Goal: Transaction & Acquisition: Purchase product/service

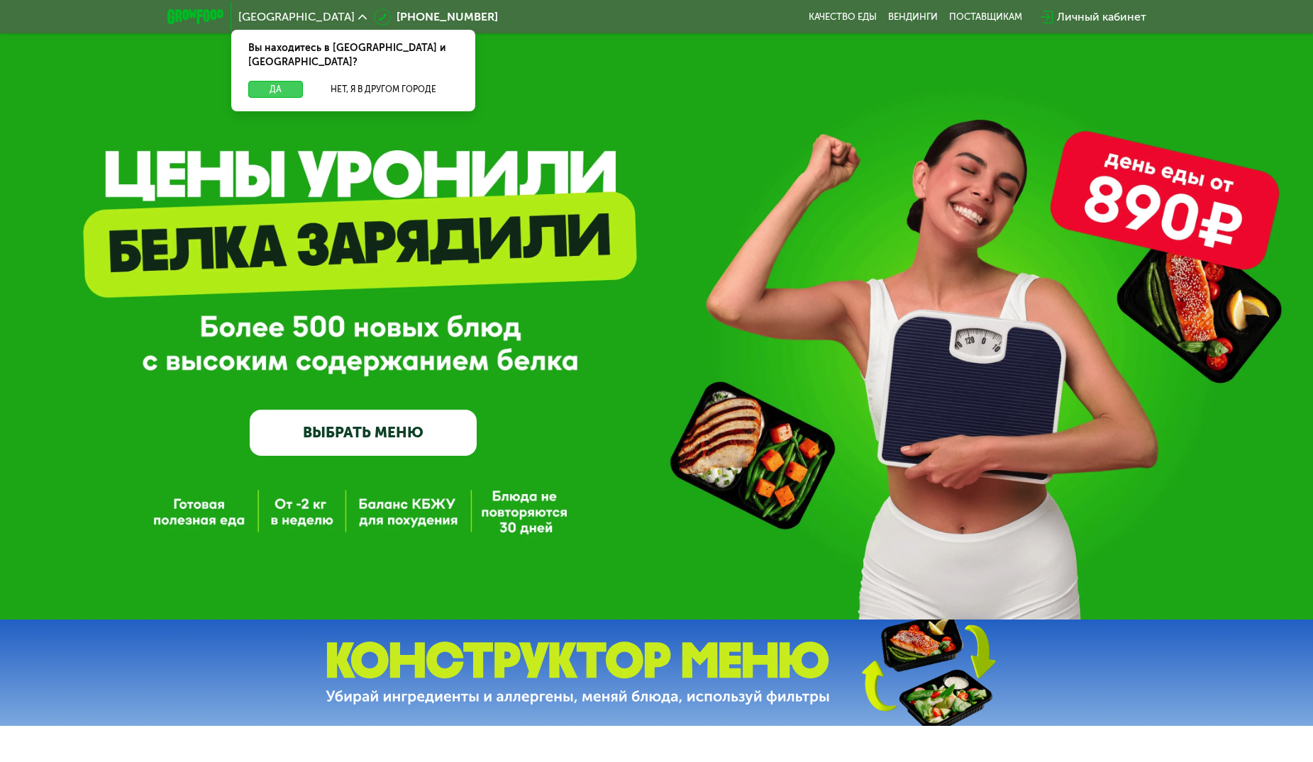
drag, startPoint x: 274, startPoint y: 72, endPoint x: 304, endPoint y: 154, distance: 86.8
click at [274, 81] on button "Да" at bounding box center [275, 89] width 55 height 17
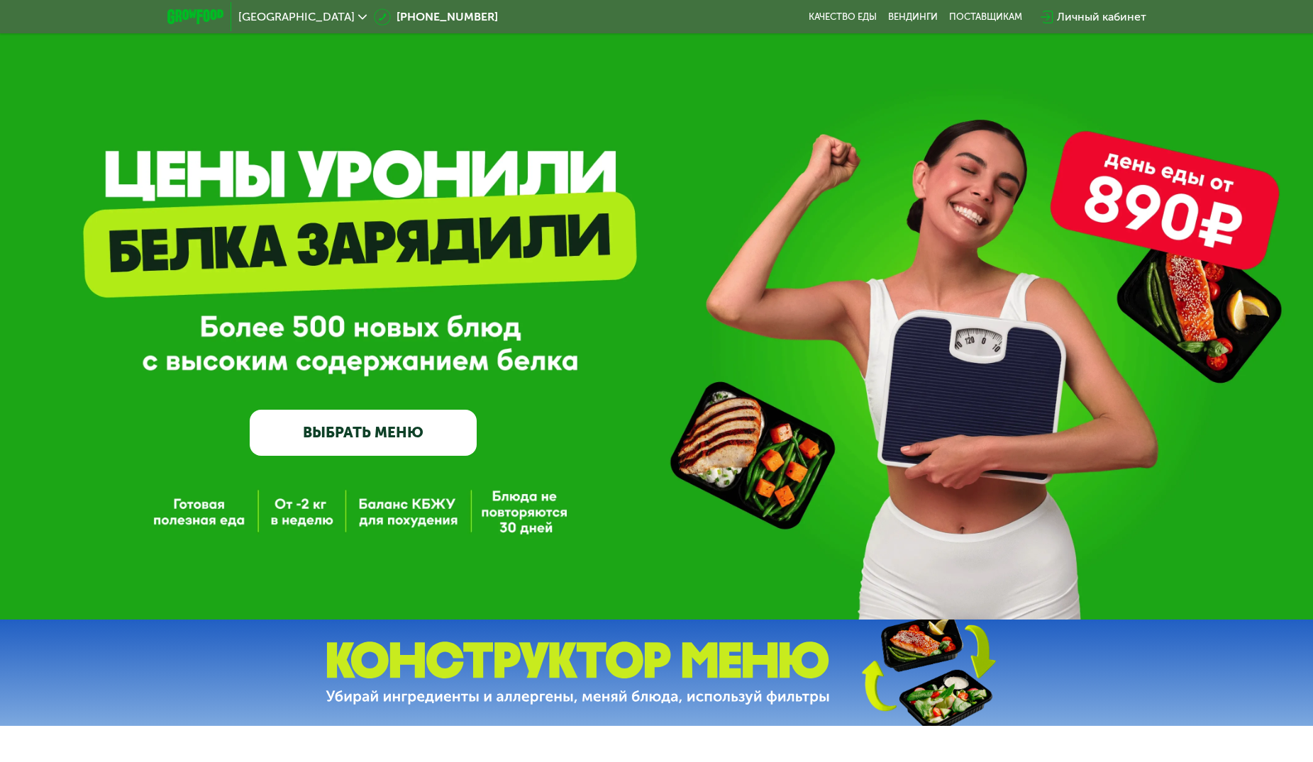
click at [354, 438] on link "ВЫБРАТЬ МЕНЮ" at bounding box center [363, 432] width 227 height 45
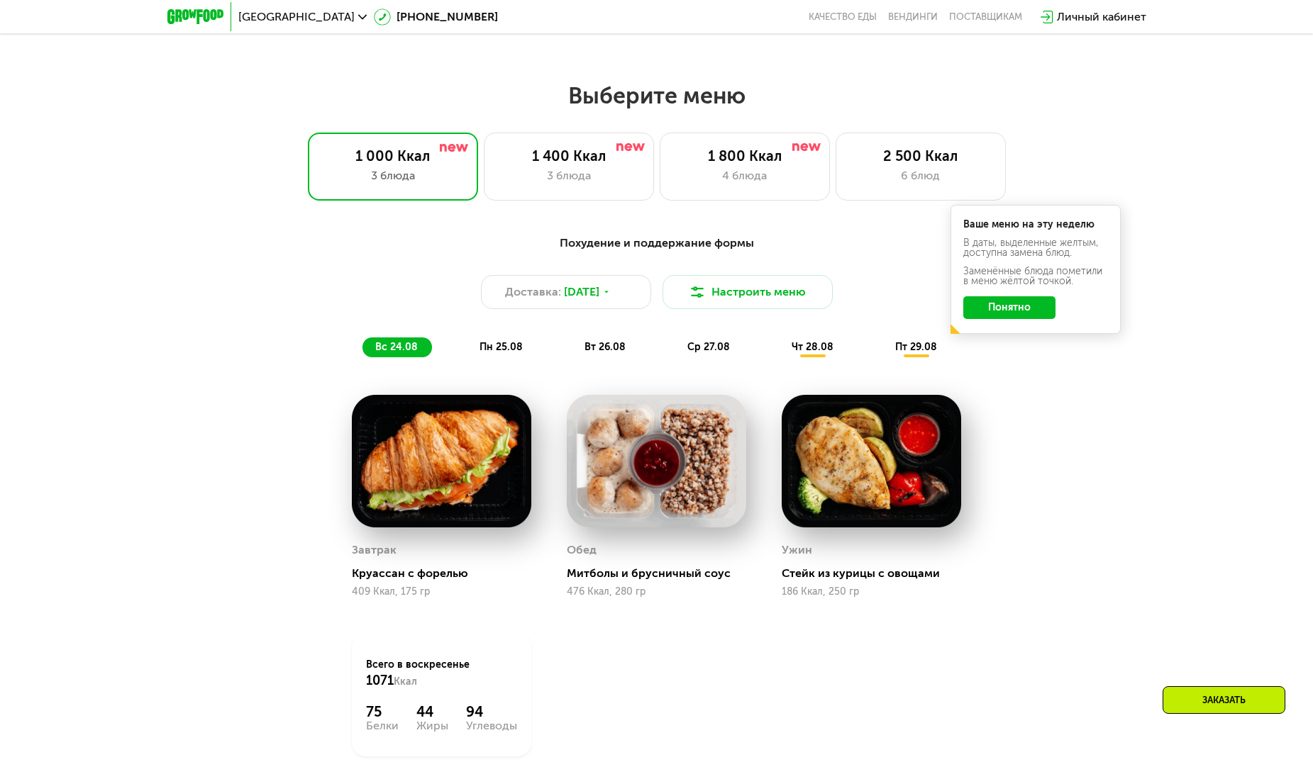
scroll to position [748, 0]
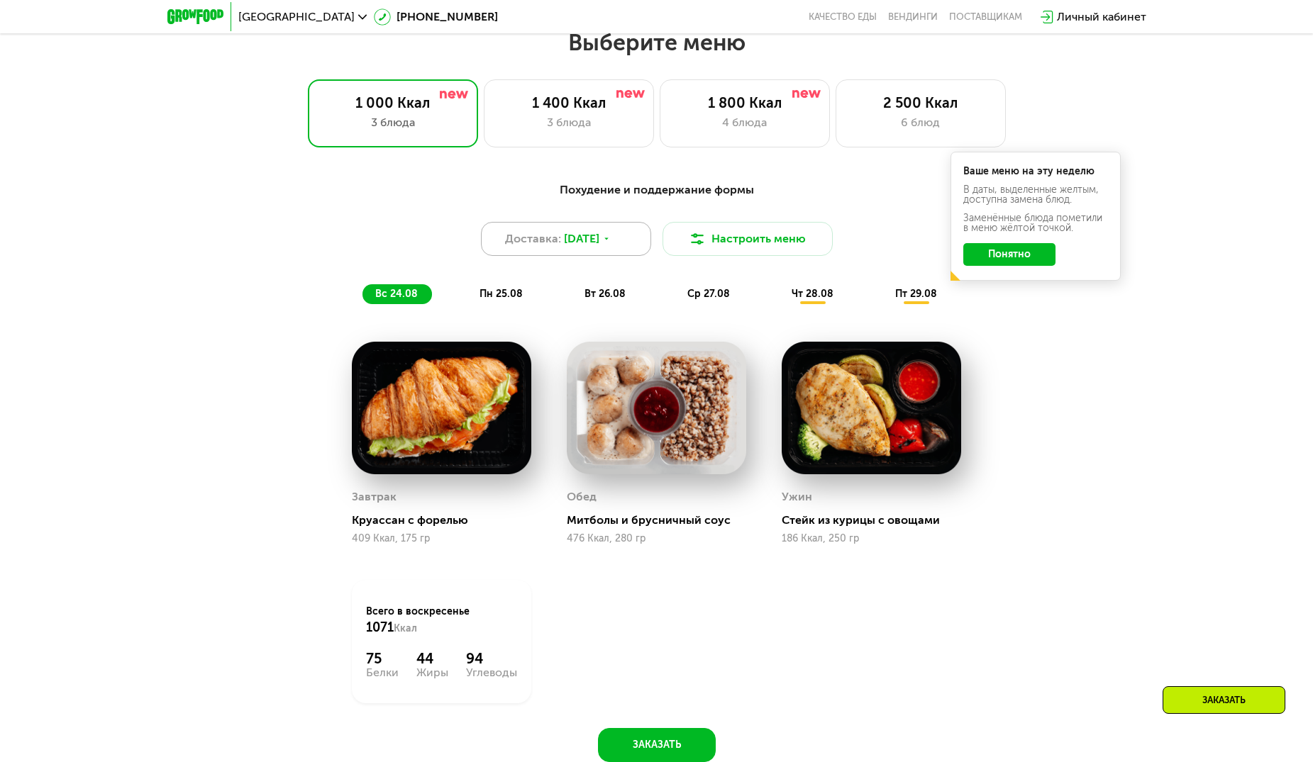
click at [586, 248] on span "23 авг, сб" at bounding box center [581, 238] width 35 height 17
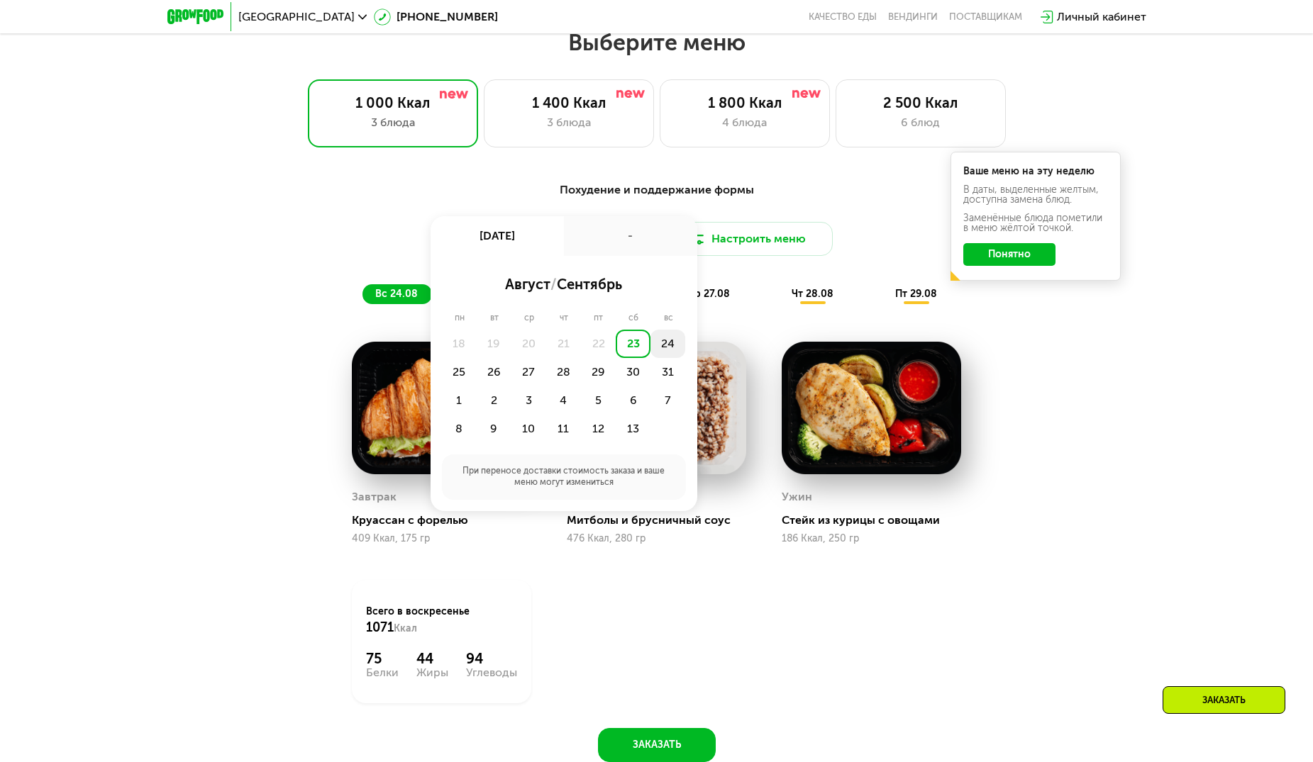
click at [477, 358] on div "24" at bounding box center [459, 372] width 35 height 28
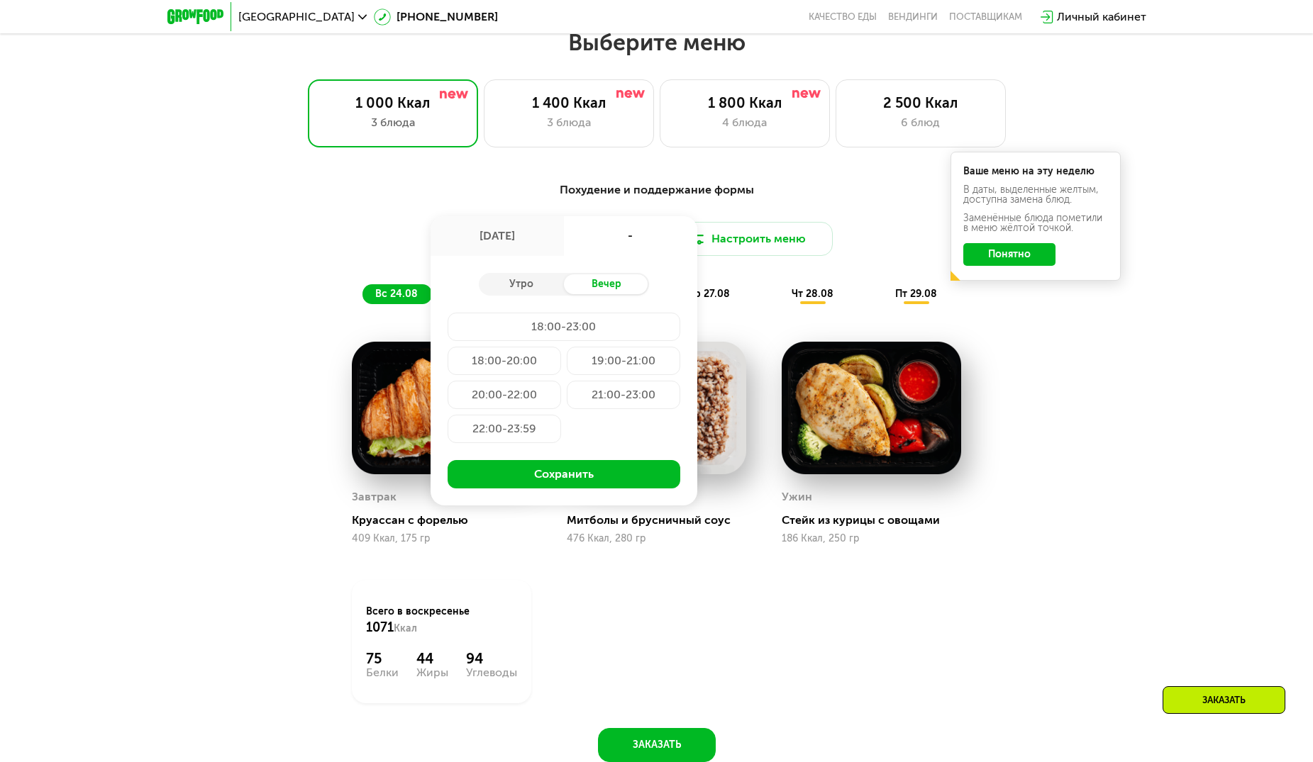
click at [561, 415] on div "21:00-23:00" at bounding box center [504, 429] width 113 height 28
click at [567, 395] on div "20:00-22:00" at bounding box center [623, 395] width 113 height 28
click at [323, 312] on div "Похудение и поддержание формы Доставка: 24 авг, вс 24 авг, вс 20:00-22:00 Утро …" at bounding box center [656, 243] width 857 height 140
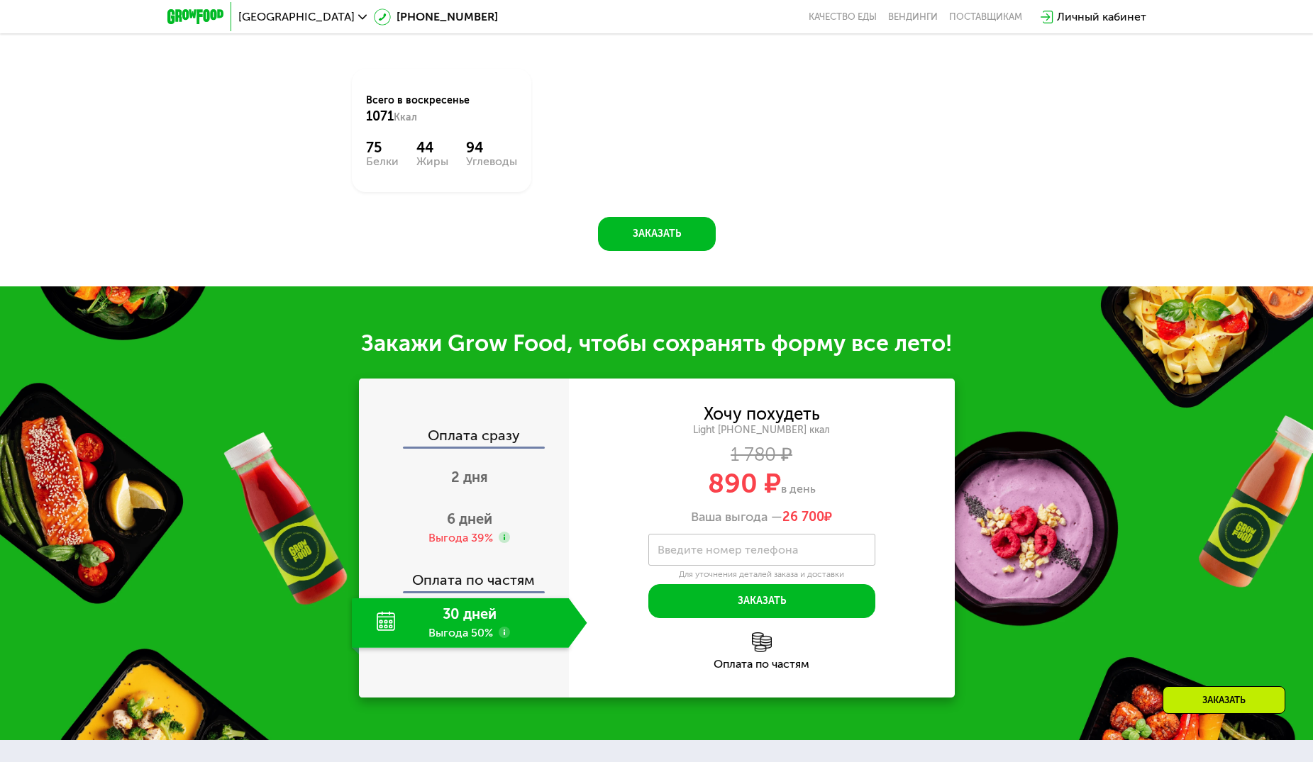
scroll to position [1418, 0]
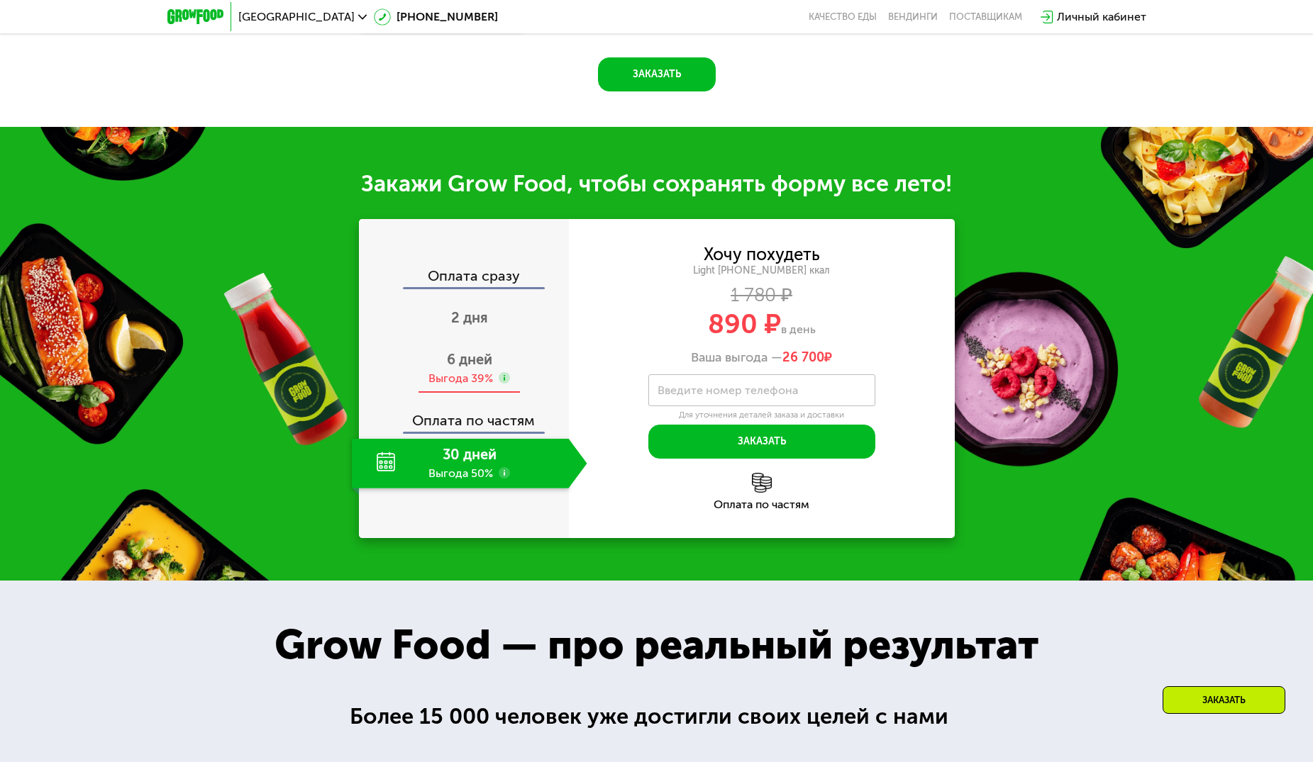
click at [476, 368] on span "6 дней" at bounding box center [469, 359] width 45 height 17
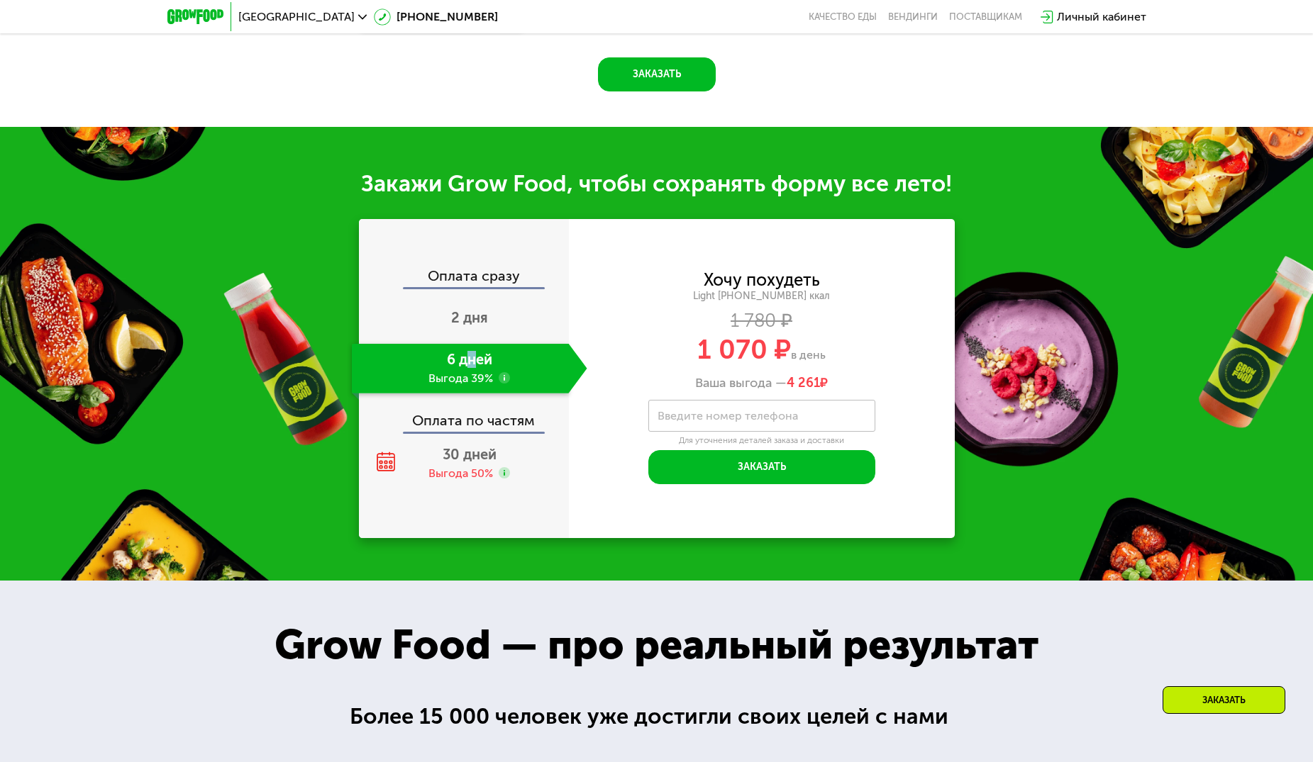
click at [472, 360] on div "6 дней Выгода 39%" at bounding box center [460, 369] width 217 height 50
click at [485, 369] on div "6 дней Выгода 39%" at bounding box center [460, 369] width 217 height 50
click at [473, 322] on span "2 дня" at bounding box center [469, 317] width 37 height 17
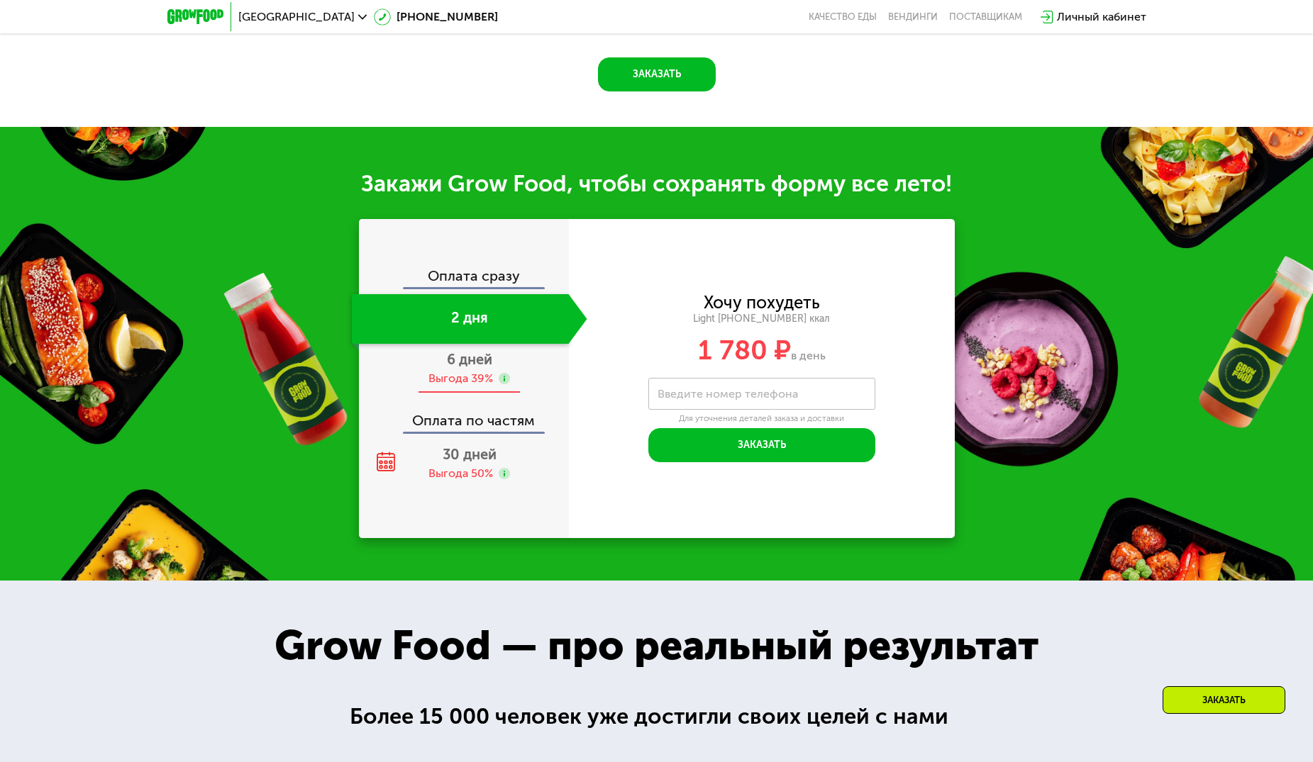
click at [465, 374] on div "6 дней Выгода 39%" at bounding box center [469, 369] width 235 height 50
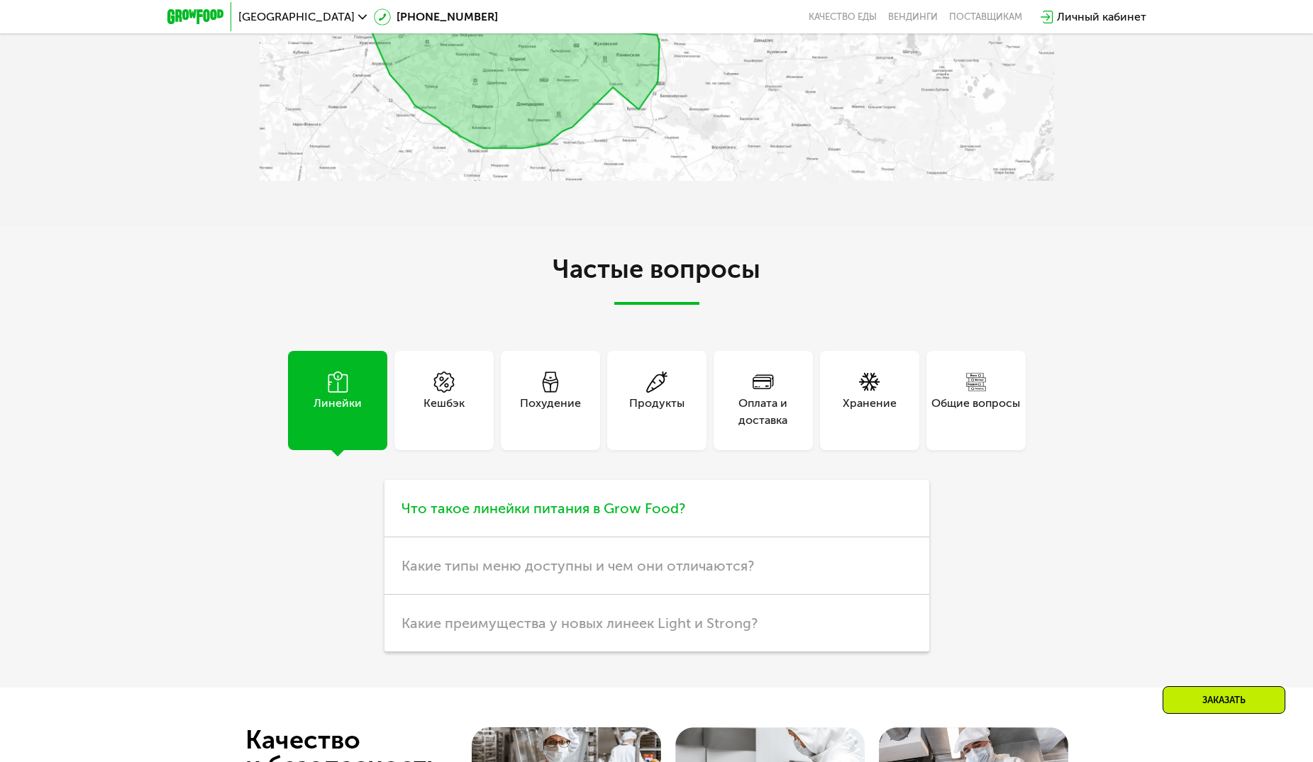
scroll to position [3617, 0]
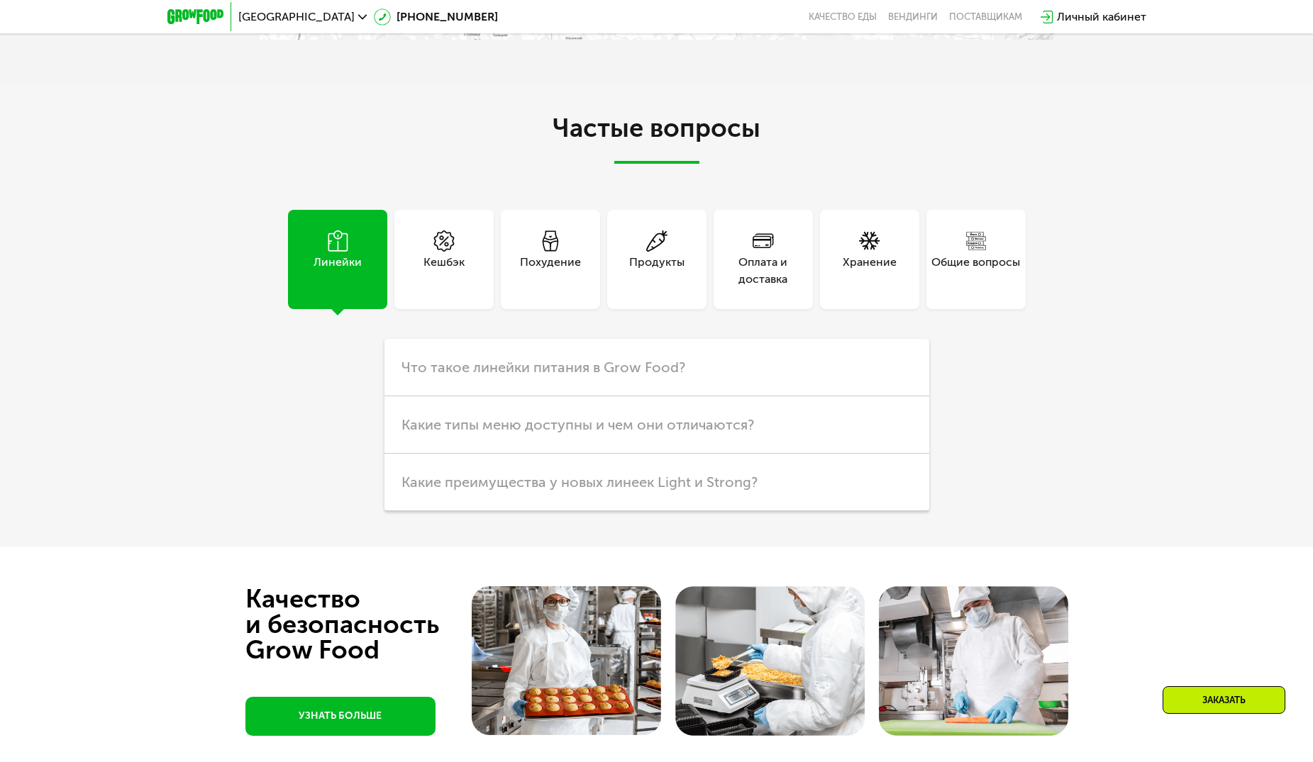
click at [761, 280] on div "Оплата и доставка" at bounding box center [762, 271] width 99 height 34
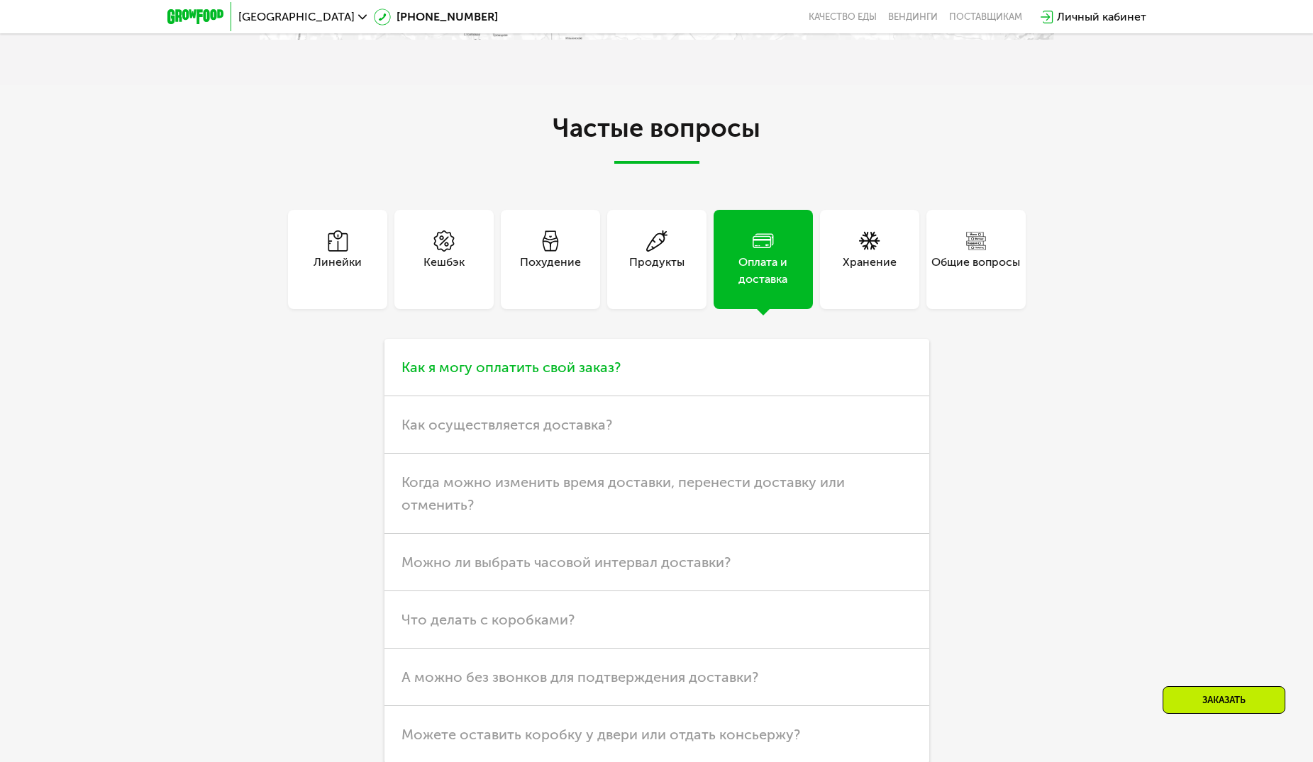
click at [515, 376] on span "Как я могу оплатить свой заказ?" at bounding box center [510, 367] width 219 height 17
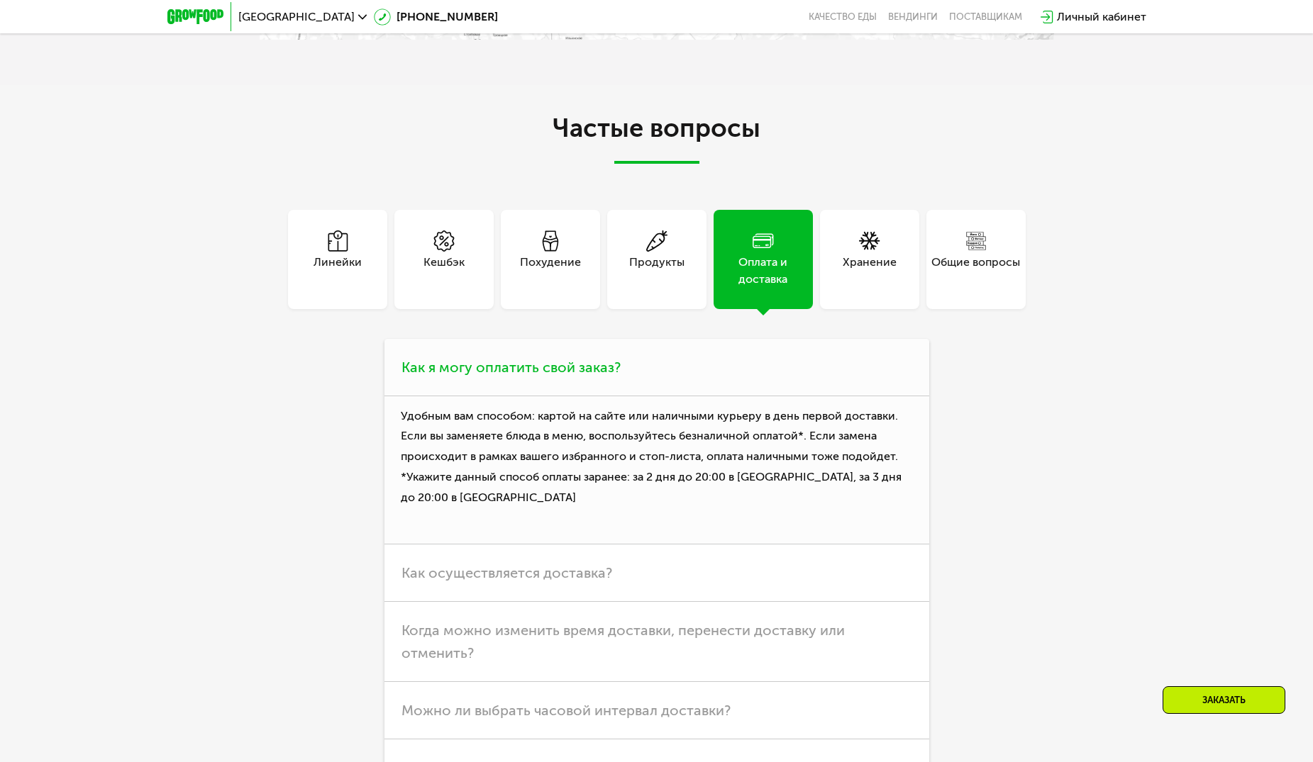
click at [522, 374] on span "Как я могу оплатить свой заказ?" at bounding box center [510, 367] width 219 height 17
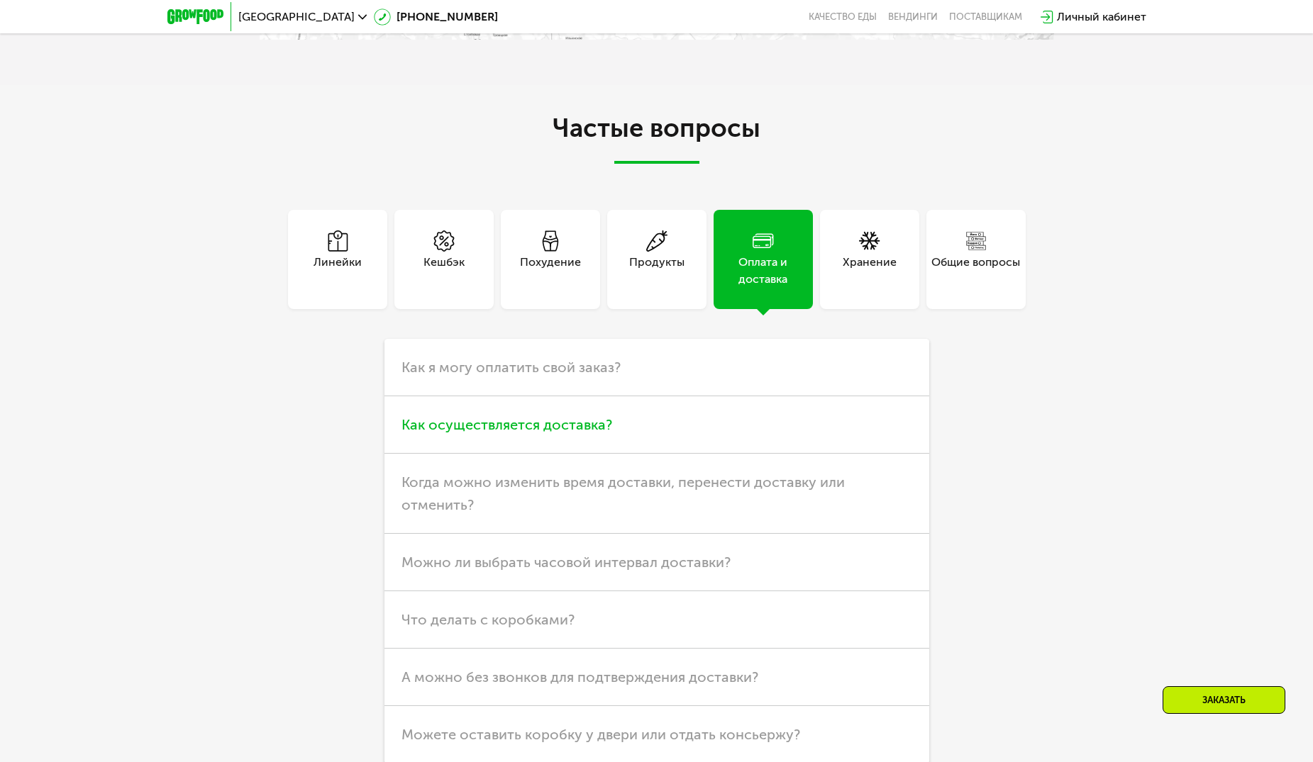
click at [521, 427] on span "Как осуществляется доставка?" at bounding box center [506, 424] width 211 height 17
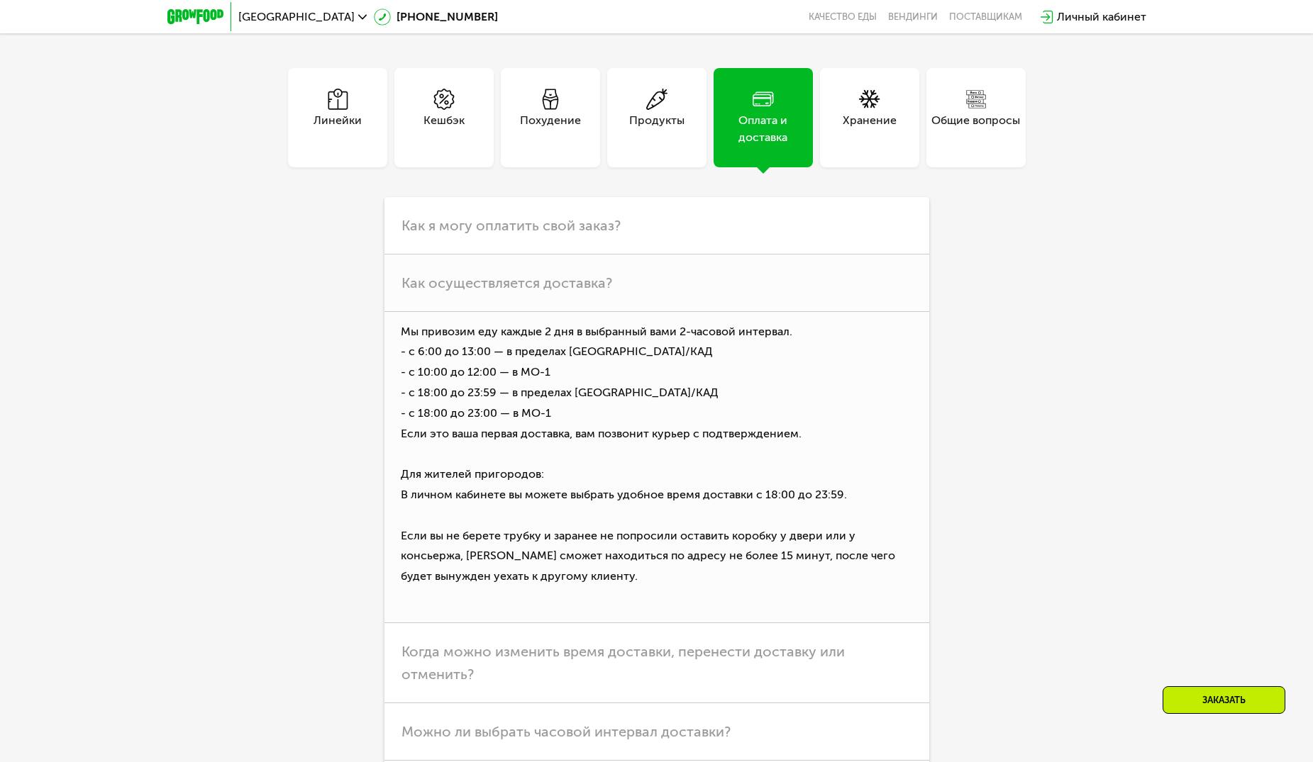
scroll to position [3972, 0]
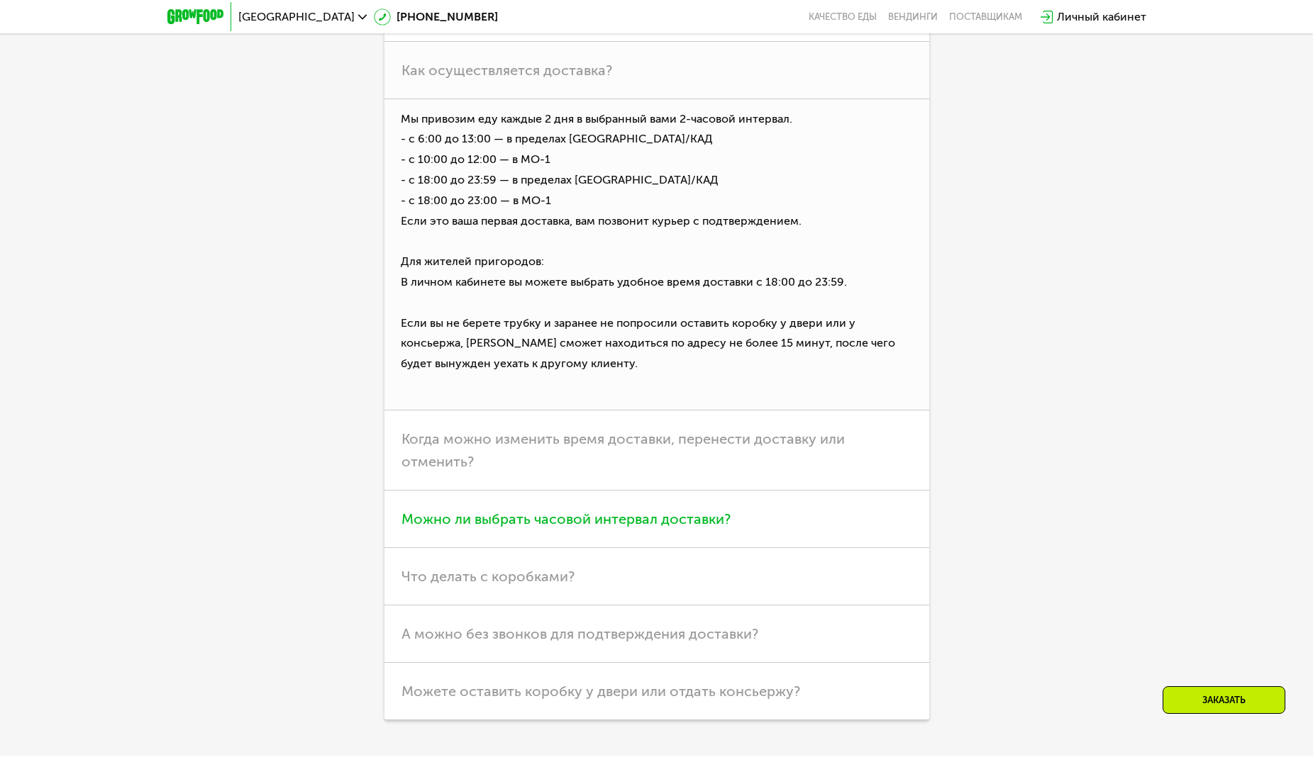
click at [427, 523] on span "Можно ли выбрать часовой интервал доставки?" at bounding box center [565, 519] width 329 height 17
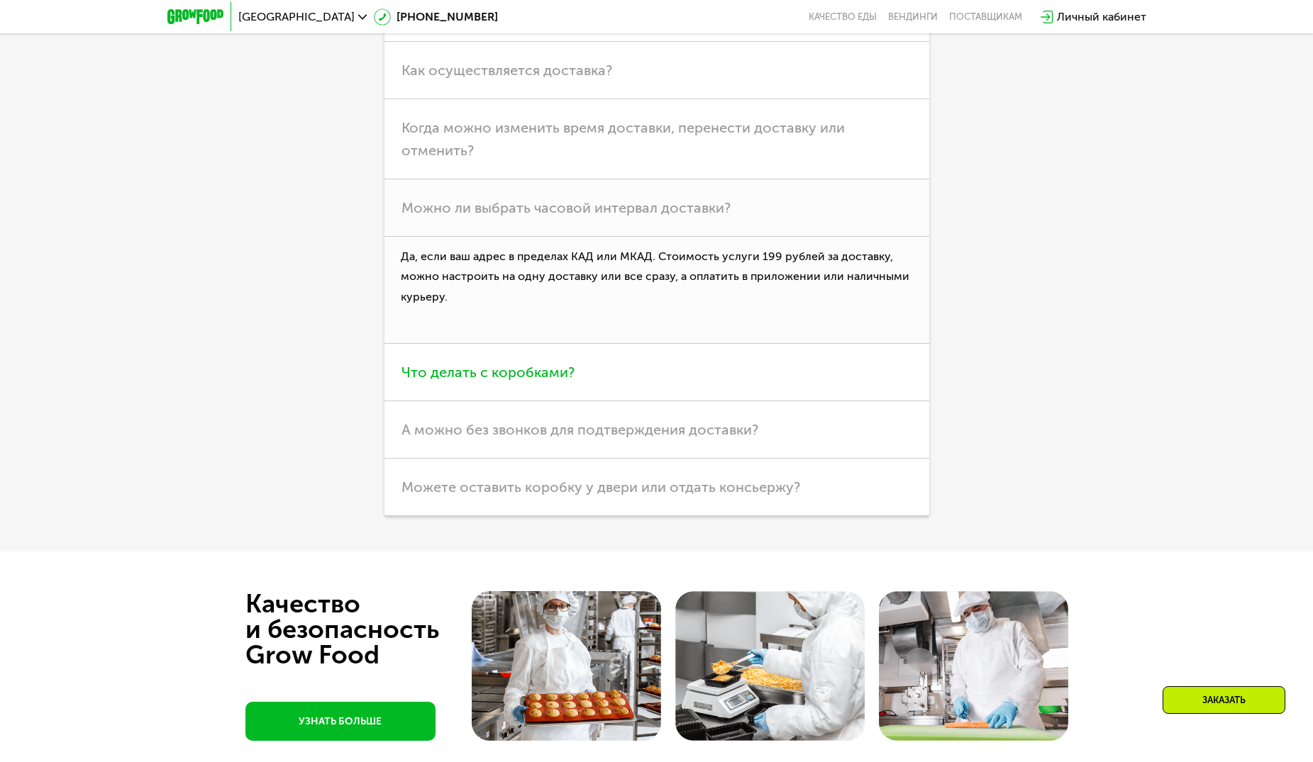
click at [479, 379] on span "Что делать с коробками?" at bounding box center [487, 372] width 173 height 17
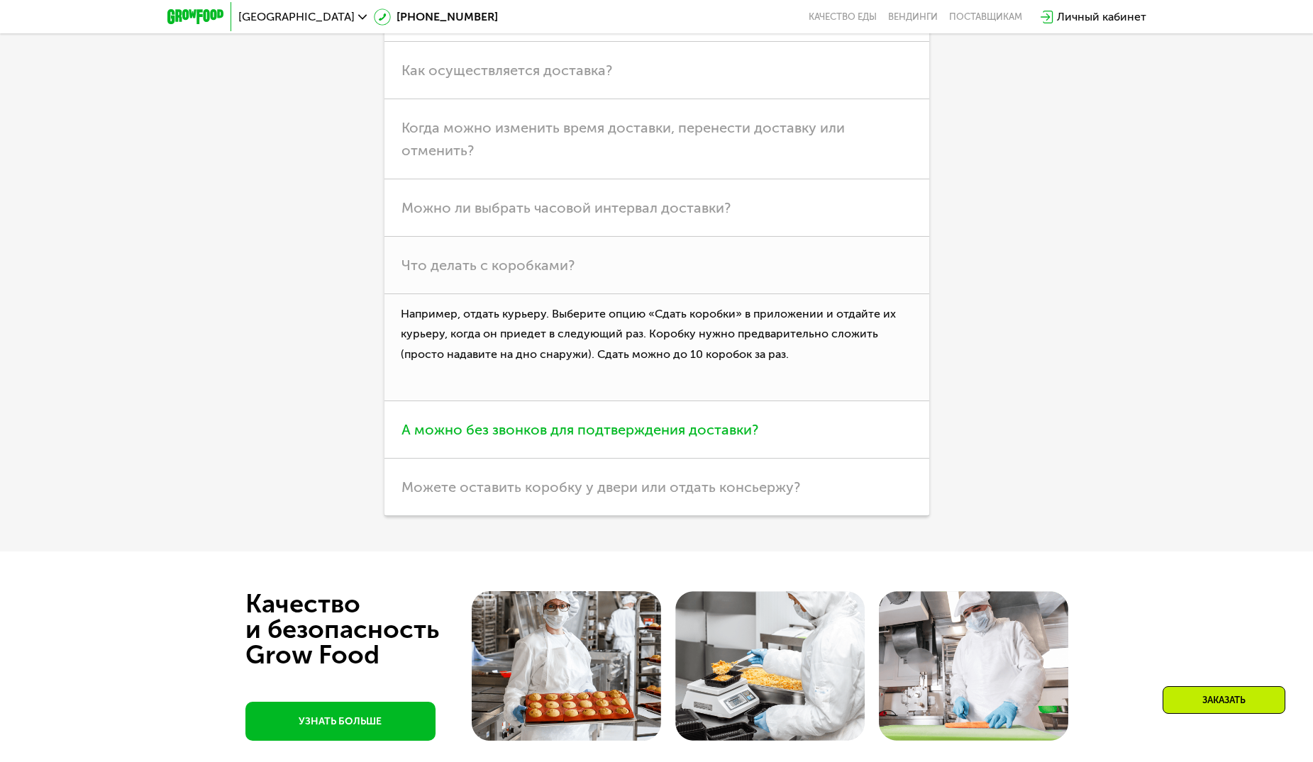
click at [477, 431] on span "А можно без звонков для подтверждения доставки?" at bounding box center [579, 429] width 357 height 17
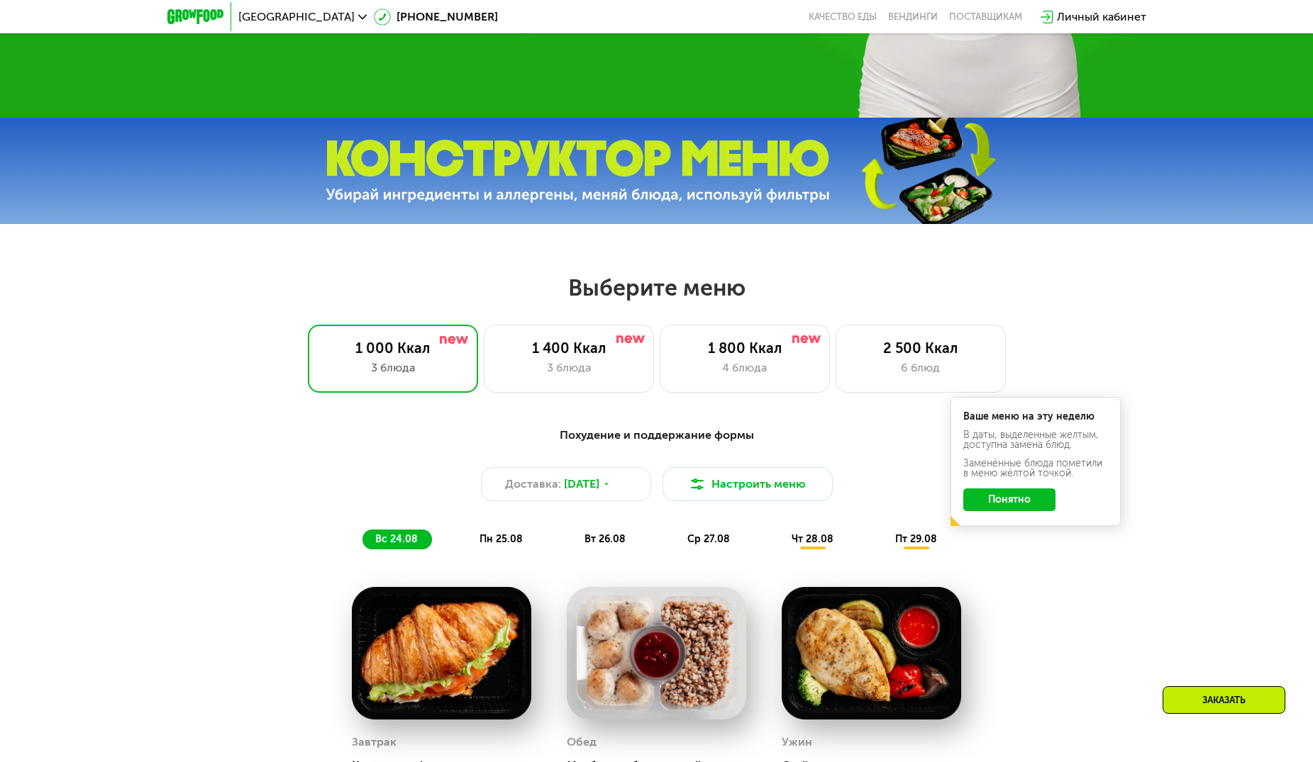
scroll to position [496, 0]
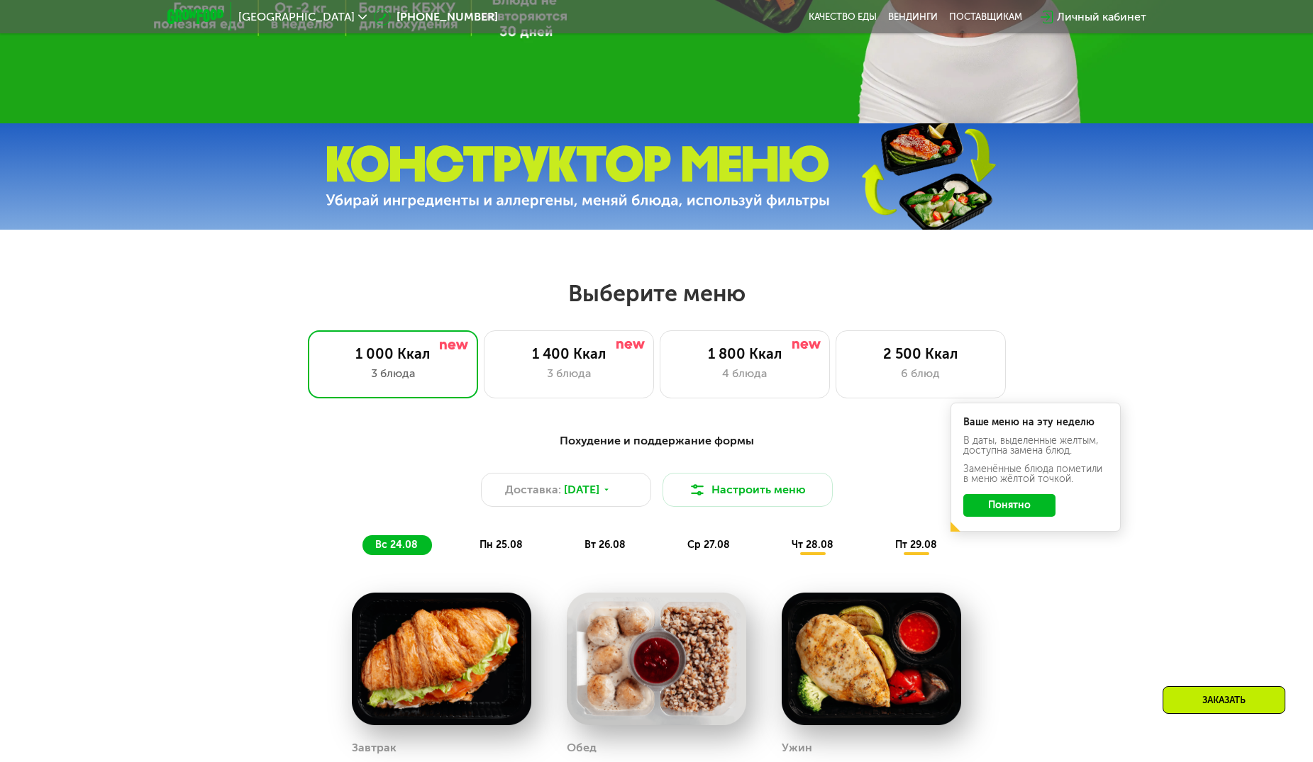
click at [1031, 506] on button "Понятно" at bounding box center [1009, 505] width 92 height 23
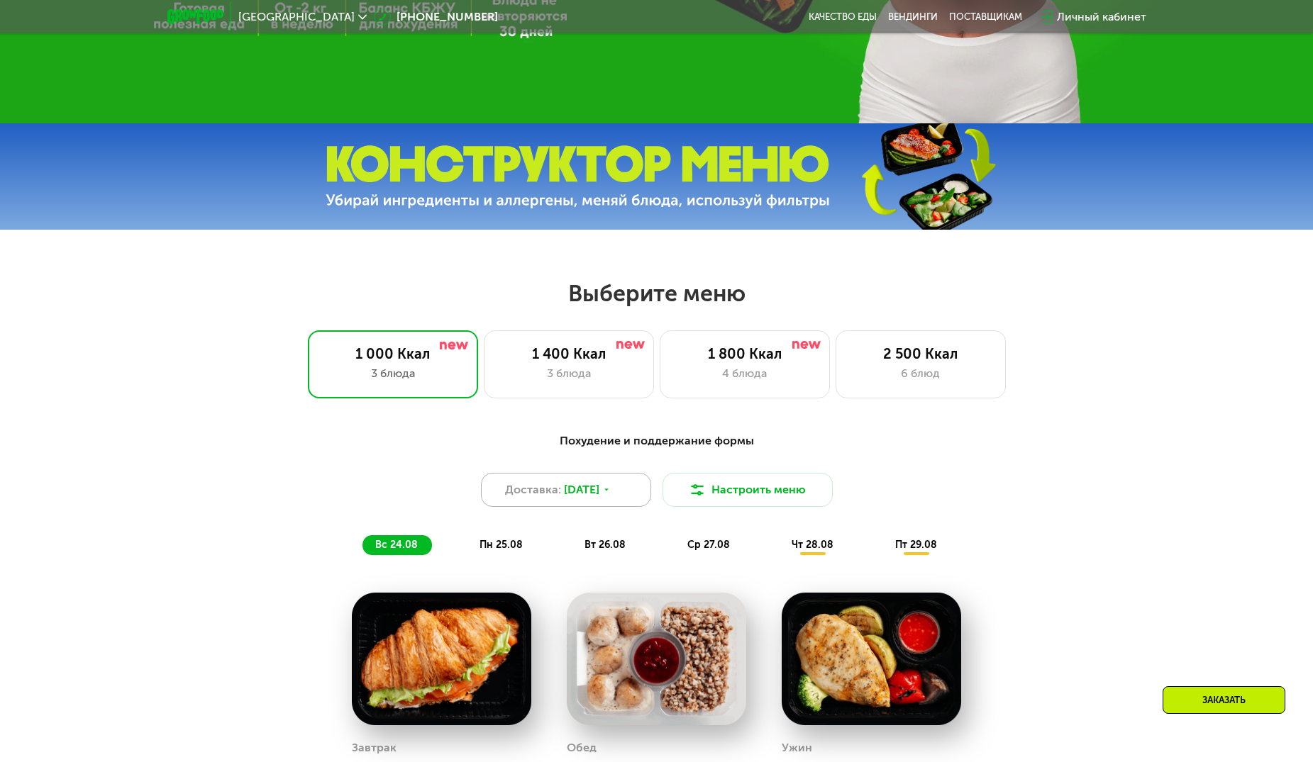
click at [599, 496] on span "23 авг, сб" at bounding box center [581, 490] width 35 height 17
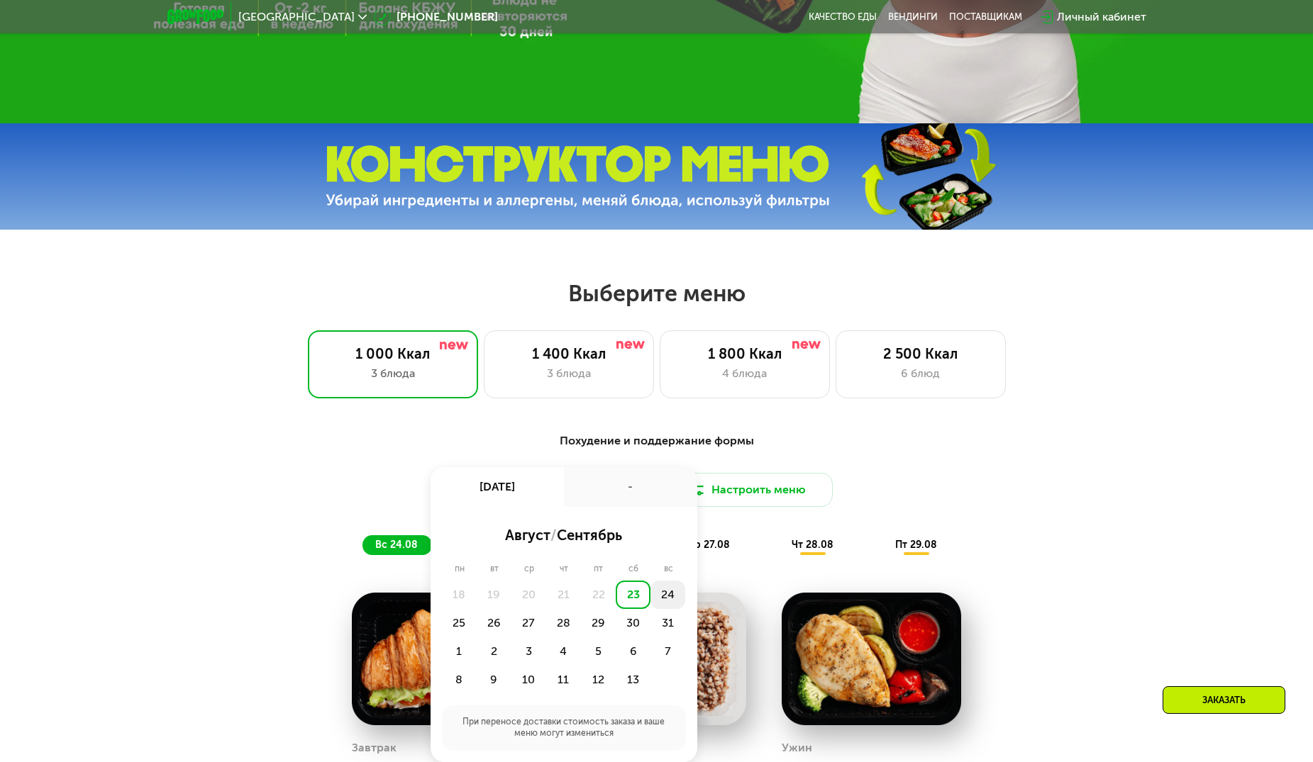
click at [477, 609] on div "24" at bounding box center [459, 623] width 35 height 28
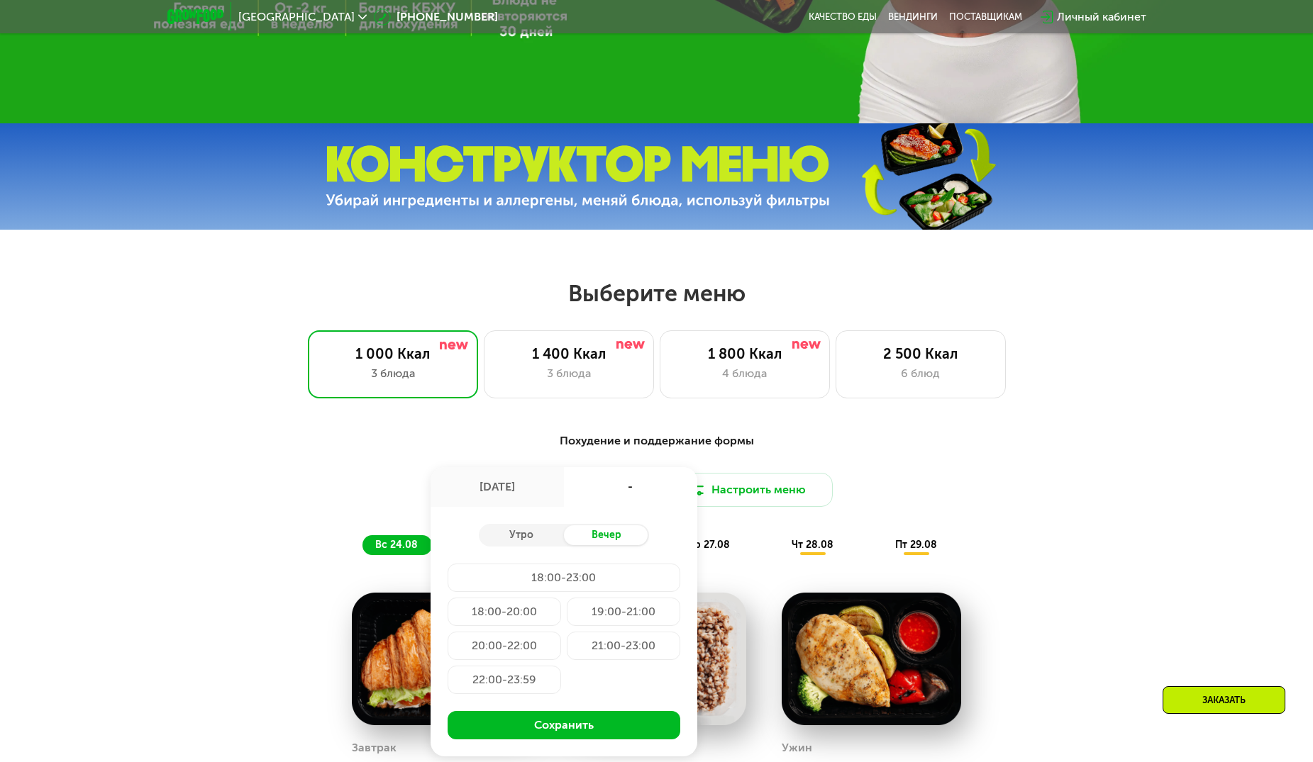
click at [567, 648] on div "20:00-22:00" at bounding box center [623, 646] width 113 height 28
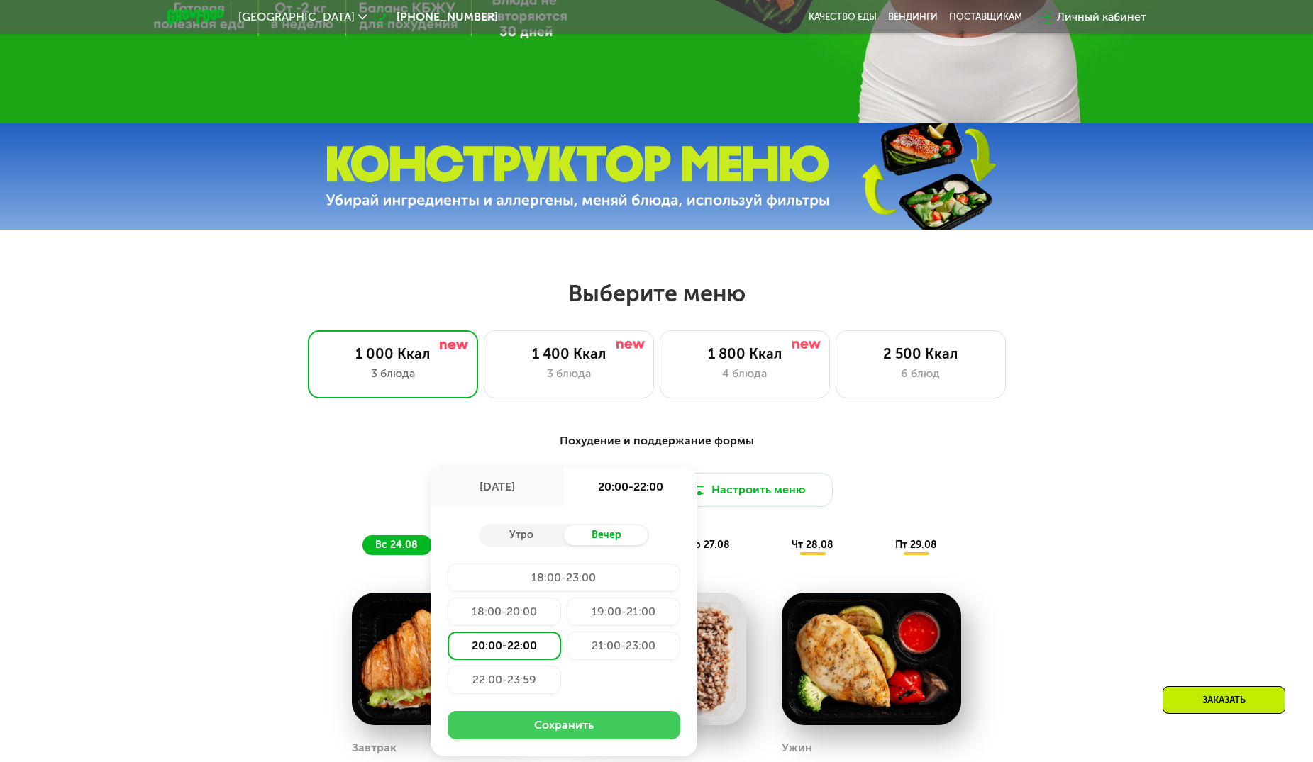
click at [568, 725] on button "Сохранить" at bounding box center [564, 725] width 233 height 28
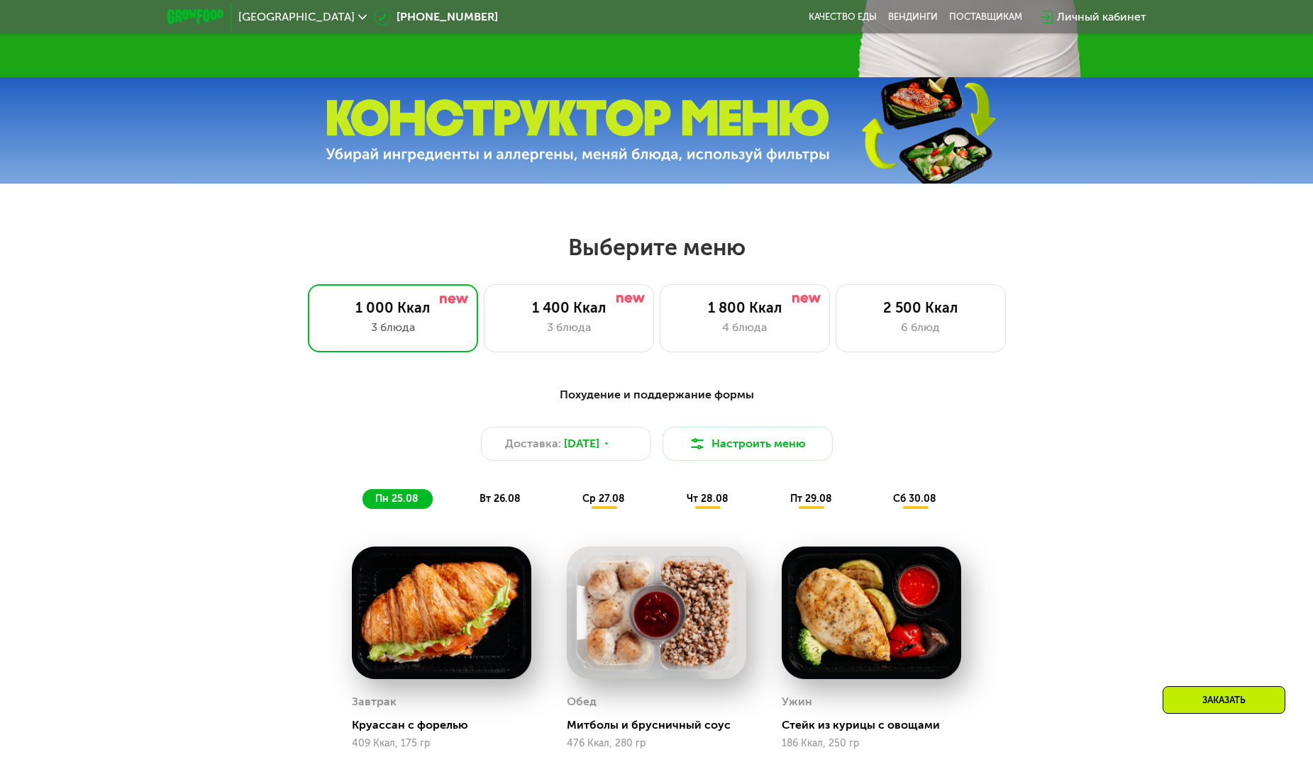
scroll to position [567, 0]
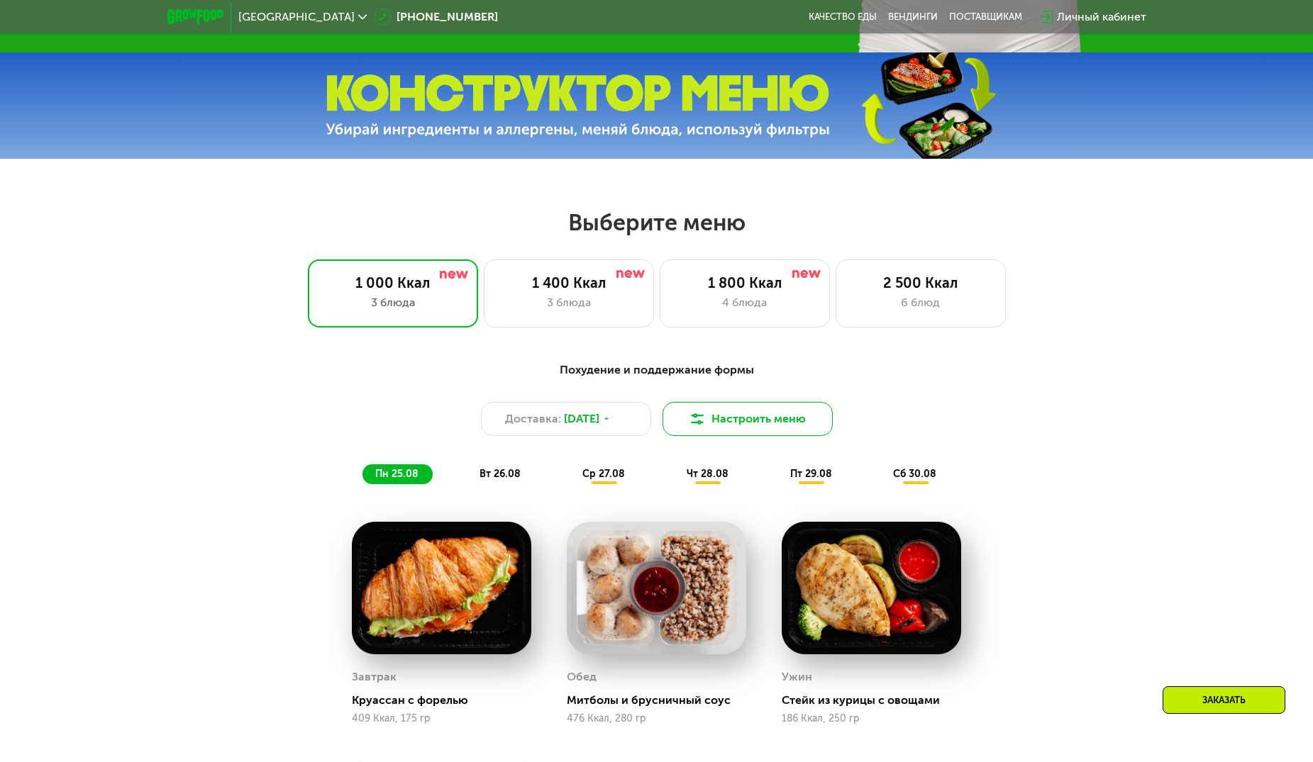
click at [772, 427] on button "Настроить меню" at bounding box center [747, 419] width 170 height 34
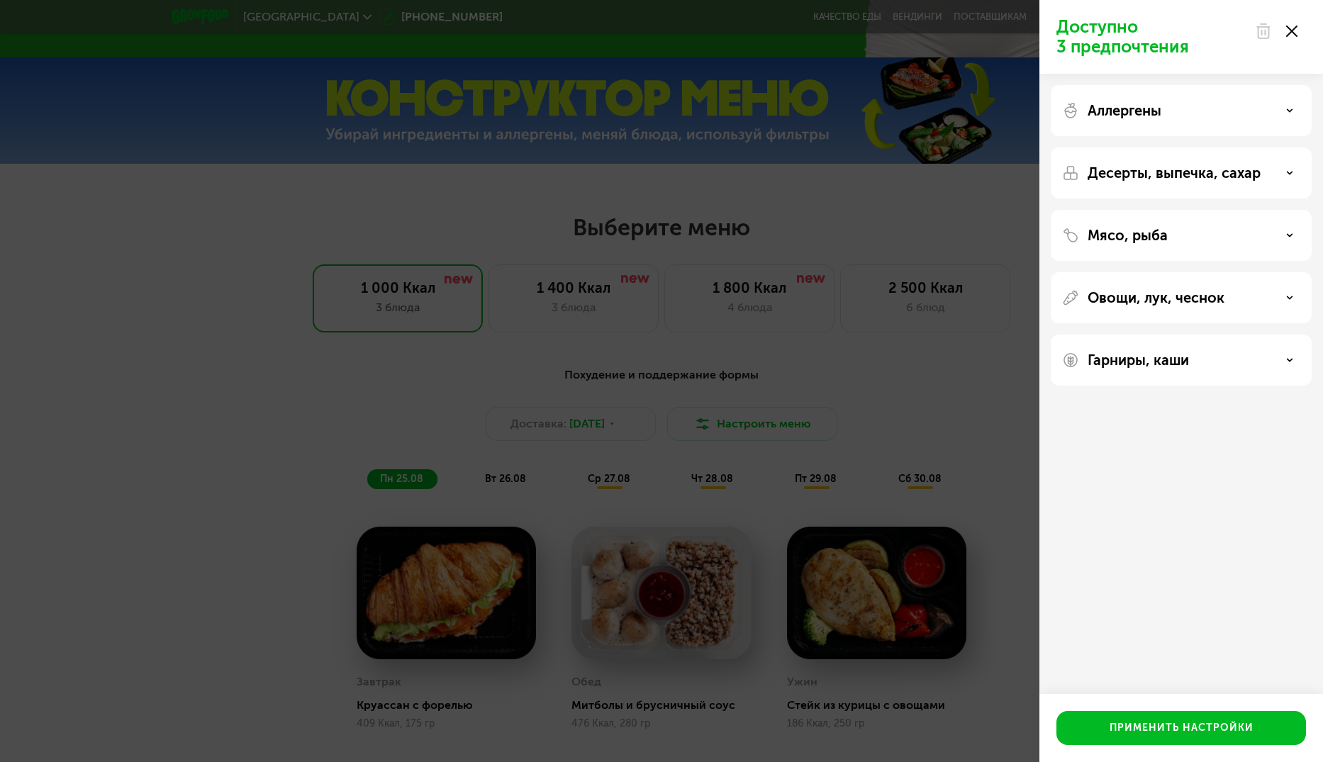
click at [1282, 107] on div "Аллергены" at bounding box center [1181, 110] width 238 height 17
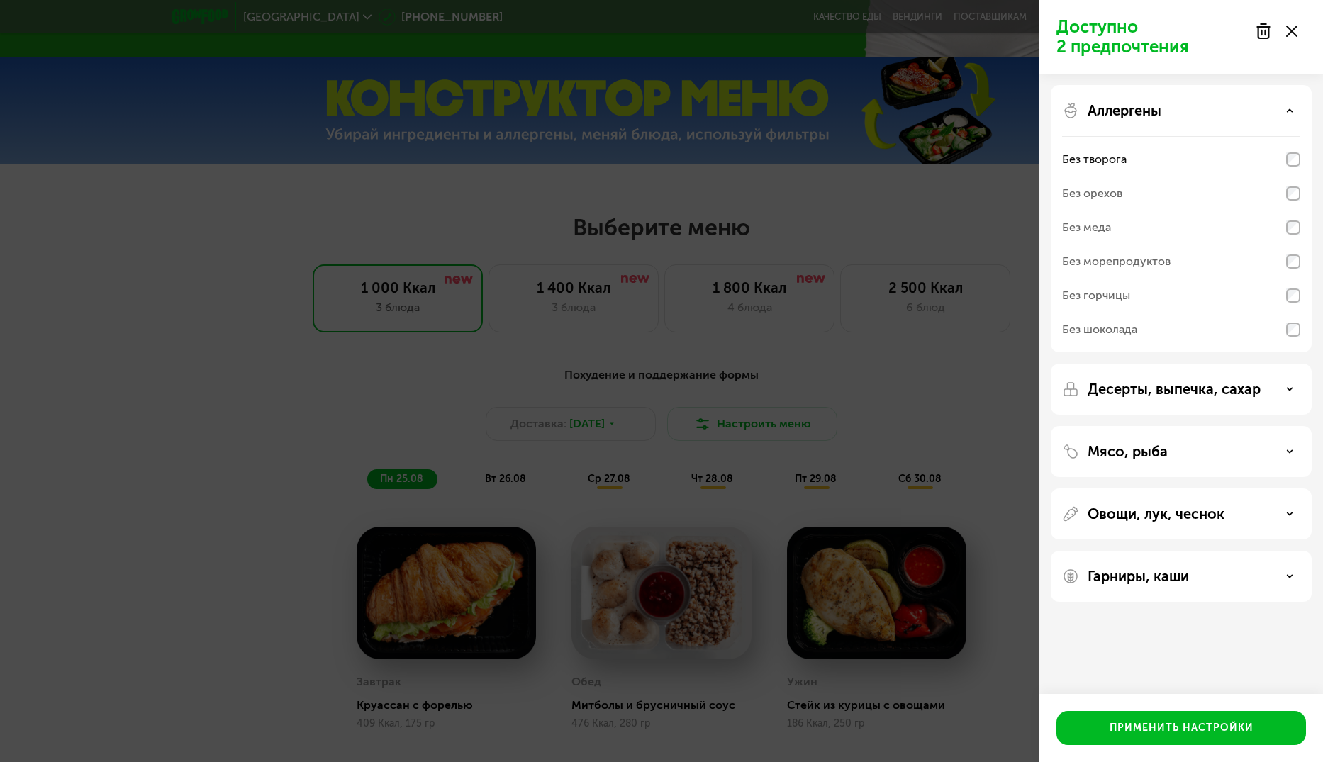
click at [1290, 111] on use at bounding box center [1290, 110] width 5 height 2
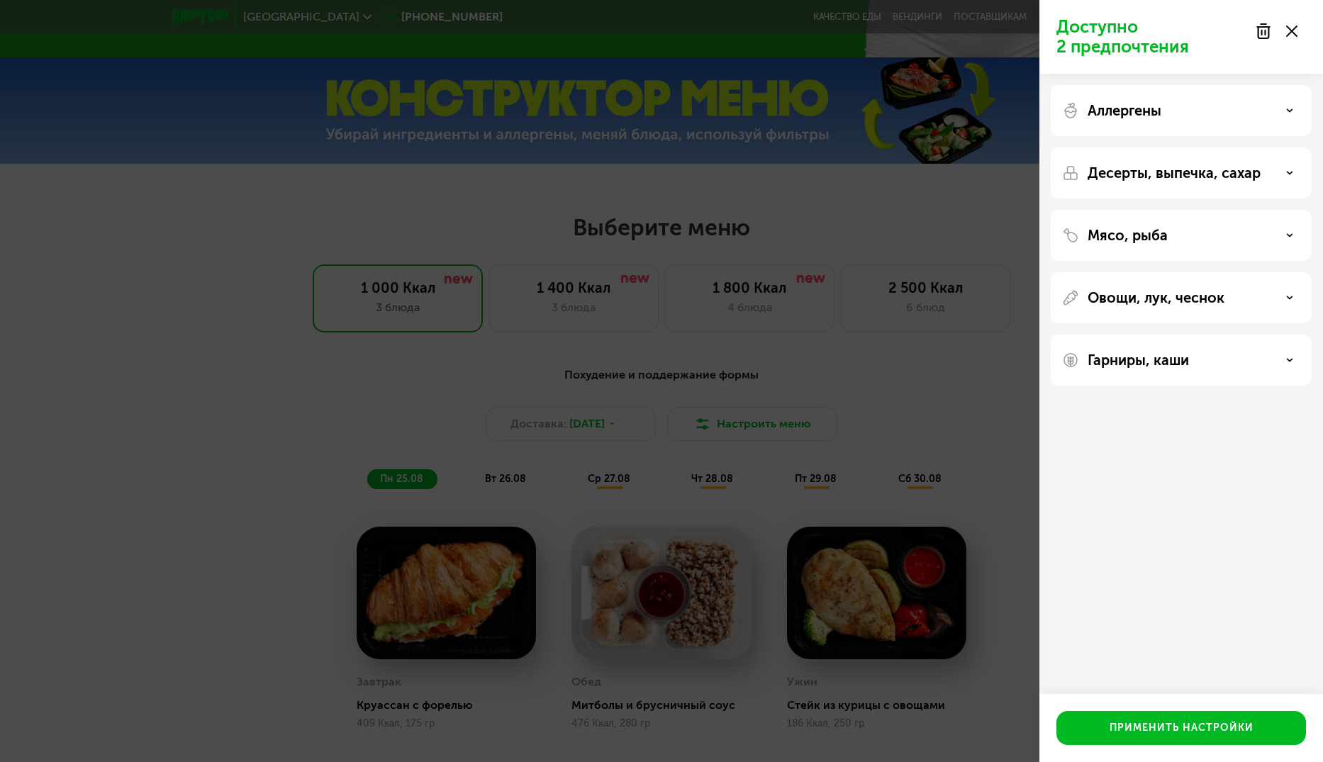
drag, startPoint x: 1294, startPoint y: 171, endPoint x: 1297, endPoint y: 189, distance: 18.1
click at [1294, 172] on div "Десерты, выпечка, сахар" at bounding box center [1181, 173] width 238 height 17
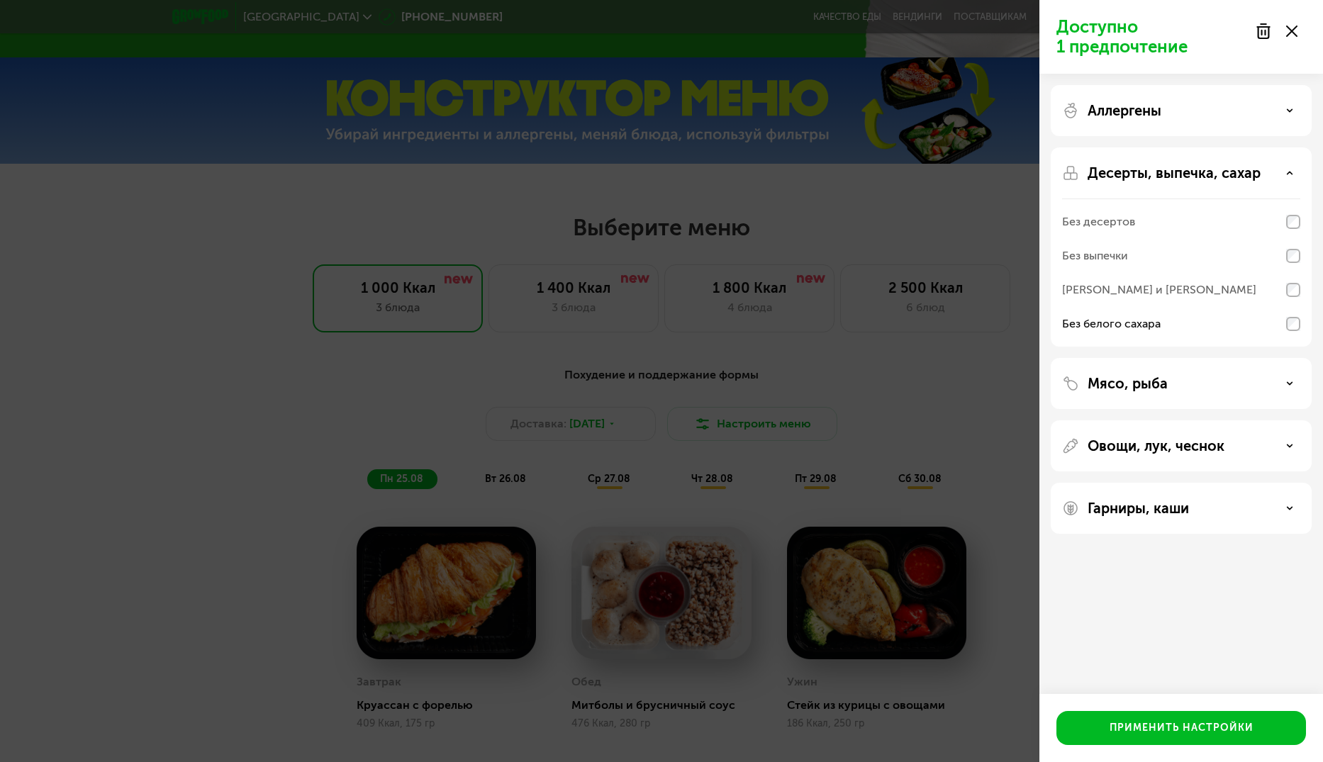
click at [1288, 178] on div "Десерты, выпечка, сахар" at bounding box center [1181, 173] width 238 height 17
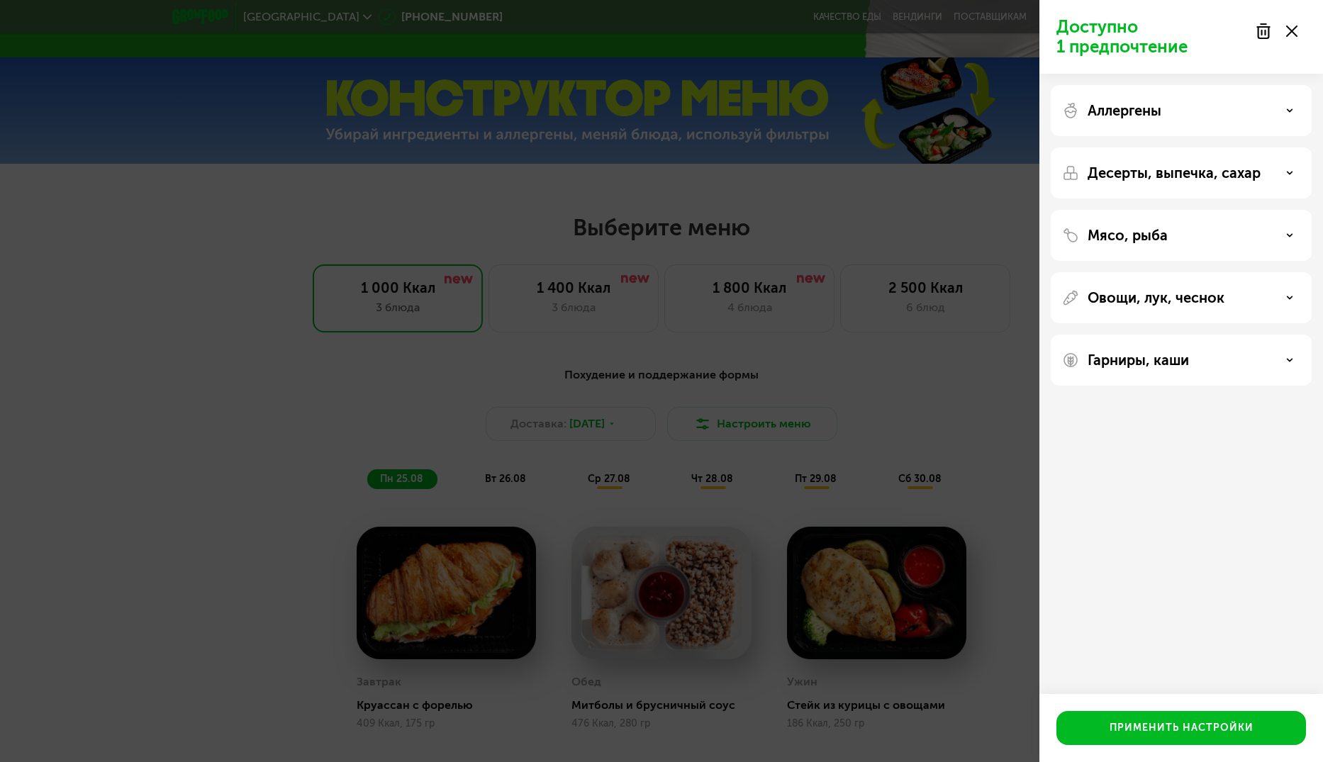
click at [1286, 357] on div "Гарниры, каши" at bounding box center [1181, 360] width 238 height 17
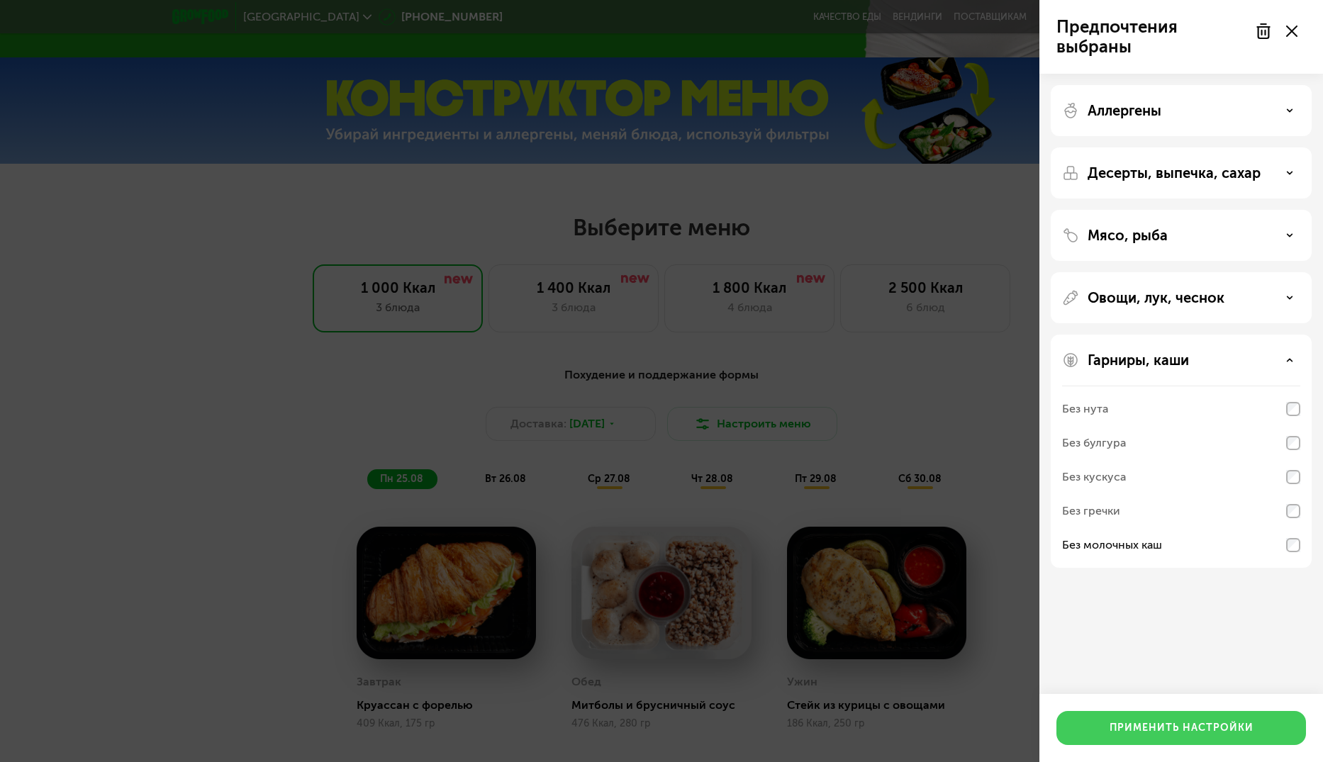
click at [1165, 726] on div "Применить настройки" at bounding box center [1182, 728] width 144 height 14
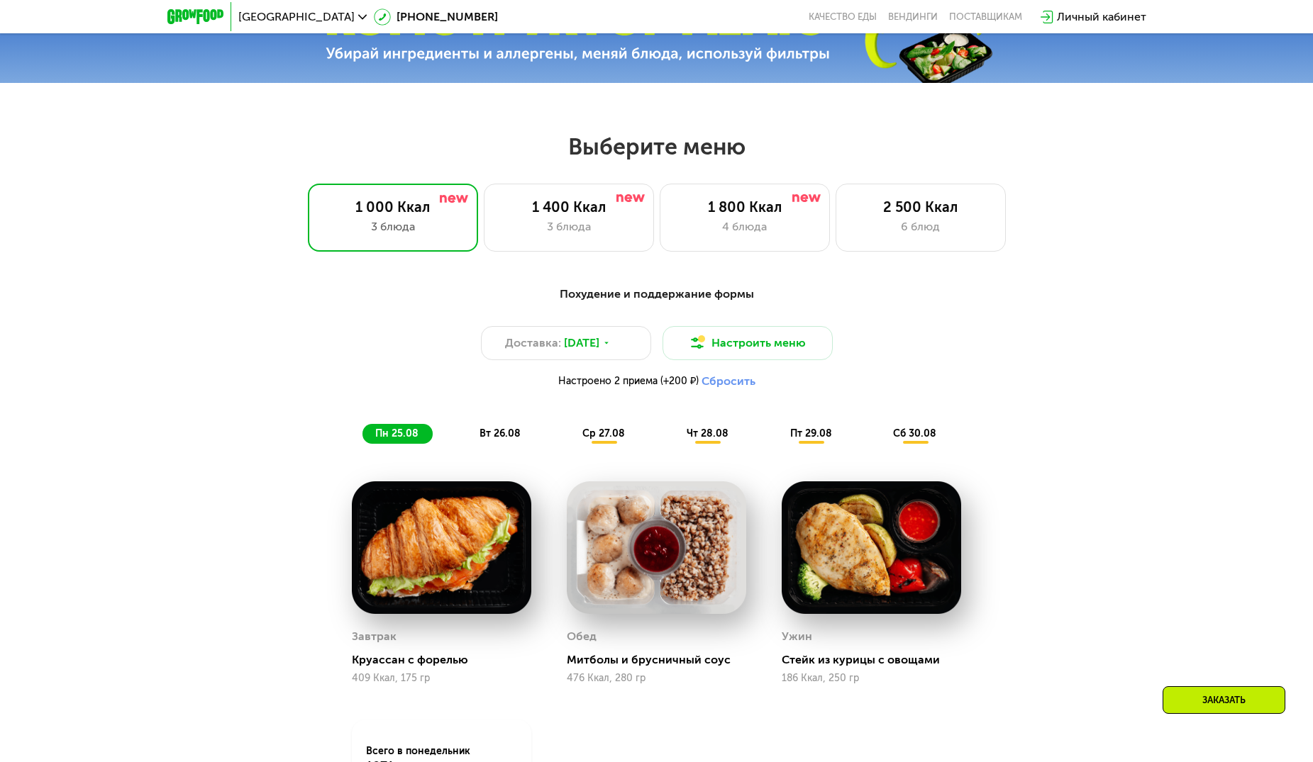
scroll to position [638, 0]
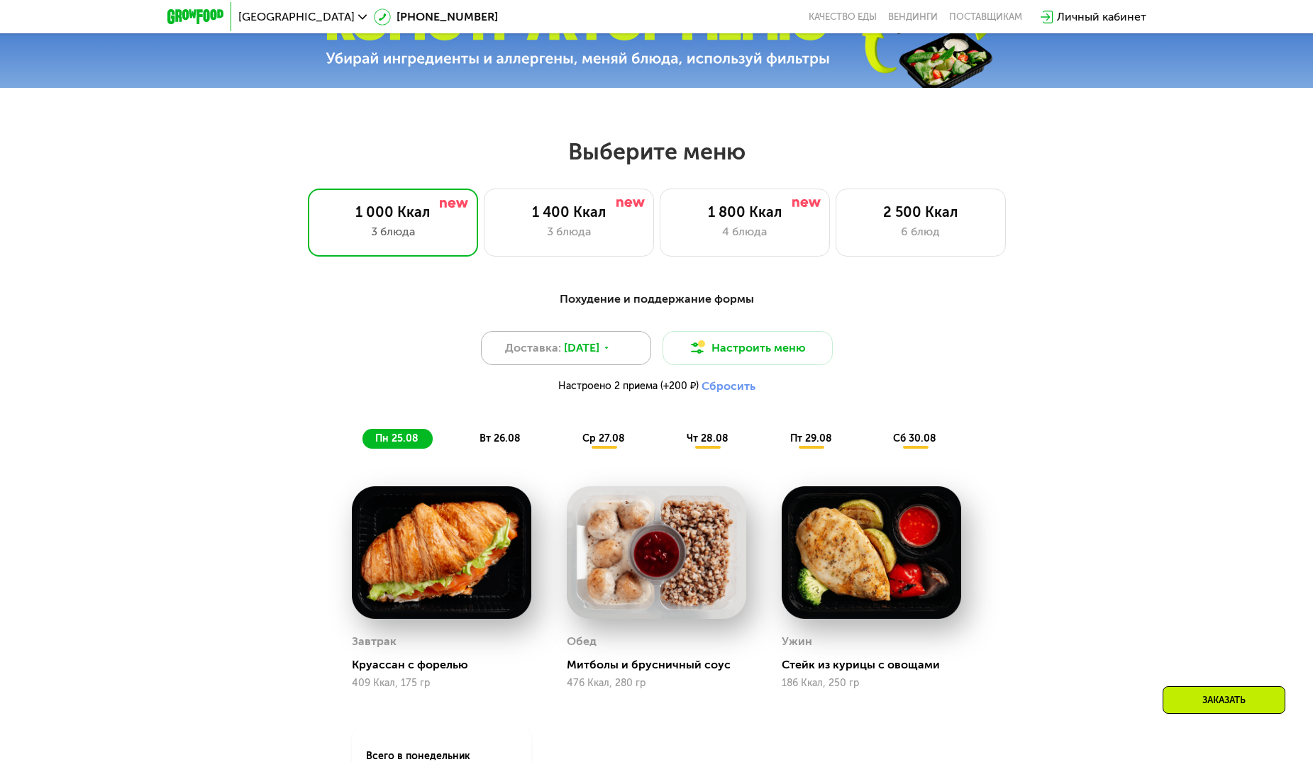
click at [614, 354] on div "Доставка: 24 авг, вс" at bounding box center [566, 348] width 170 height 34
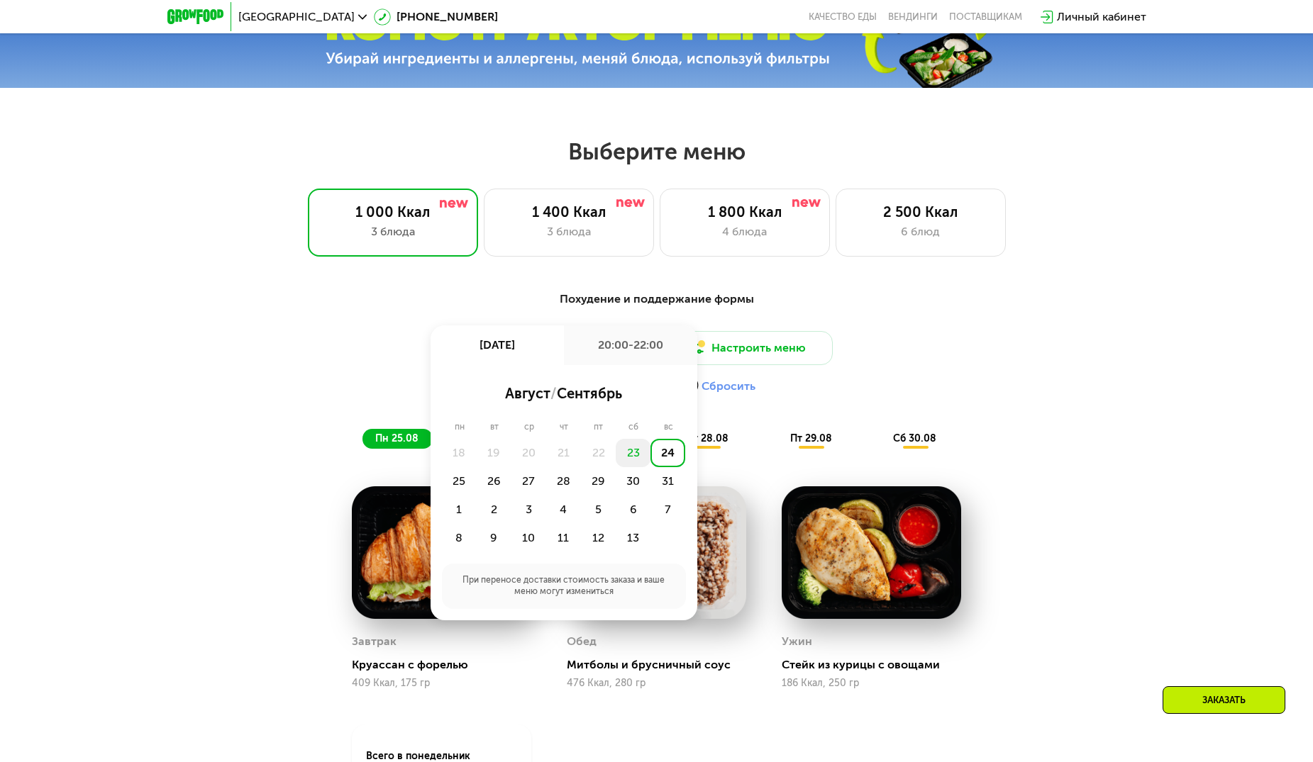
click at [633, 457] on div "23" at bounding box center [633, 453] width 35 height 28
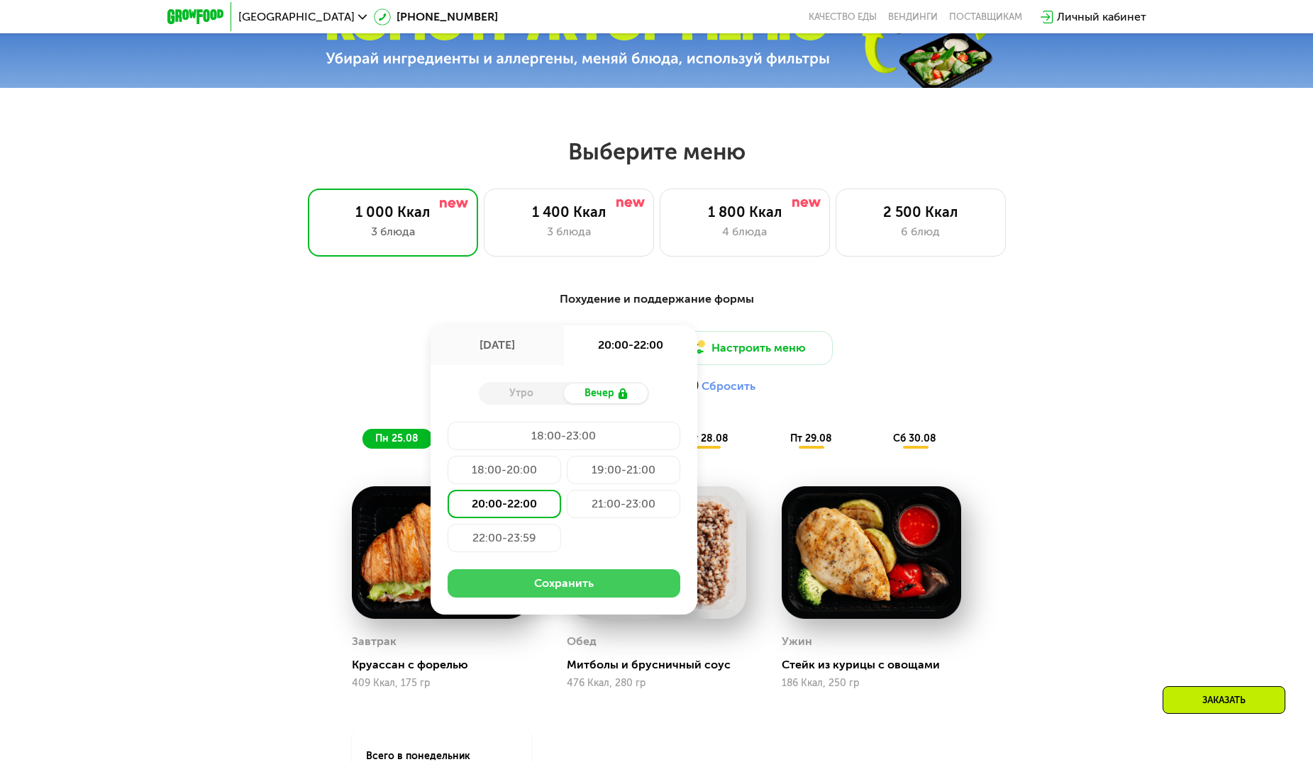
click at [568, 583] on button "Сохранить" at bounding box center [564, 584] width 233 height 28
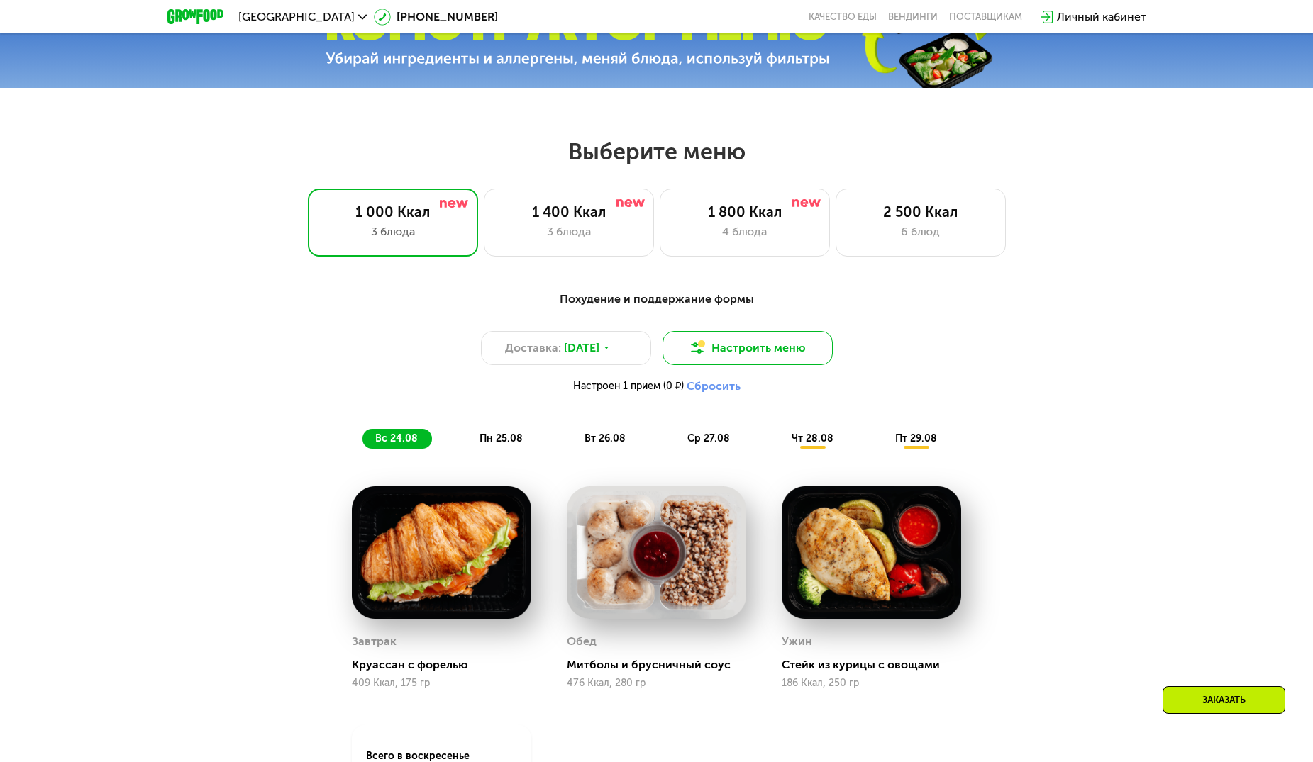
click at [752, 354] on button "Настроить меню" at bounding box center [747, 348] width 170 height 34
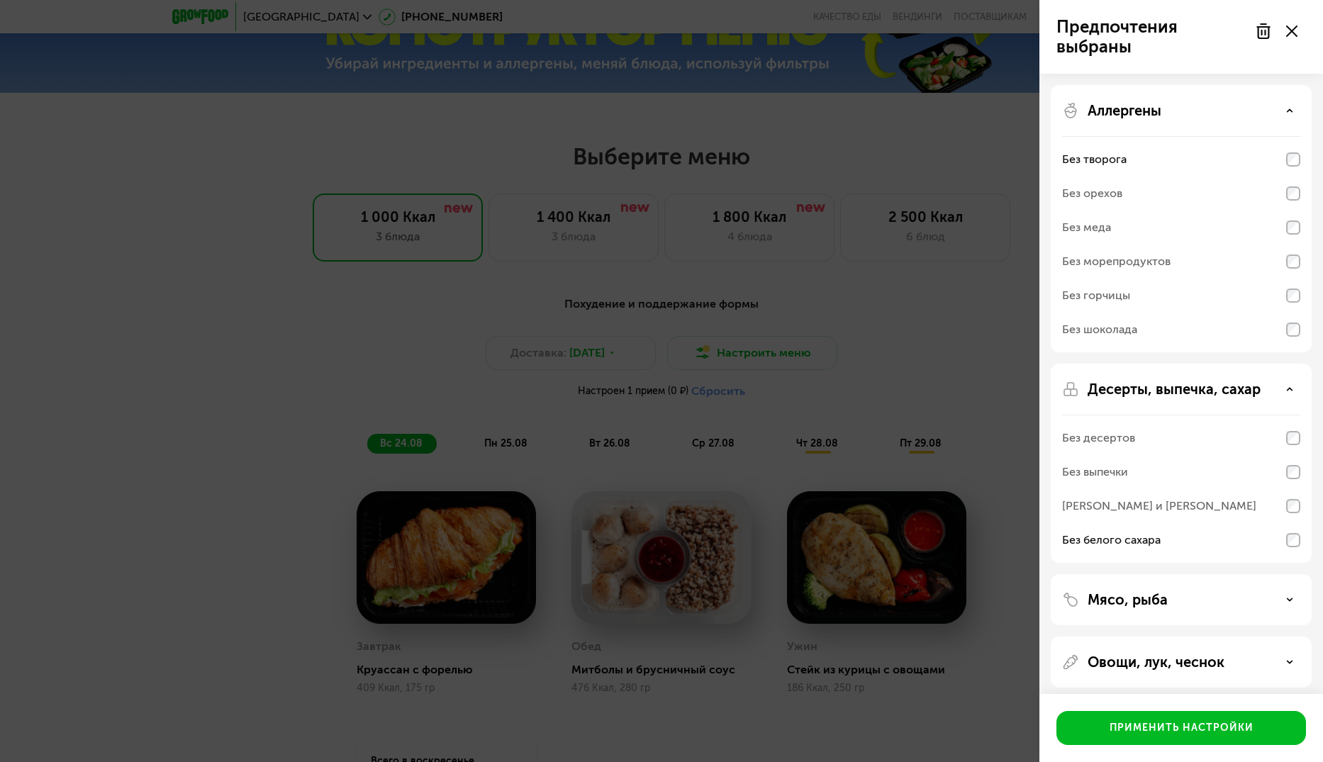
click at [1291, 111] on icon at bounding box center [1290, 110] width 7 height 7
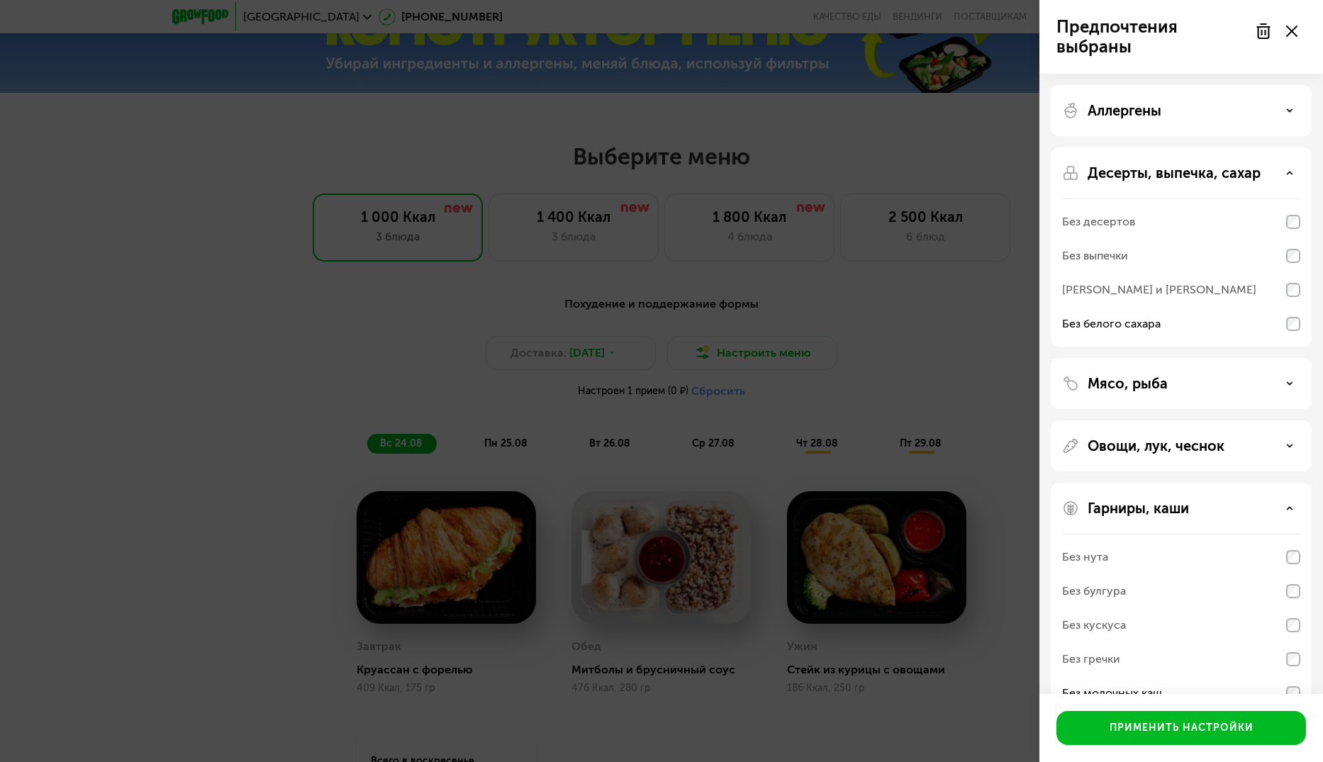
click at [1289, 113] on icon at bounding box center [1290, 110] width 7 height 7
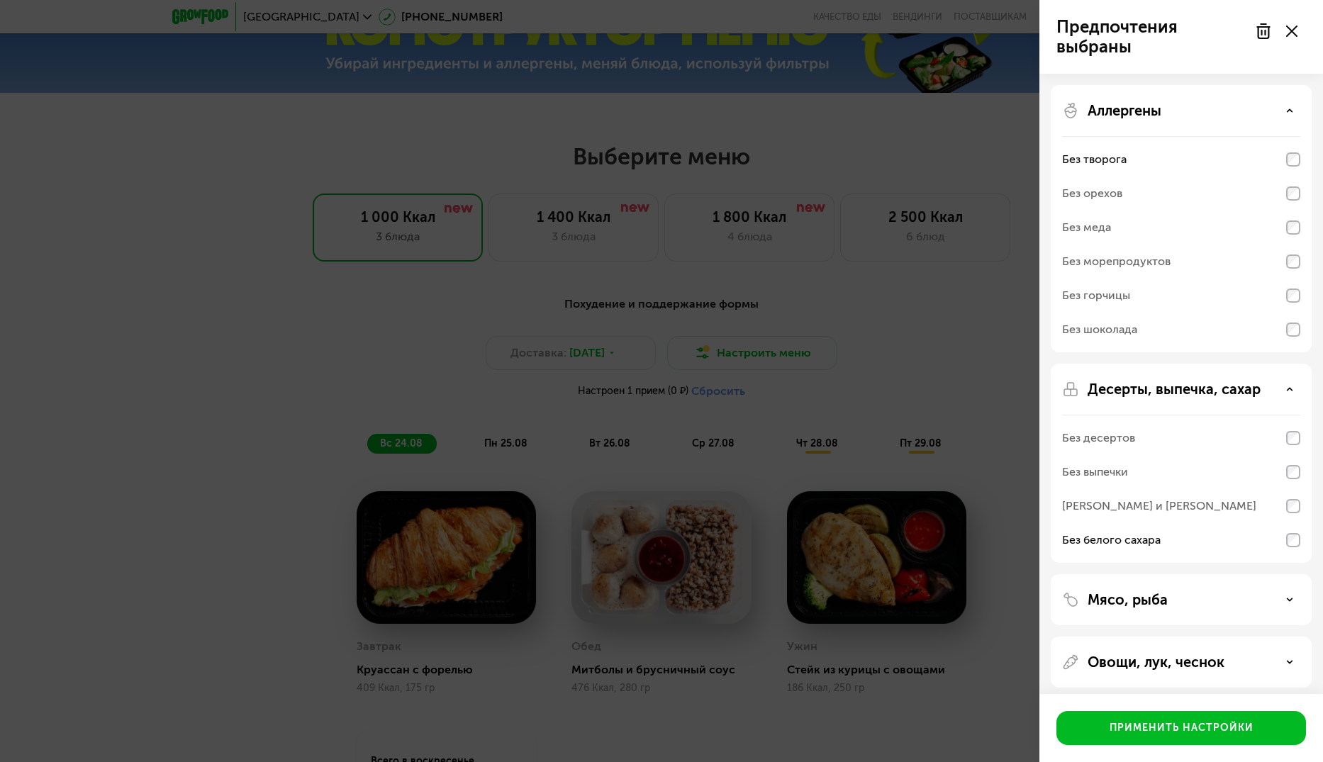
click at [1289, 112] on icon at bounding box center [1290, 110] width 7 height 7
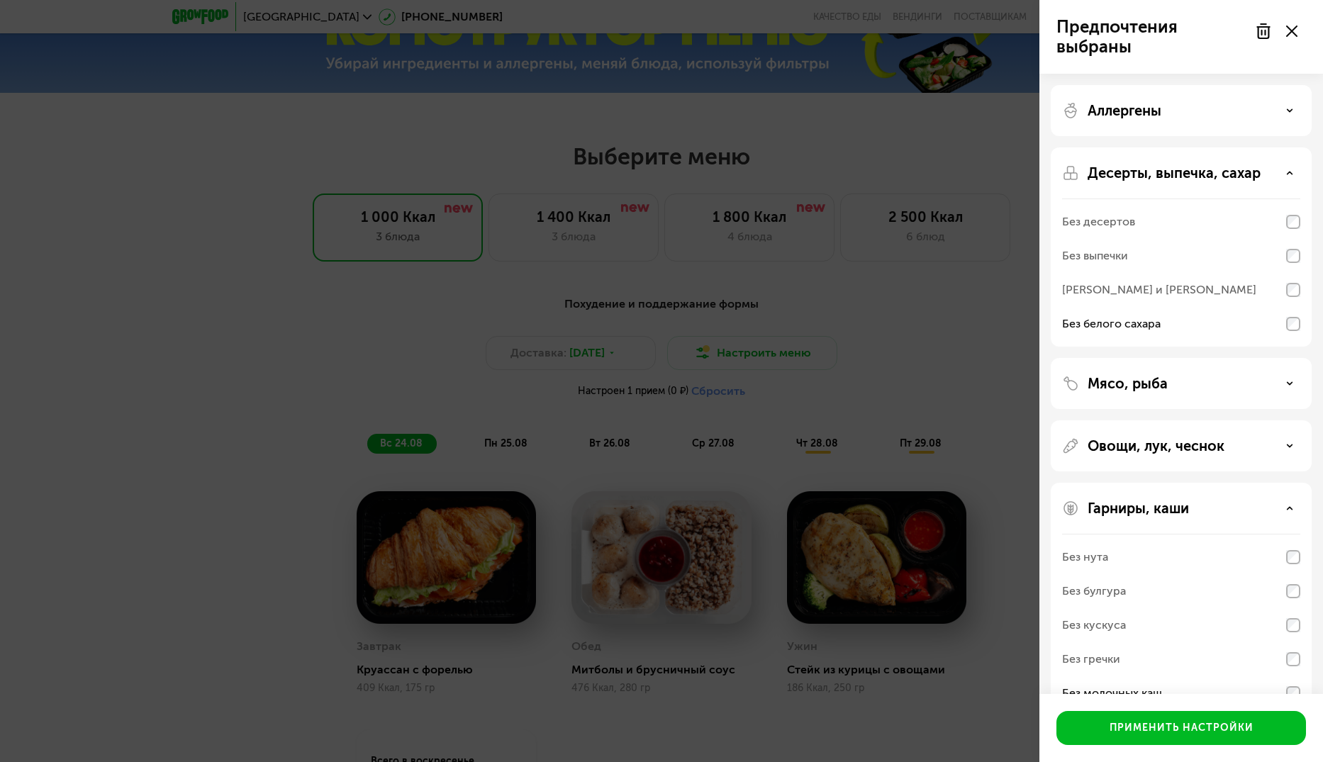
click at [1290, 172] on use at bounding box center [1290, 173] width 5 height 2
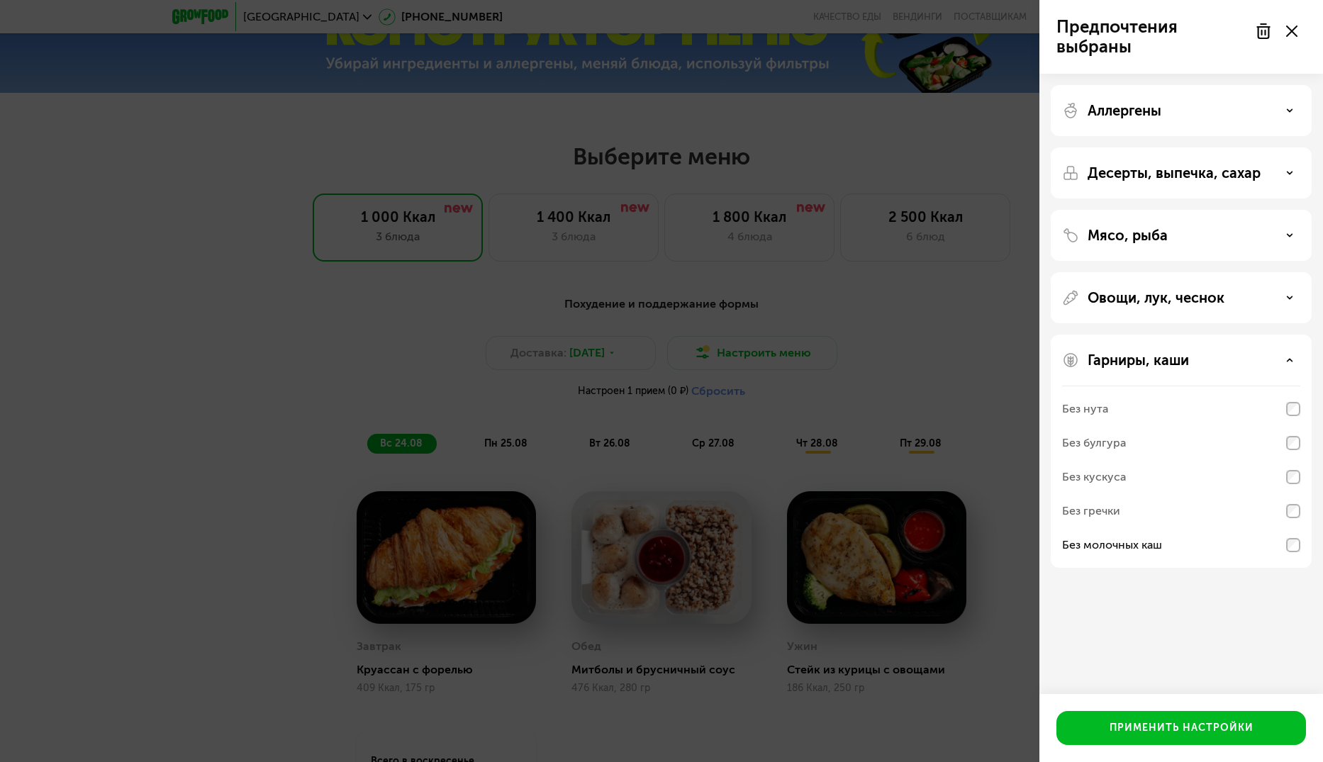
click at [1277, 236] on div "Мясо, рыба" at bounding box center [1181, 235] width 238 height 17
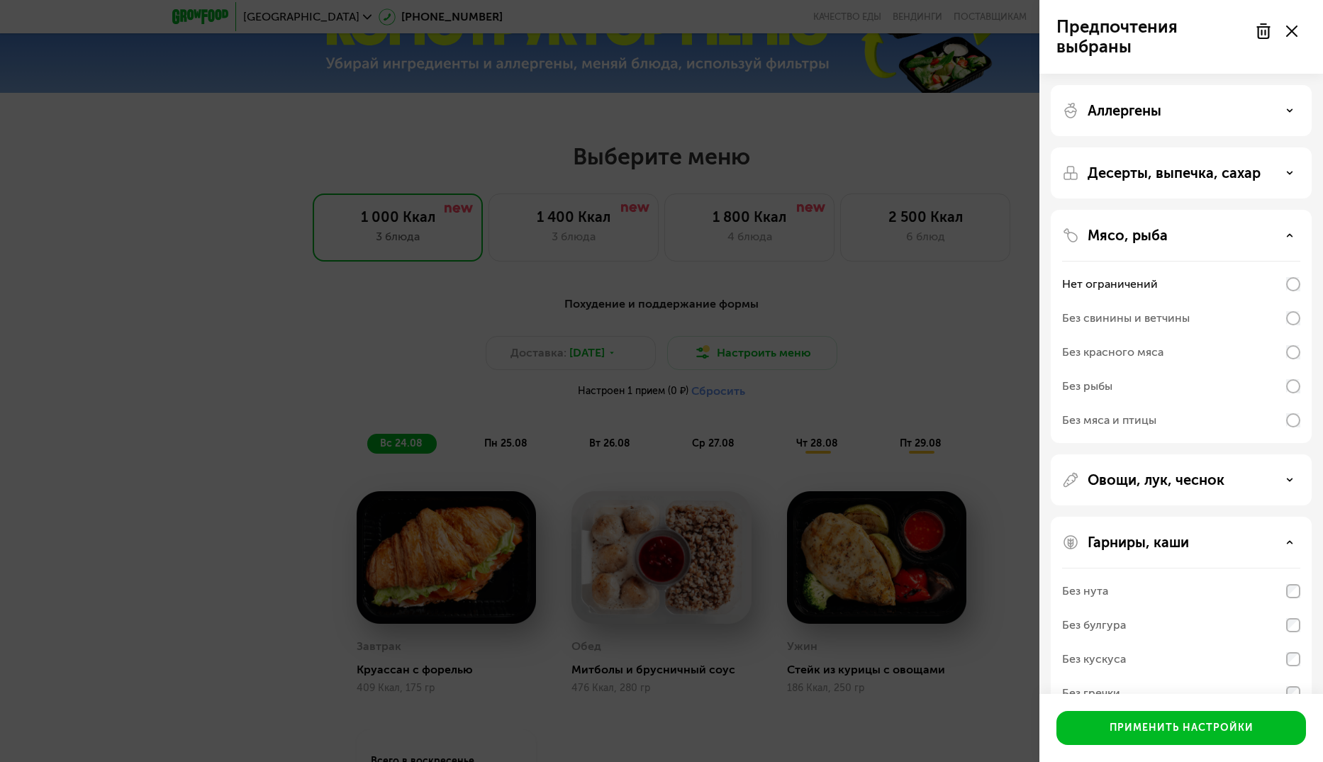
click at [1289, 239] on div "Мясо, рыба" at bounding box center [1181, 235] width 238 height 17
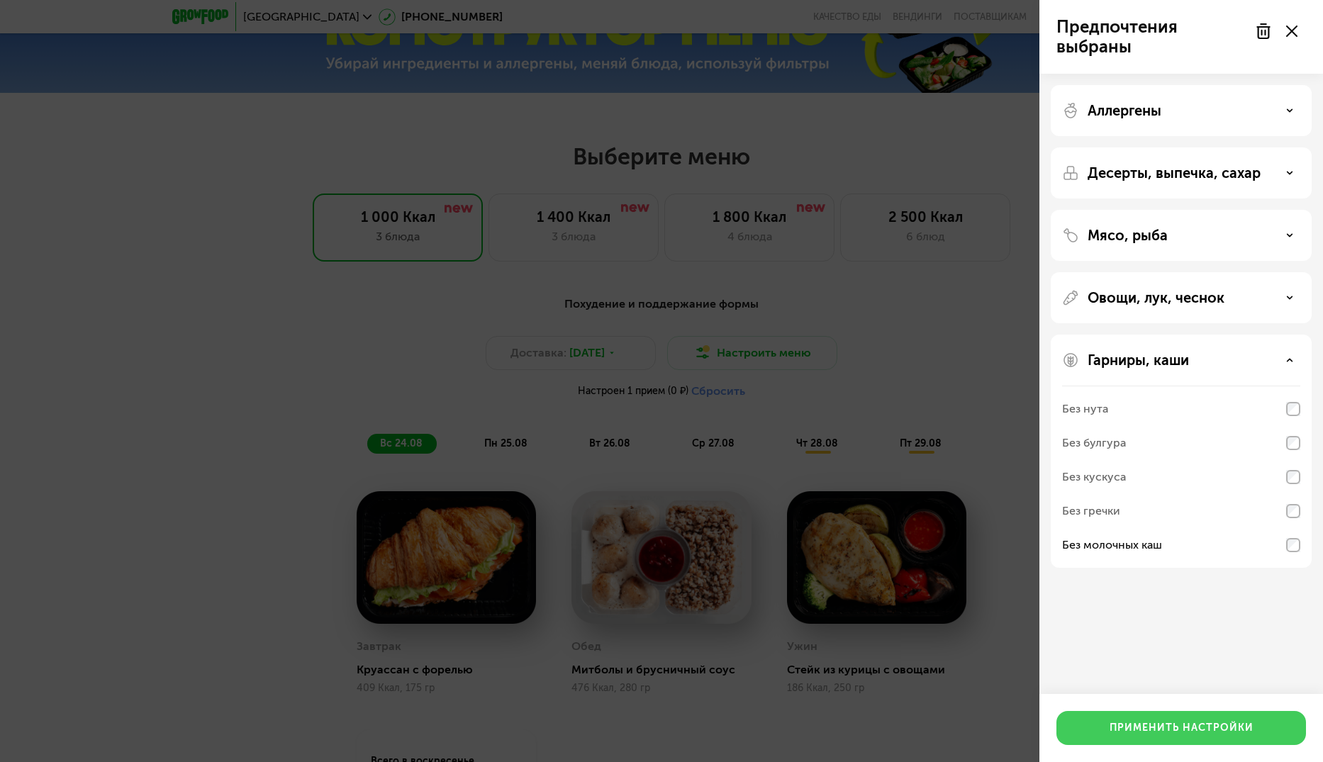
click at [1167, 733] on div "Применить настройки" at bounding box center [1182, 728] width 144 height 14
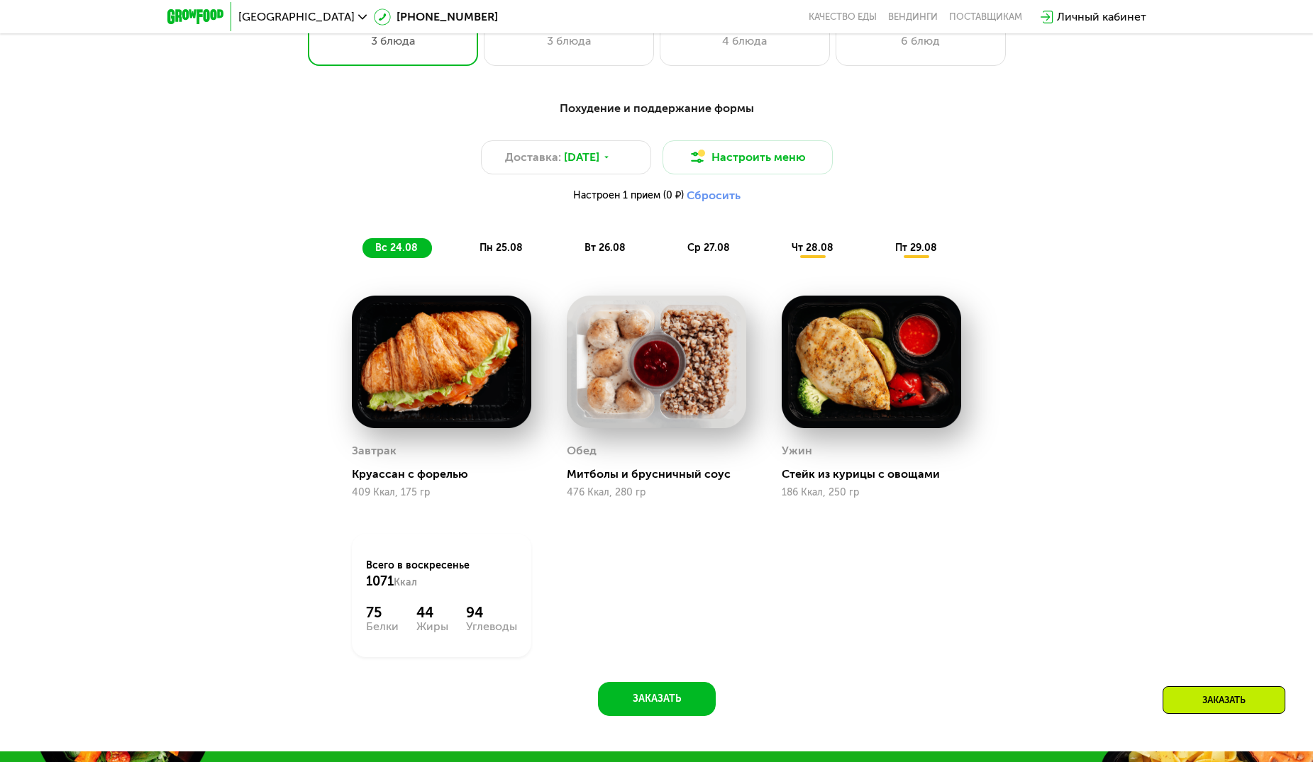
scroll to position [780, 0]
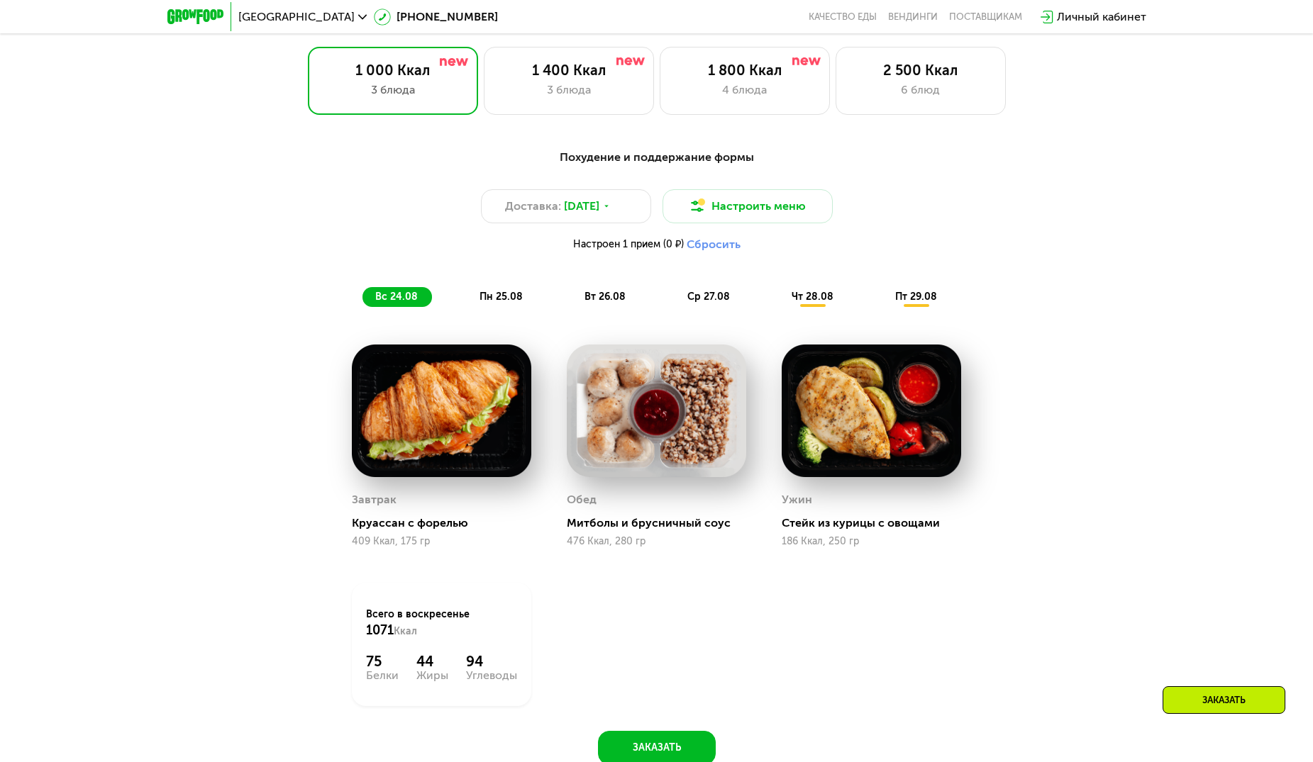
click at [506, 303] on span "пн 25.08" at bounding box center [500, 297] width 43 height 12
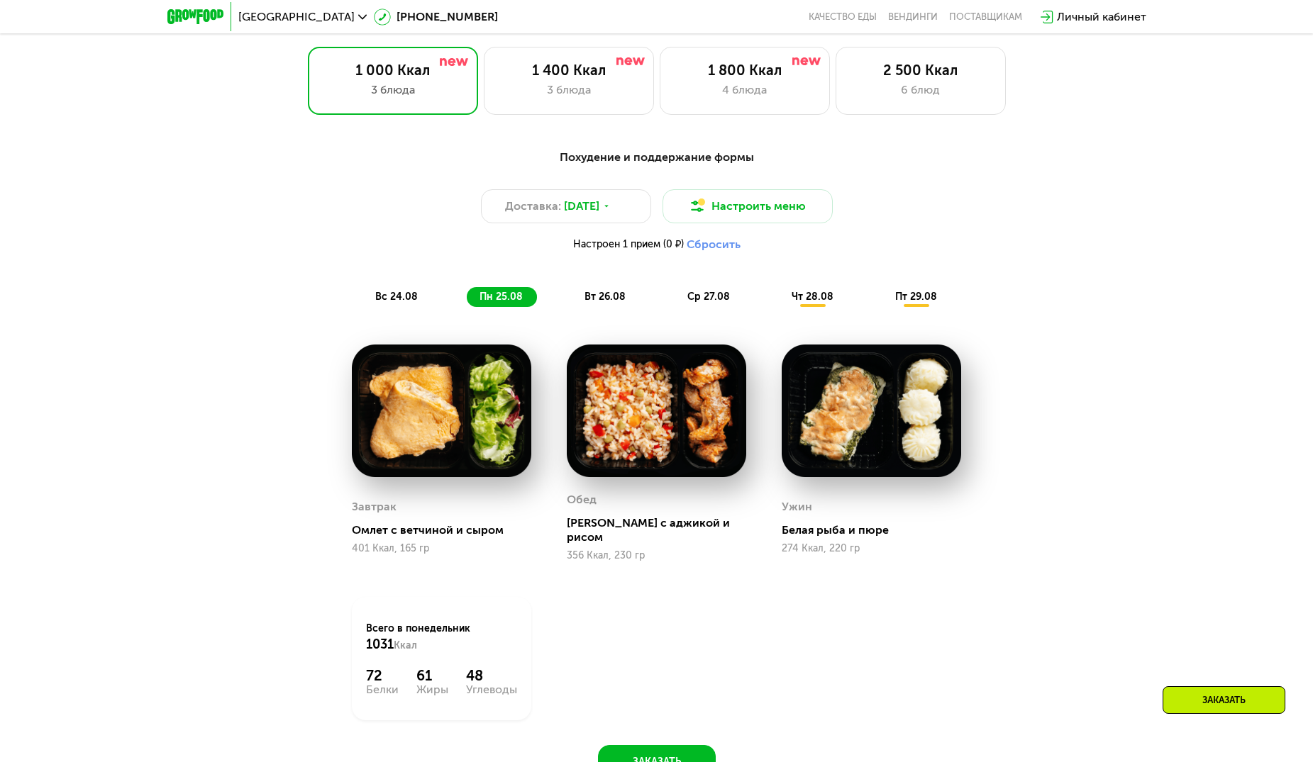
click at [190, 413] on div "Похудение и поддержание формы Доставка: 23 авг, сб Настроить меню Настроен 1 пр…" at bounding box center [656, 472] width 1313 height 686
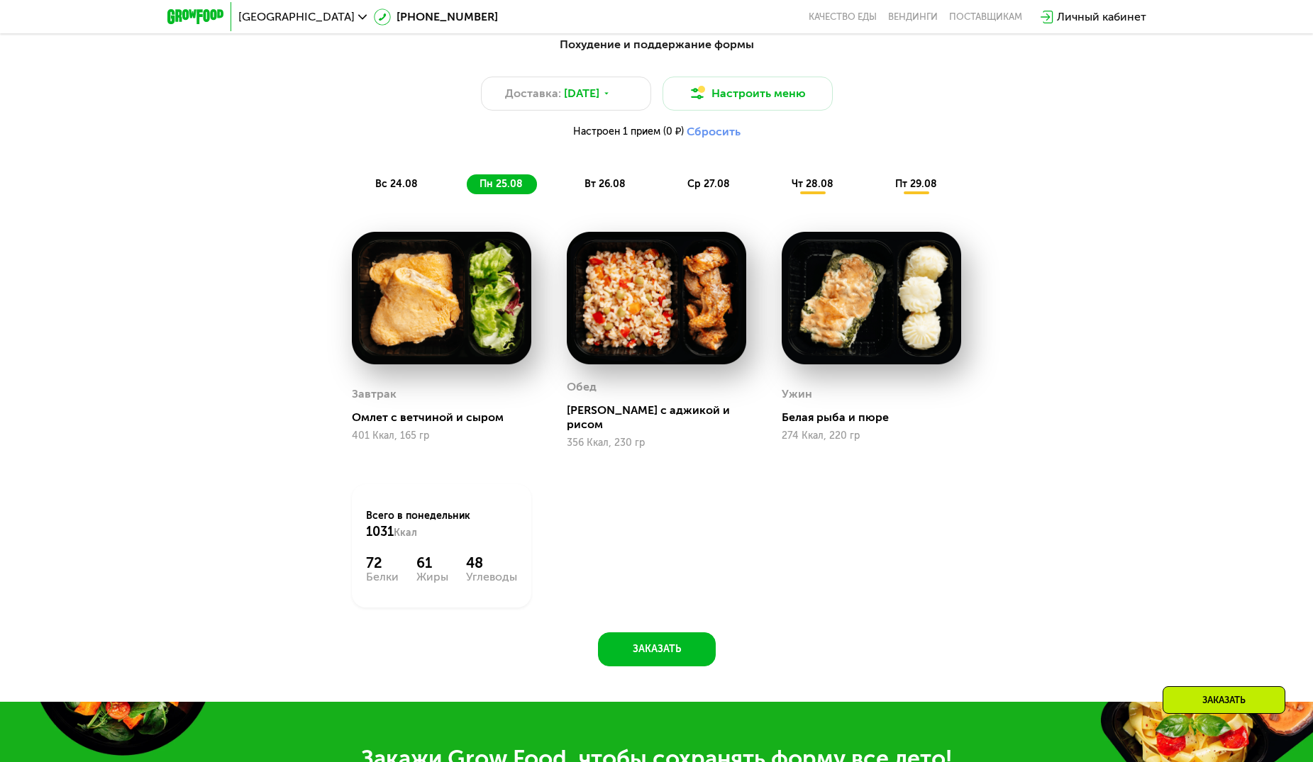
scroll to position [709, 0]
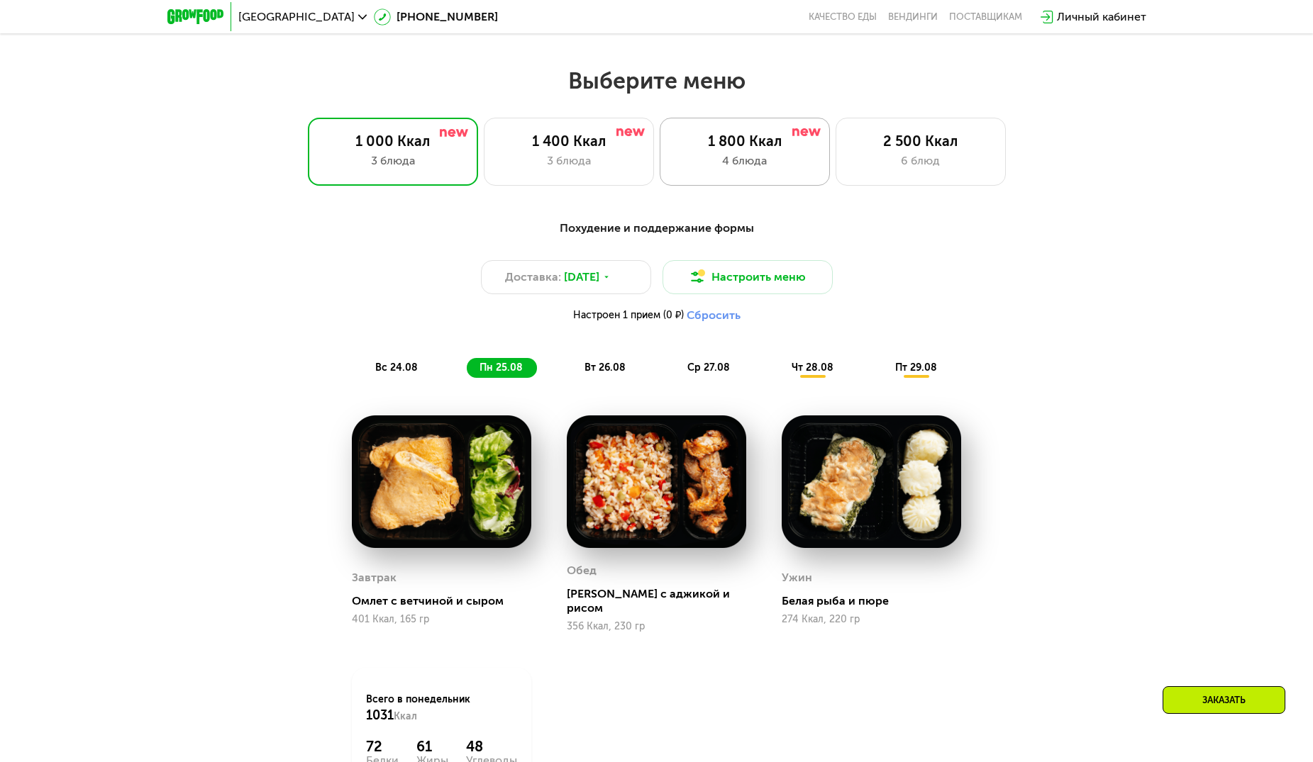
click at [760, 150] on div "1 800 Ккал" at bounding box center [744, 141] width 140 height 17
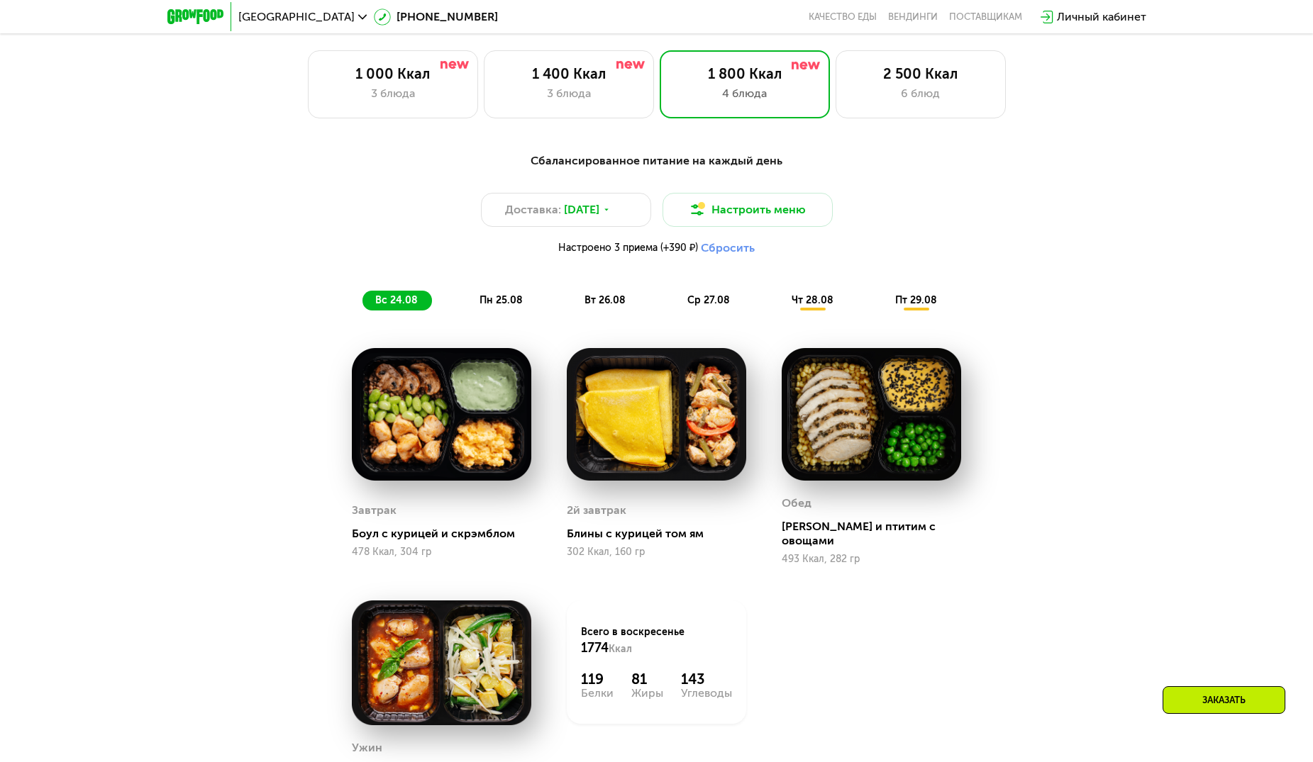
scroll to position [780, 0]
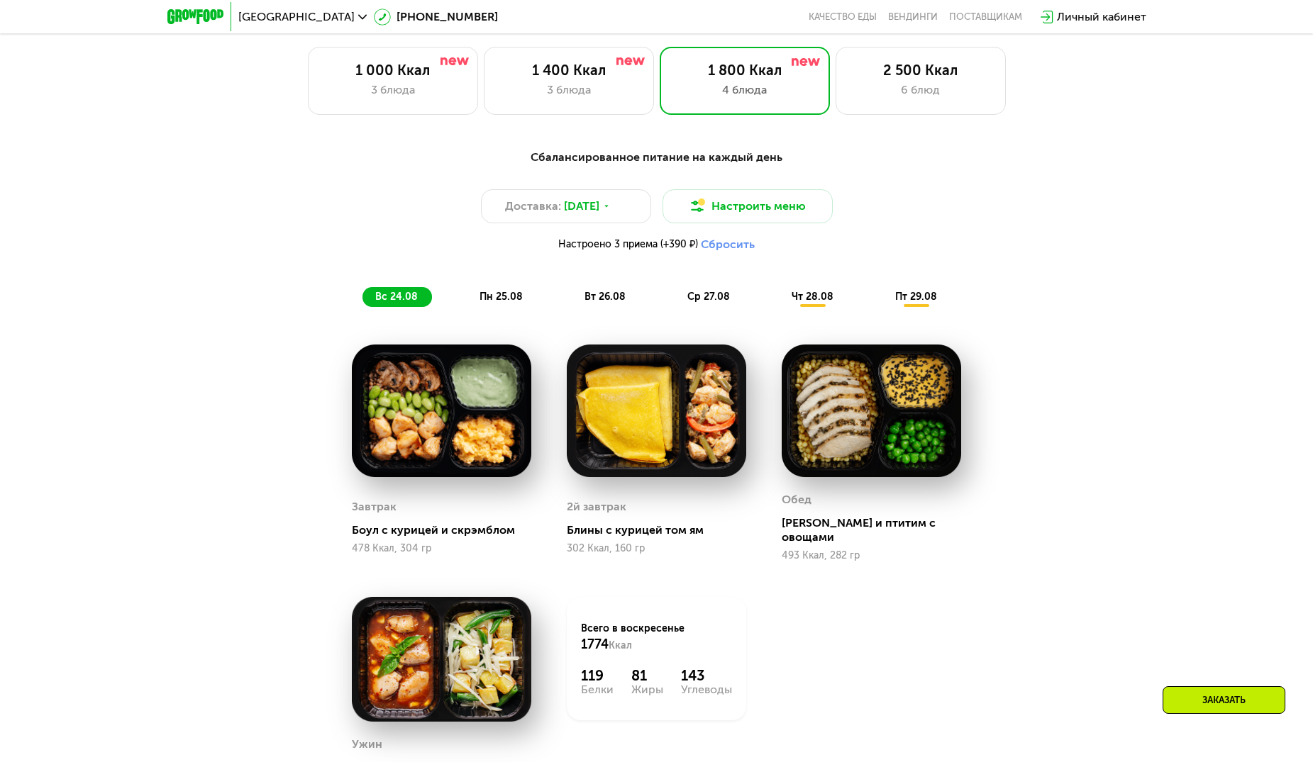
click at [515, 303] on span "пн 25.08" at bounding box center [500, 297] width 43 height 12
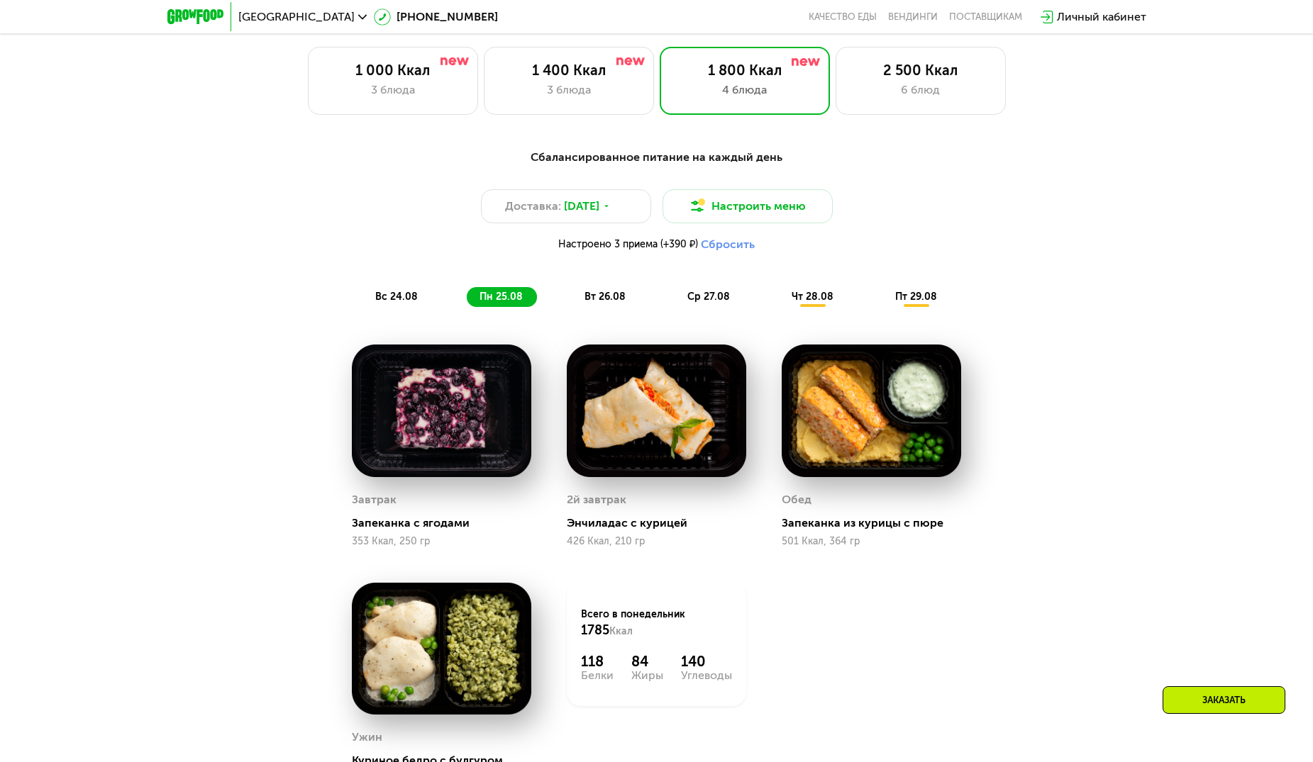
click at [610, 296] on span "вт 26.08" at bounding box center [604, 297] width 41 height 12
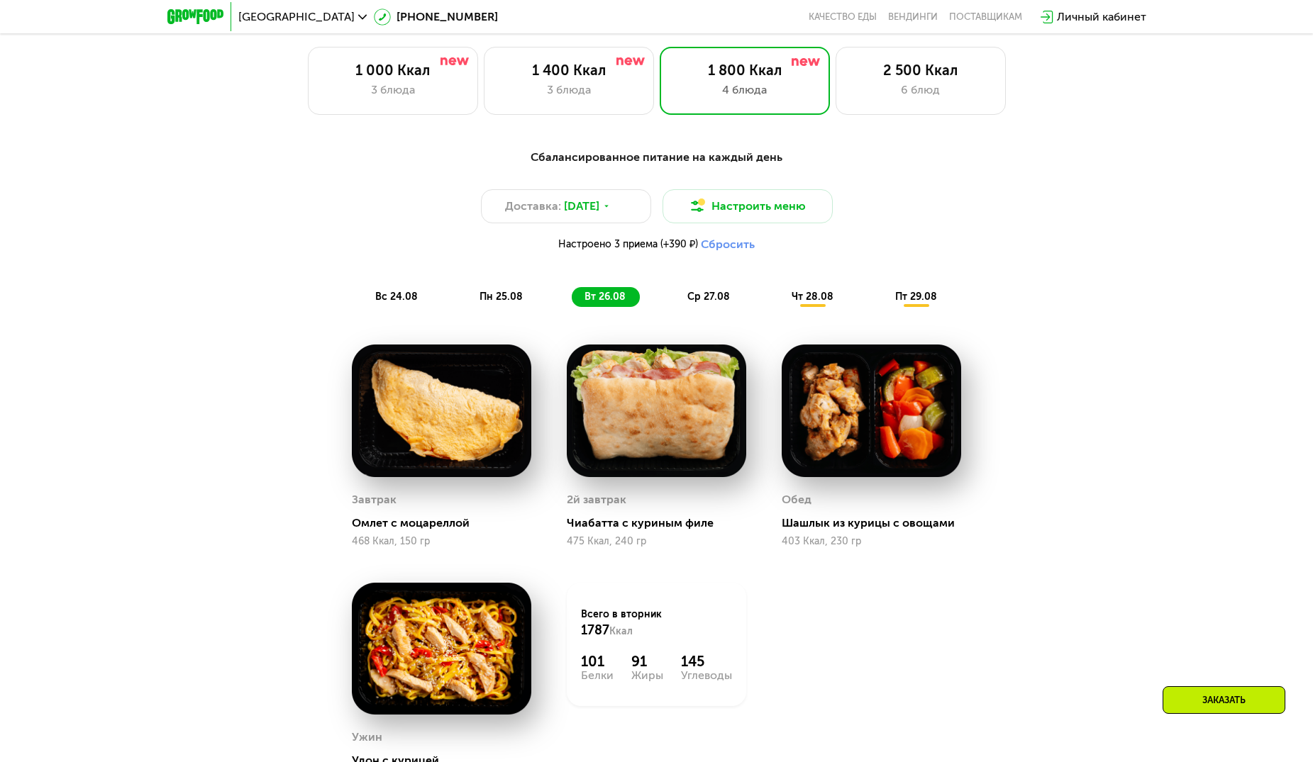
click at [779, 307] on div "ср 27.08" at bounding box center [813, 297] width 69 height 20
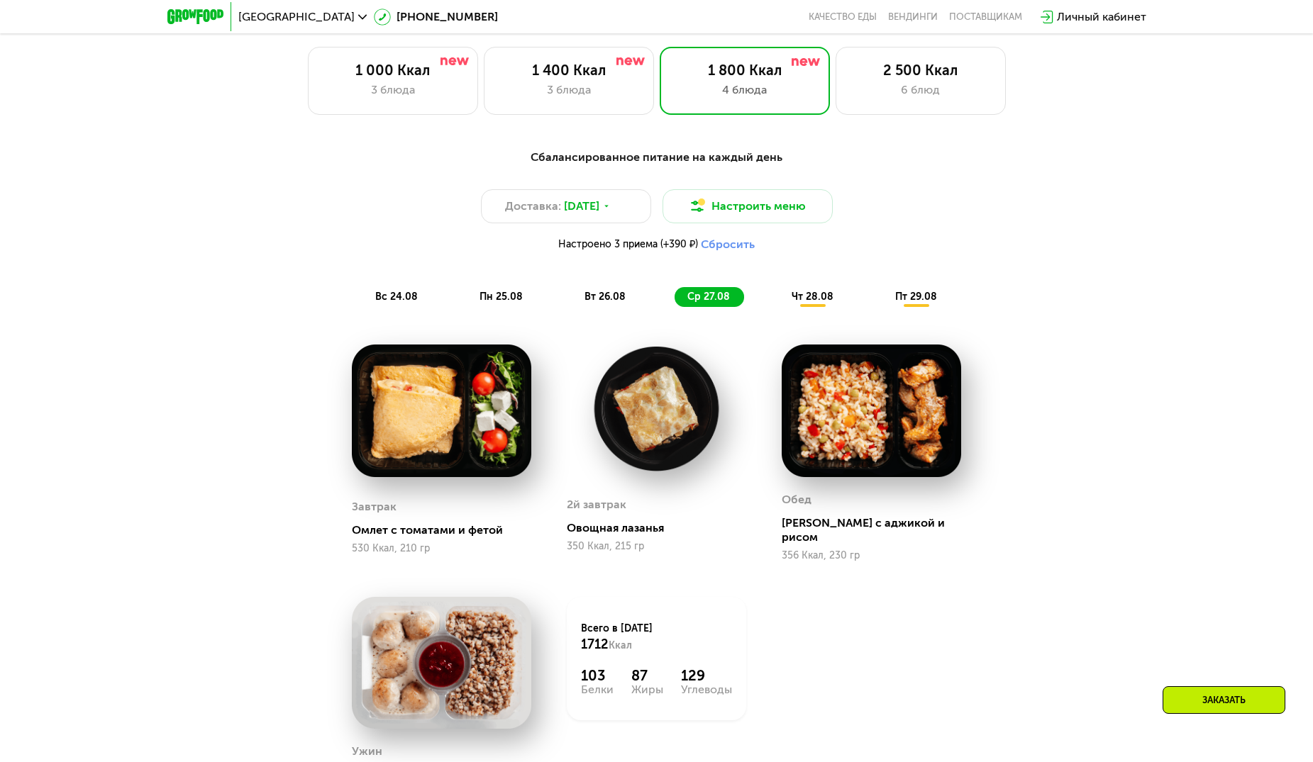
click at [818, 298] on span "чт 28.08" at bounding box center [812, 297] width 42 height 12
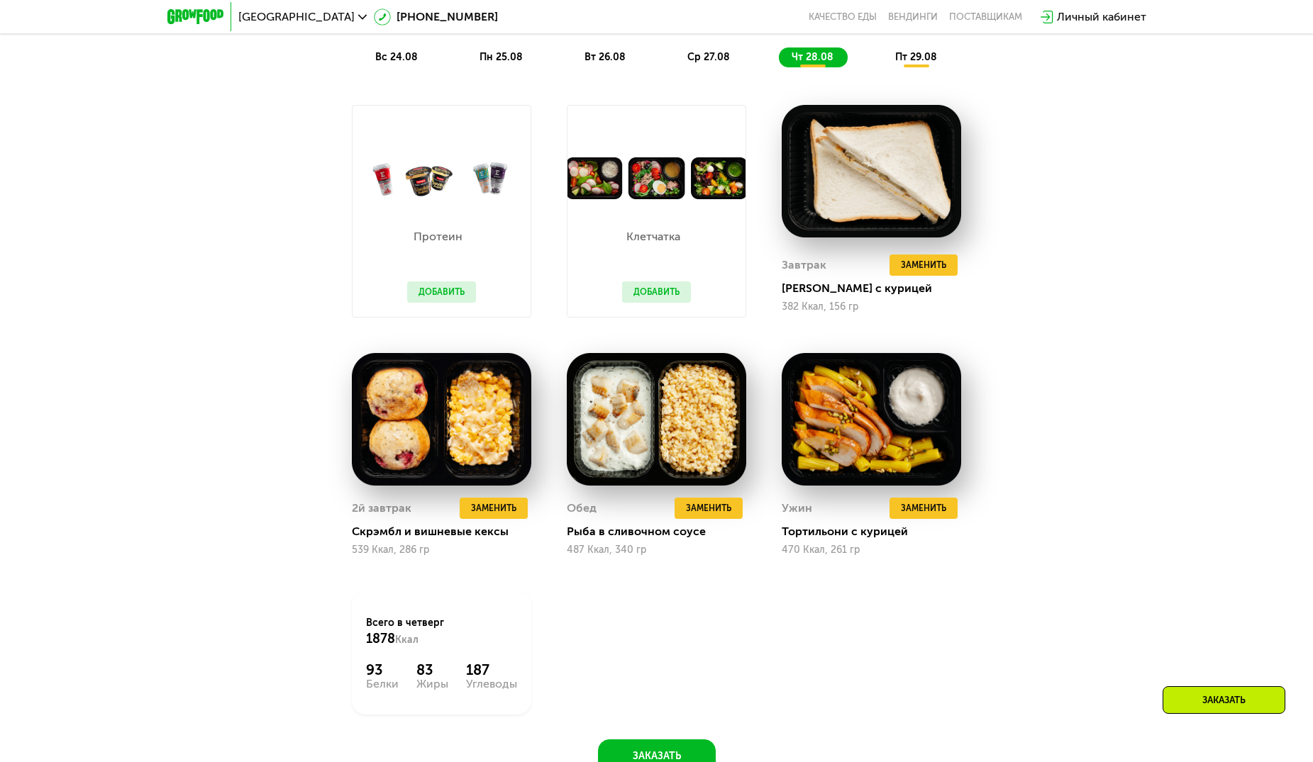
scroll to position [1064, 0]
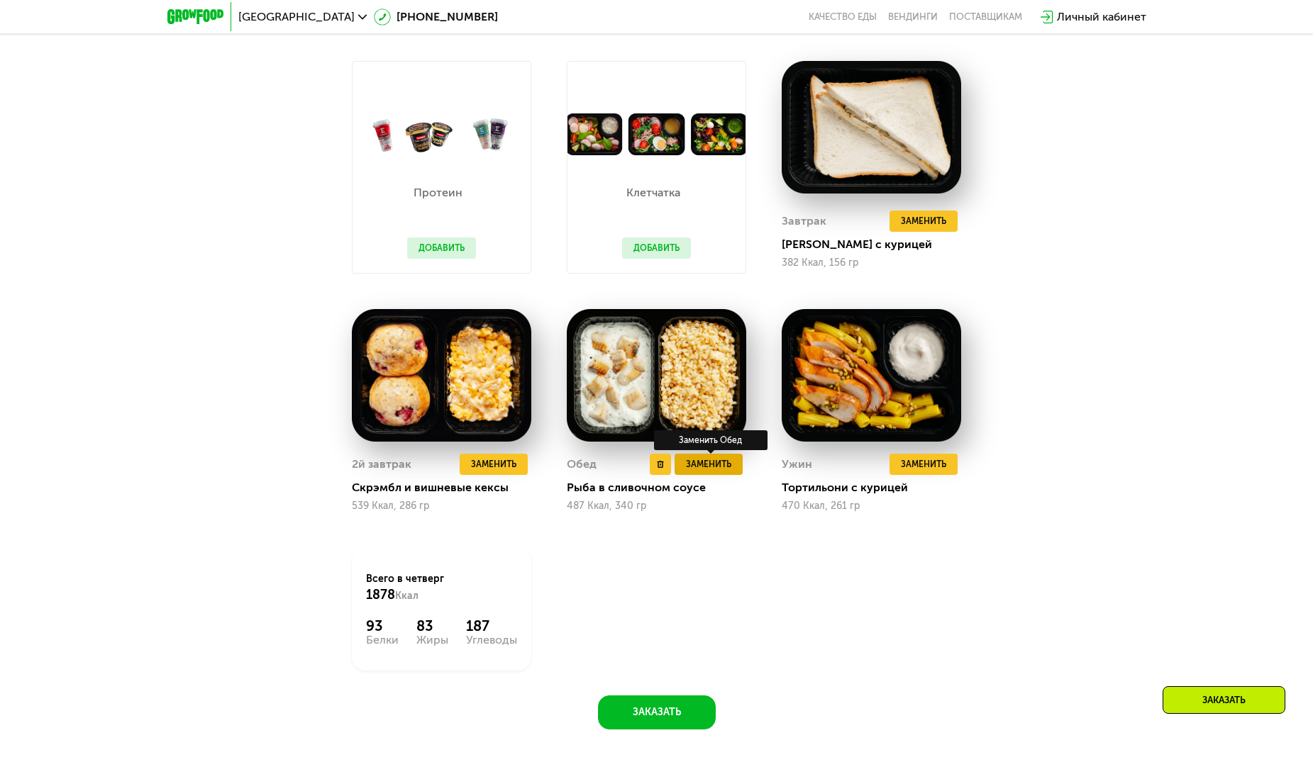
click at [712, 468] on span "Заменить" at bounding box center [708, 464] width 45 height 14
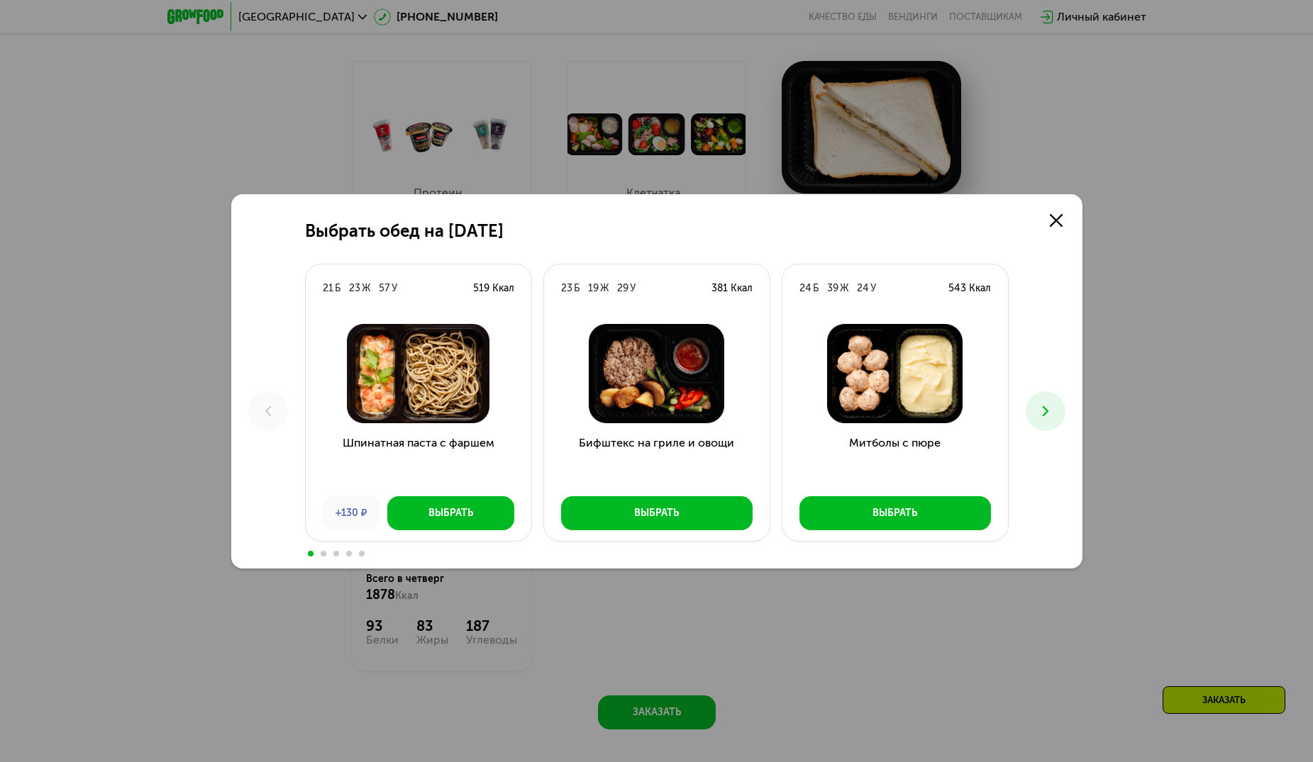
click at [1039, 418] on icon at bounding box center [1045, 411] width 17 height 17
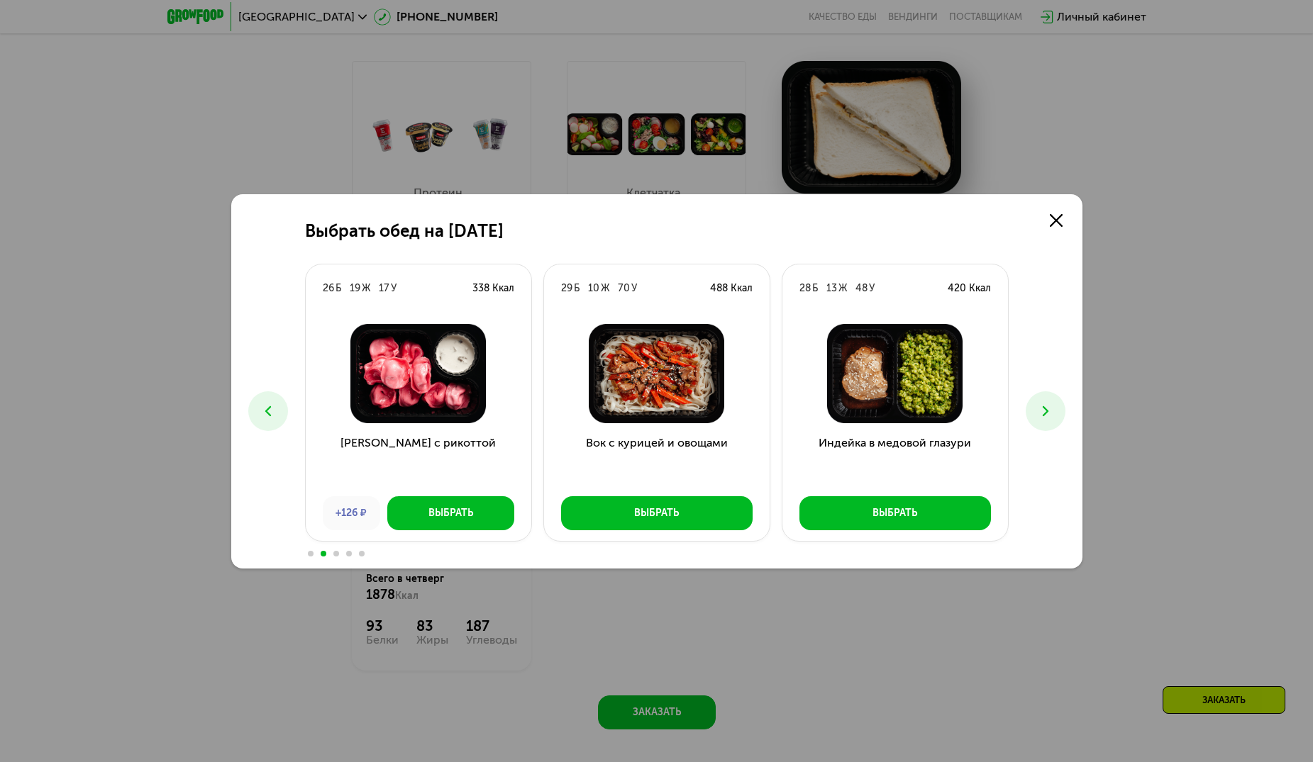
click at [1045, 412] on use at bounding box center [1045, 411] width 6 height 10
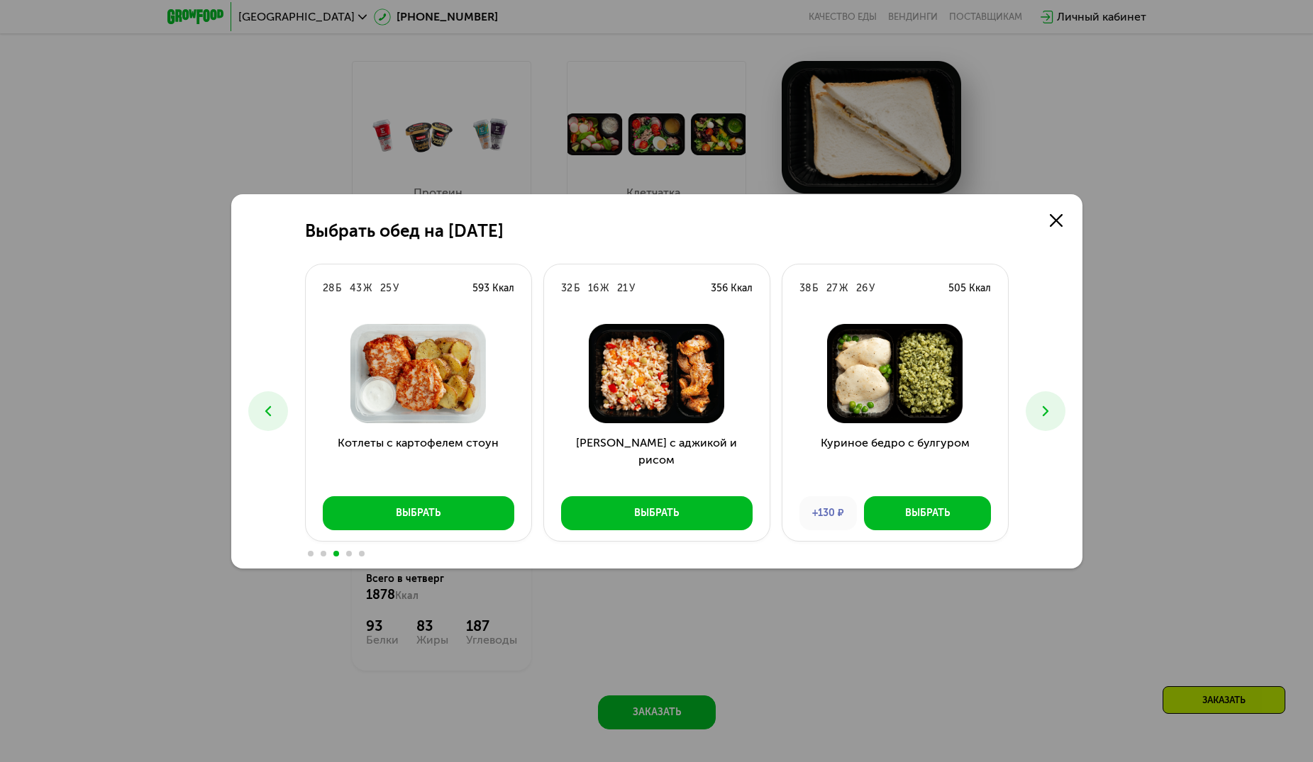
click at [1040, 413] on icon at bounding box center [1045, 411] width 17 height 17
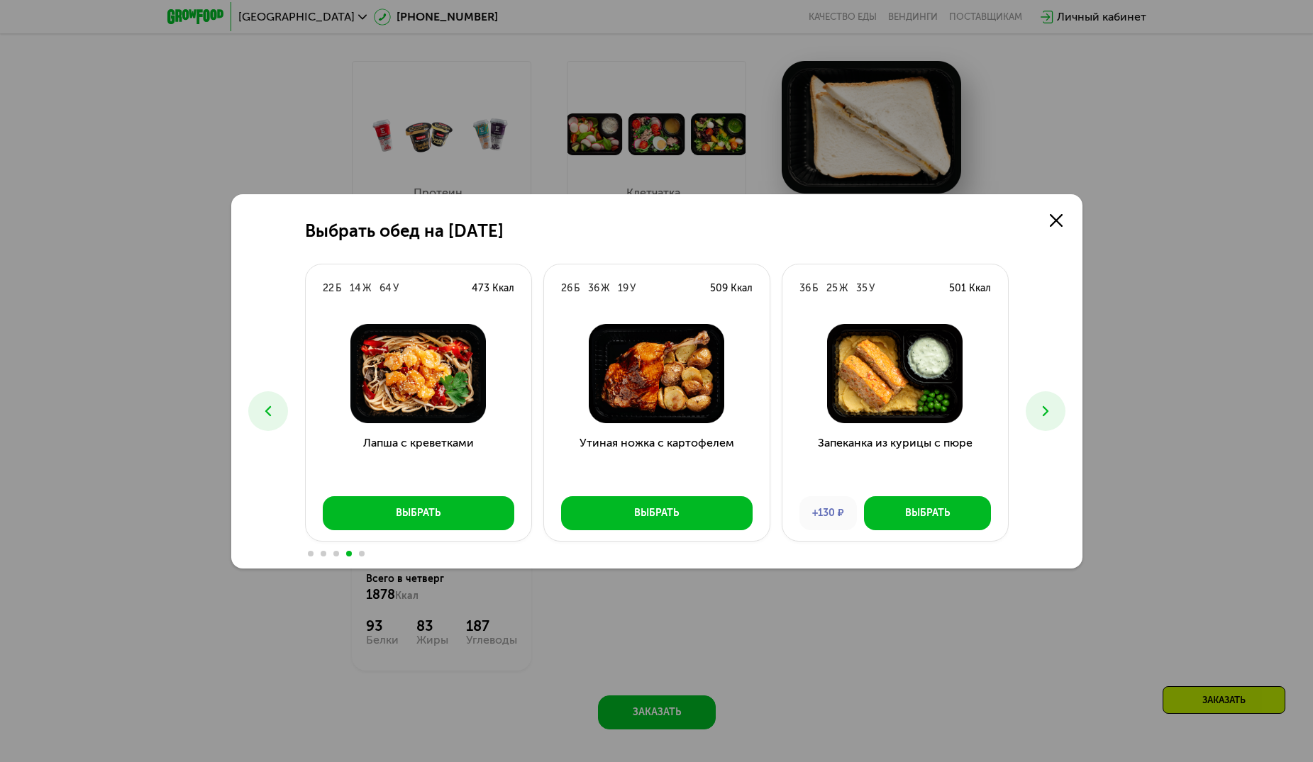
click at [1039, 413] on icon at bounding box center [1045, 411] width 17 height 17
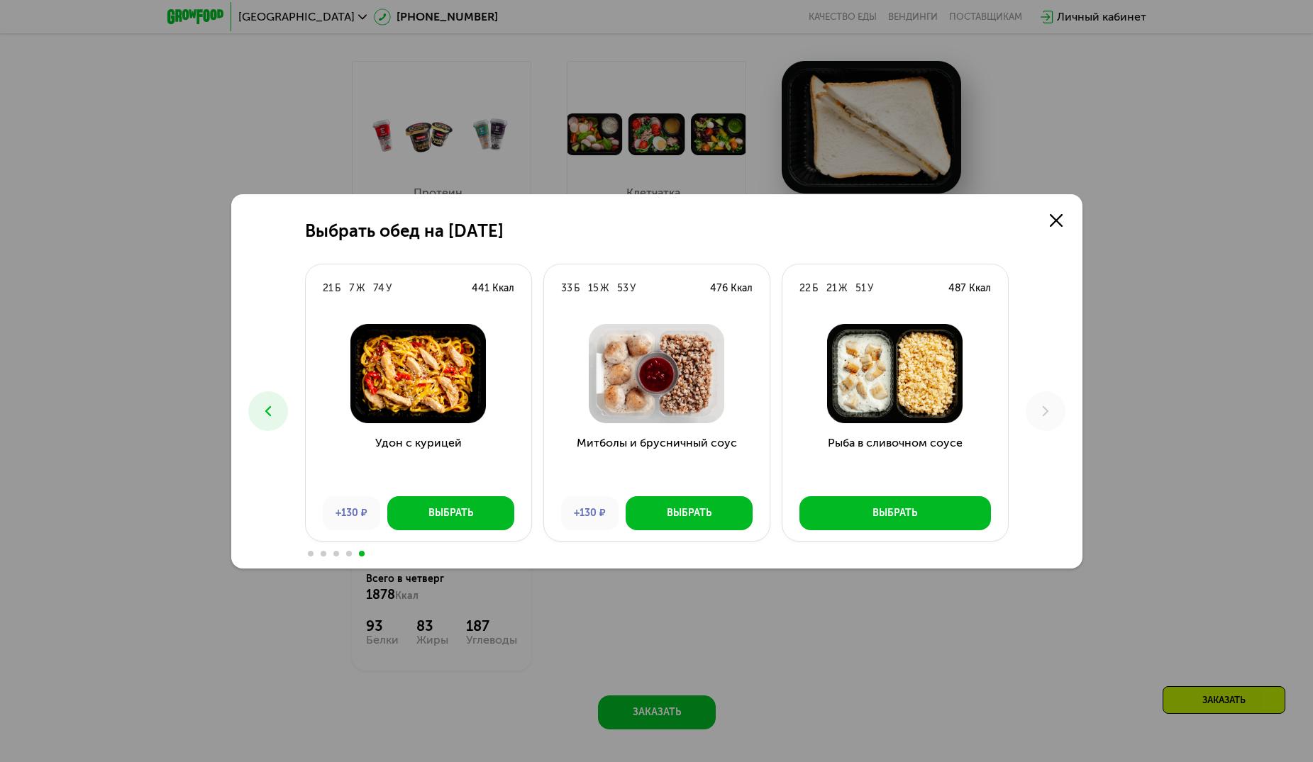
click at [428, 388] on img at bounding box center [418, 373] width 203 height 99
click at [1052, 224] on use at bounding box center [1056, 220] width 13 height 13
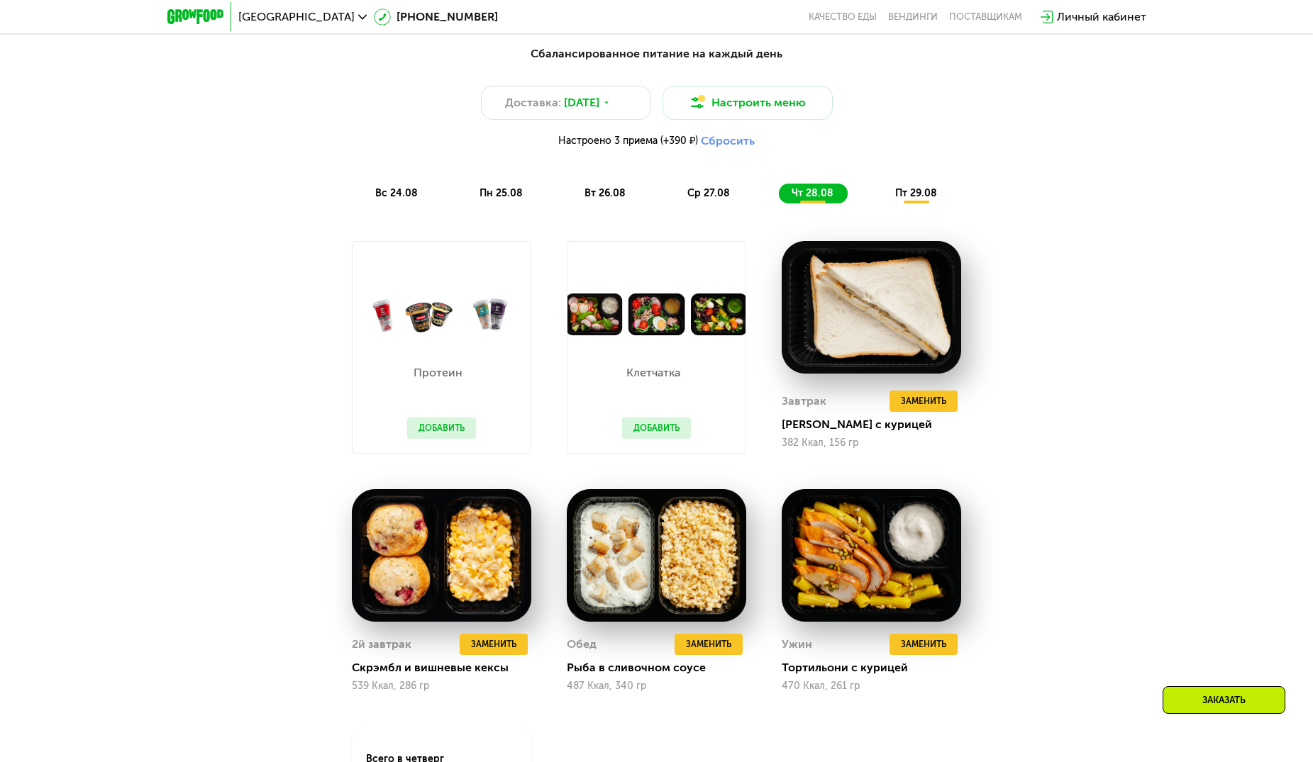
scroll to position [851, 0]
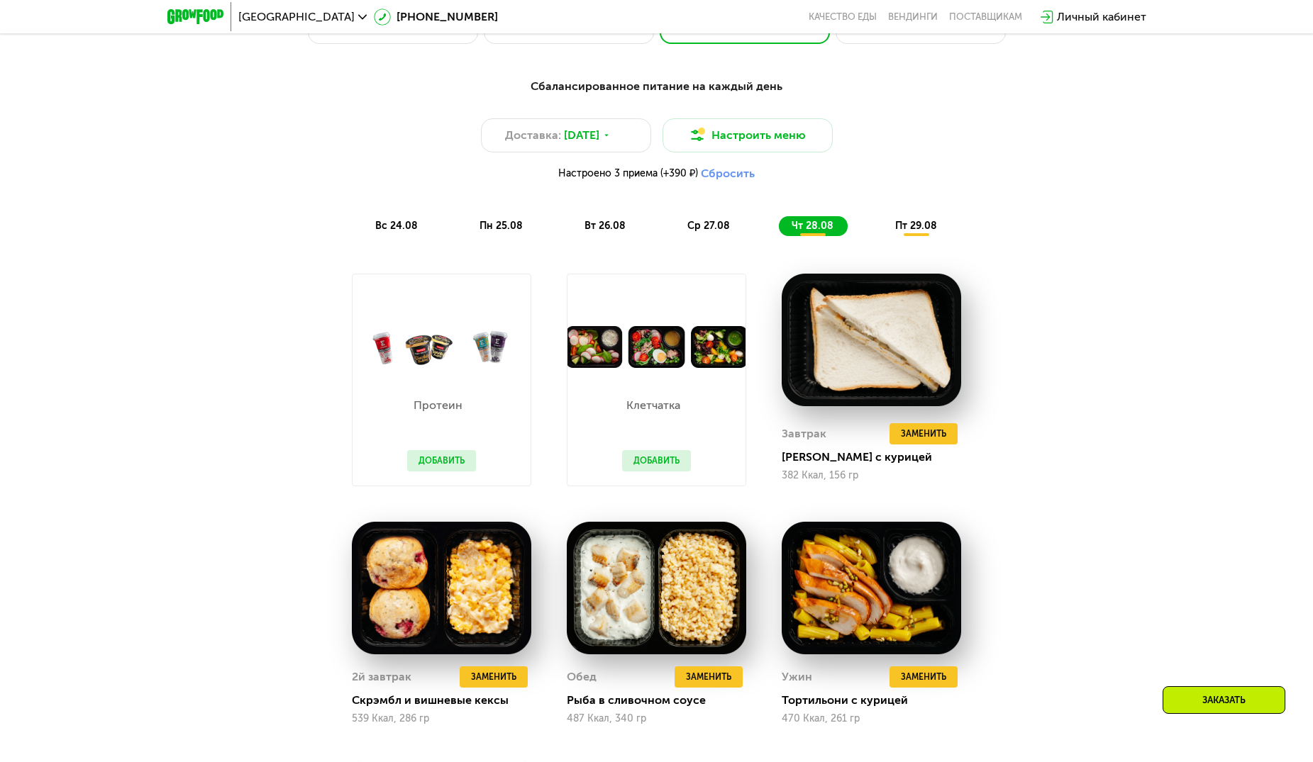
click at [902, 232] on span "пт 29.08" at bounding box center [916, 226] width 42 height 12
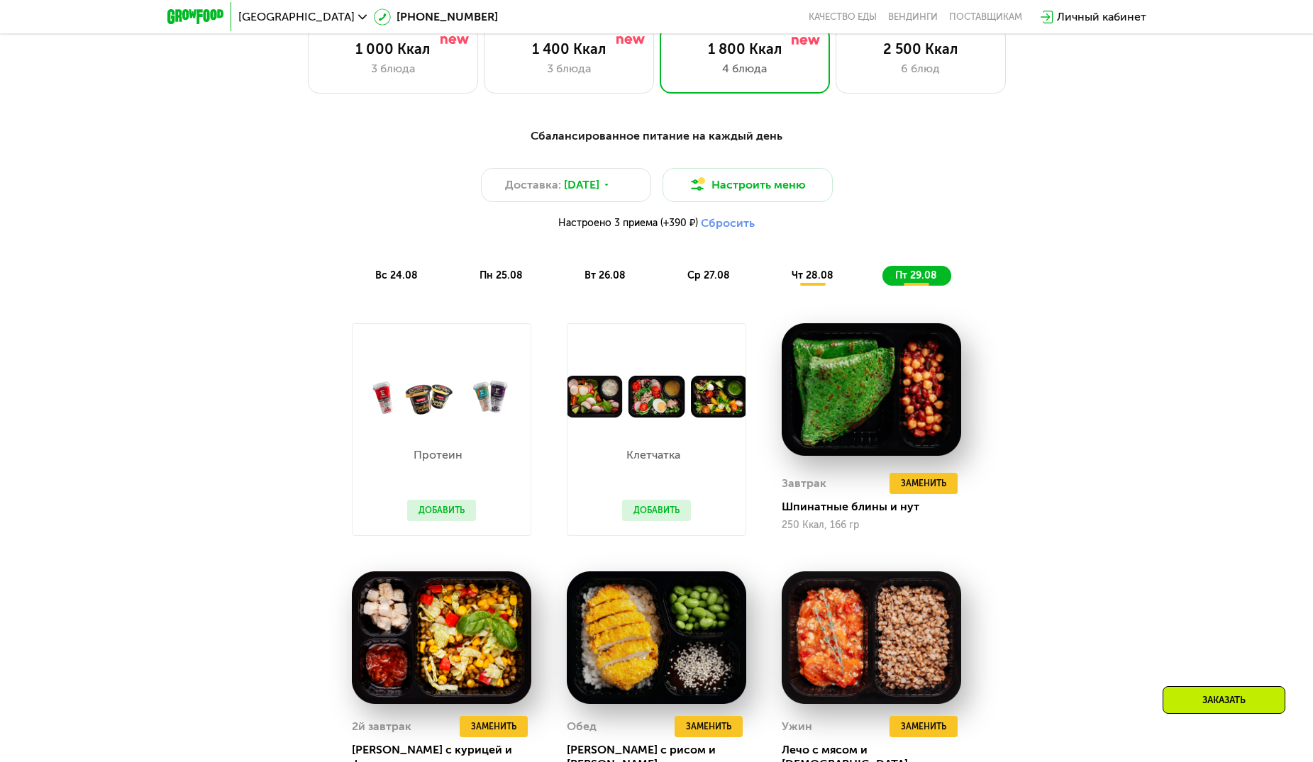
scroll to position [780, 0]
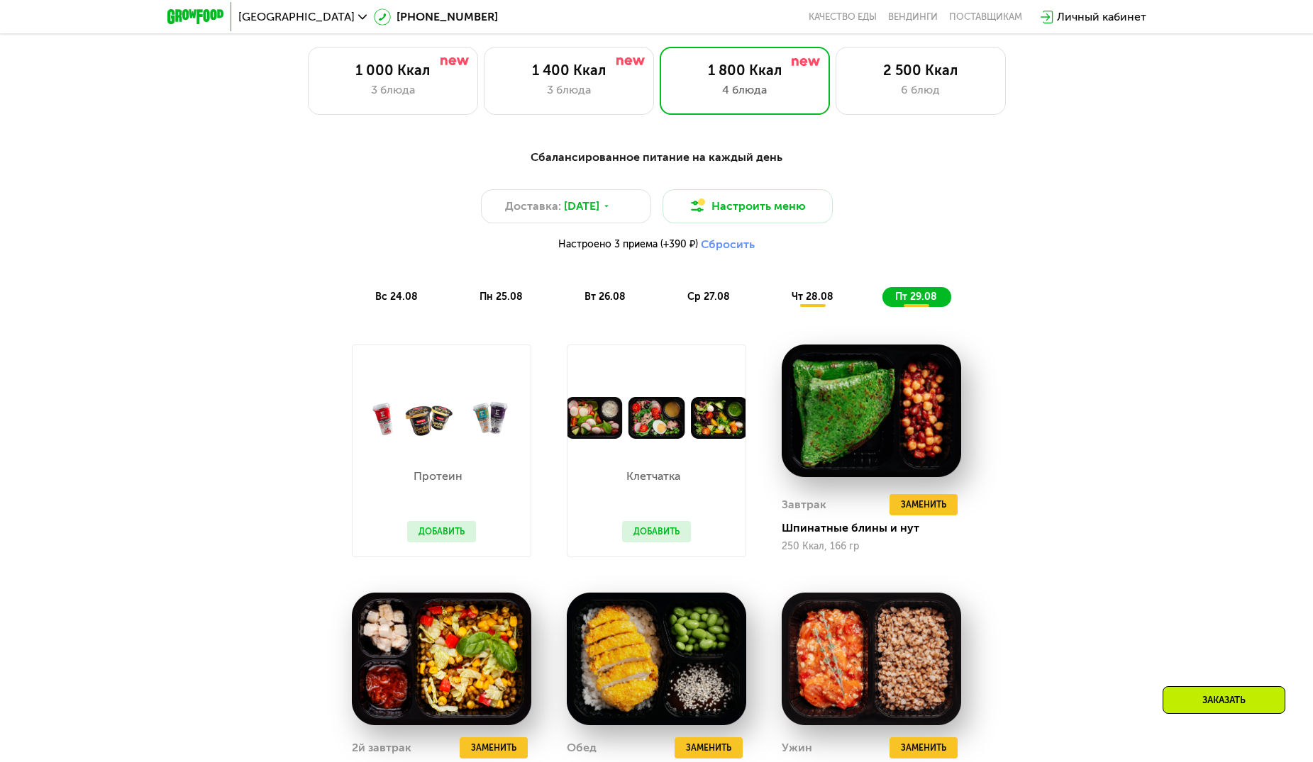
drag, startPoint x: 813, startPoint y: 300, endPoint x: 806, endPoint y: 301, distance: 7.1
click at [814, 300] on span "чт 28.08" at bounding box center [812, 297] width 42 height 12
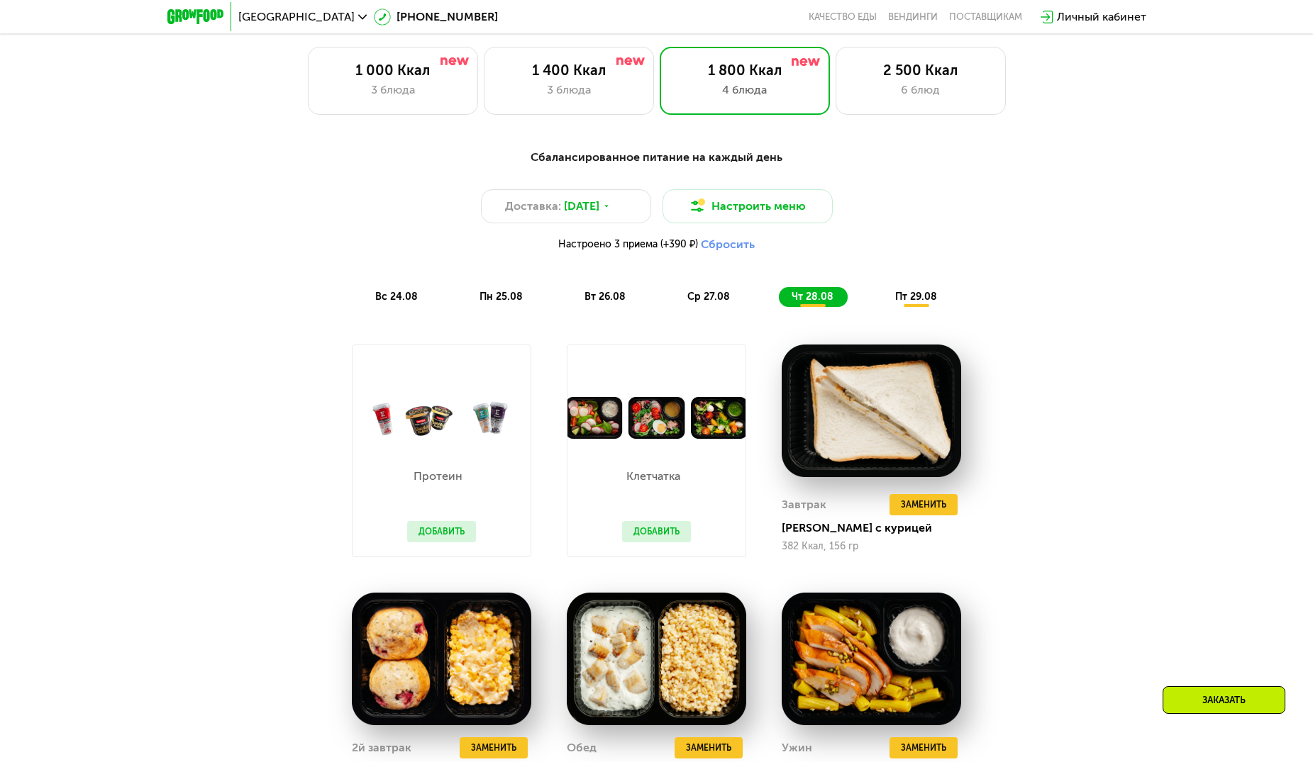
click at [389, 300] on span "вс 24.08" at bounding box center [396, 297] width 43 height 12
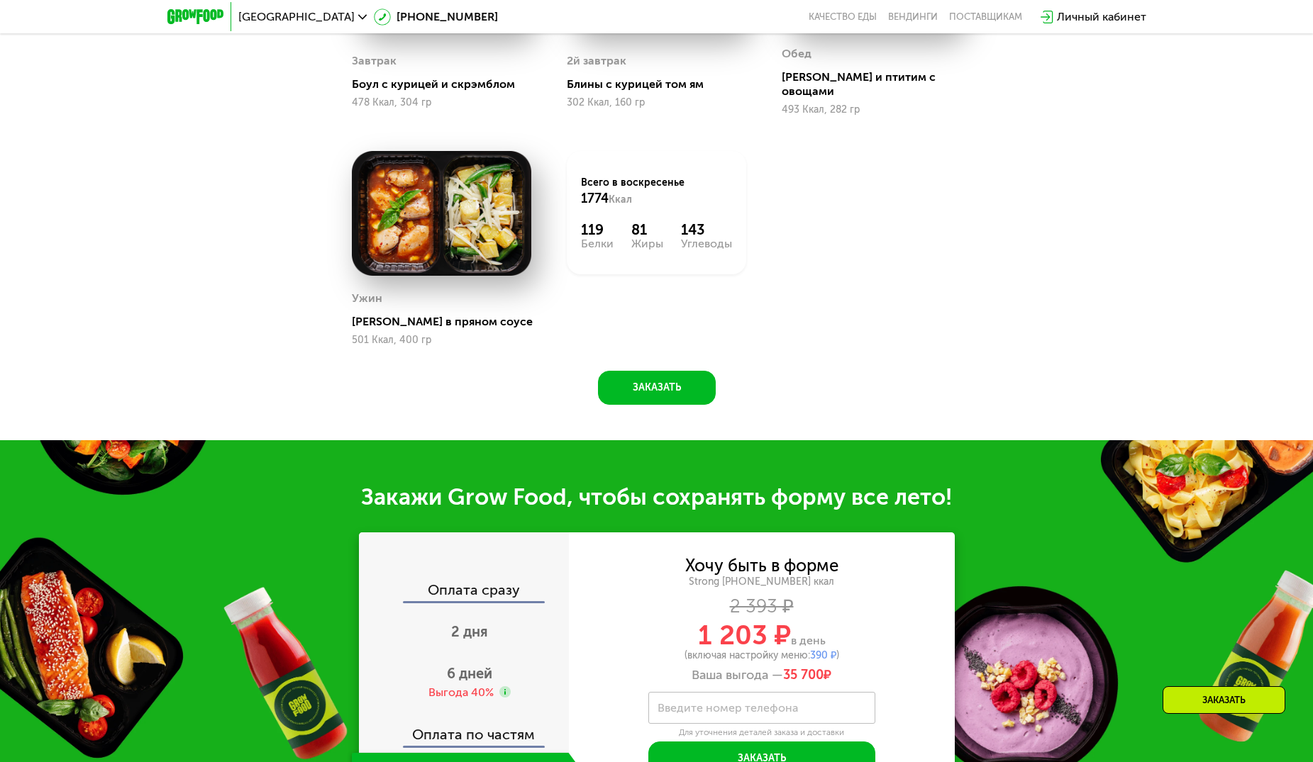
scroll to position [1418, 0]
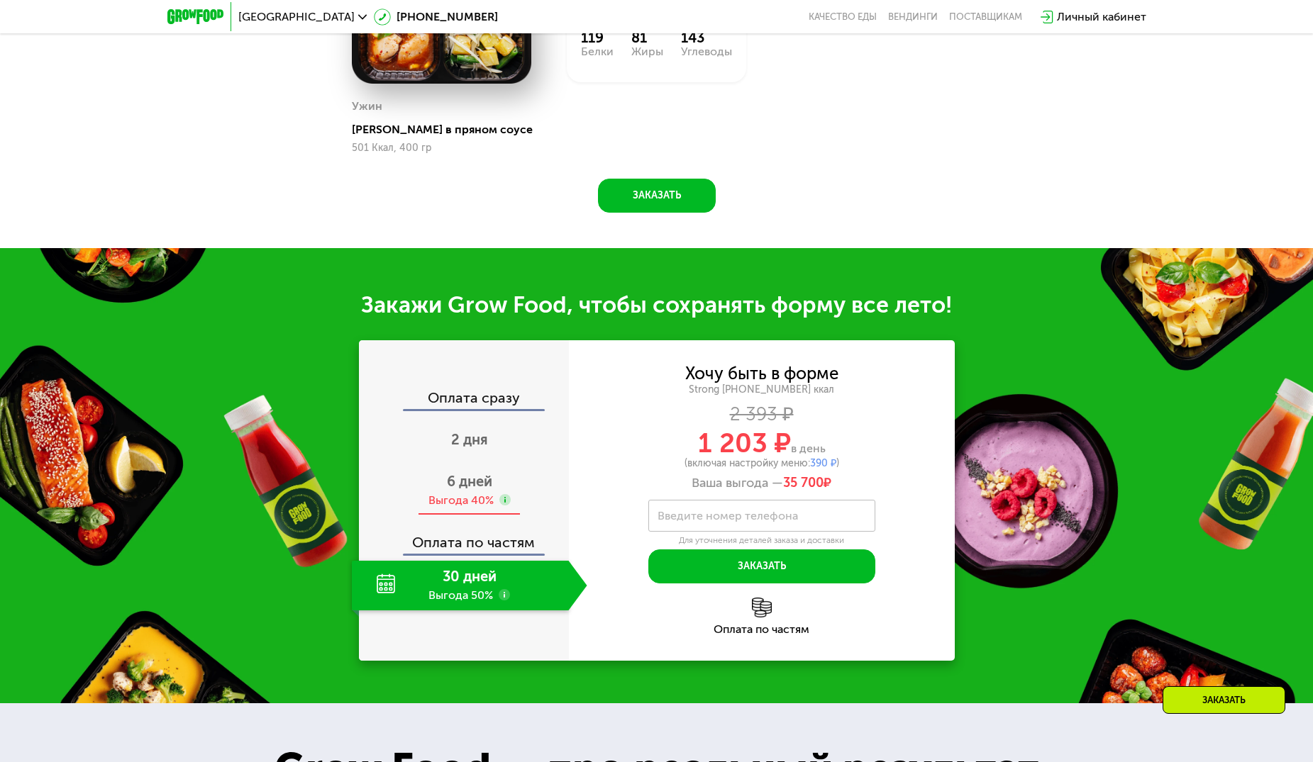
click at [471, 473] on span "6 дней" at bounding box center [469, 481] width 45 height 17
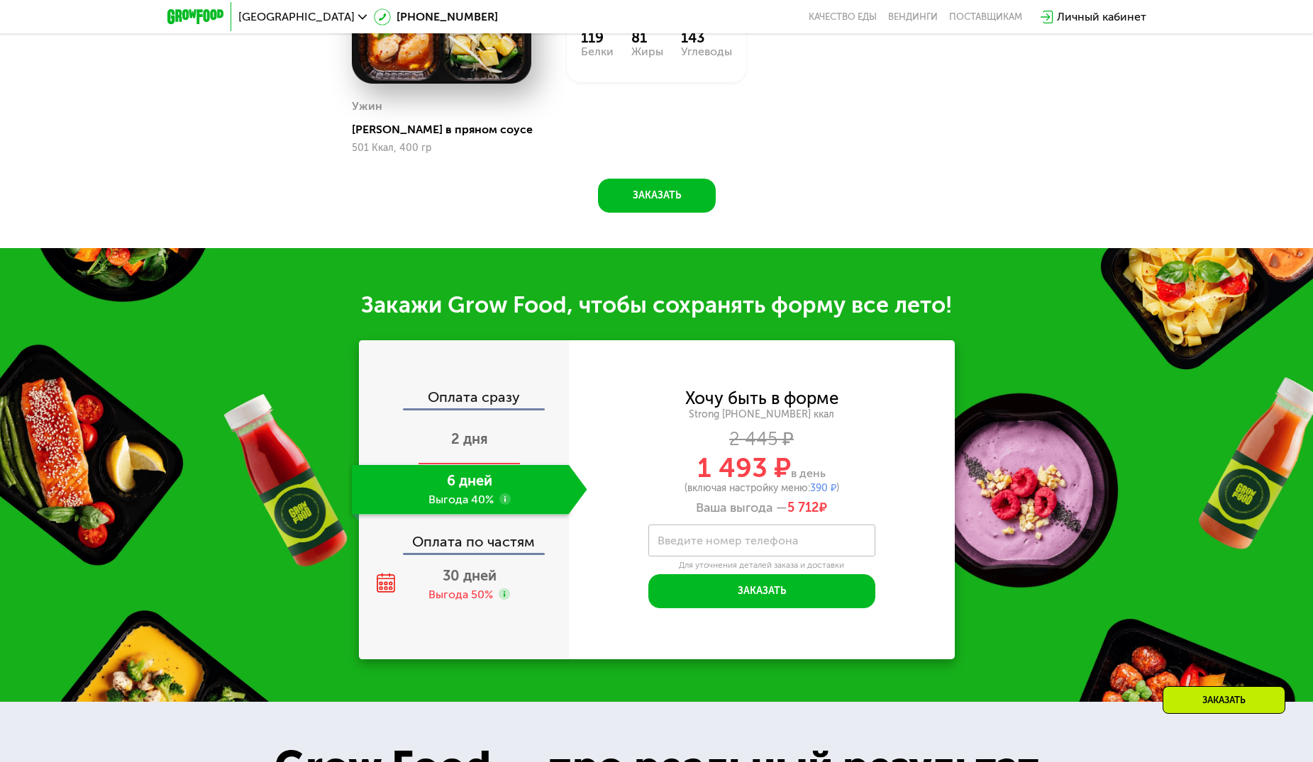
click at [468, 431] on span "2 дня" at bounding box center [469, 439] width 37 height 17
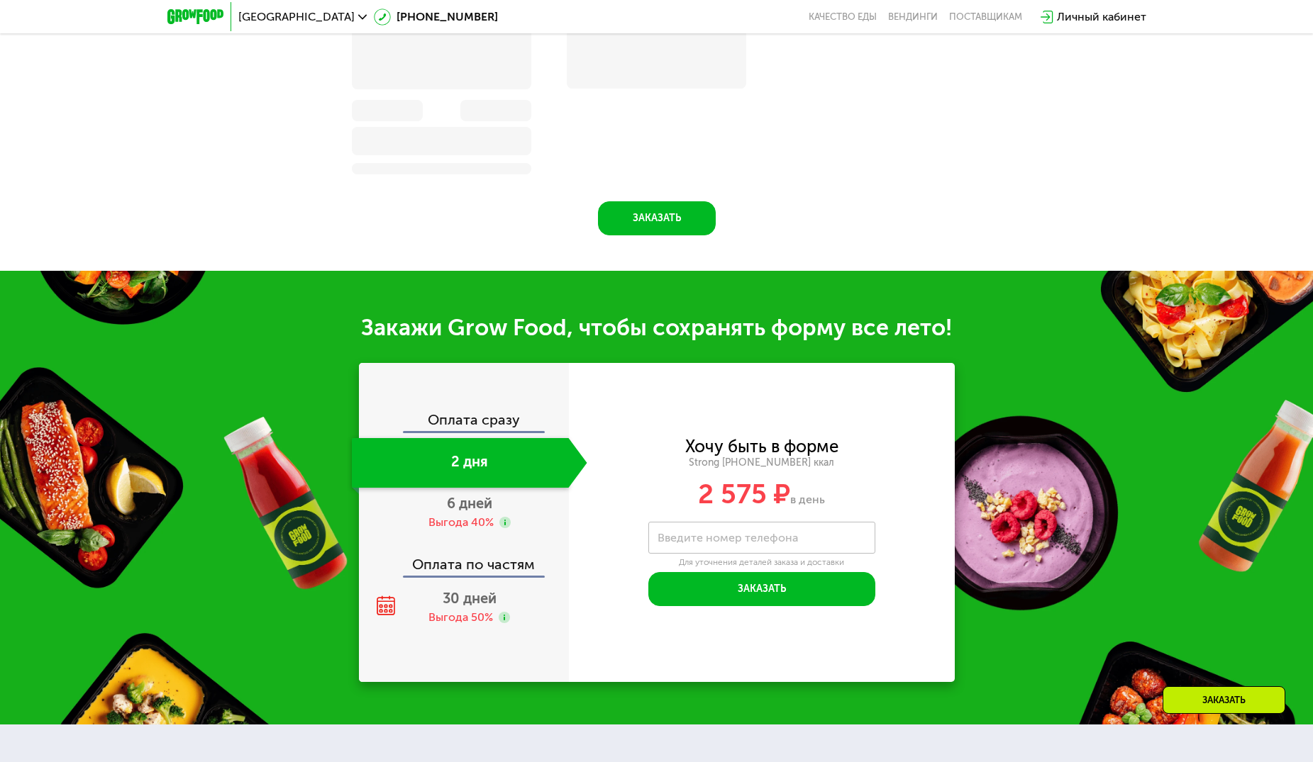
scroll to position [1455, 0]
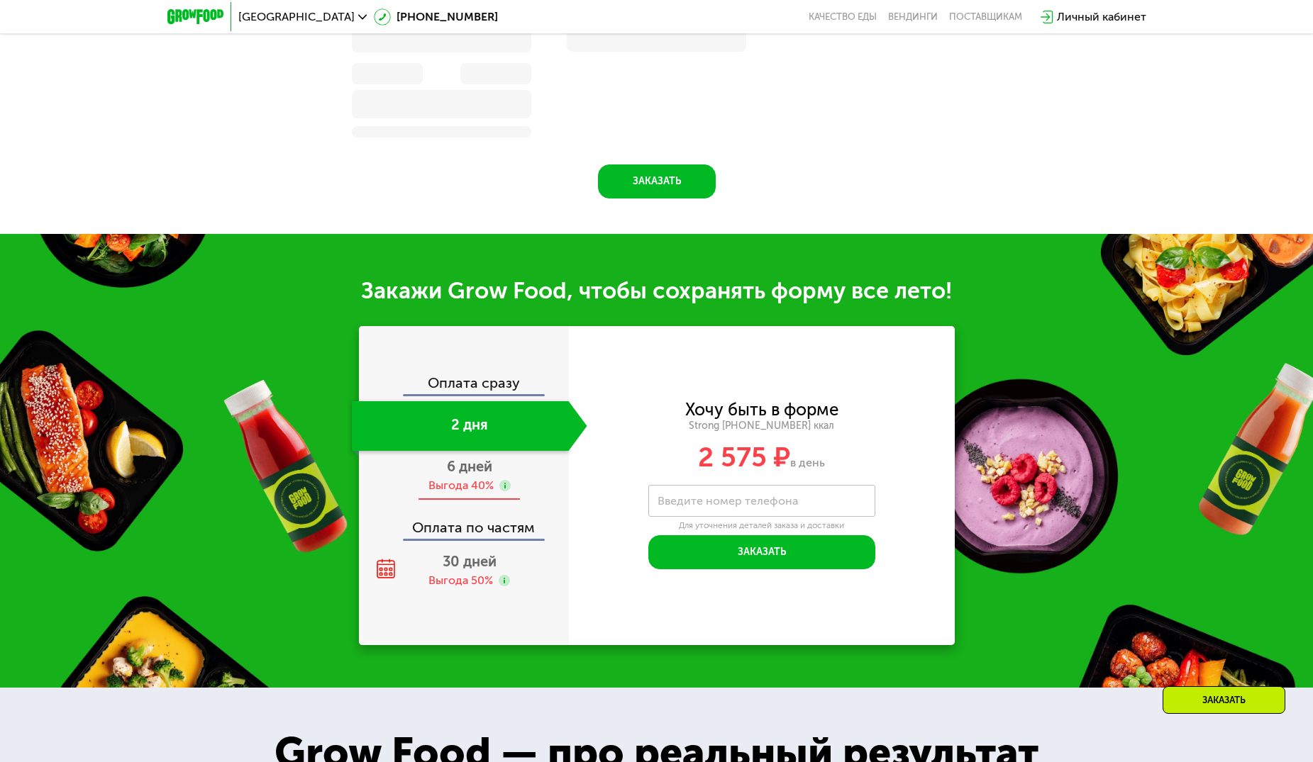
click at [473, 474] on span "6 дней" at bounding box center [469, 466] width 45 height 17
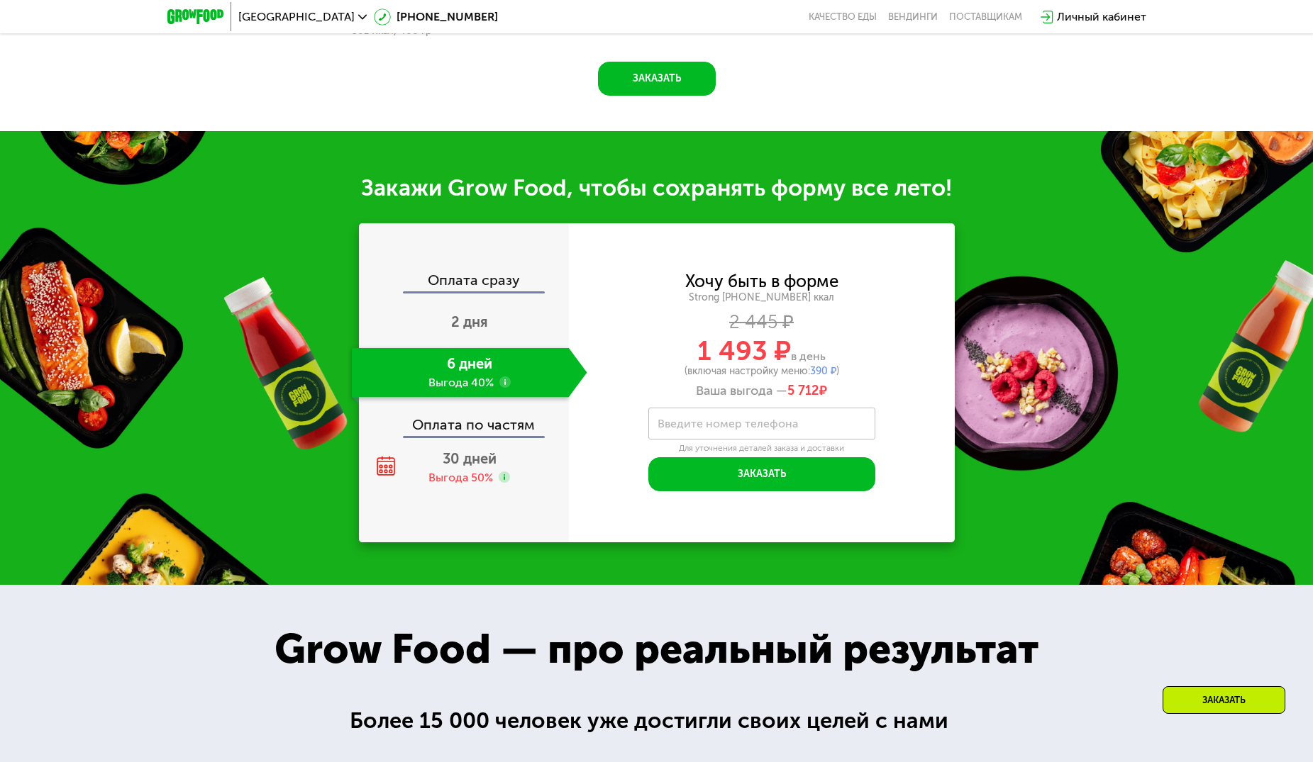
scroll to position [1560, 0]
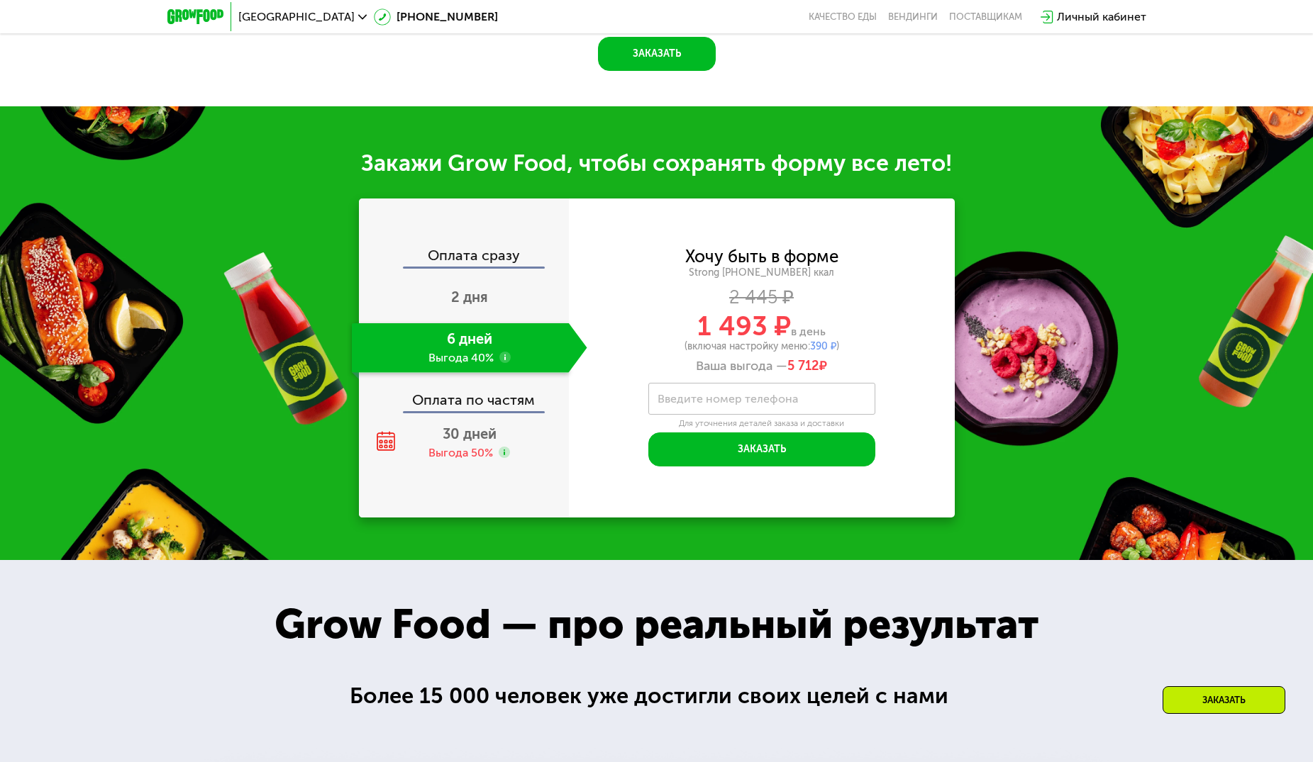
click at [694, 395] on label "Введите номер телефона" at bounding box center [727, 399] width 140 height 8
click at [694, 389] on input "Введите номер телефона" at bounding box center [761, 399] width 227 height 32
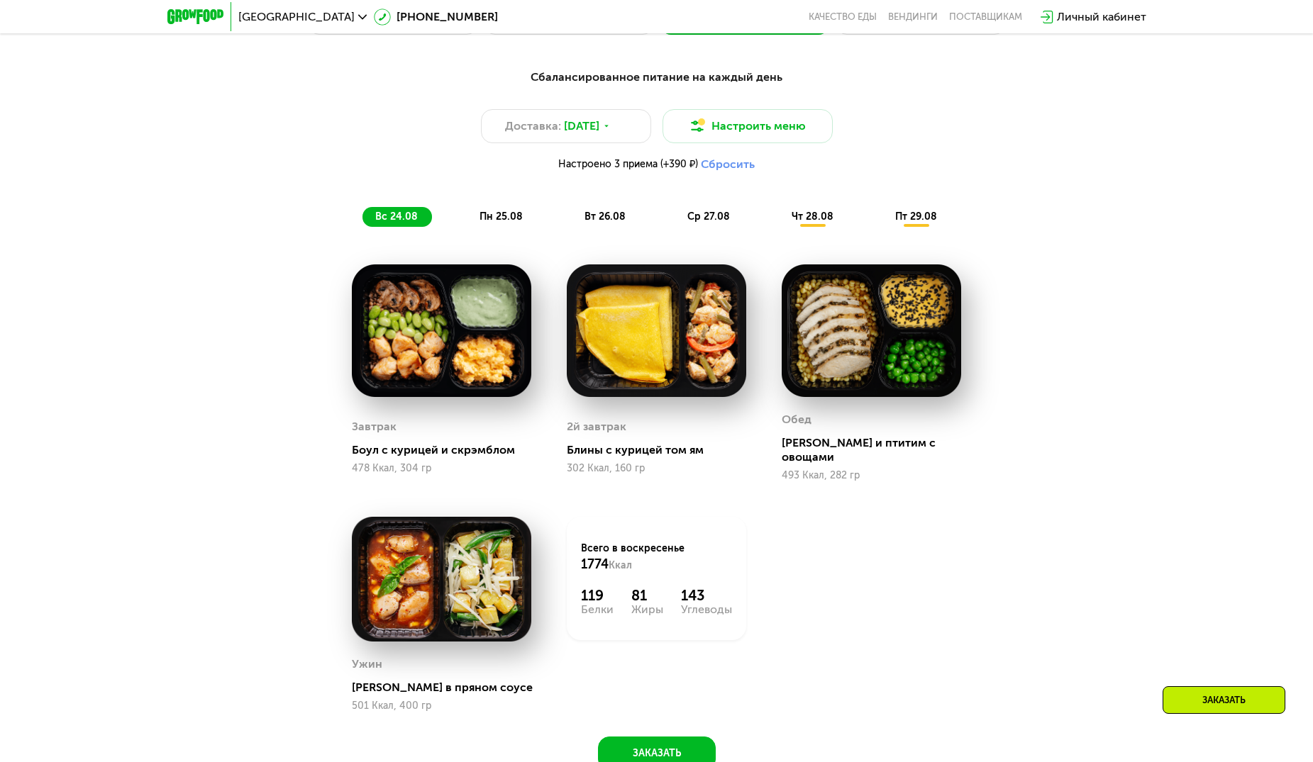
scroll to position [780, 0]
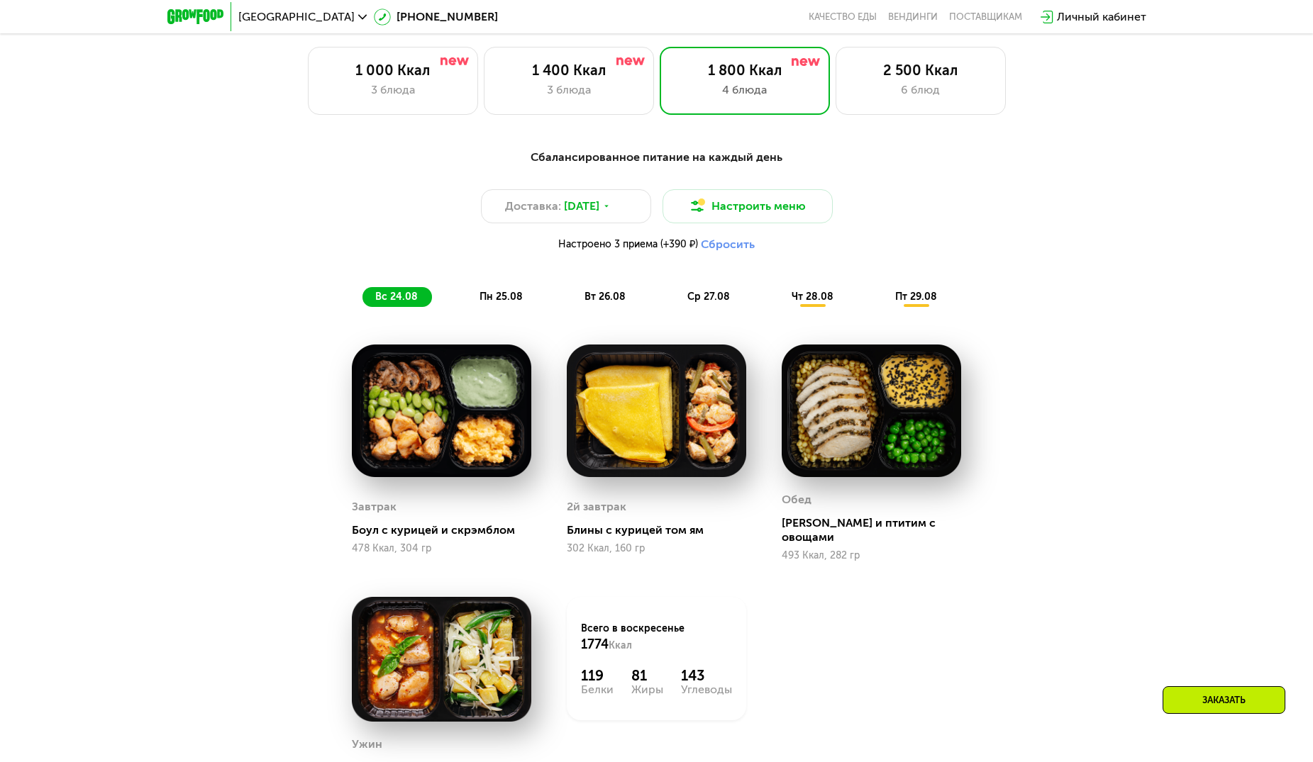
type input "**********"
click at [511, 303] on span "пн 25.08" at bounding box center [500, 297] width 43 height 12
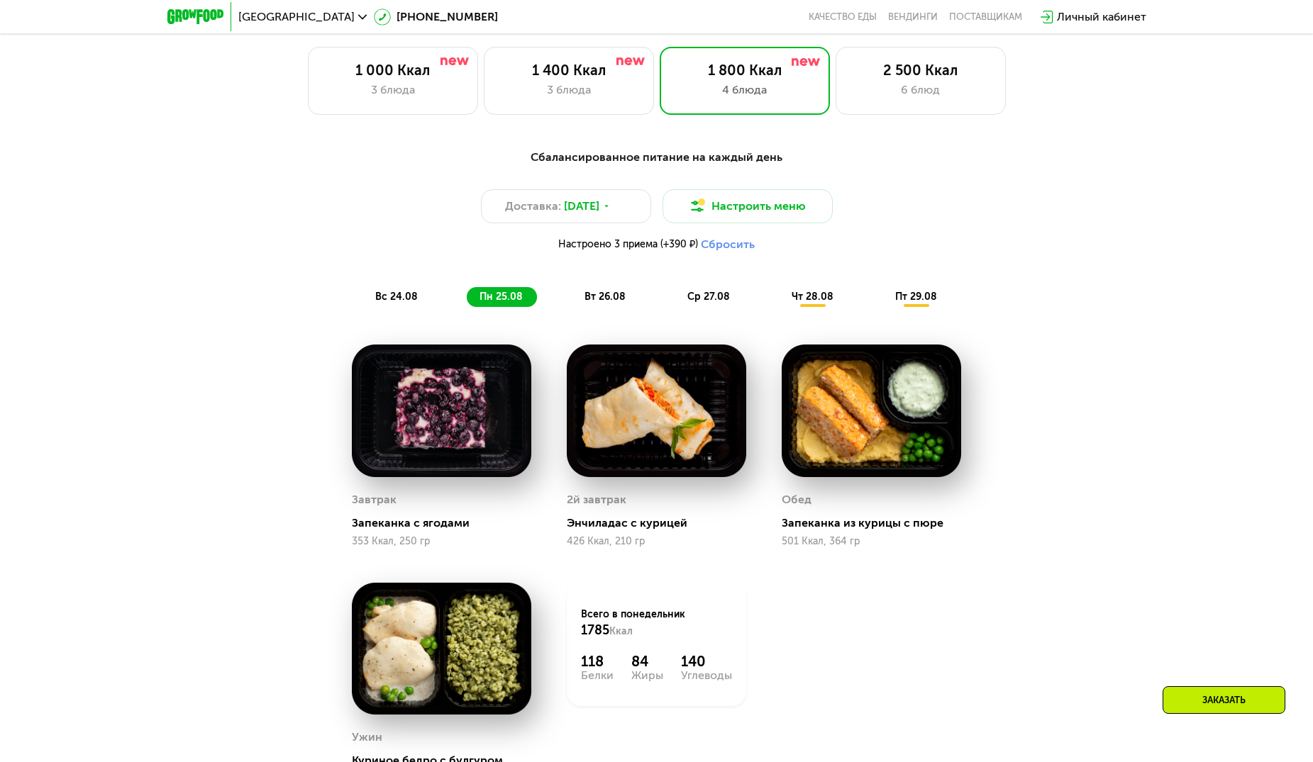
click at [398, 303] on span "вс 24.08" at bounding box center [396, 297] width 43 height 12
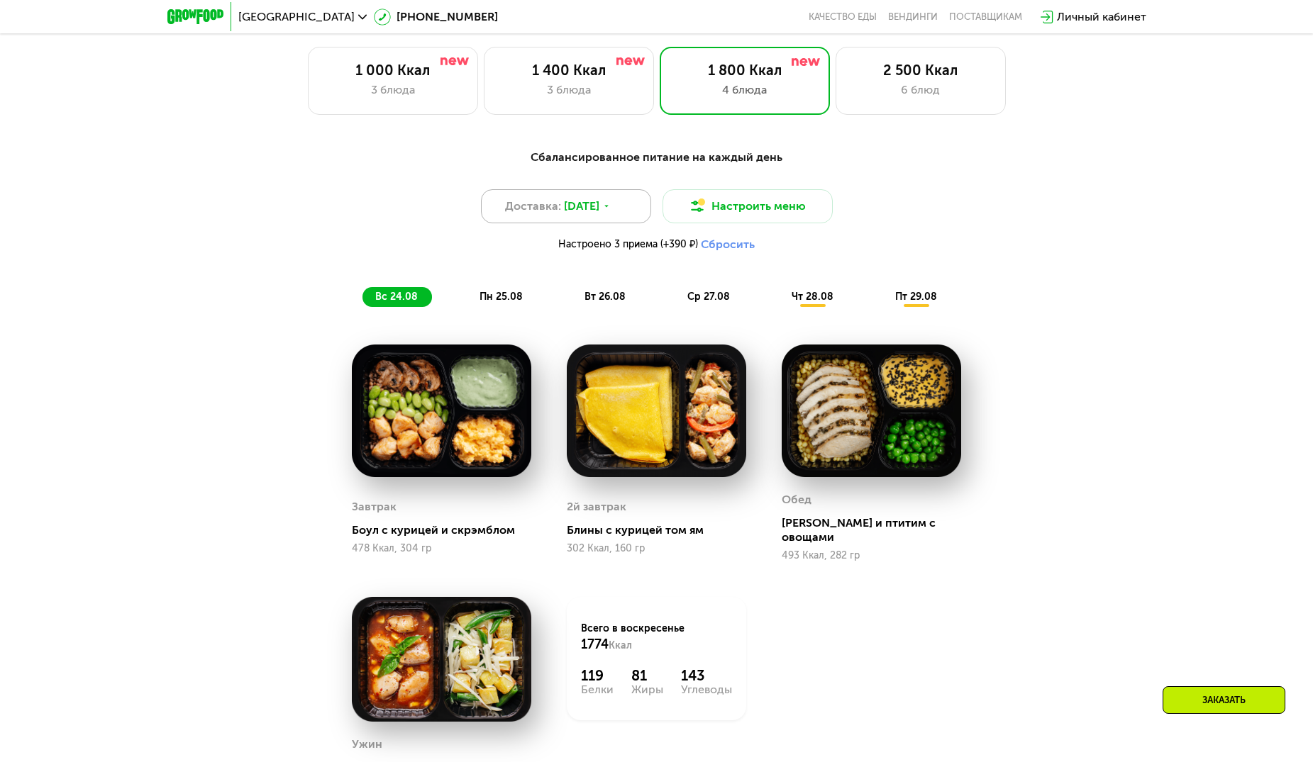
click at [615, 219] on div "Доставка: 23 авг, сб" at bounding box center [566, 206] width 170 height 34
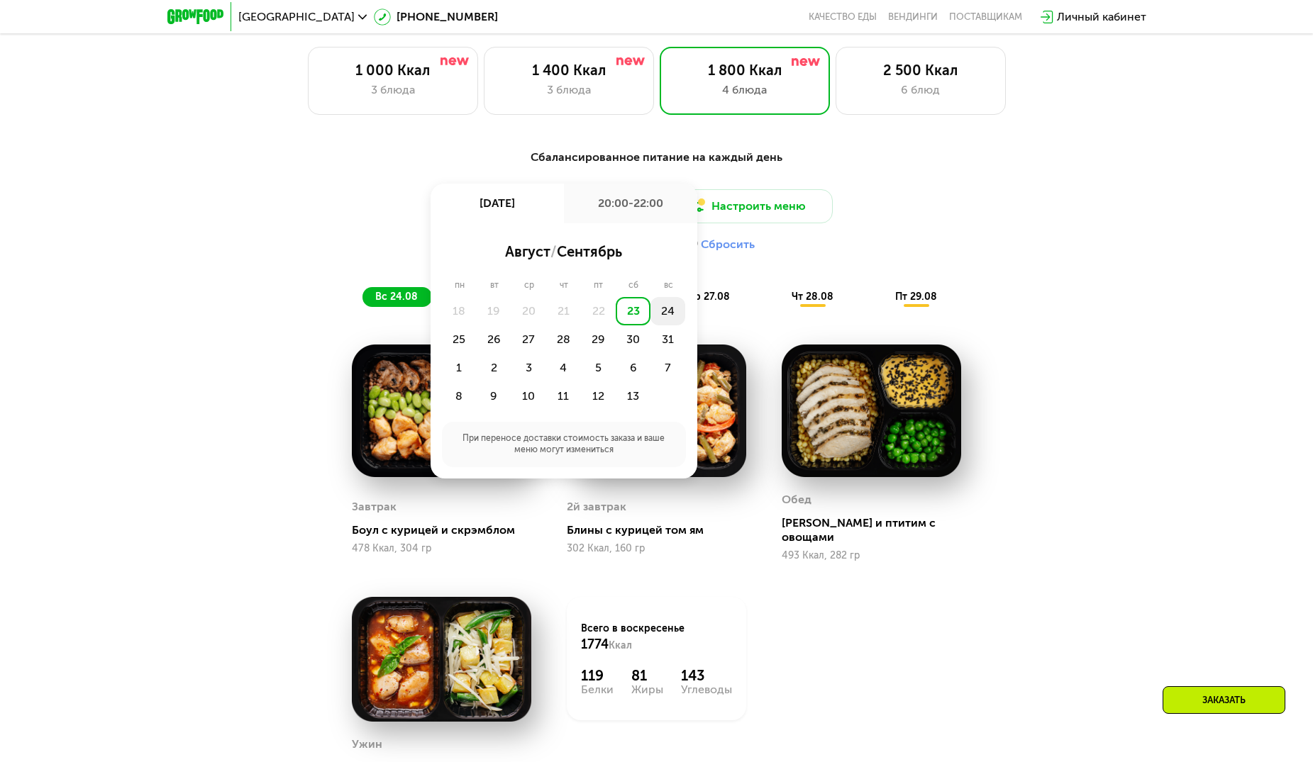
click at [477, 326] on div "24" at bounding box center [459, 340] width 35 height 28
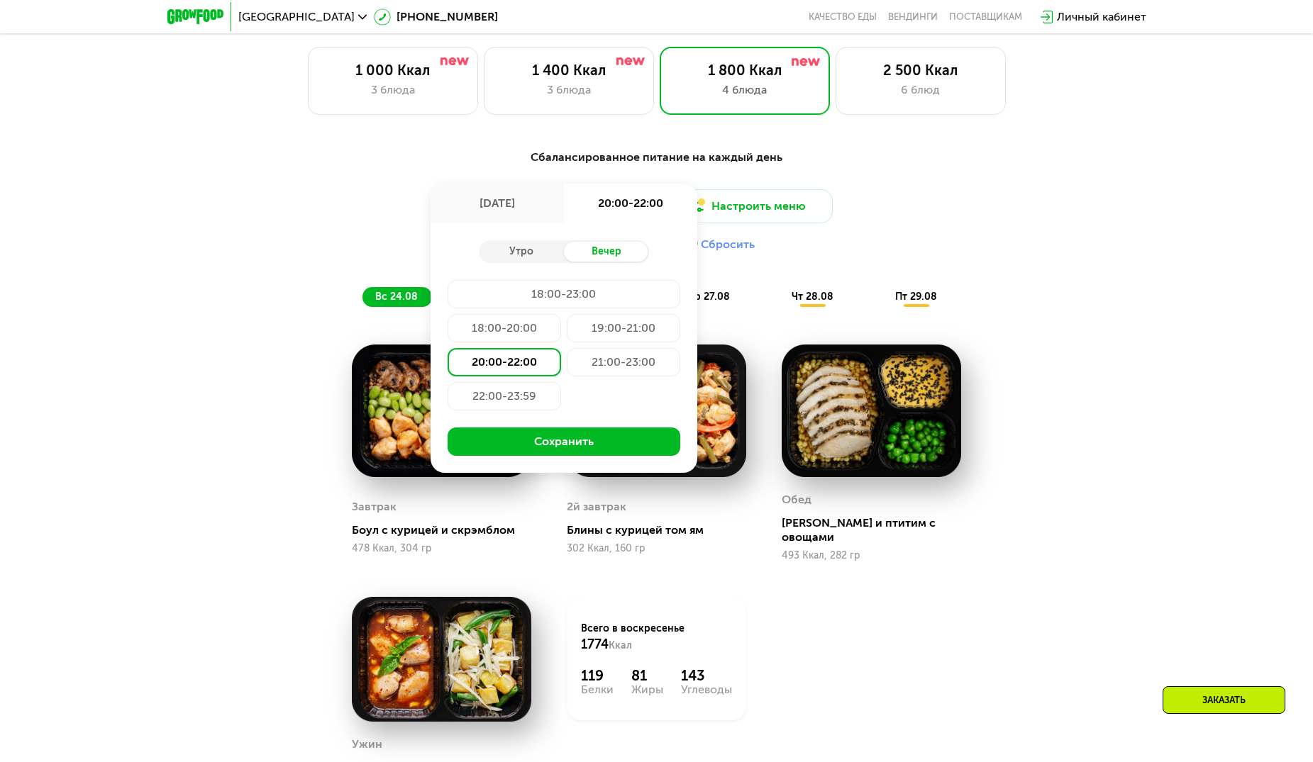
click at [561, 382] on div "21:00-23:00" at bounding box center [504, 396] width 113 height 28
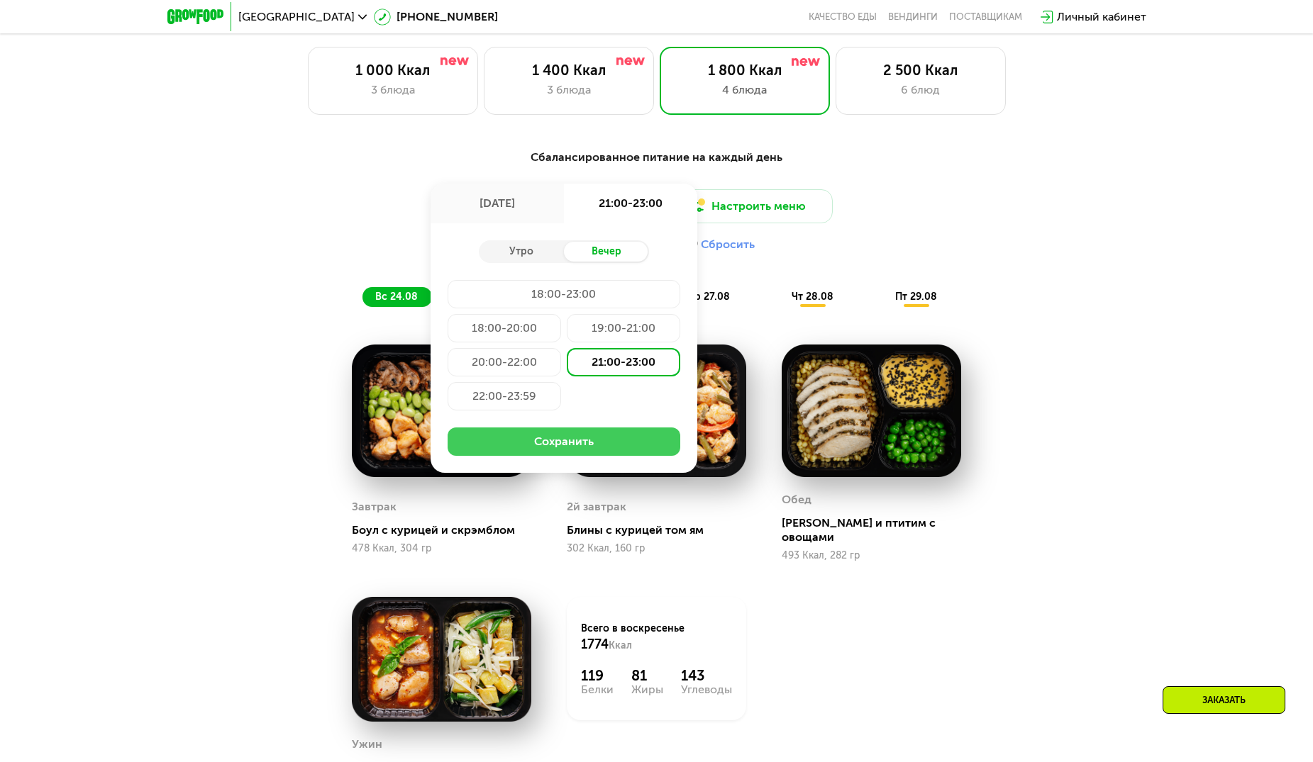
click at [560, 445] on button "Сохранить" at bounding box center [564, 442] width 233 height 28
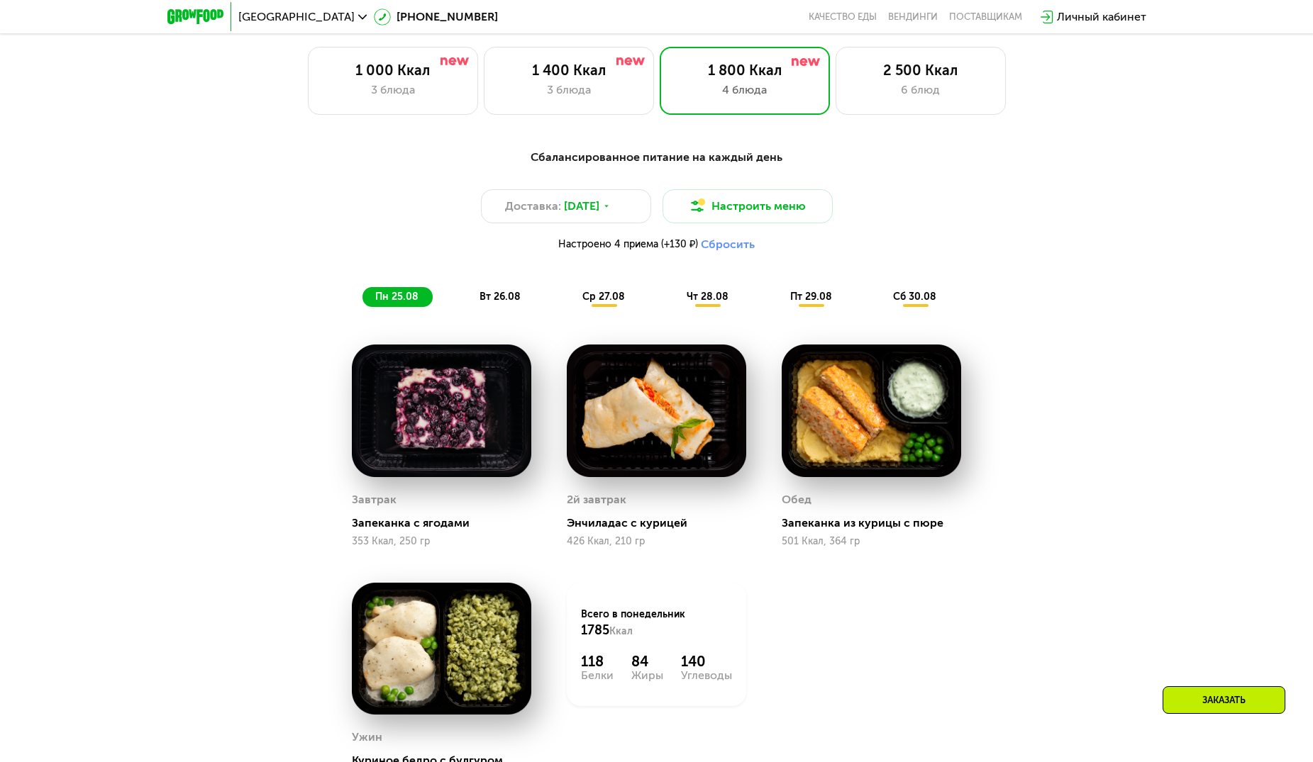
click at [507, 303] on span "вт 26.08" at bounding box center [499, 297] width 41 height 12
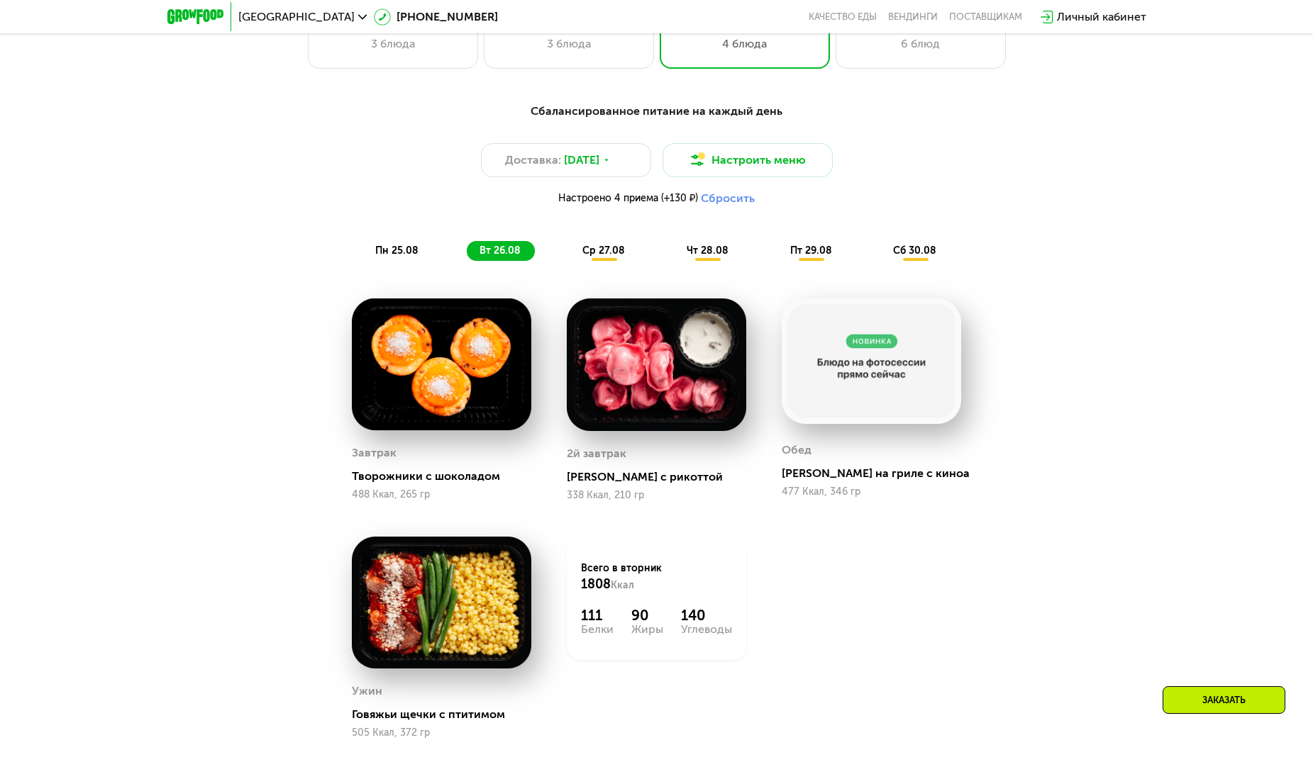
scroll to position [851, 0]
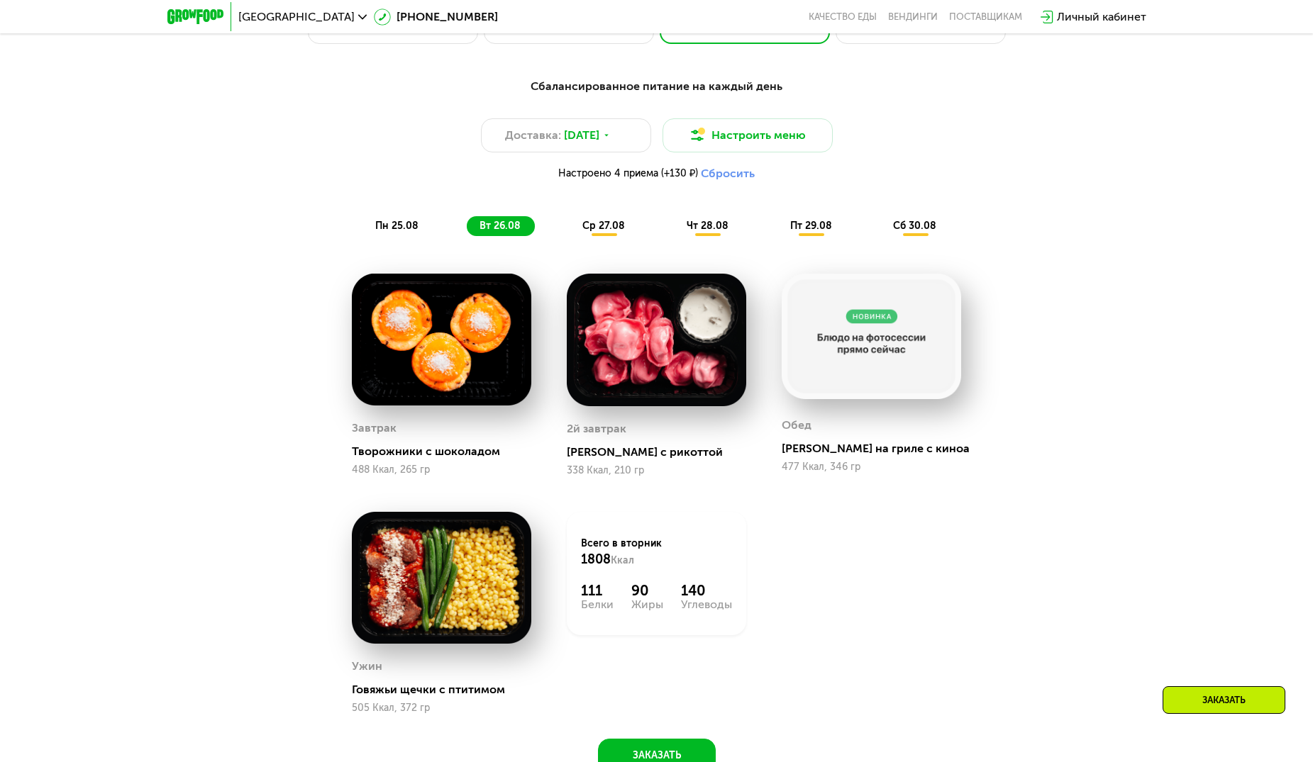
click at [609, 230] on span "ср 27.08" at bounding box center [603, 226] width 43 height 12
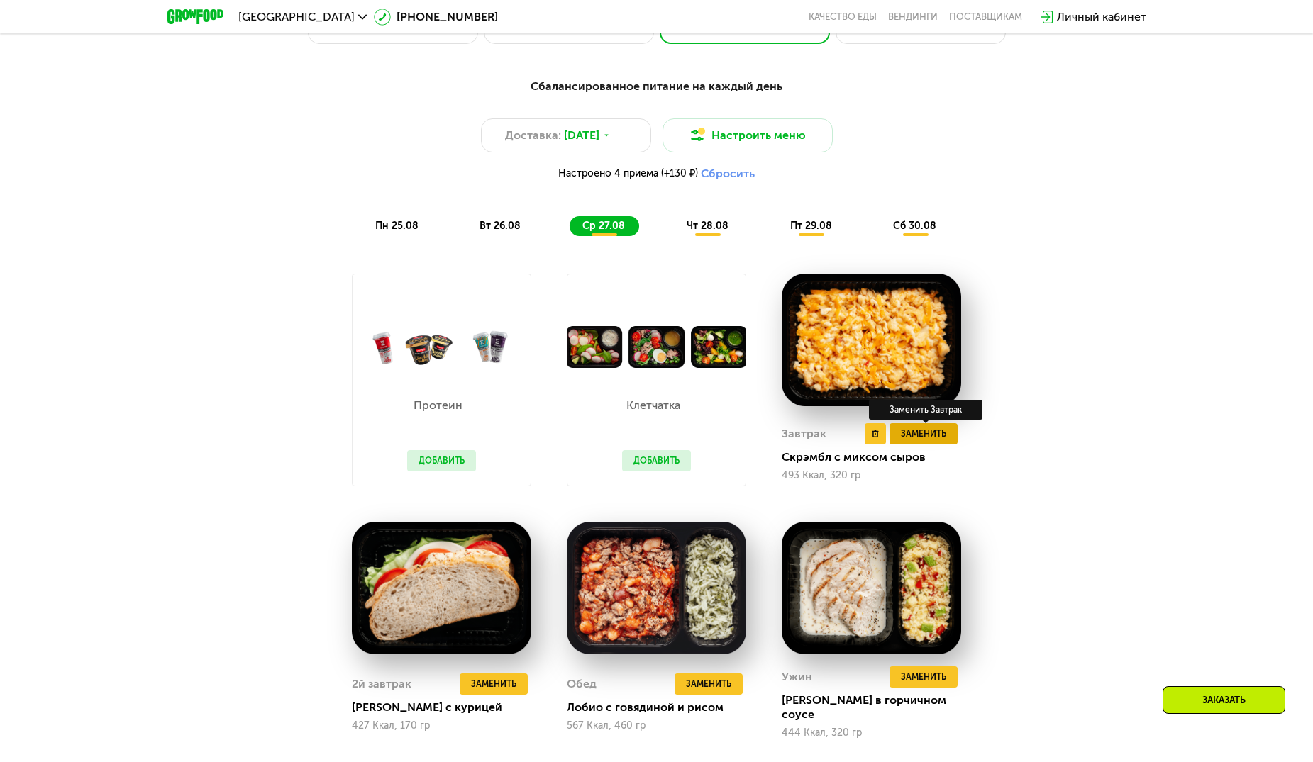
click at [926, 436] on span "Заменить" at bounding box center [923, 434] width 45 height 14
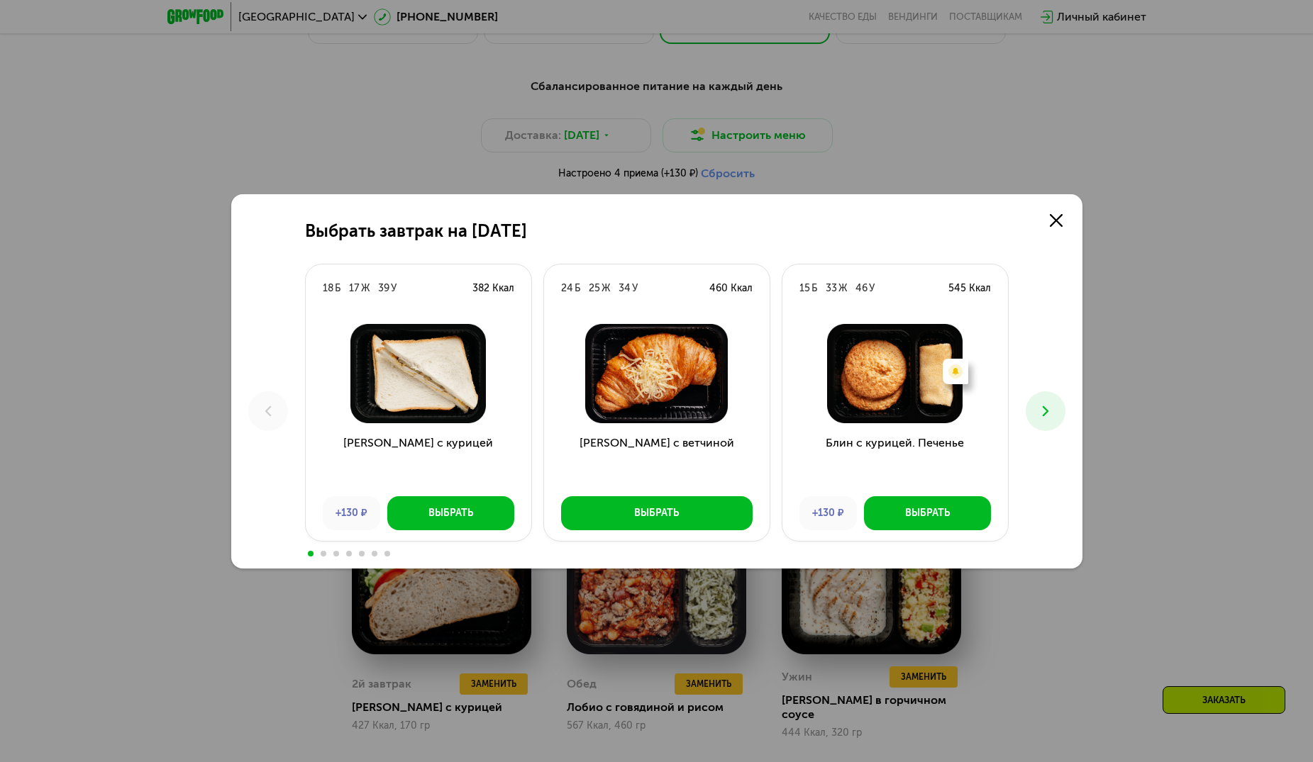
click at [450, 395] on img at bounding box center [418, 373] width 203 height 99
click at [438, 506] on div "Выбрать" at bounding box center [450, 513] width 45 height 14
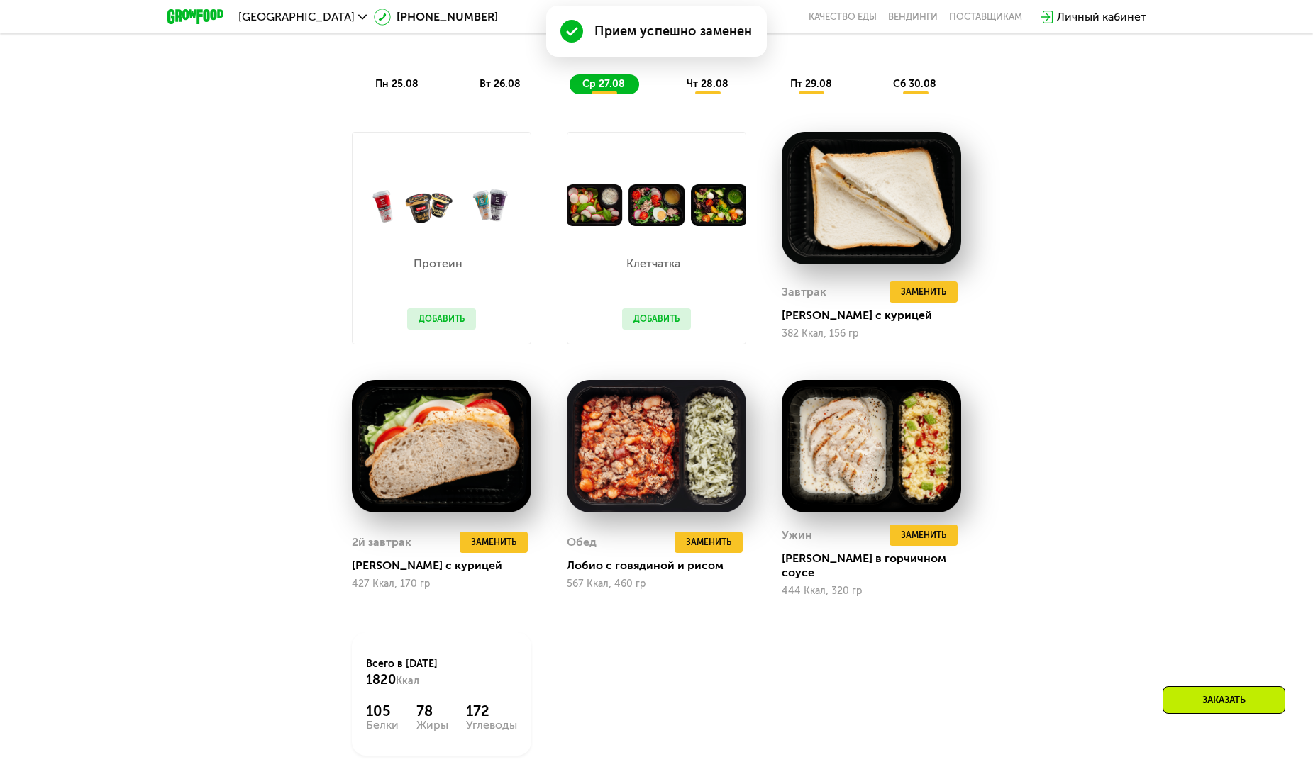
scroll to position [922, 0]
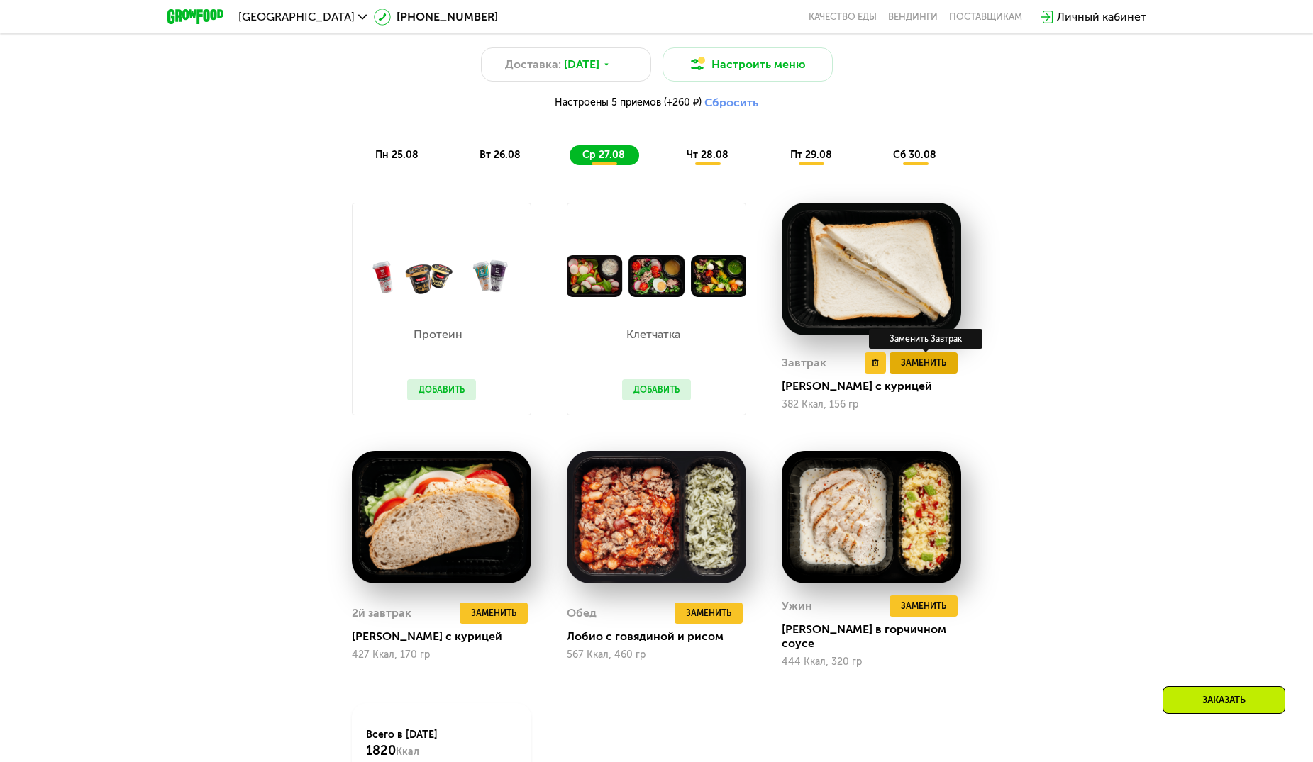
click at [924, 363] on span "Заменить" at bounding box center [923, 363] width 45 height 14
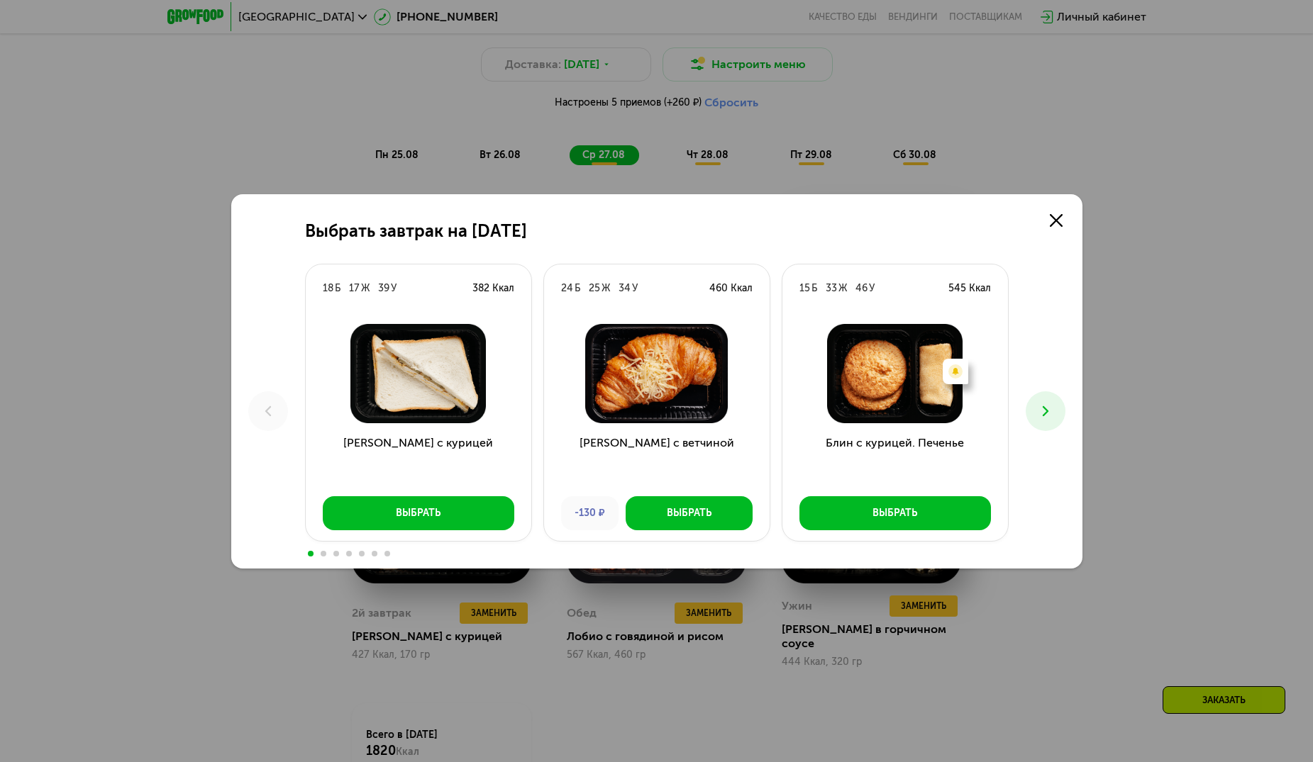
click at [1047, 405] on icon at bounding box center [1045, 411] width 17 height 17
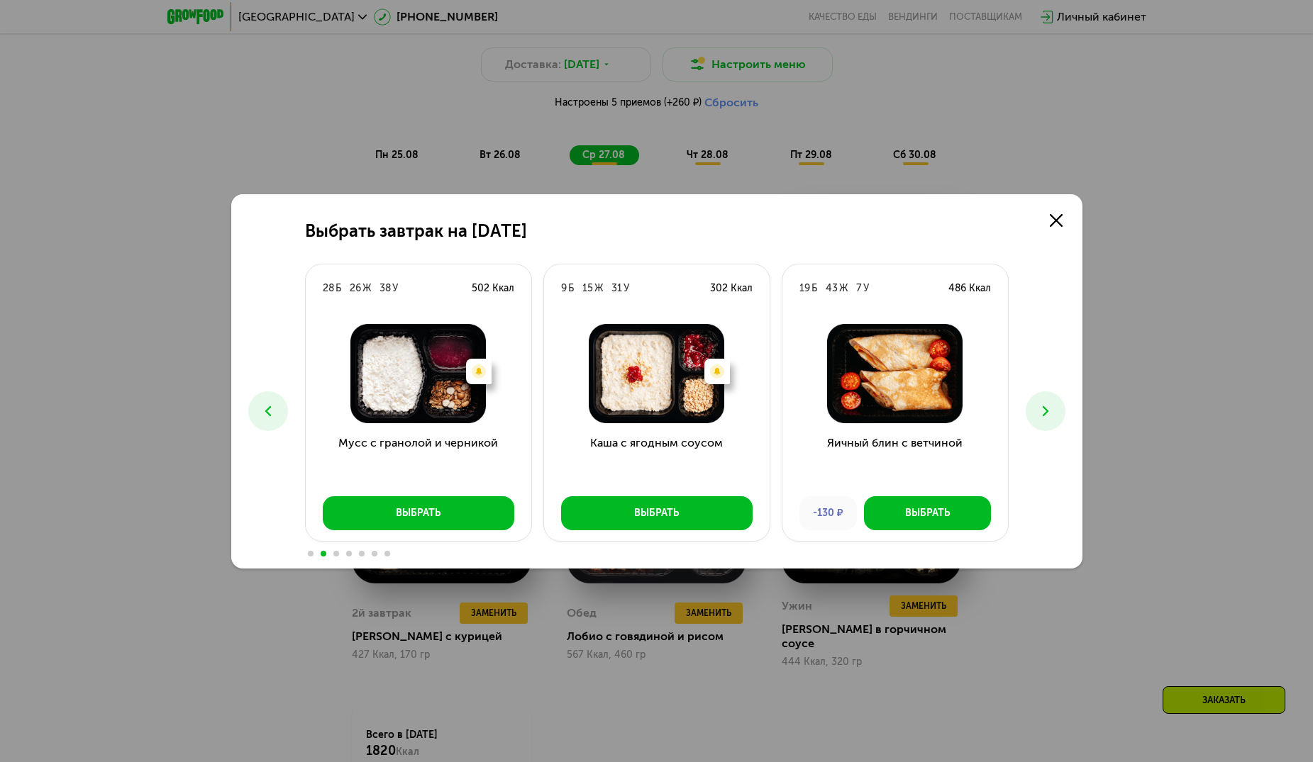
click at [1049, 405] on icon at bounding box center [1045, 411] width 17 height 17
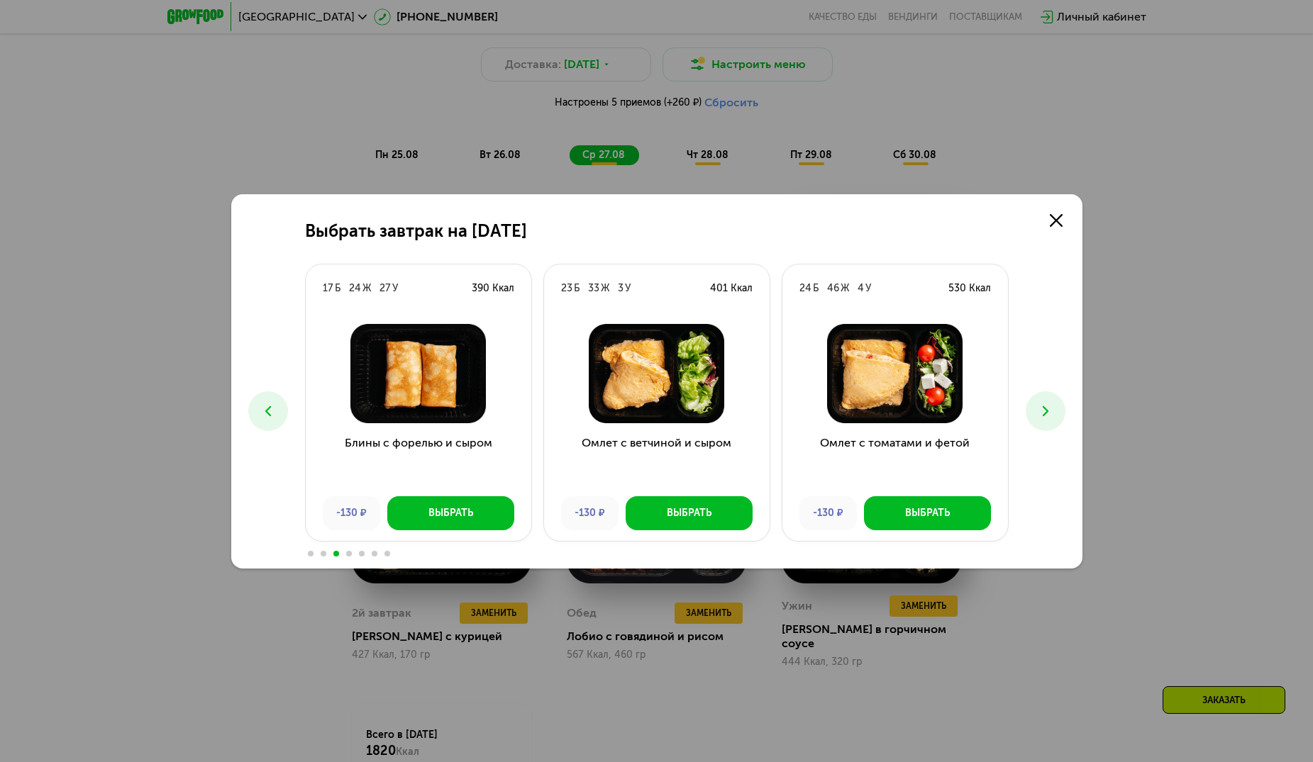
click at [1050, 406] on icon at bounding box center [1045, 411] width 17 height 17
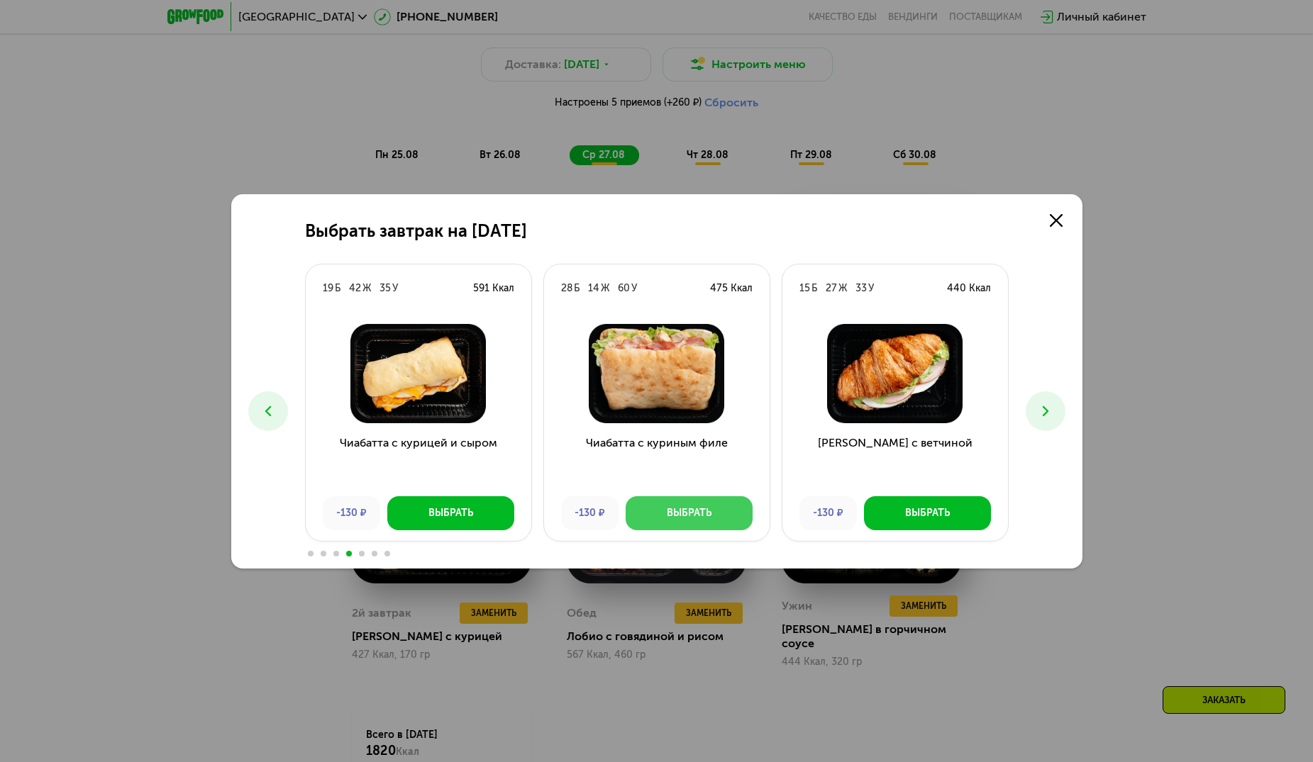
click at [693, 516] on div "Выбрать" at bounding box center [689, 513] width 45 height 14
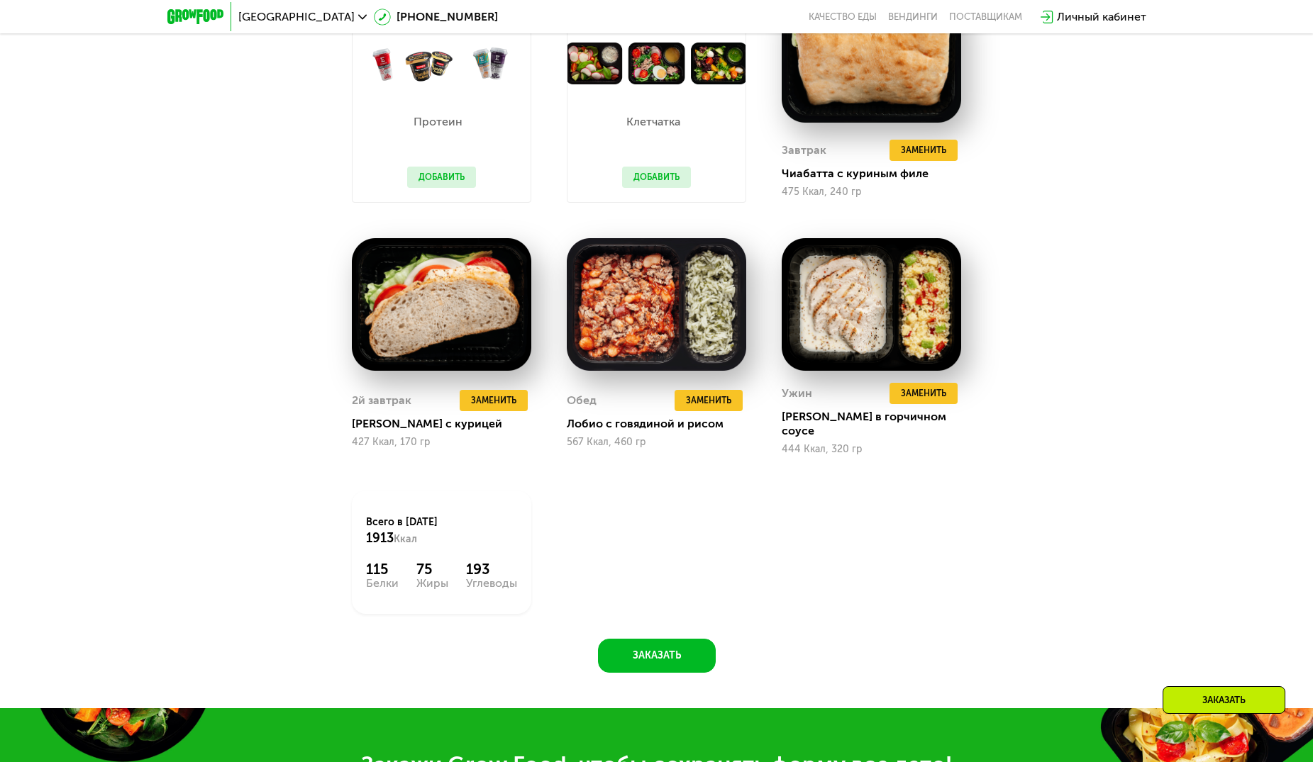
scroll to position [780, 0]
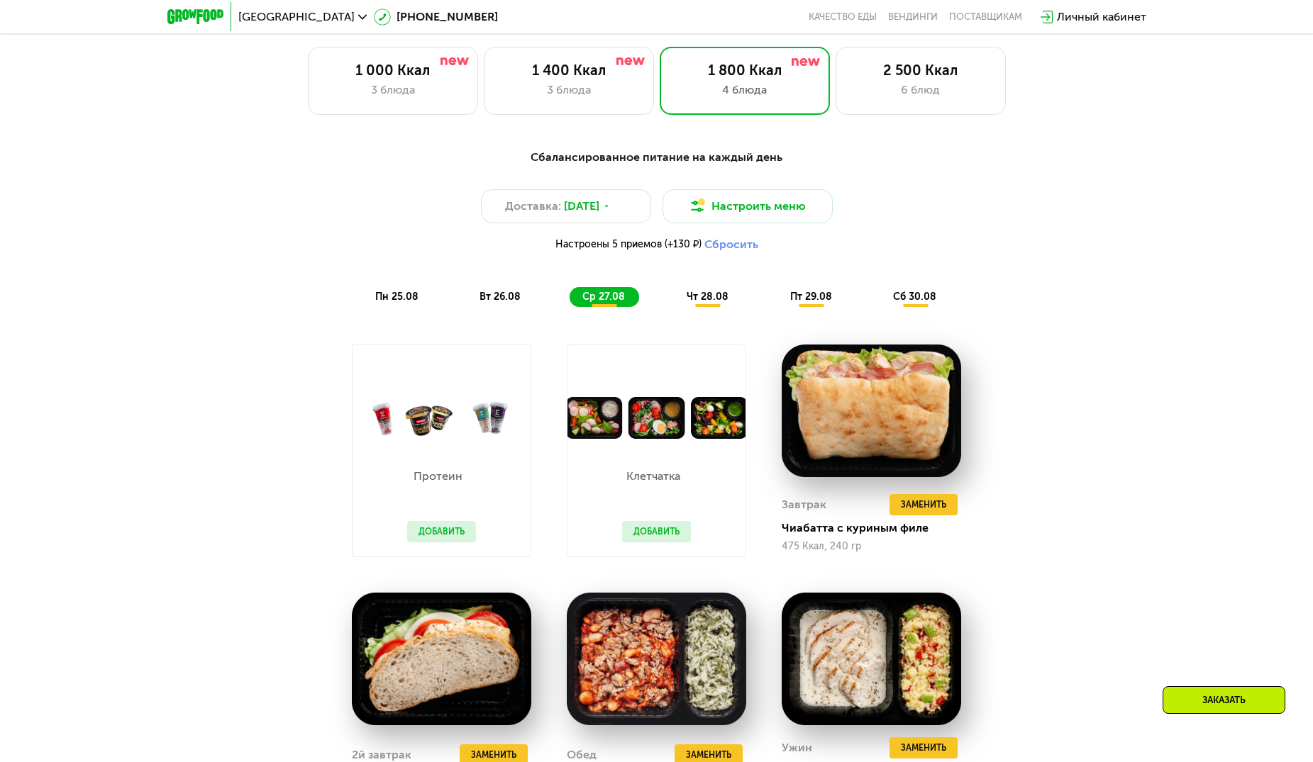
click at [713, 303] on span "чт 28.08" at bounding box center [708, 297] width 42 height 12
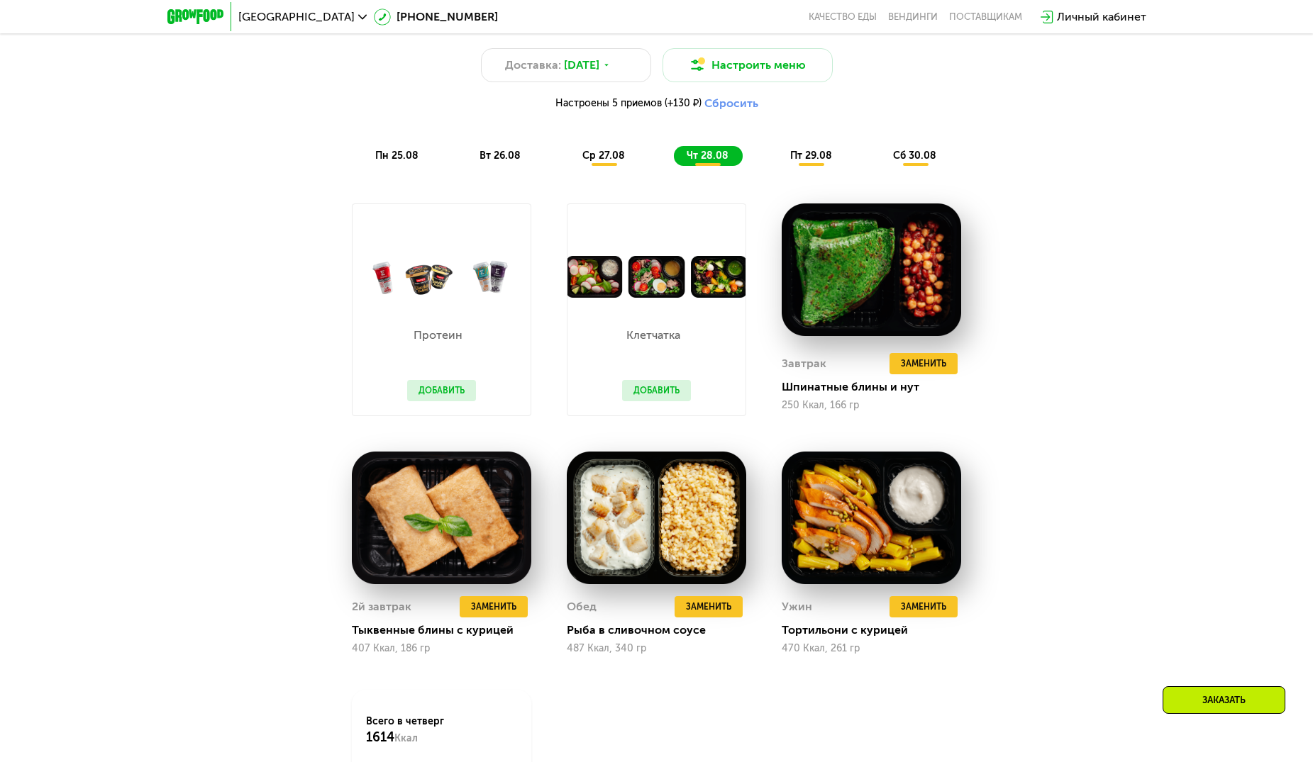
scroll to position [922, 0]
click at [930, 369] on span "Заменить" at bounding box center [923, 363] width 45 height 14
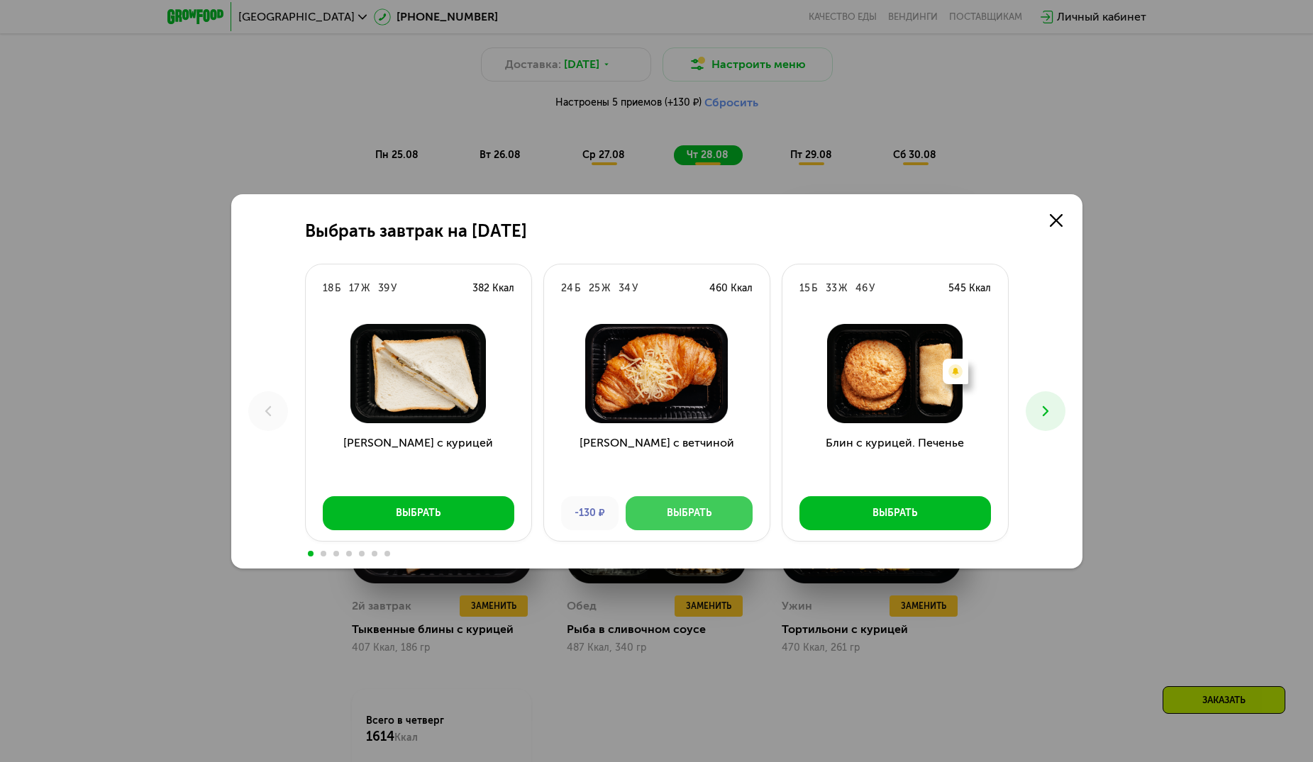
click at [684, 512] on div "Выбрать" at bounding box center [689, 513] width 45 height 14
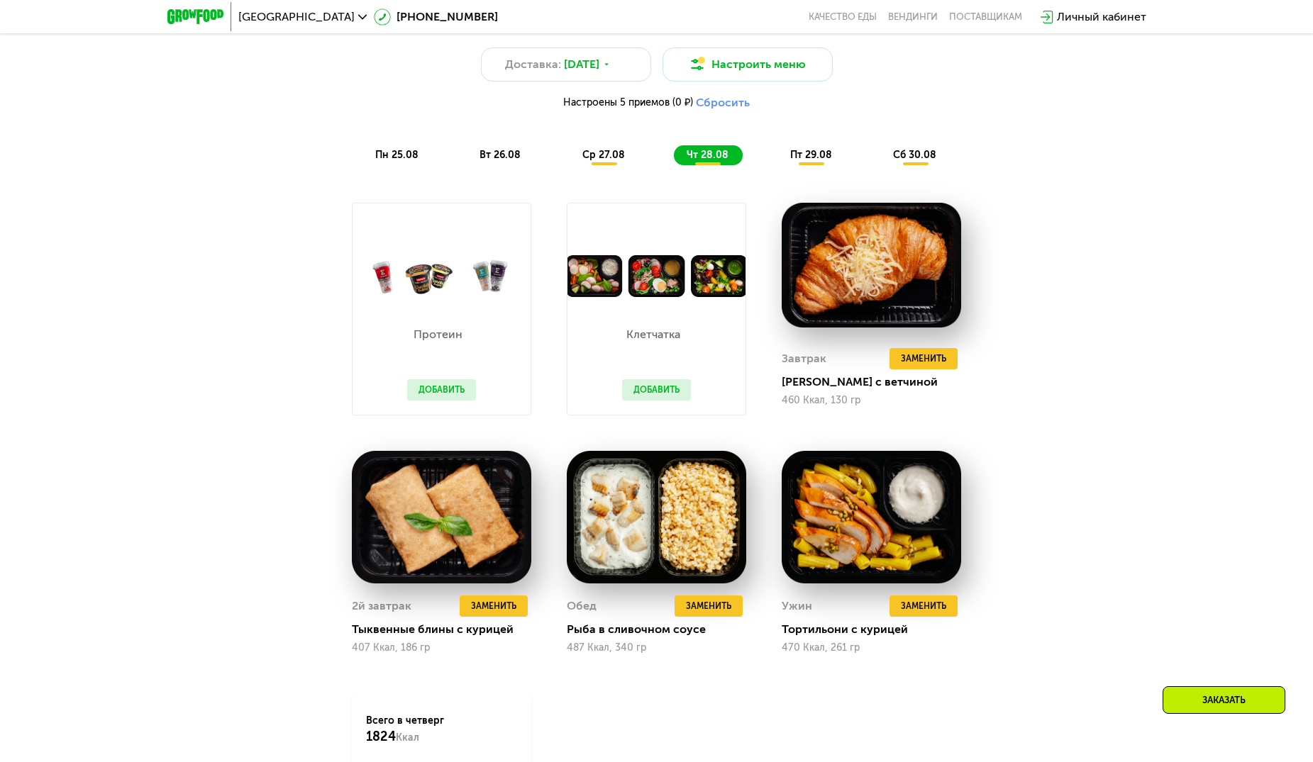
click at [823, 156] on span "пт 29.08" at bounding box center [811, 155] width 42 height 12
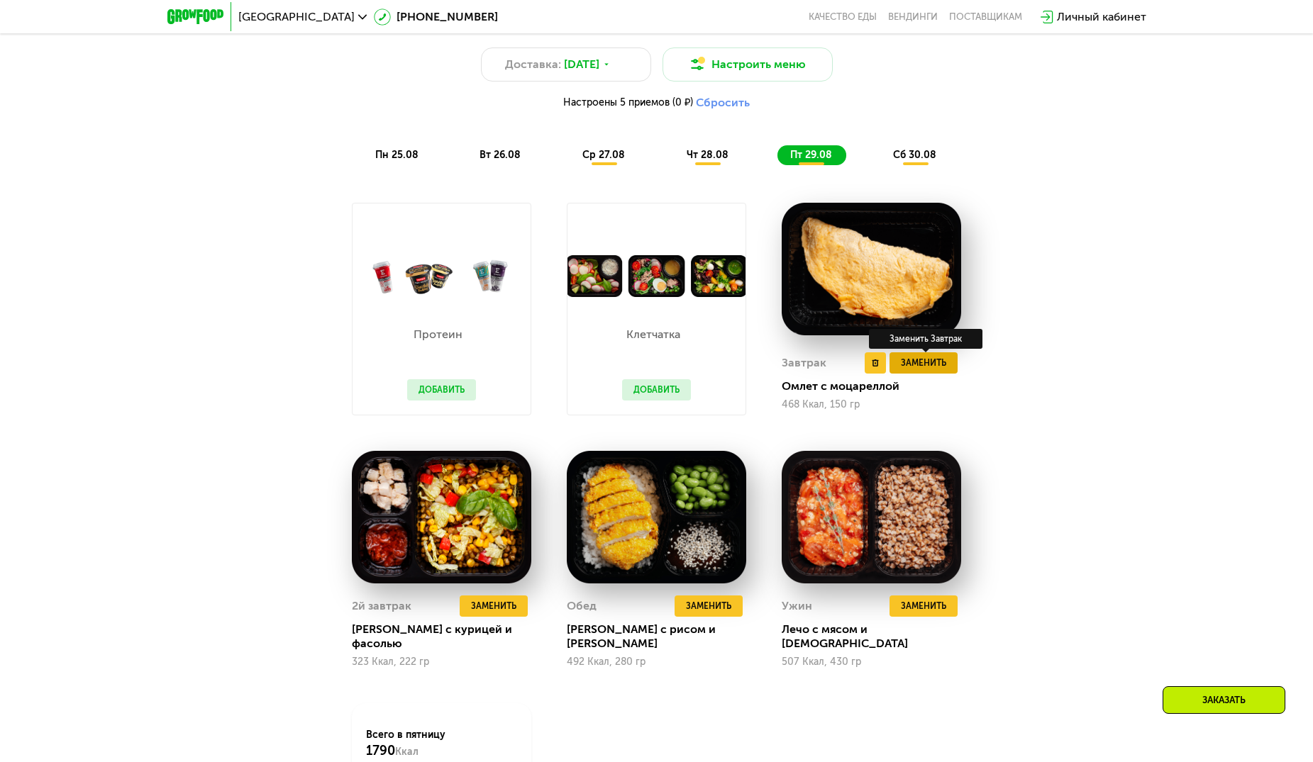
click at [924, 370] on span "Заменить" at bounding box center [923, 363] width 45 height 14
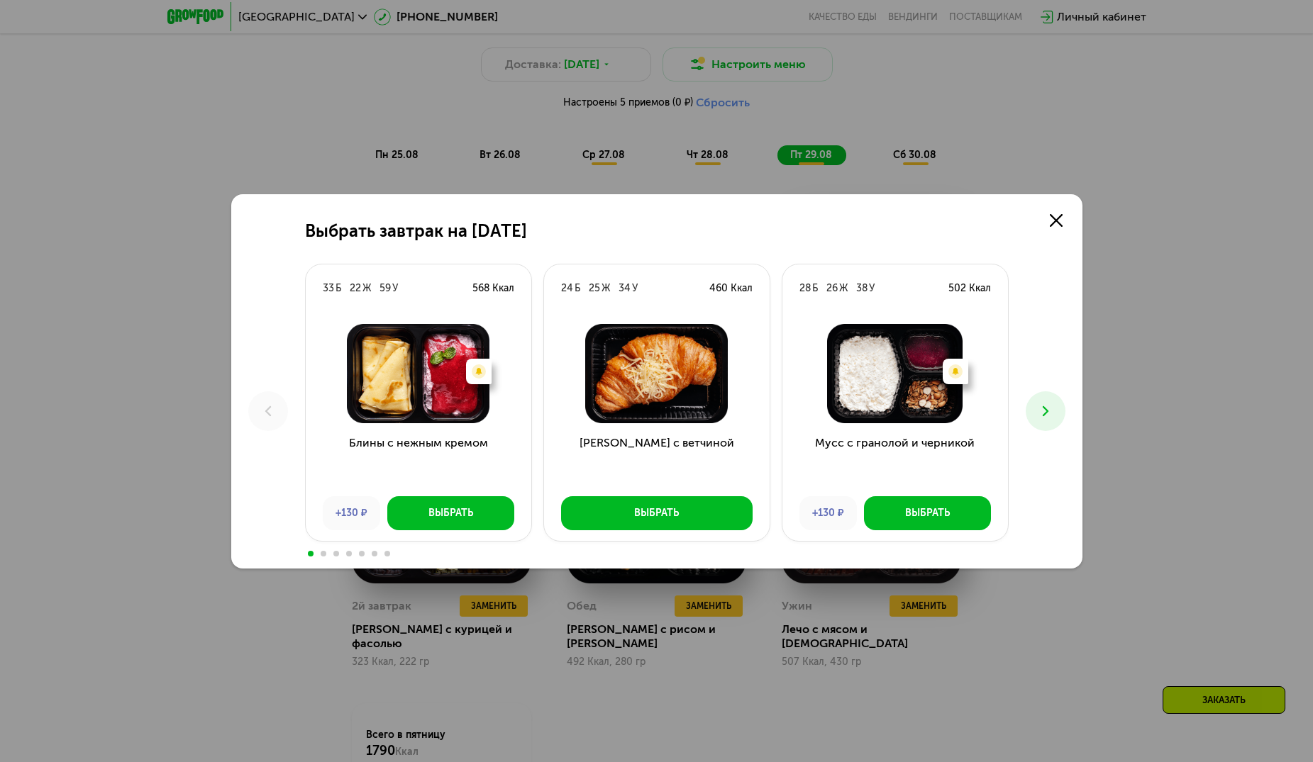
click at [1048, 412] on icon at bounding box center [1045, 411] width 17 height 17
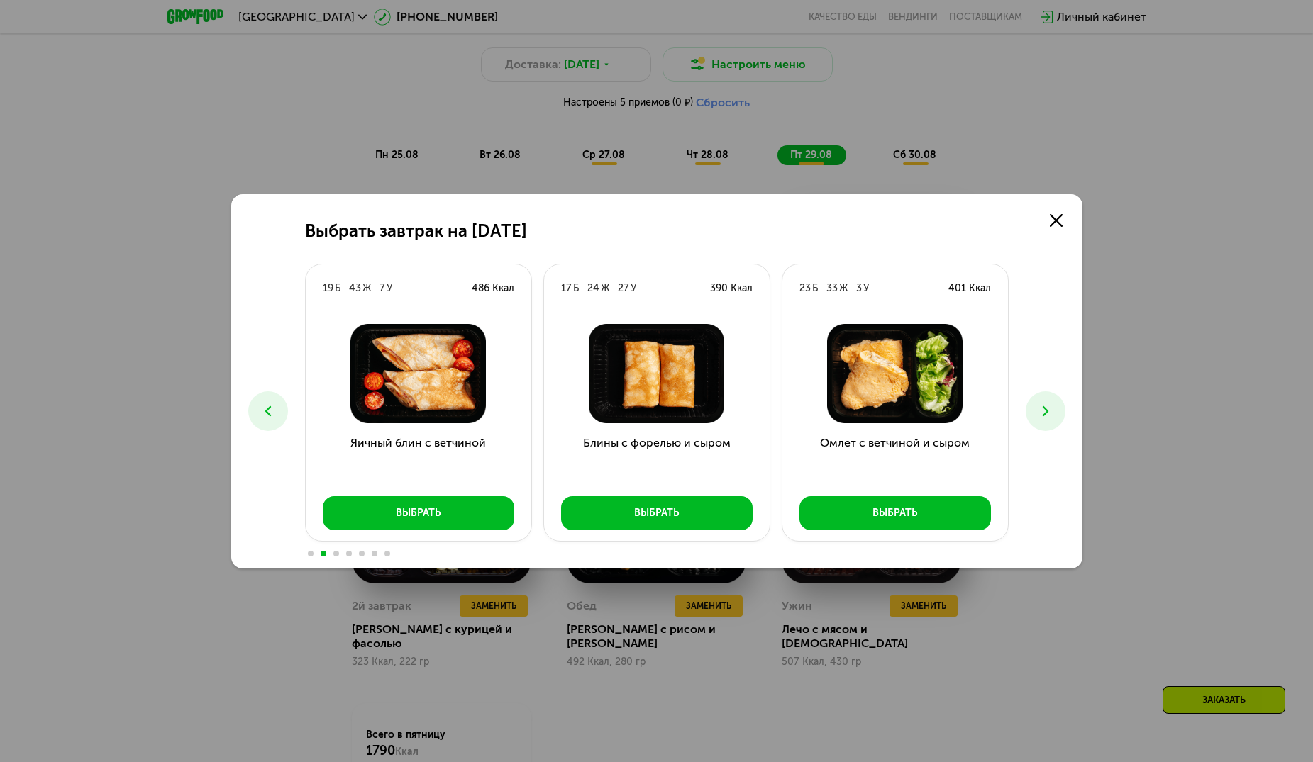
click at [1048, 414] on icon at bounding box center [1045, 411] width 17 height 17
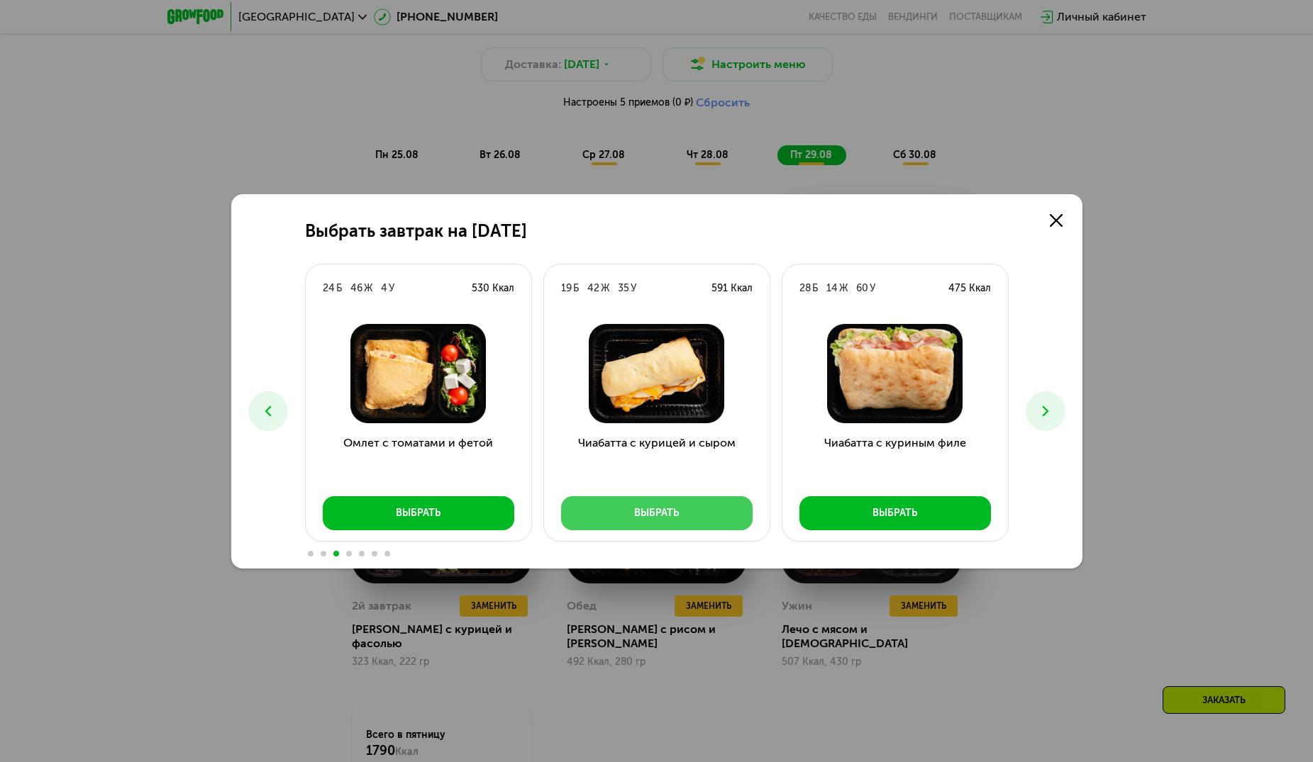
click at [695, 521] on button "Выбрать" at bounding box center [656, 513] width 191 height 34
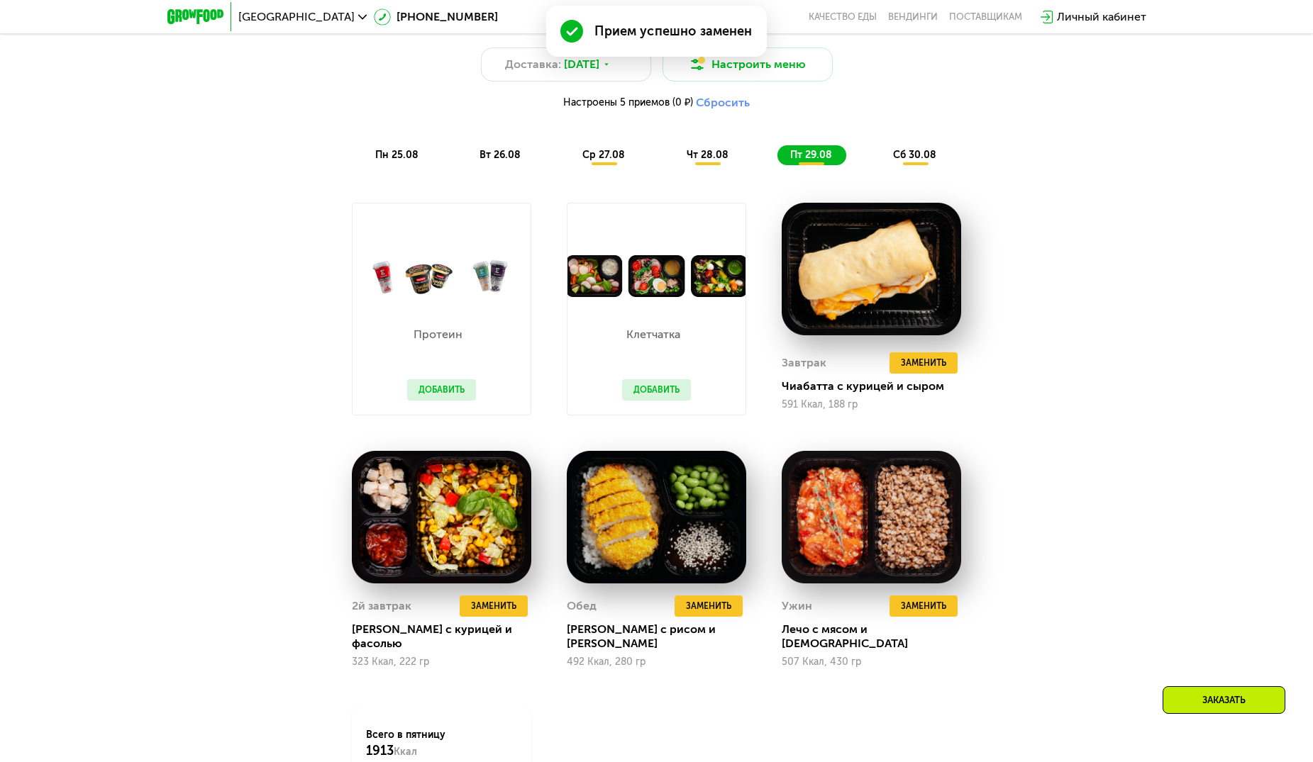
click at [925, 156] on span "сб 30.08" at bounding box center [914, 155] width 43 height 12
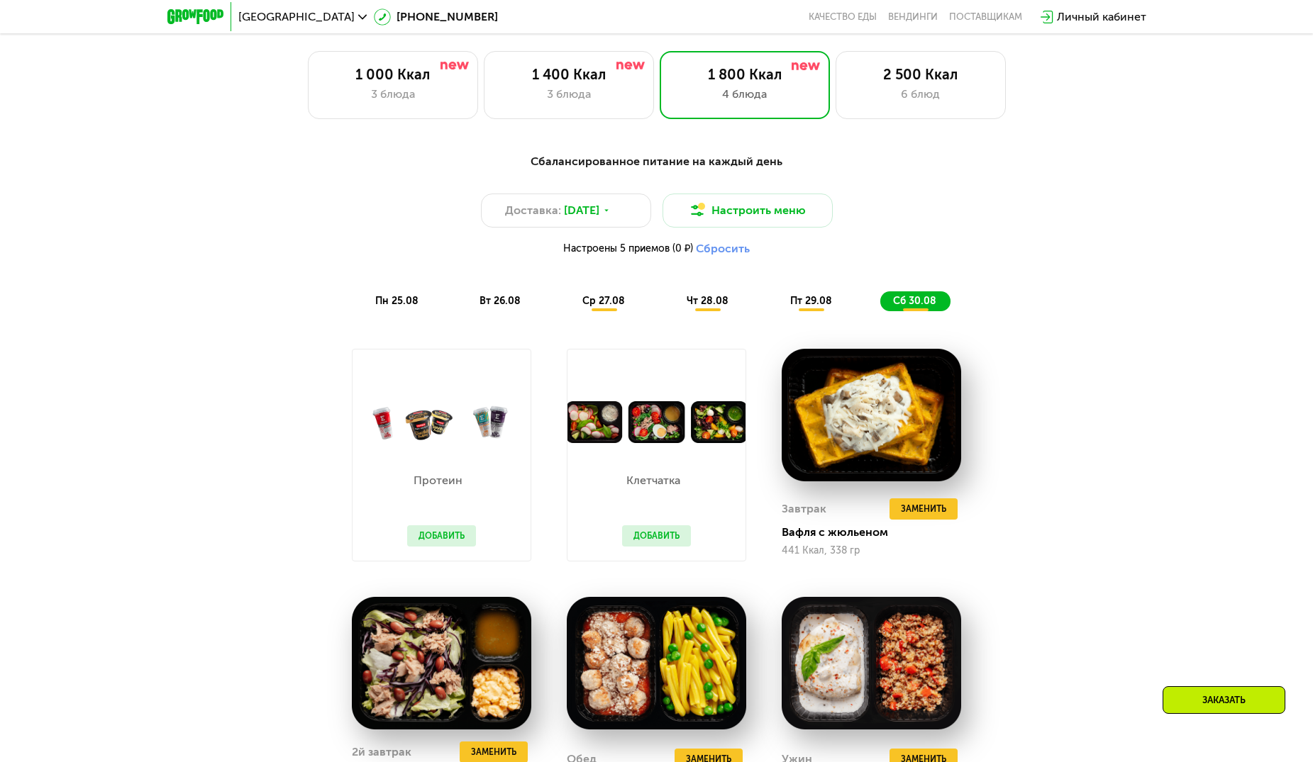
scroll to position [638, 0]
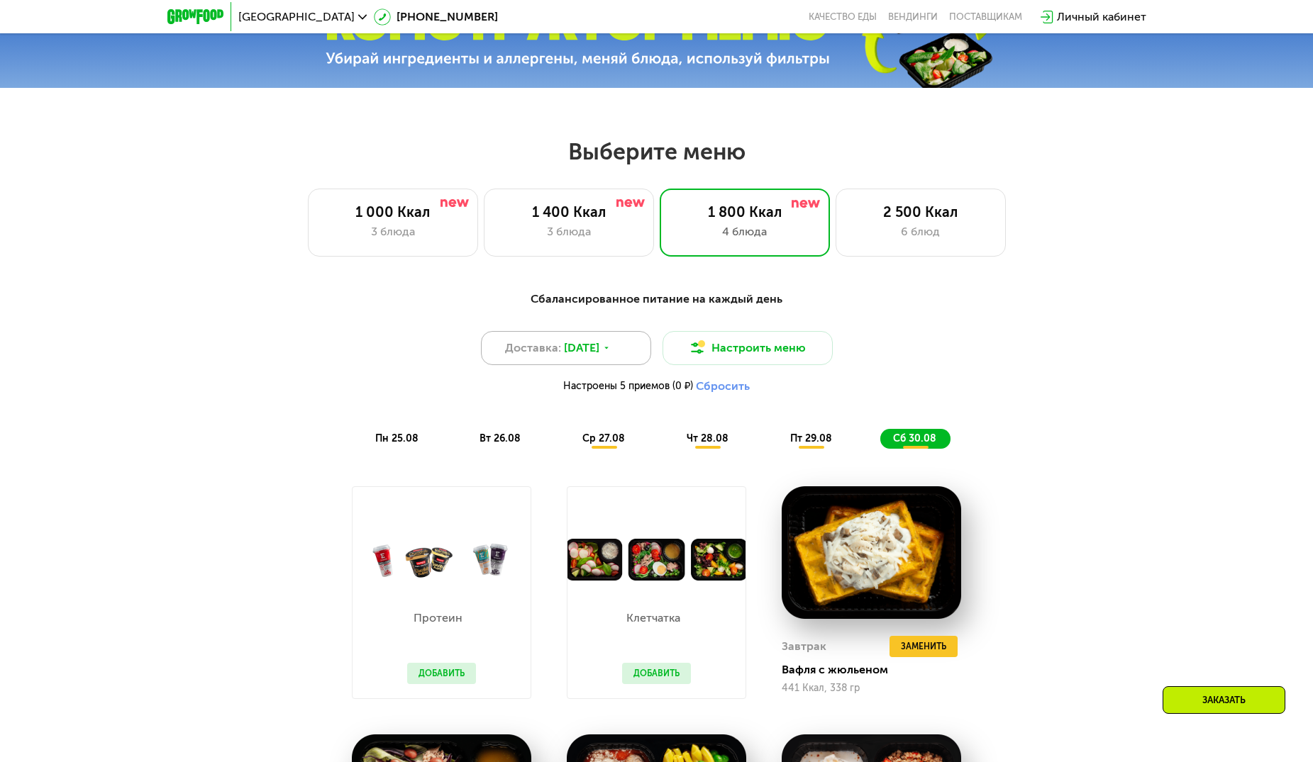
click at [611, 352] on icon at bounding box center [606, 348] width 9 height 9
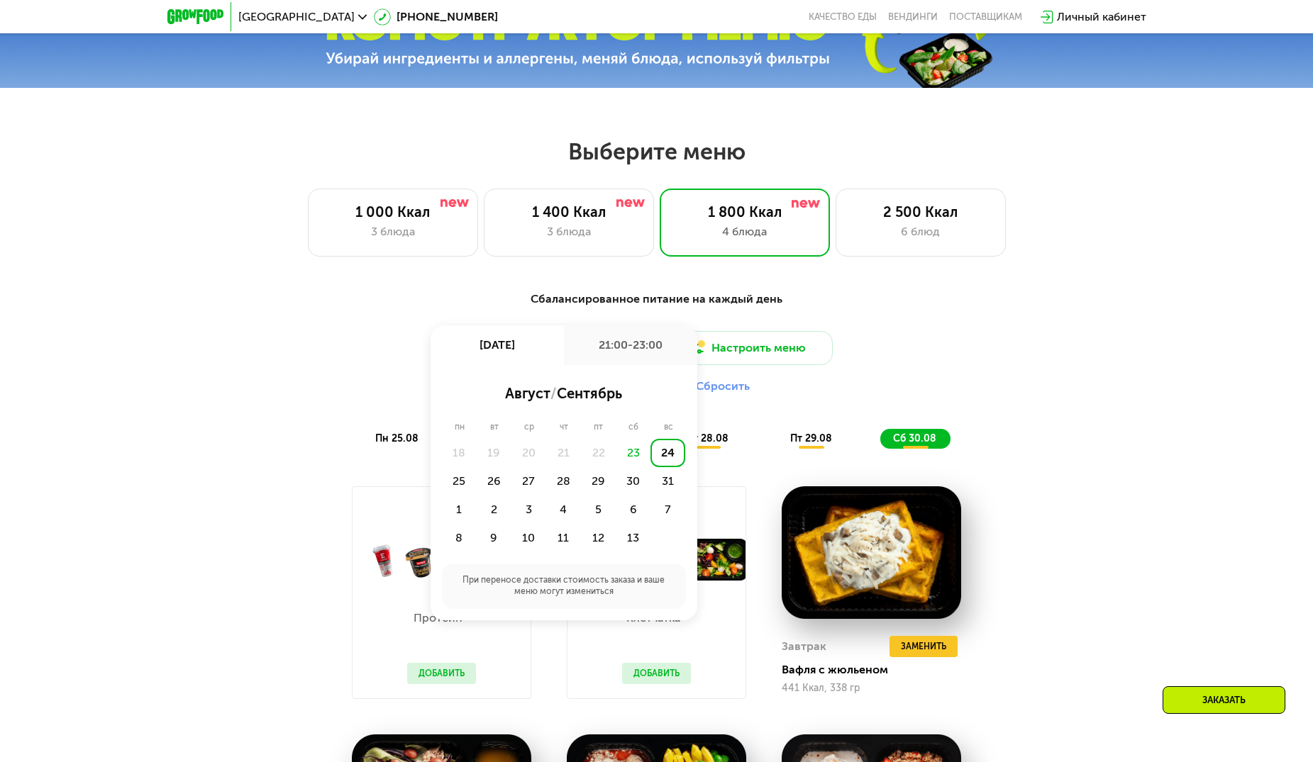
click at [1167, 310] on div "Сбалансированное питание на каждый день Доставка: 24 авг, вс 24 авг, вс 21:00-2…" at bounding box center [656, 738] width 1313 height 934
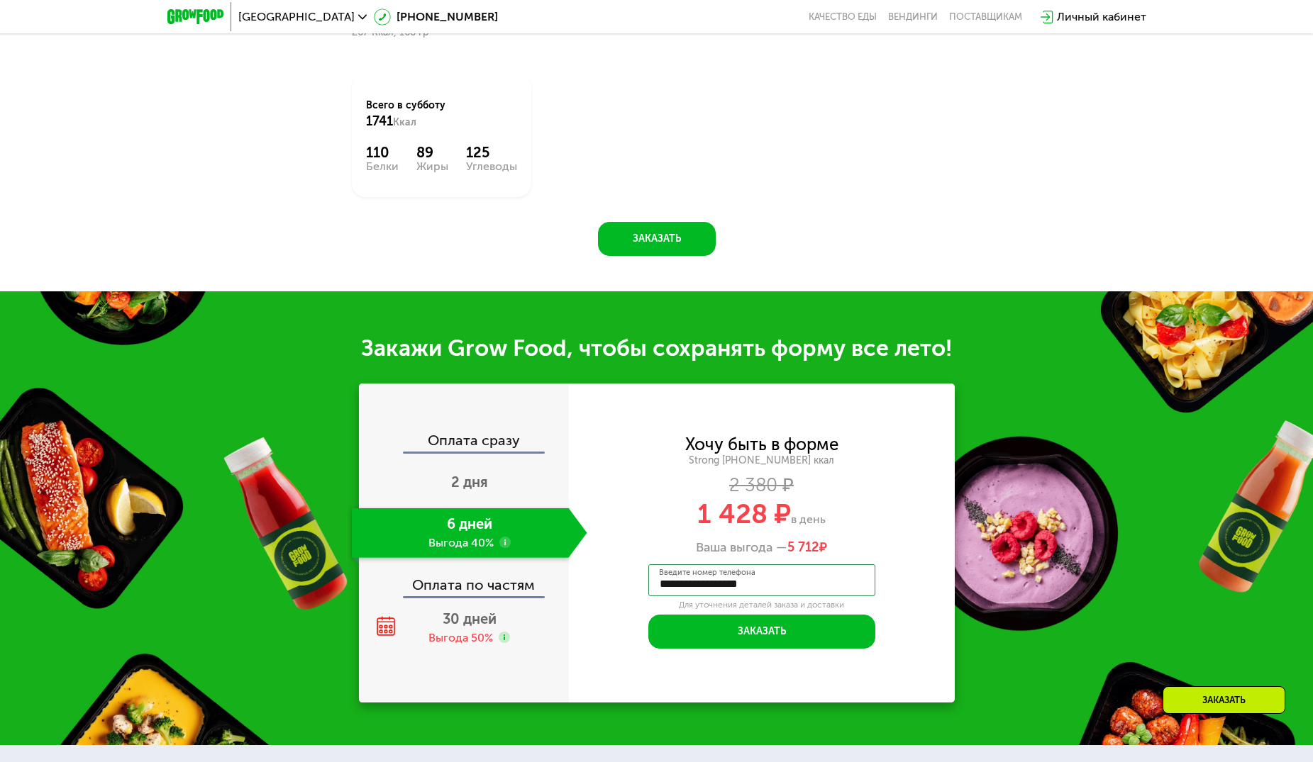
scroll to position [1702, 0]
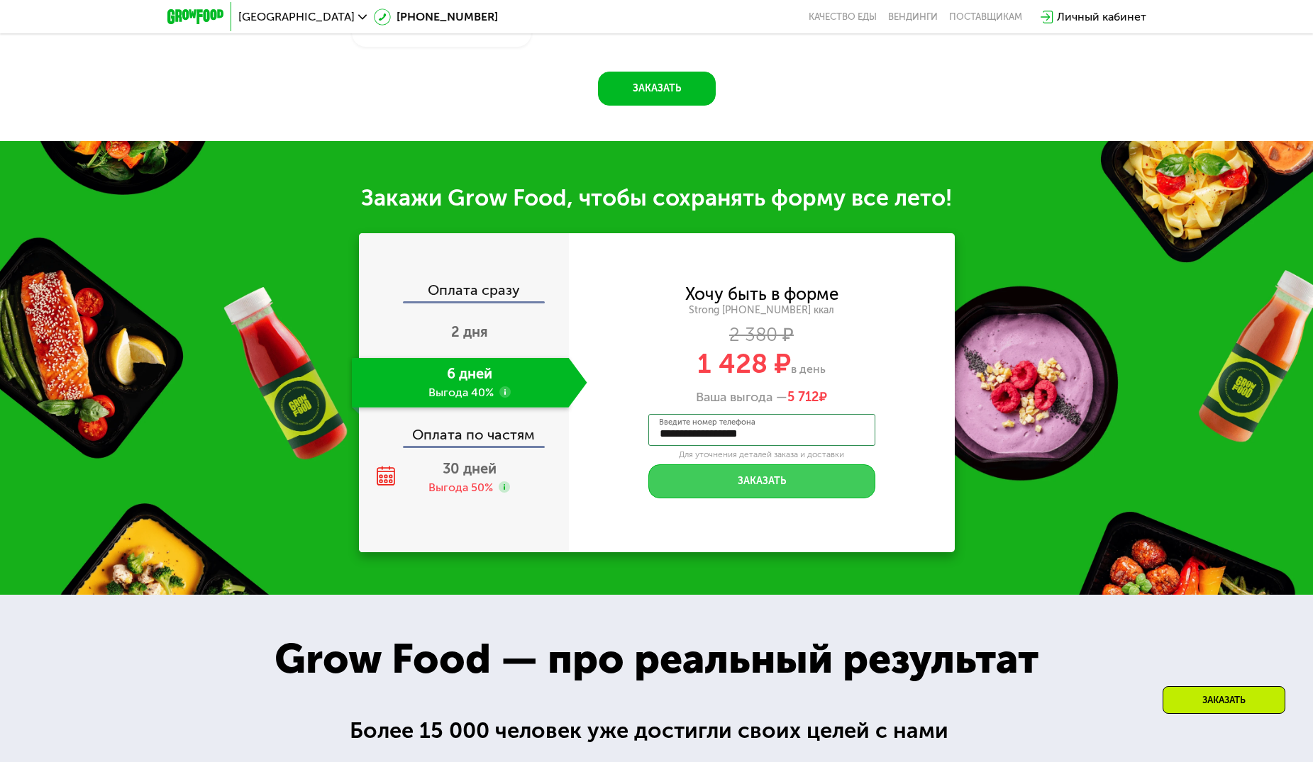
click at [756, 466] on button "Заказать" at bounding box center [761, 482] width 227 height 34
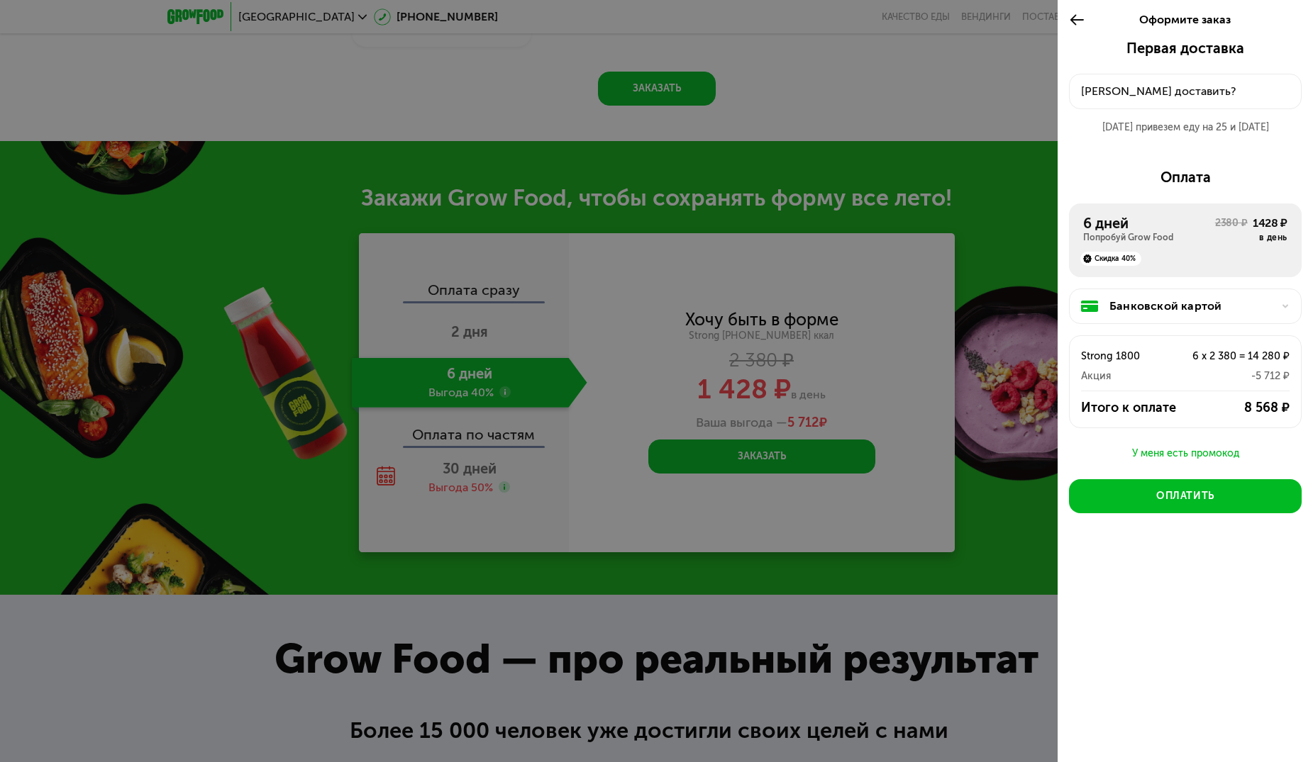
click at [1184, 89] on div "Куда доставить?" at bounding box center [1185, 91] width 209 height 17
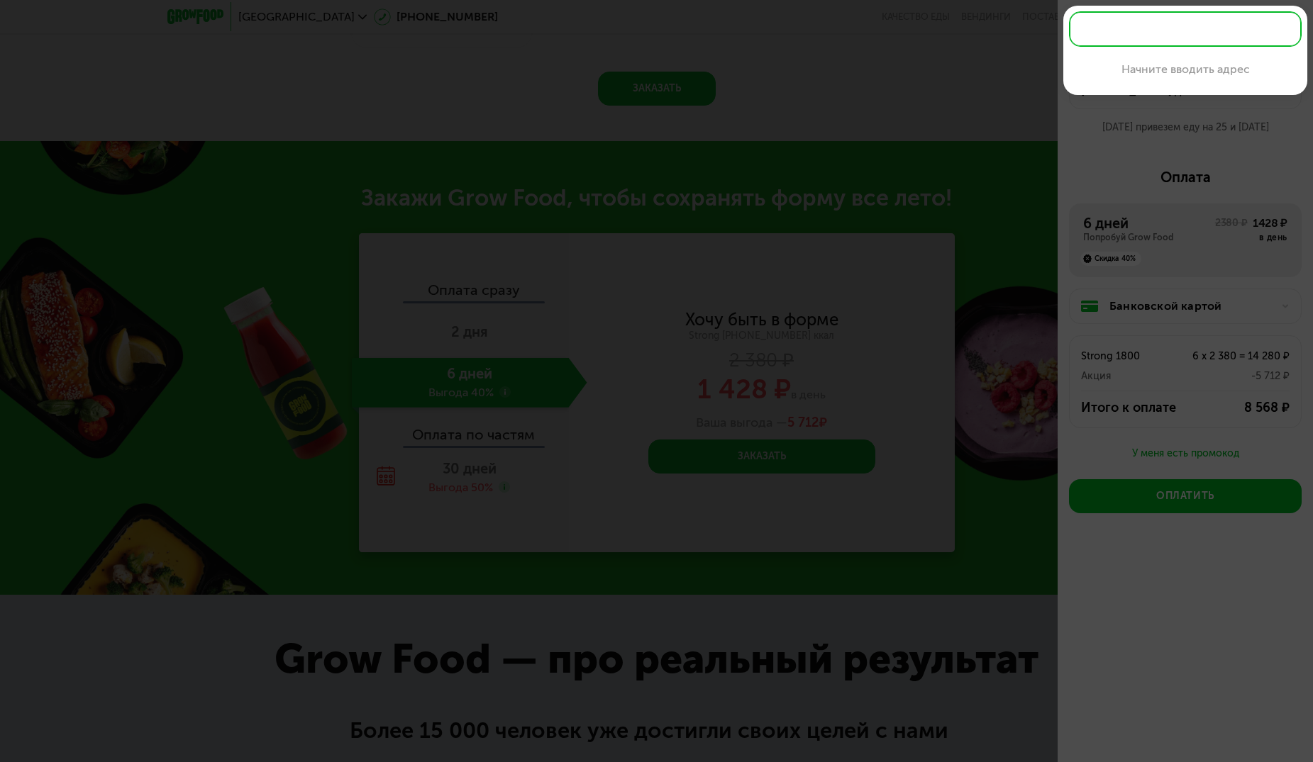
click at [1147, 35] on input "text" at bounding box center [1185, 28] width 233 height 35
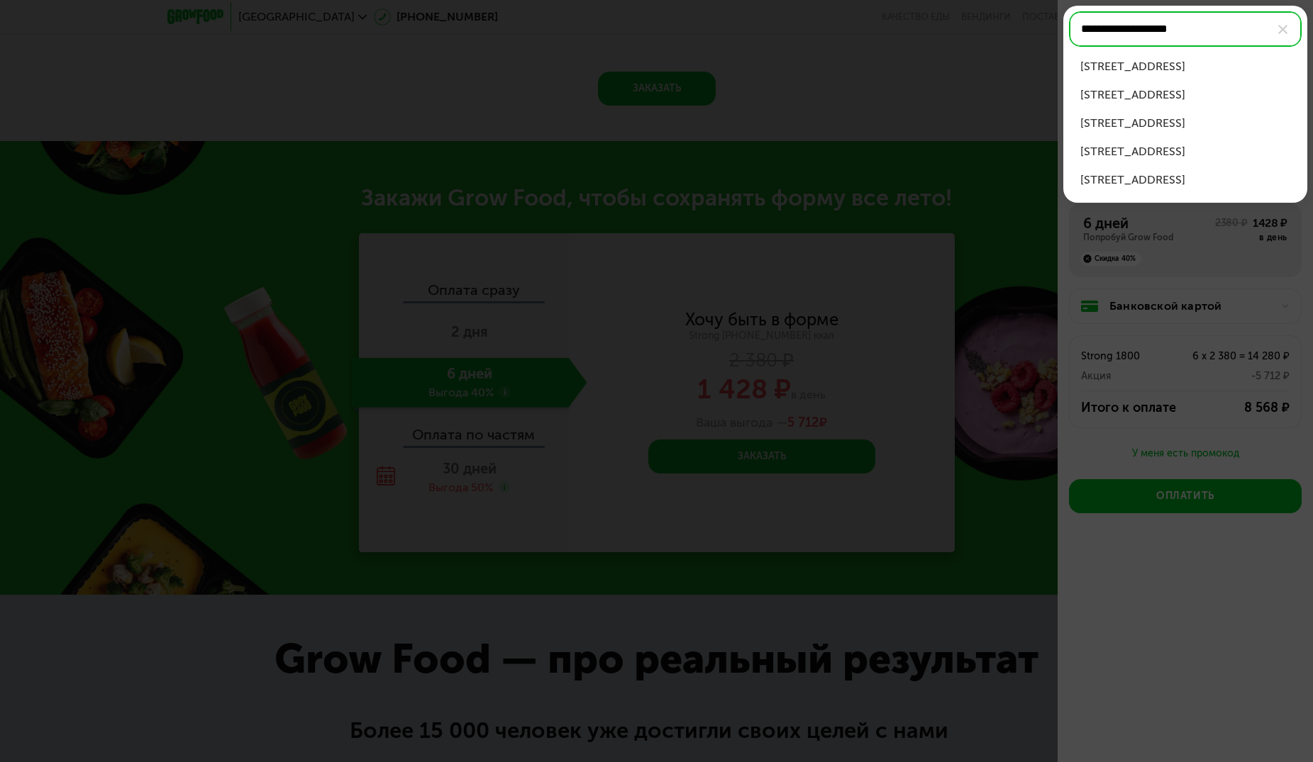
click at [1172, 67] on div "шоссе Энтузиастов, д 51" at bounding box center [1185, 66] width 210 height 17
type input "**********"
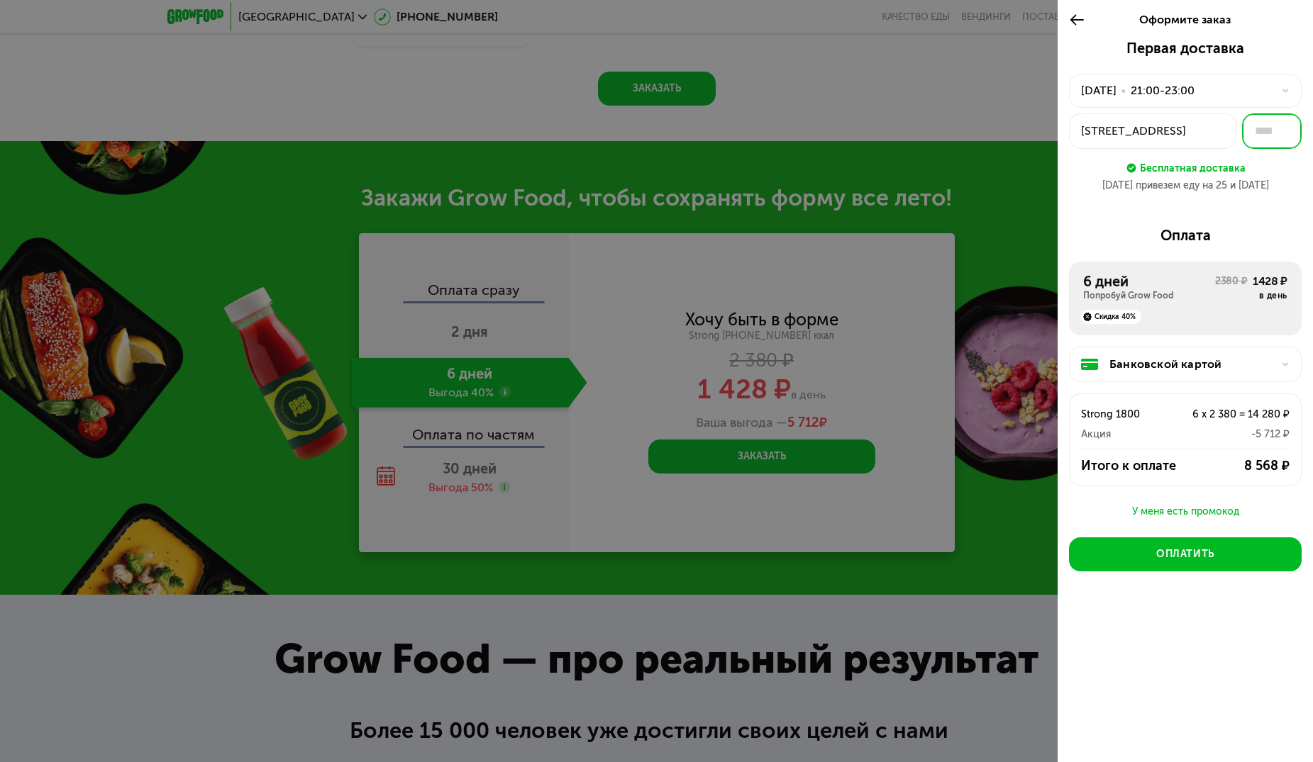
click at [1272, 134] on input "text" at bounding box center [1272, 130] width 60 height 35
type input "***"
click at [1277, 362] on div at bounding box center [1280, 364] width 17 height 9
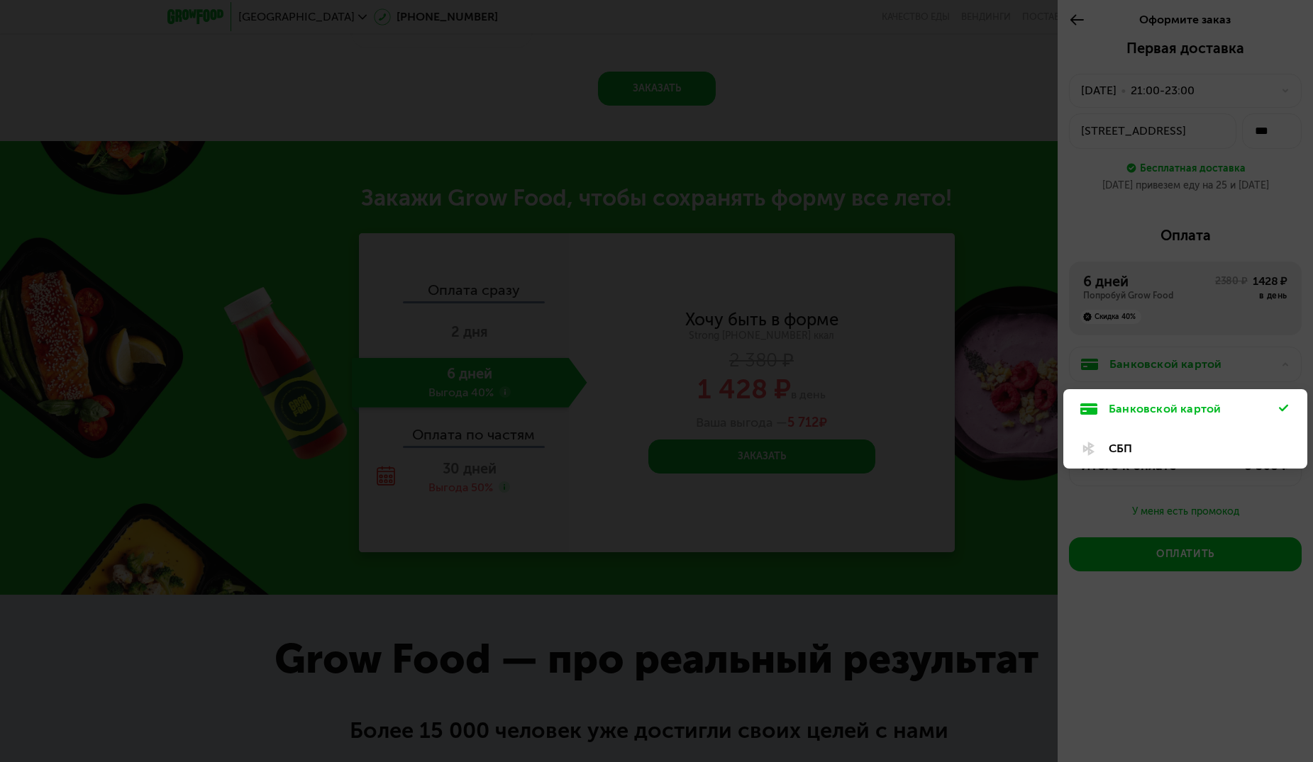
click at [1123, 445] on div "СБП" at bounding box center [1194, 448] width 170 height 17
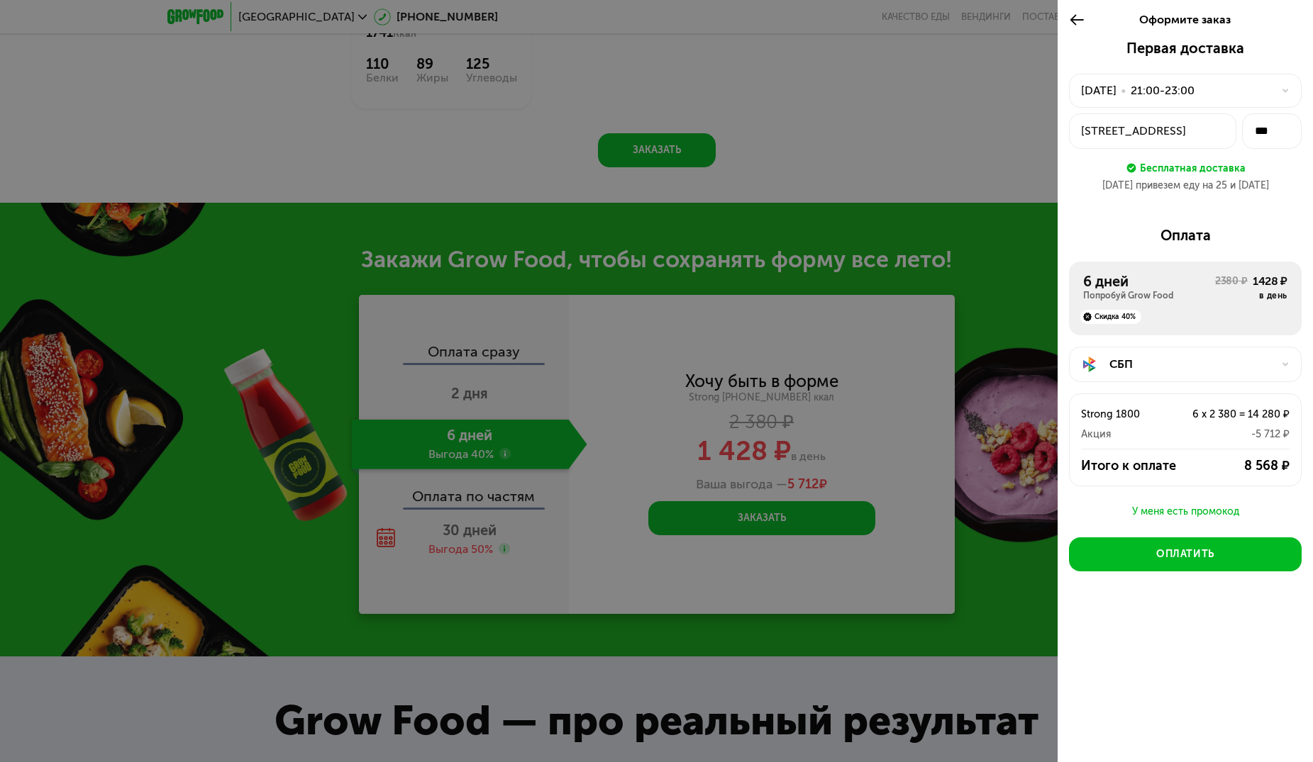
scroll to position [1645, 0]
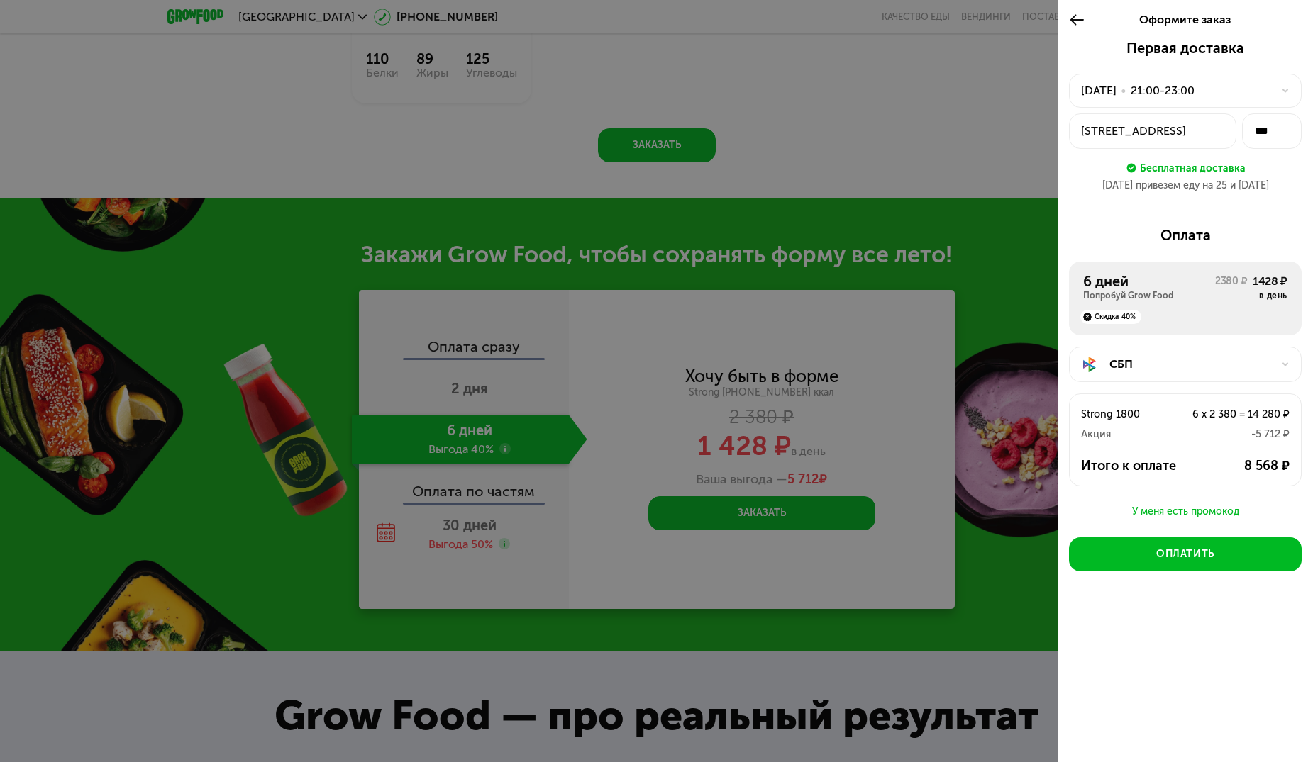
click at [1282, 89] on icon at bounding box center [1285, 91] width 9 height 9
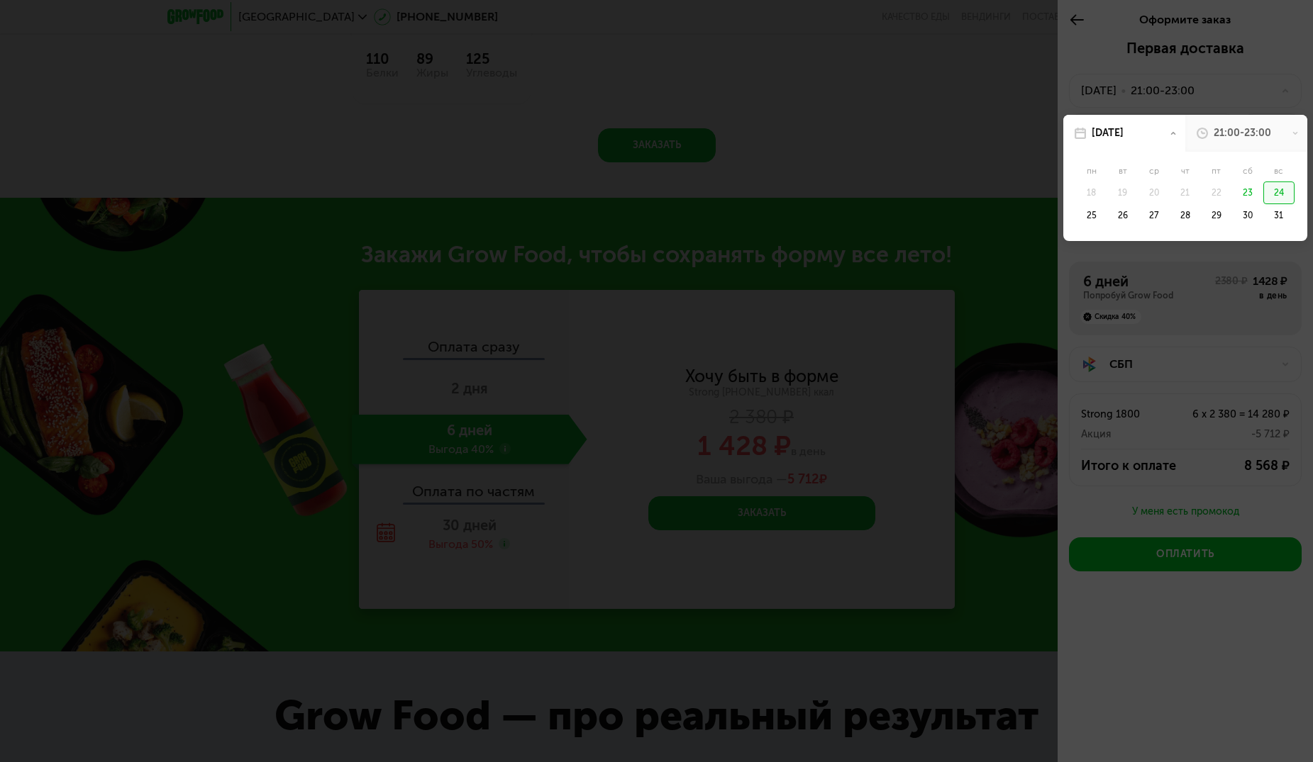
click at [1262, 133] on div "21:00-23:00" at bounding box center [1241, 133] width 57 height 14
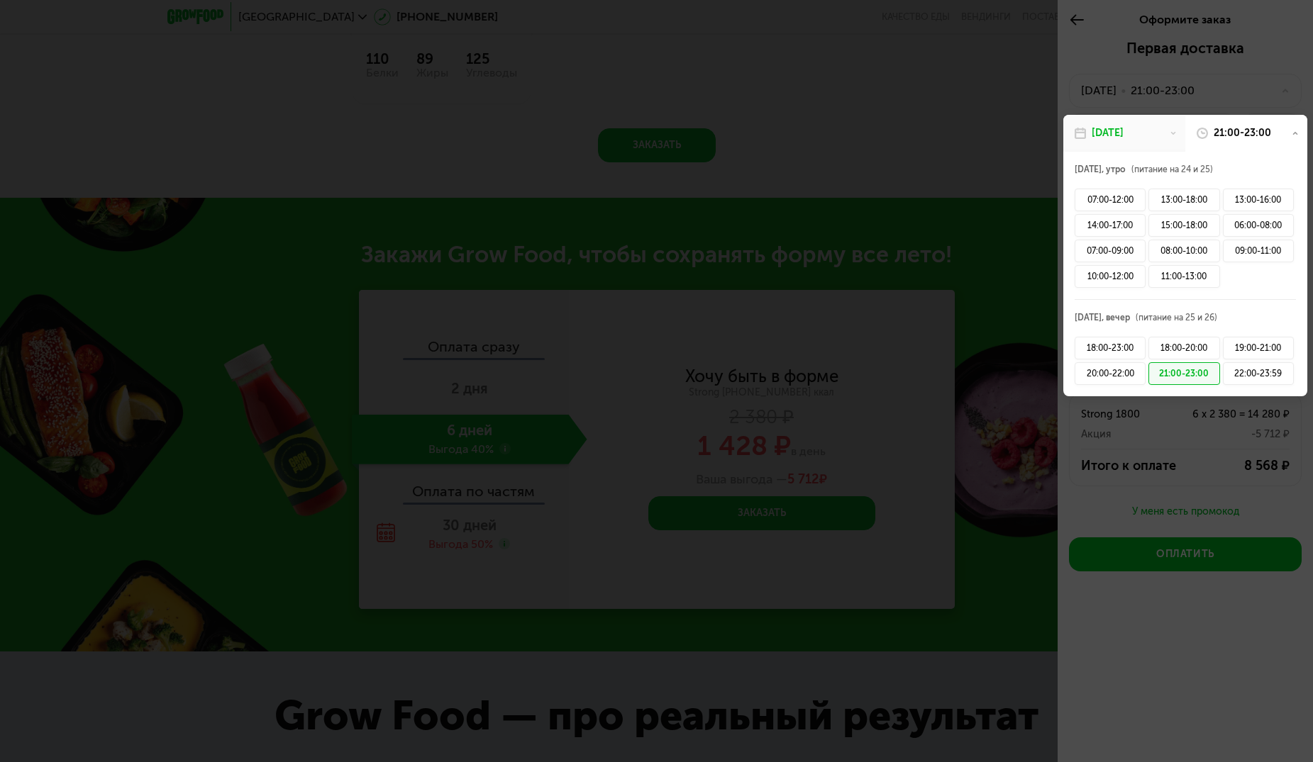
click at [1291, 130] on div "21:00-23:00" at bounding box center [1246, 133] width 122 height 37
click at [1292, 128] on div "21:00-23:00" at bounding box center [1246, 133] width 122 height 37
click at [1253, 82] on div at bounding box center [656, 381] width 1313 height 762
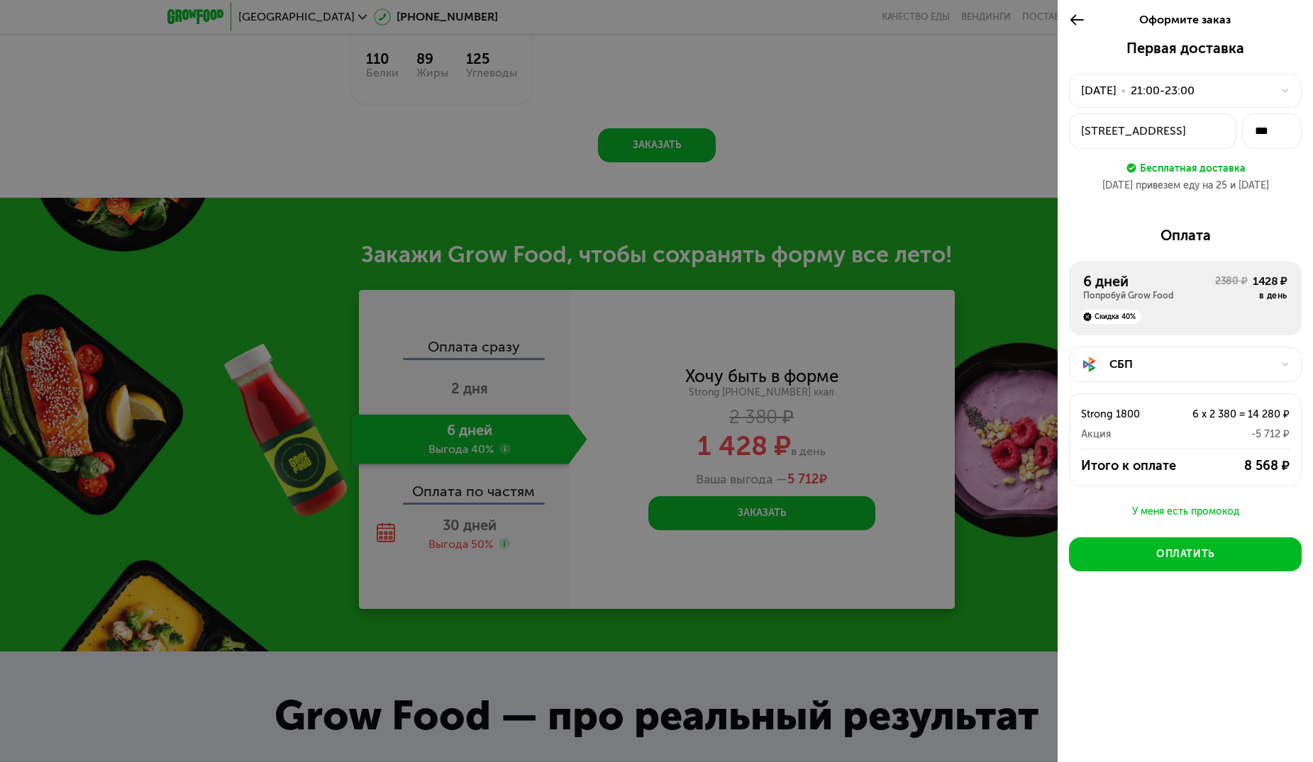
click at [1083, 134] on div "шоссе Энтузиастов, 51" at bounding box center [1152, 131] width 143 height 17
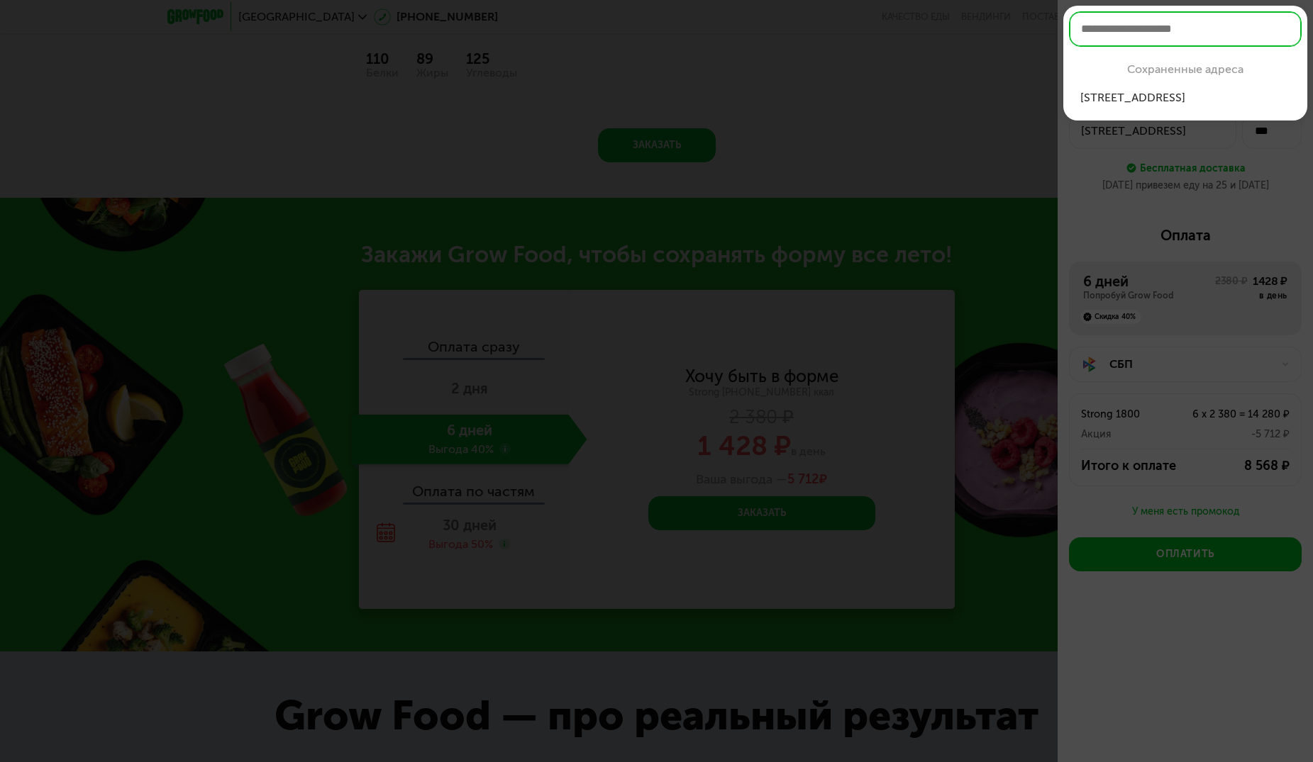
click at [1287, 184] on div at bounding box center [656, 381] width 1313 height 762
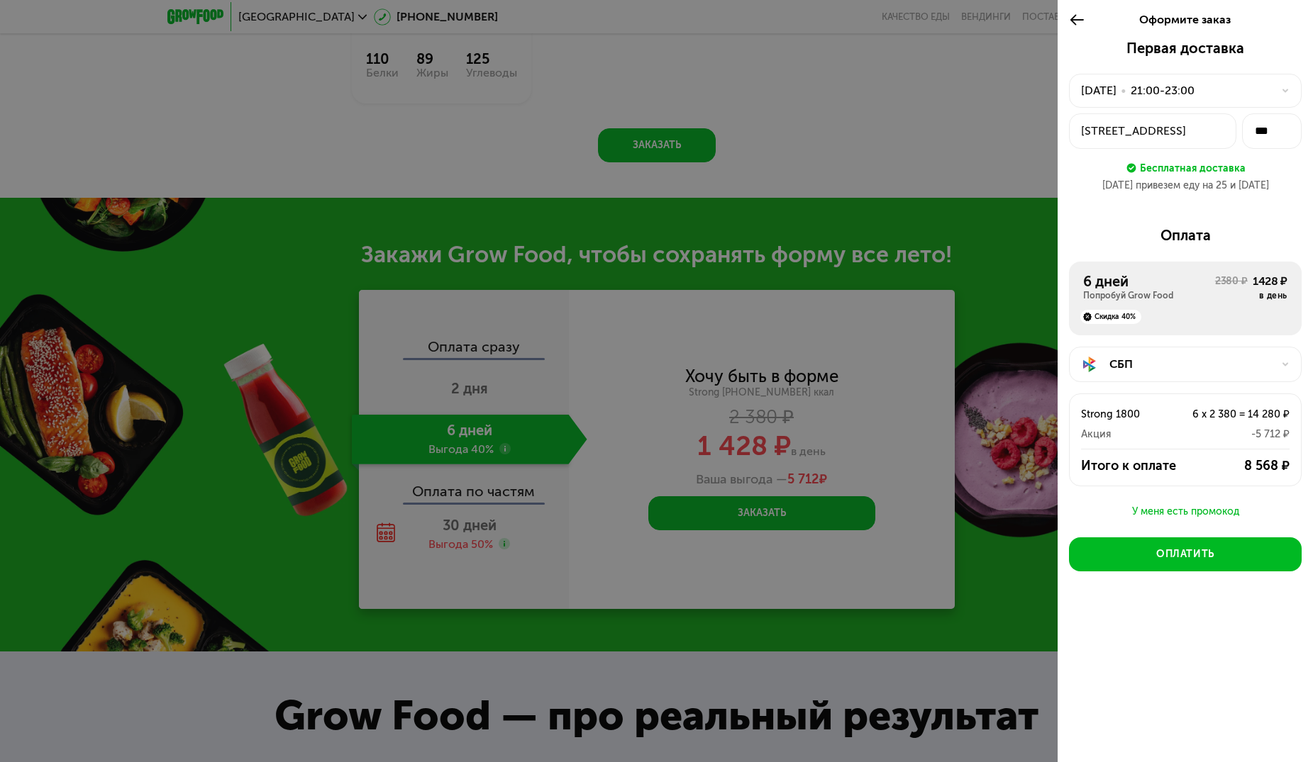
drag, startPoint x: 1077, startPoint y: 145, endPoint x: 1202, endPoint y: 145, distance: 125.5
click at [1202, 145] on button "шоссе Энтузиастов, 51" at bounding box center [1152, 130] width 167 height 35
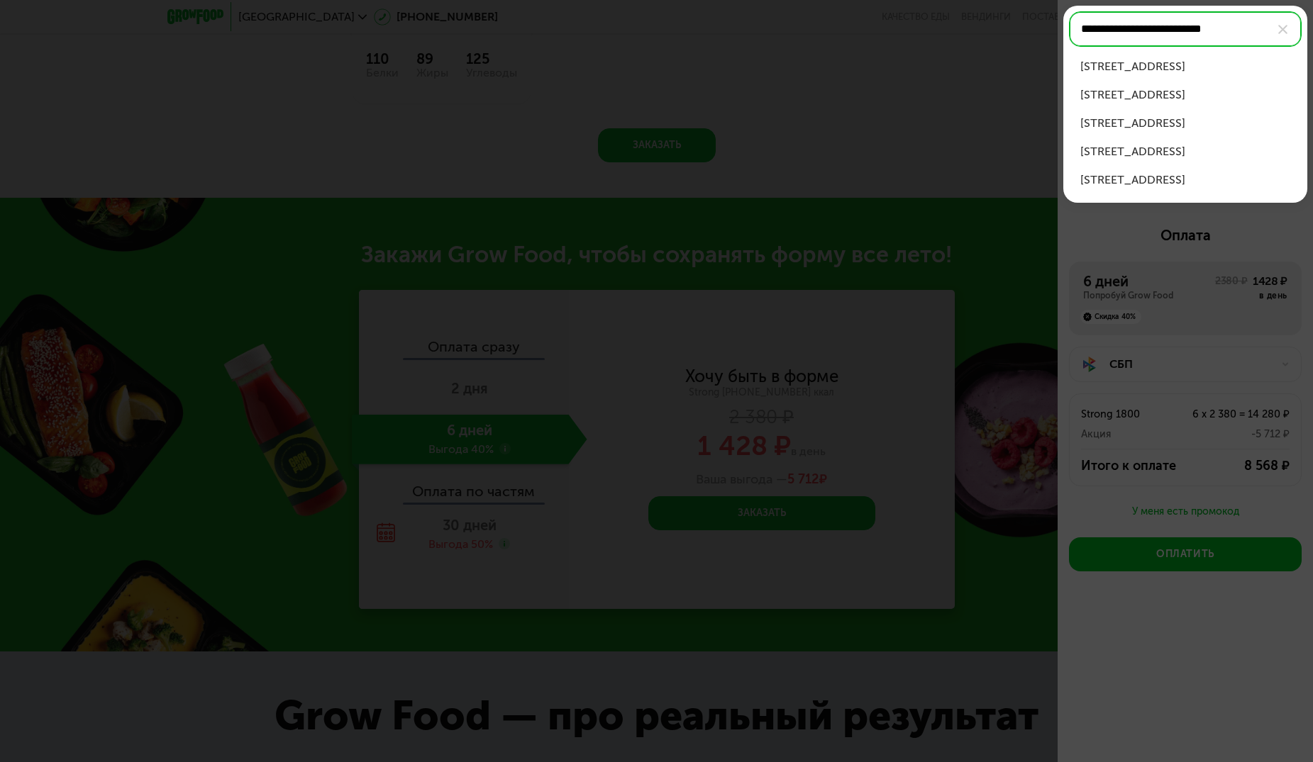
click at [1160, 61] on div "шоссе Энтузиастов, д 51" at bounding box center [1185, 66] width 210 height 17
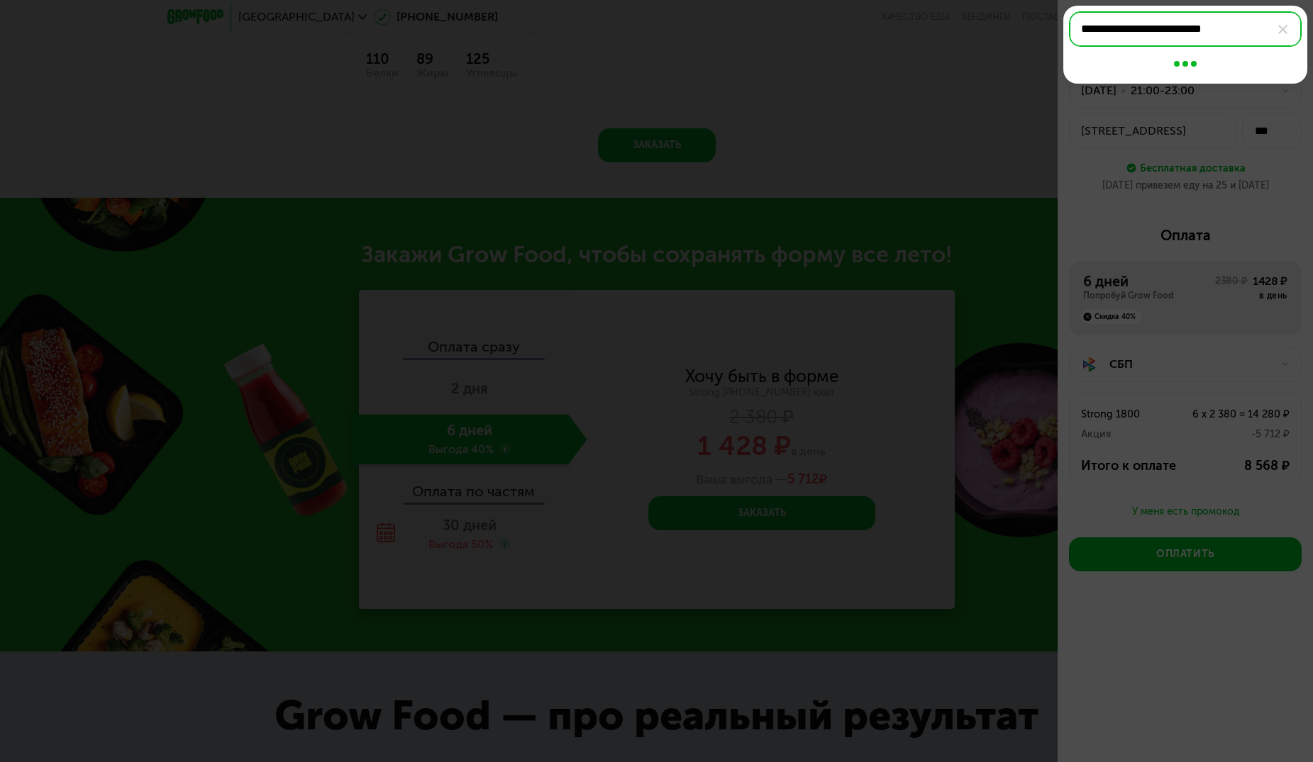
type input "**********"
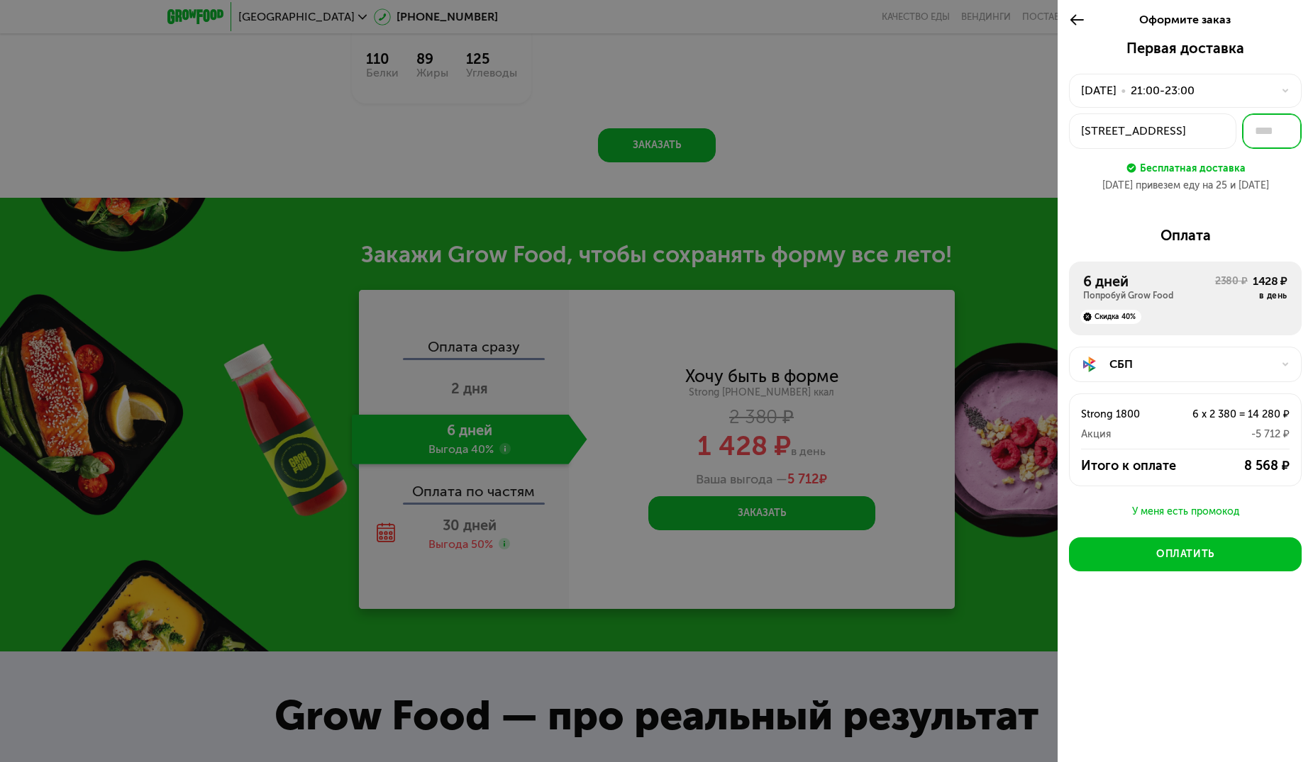
click at [1268, 134] on input "text" at bounding box center [1272, 130] width 60 height 35
type input "***"
click at [1079, 182] on div "24 авг привезем еду на 25 и 26 авг" at bounding box center [1185, 186] width 233 height 14
click at [1288, 84] on div "24 авг, вс • 21:00-23:00" at bounding box center [1185, 91] width 233 height 34
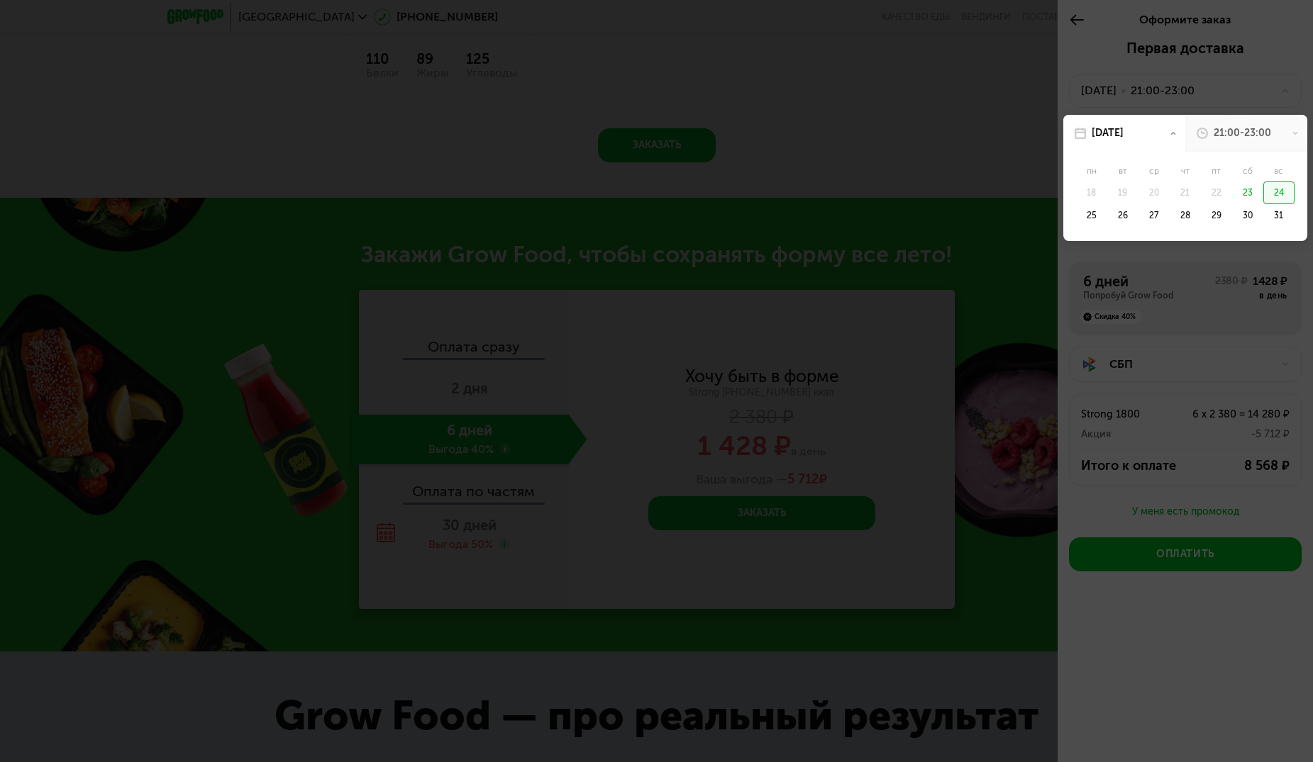
click at [1240, 133] on div "21:00-23:00" at bounding box center [1241, 133] width 57 height 14
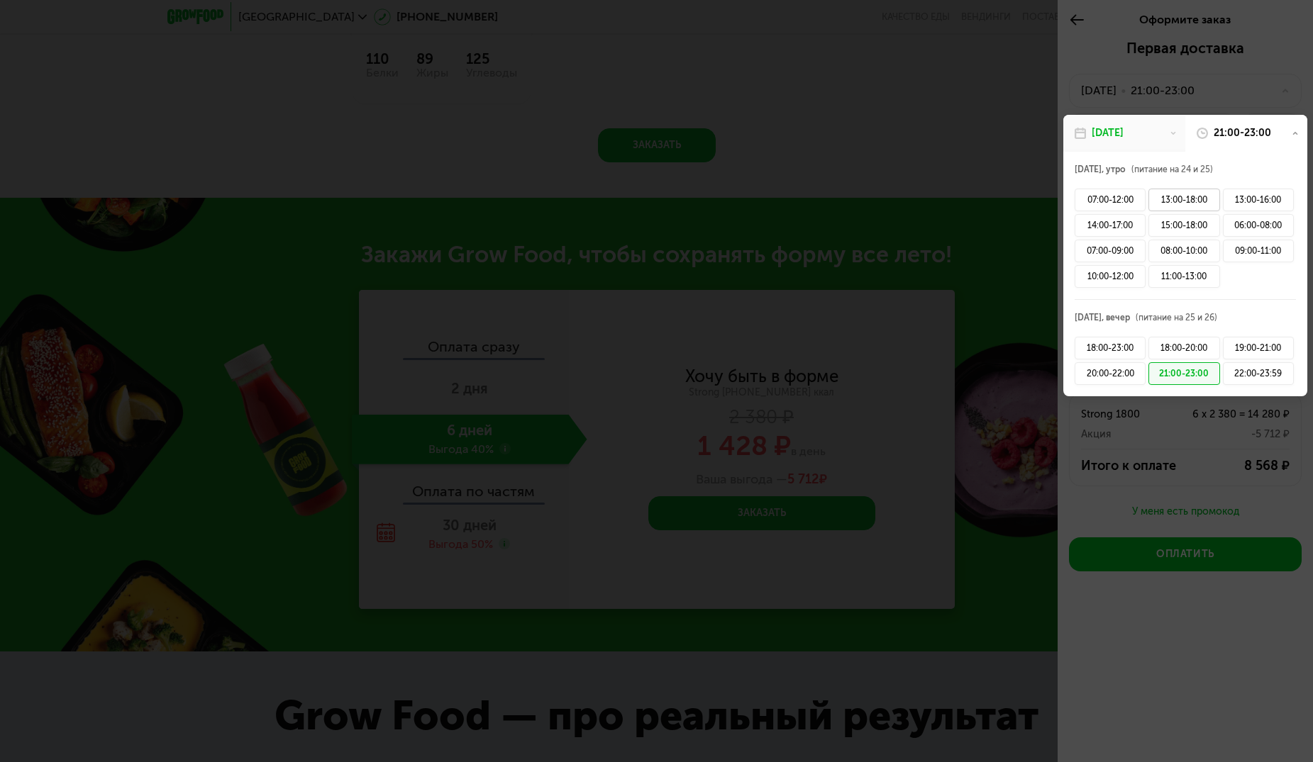
click at [1175, 197] on div "13:00-18:00" at bounding box center [1183, 200] width 71 height 23
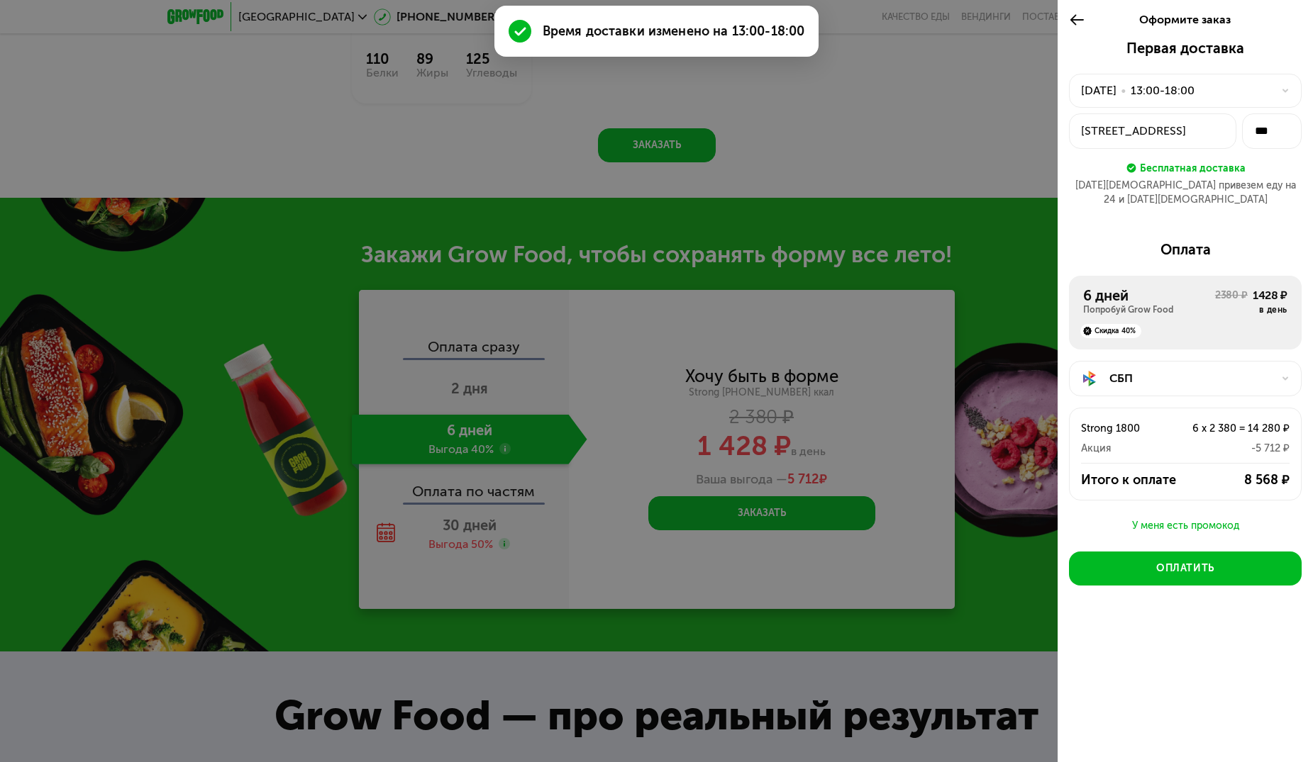
click at [1264, 185] on div "24 авг привезем еду на 24 и 25 авг" at bounding box center [1185, 193] width 233 height 28
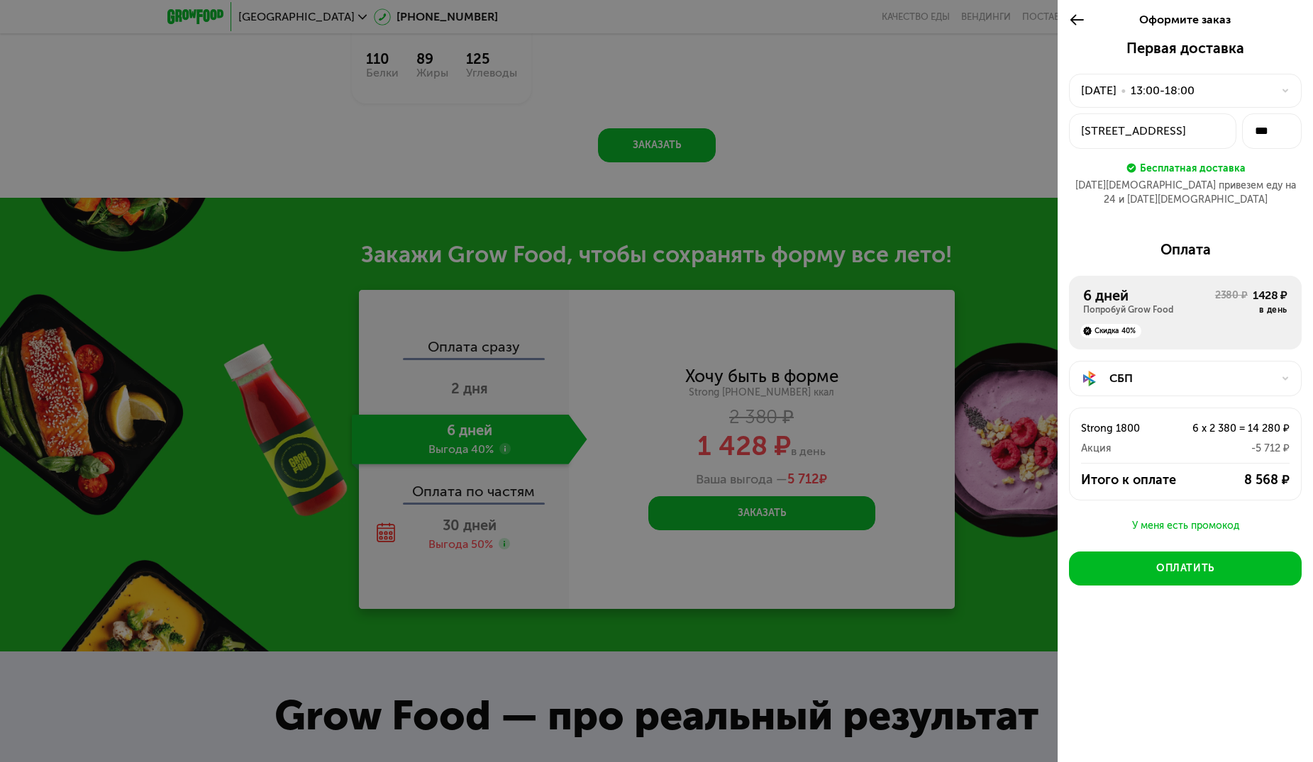
click at [1283, 91] on icon at bounding box center [1285, 91] width 9 height 9
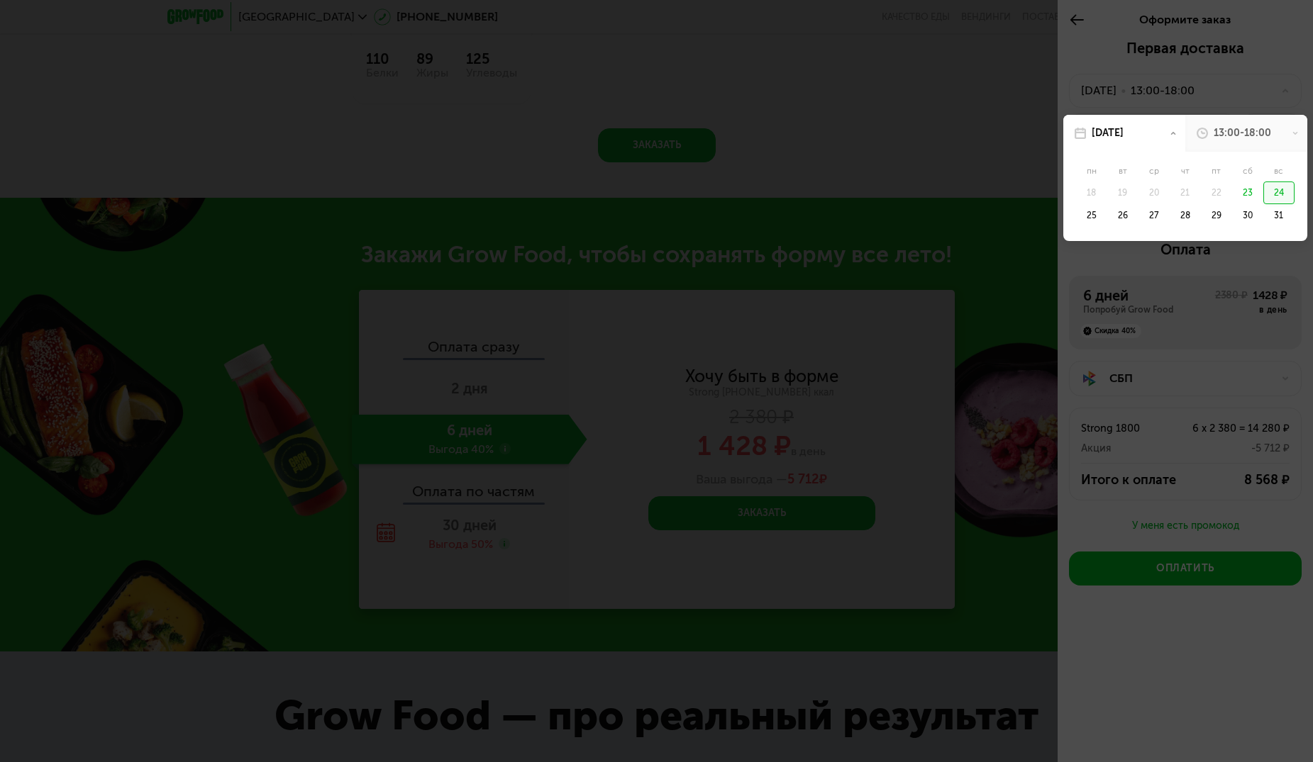
click at [1123, 133] on div "[DATE]" at bounding box center [1108, 133] width 32 height 14
click at [1179, 130] on div "[DATE]" at bounding box center [1124, 133] width 122 height 37
click at [1291, 86] on div at bounding box center [656, 381] width 1313 height 762
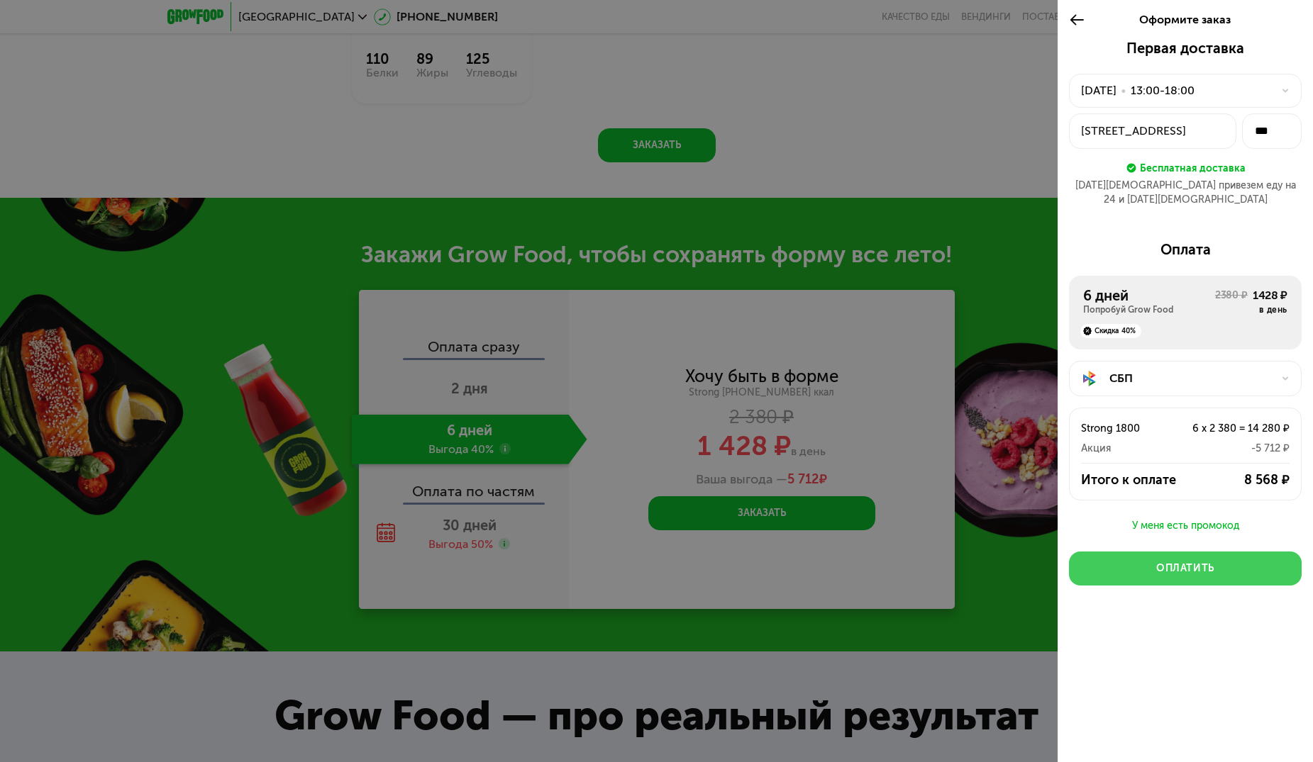
click at [1185, 562] on div "Оплатить" at bounding box center [1185, 569] width 58 height 14
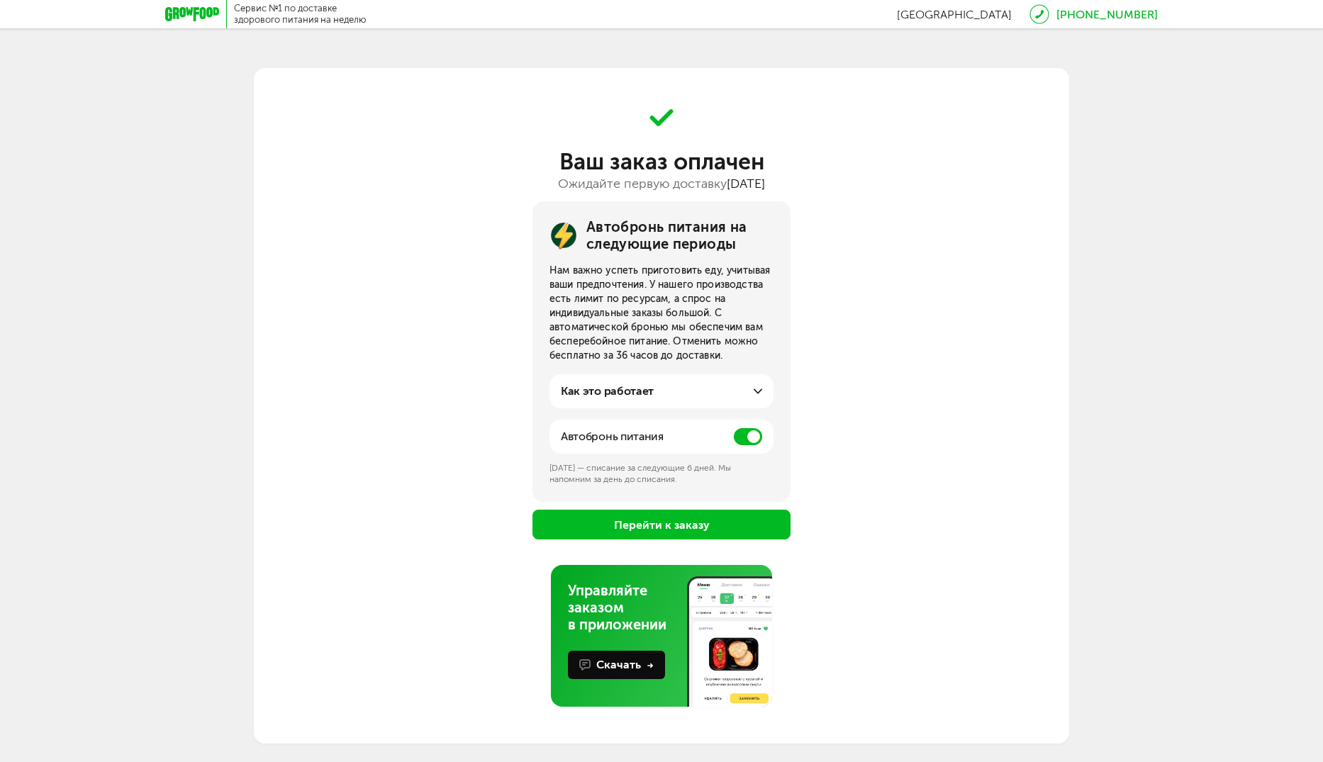
click at [656, 391] on div "Как это работает" at bounding box center [661, 391] width 201 height 17
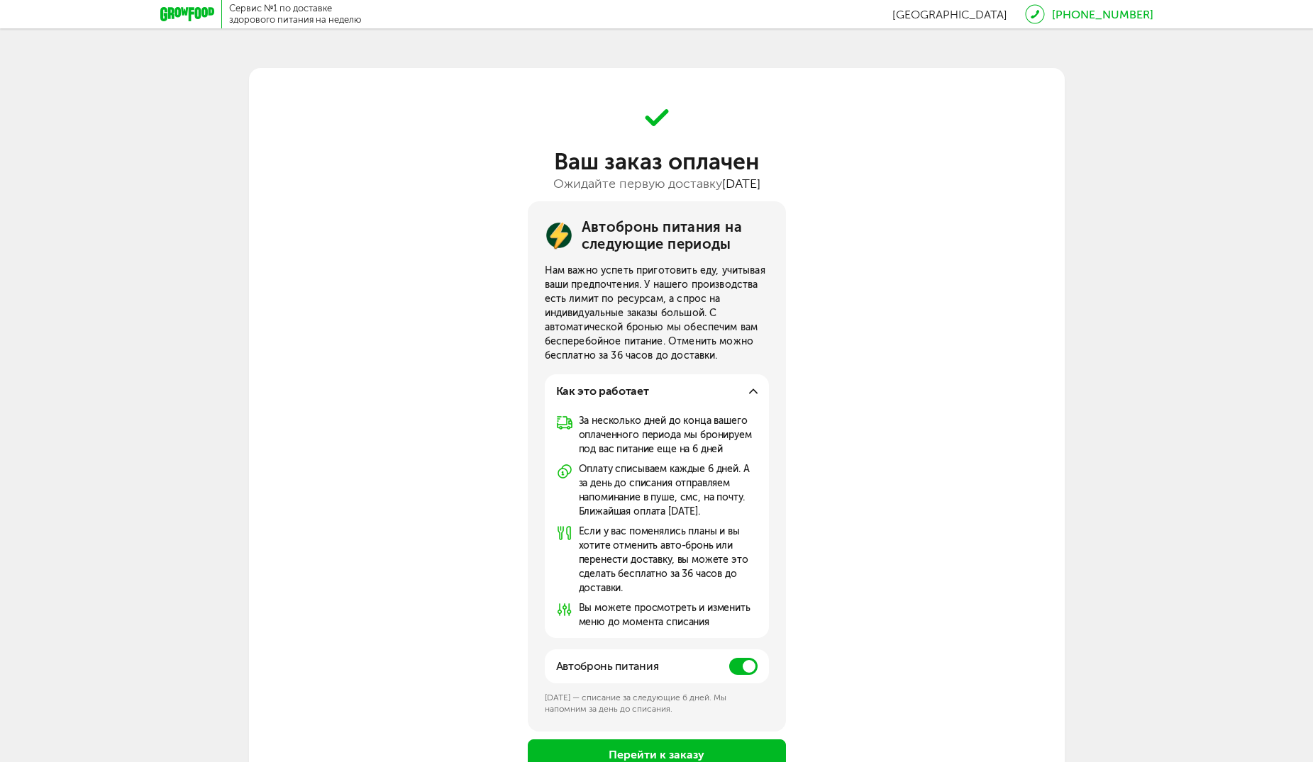
click at [739, 396] on div "Как это работает" at bounding box center [656, 391] width 201 height 17
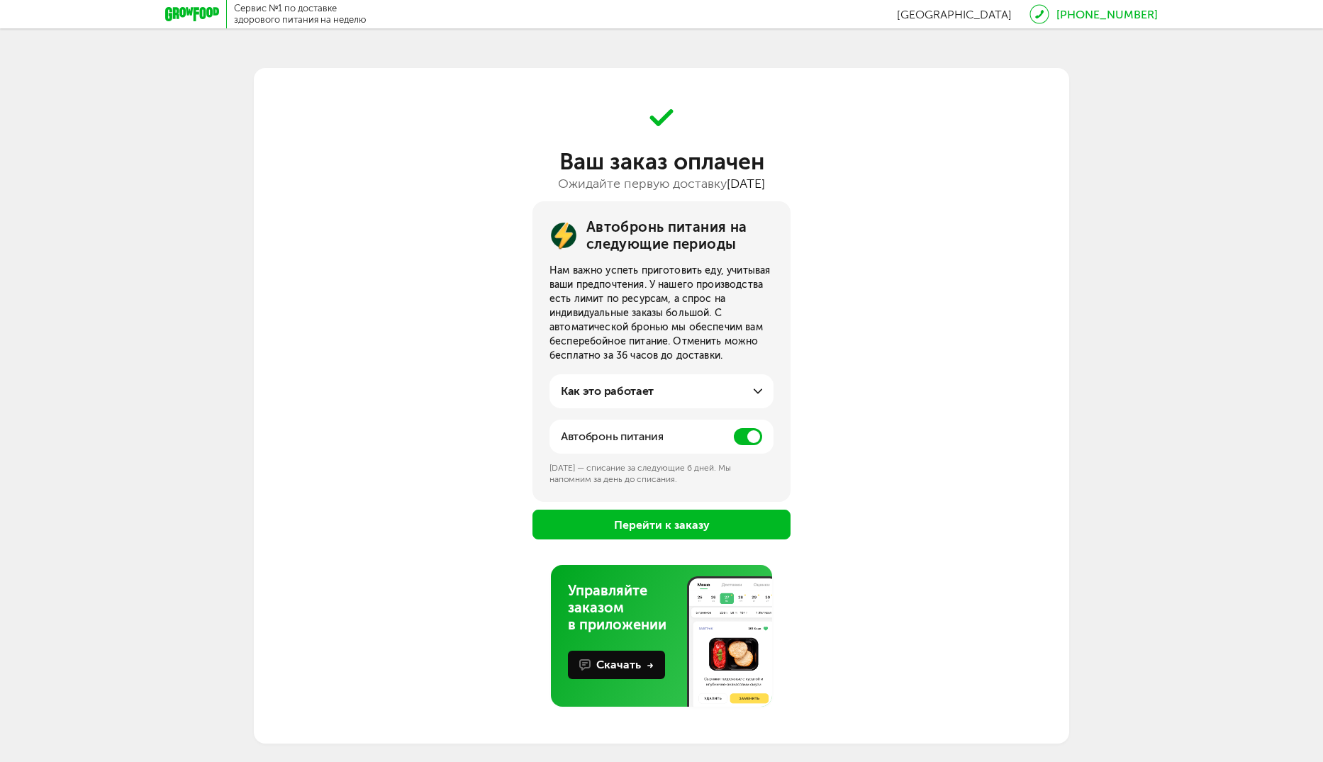
click at [752, 440] on span at bounding box center [748, 436] width 28 height 17
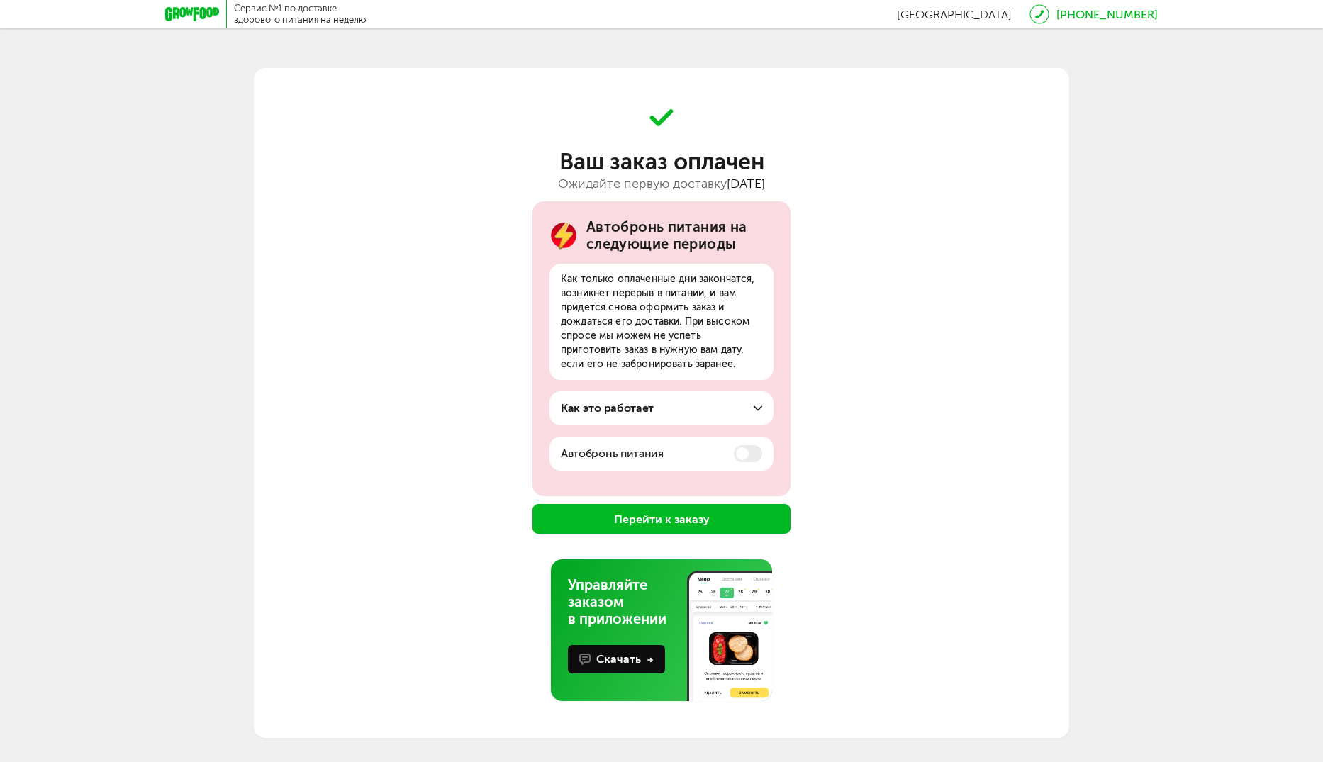
click at [661, 510] on button "Перейти к заказу" at bounding box center [662, 519] width 258 height 30
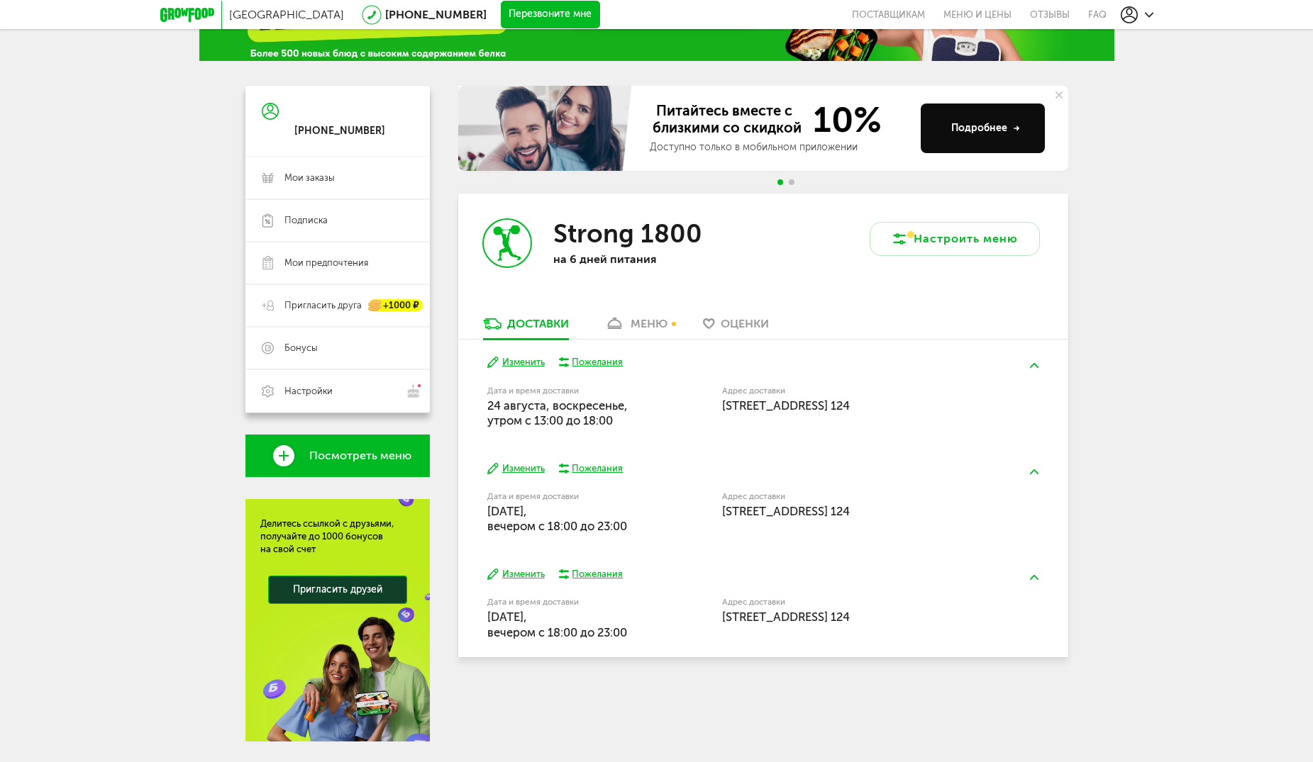
scroll to position [118, 0]
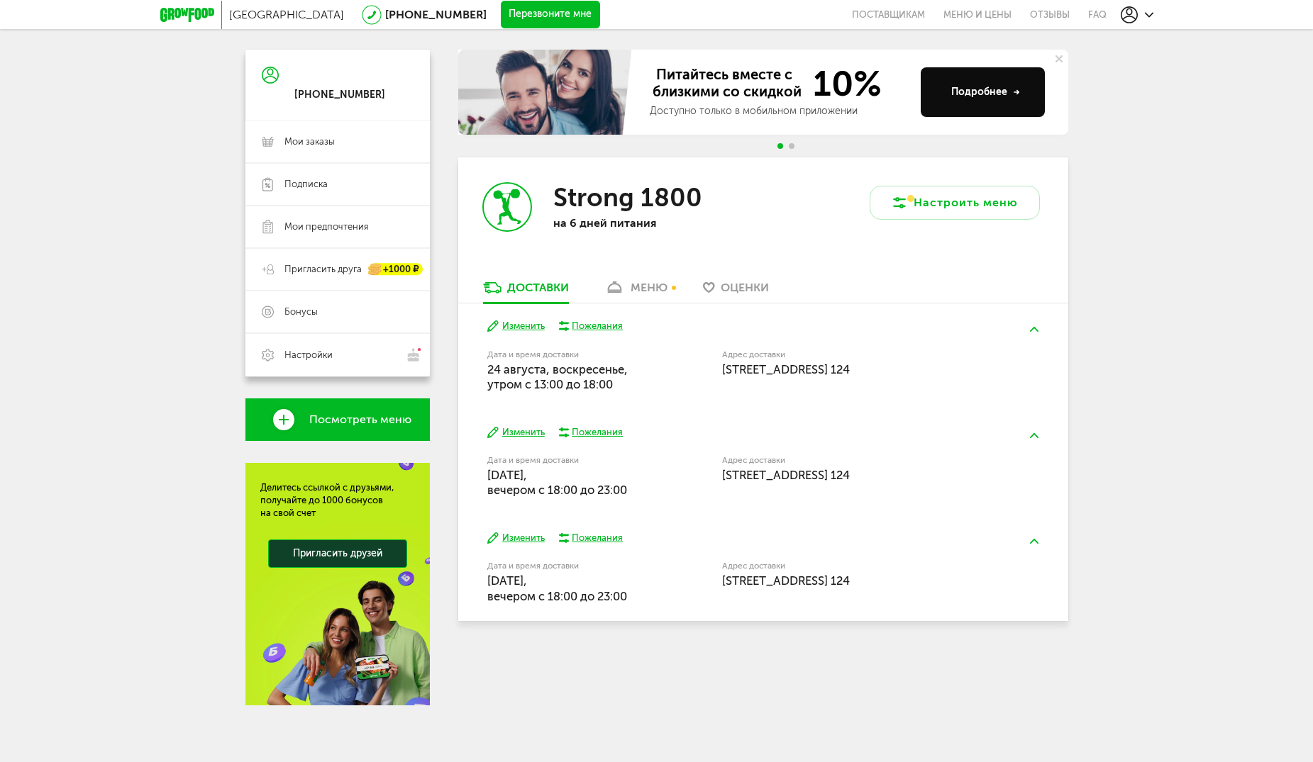
click at [562, 491] on span "[DATE], вечером c 18:00 до 23:00" at bounding box center [557, 482] width 140 height 29
click at [518, 431] on button "Изменить" at bounding box center [515, 432] width 57 height 13
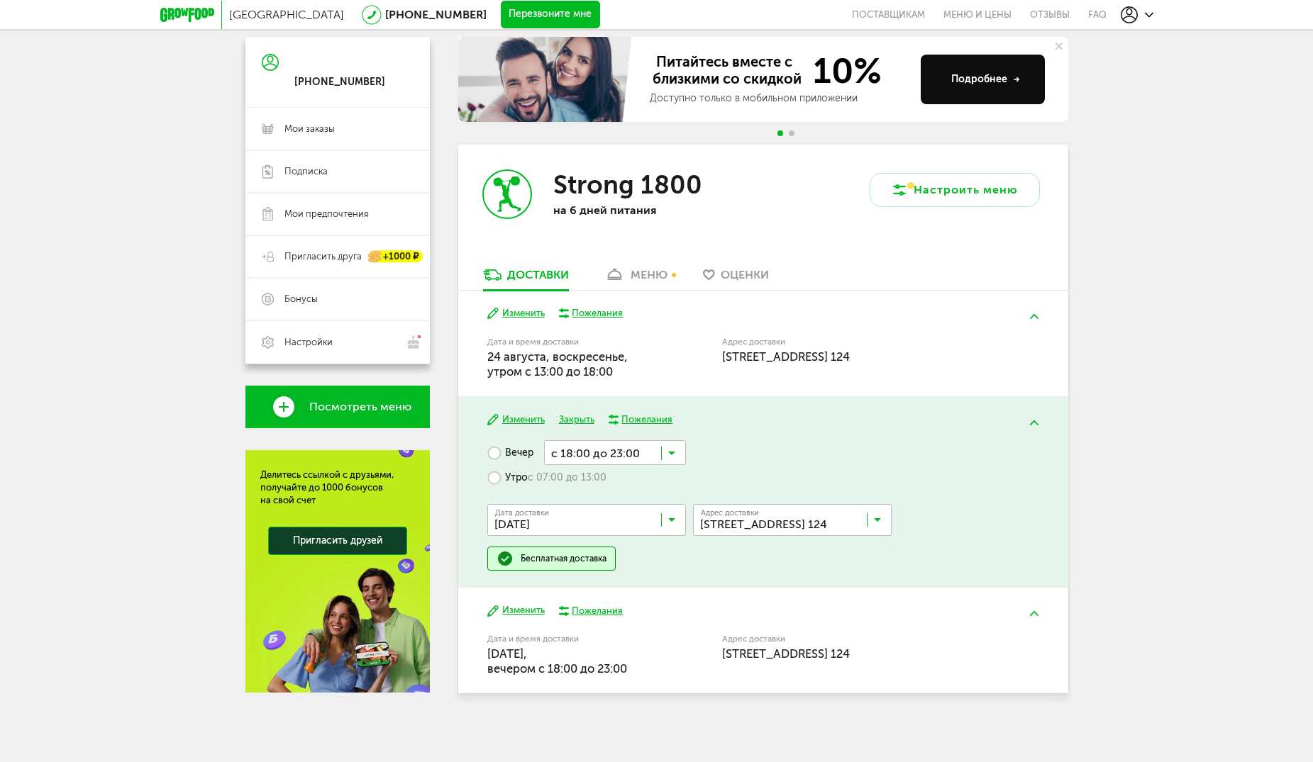
scroll to position [134, 0]
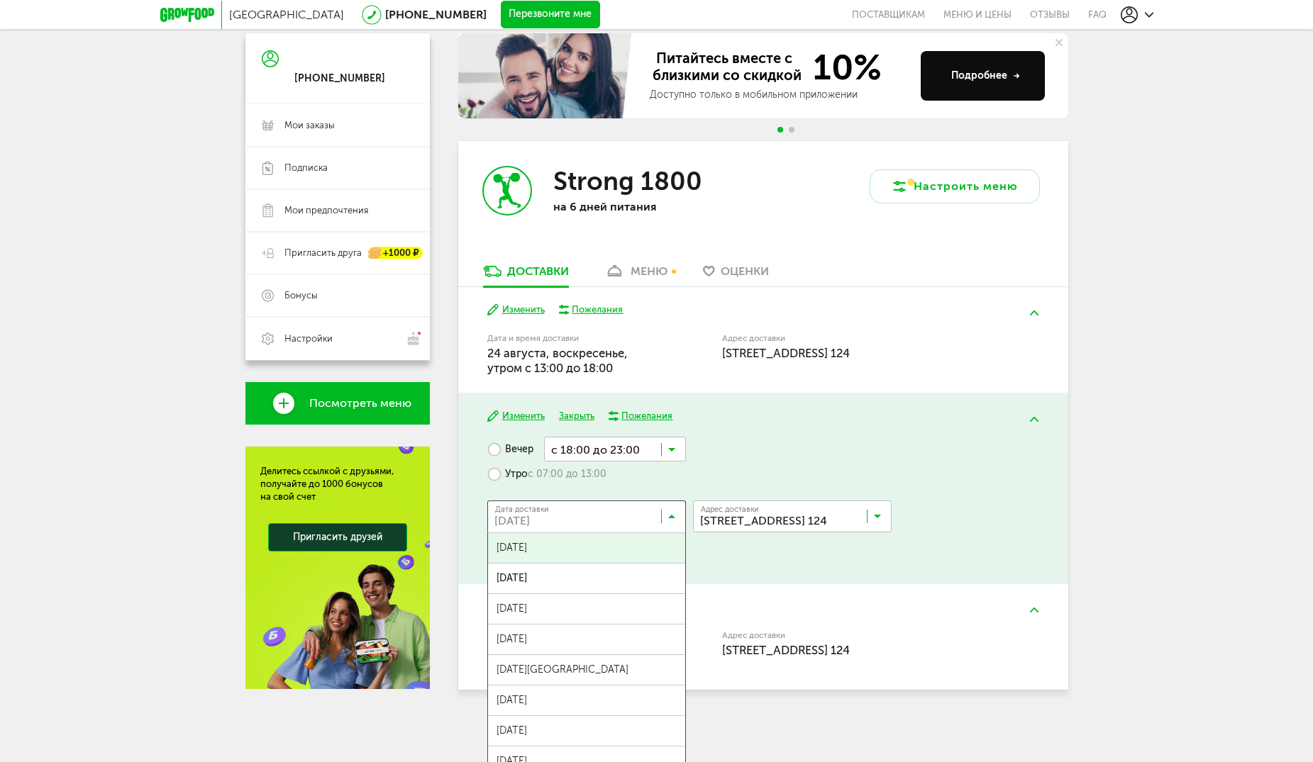
click at [644, 522] on input "Search for option" at bounding box center [590, 520] width 199 height 24
click at [1079, 558] on div "Москва [PHONE_NUMBER] Перезвоните мне поставщикам Меню и цены Отзывы FAQ [PHONE…" at bounding box center [656, 314] width 1313 height 896
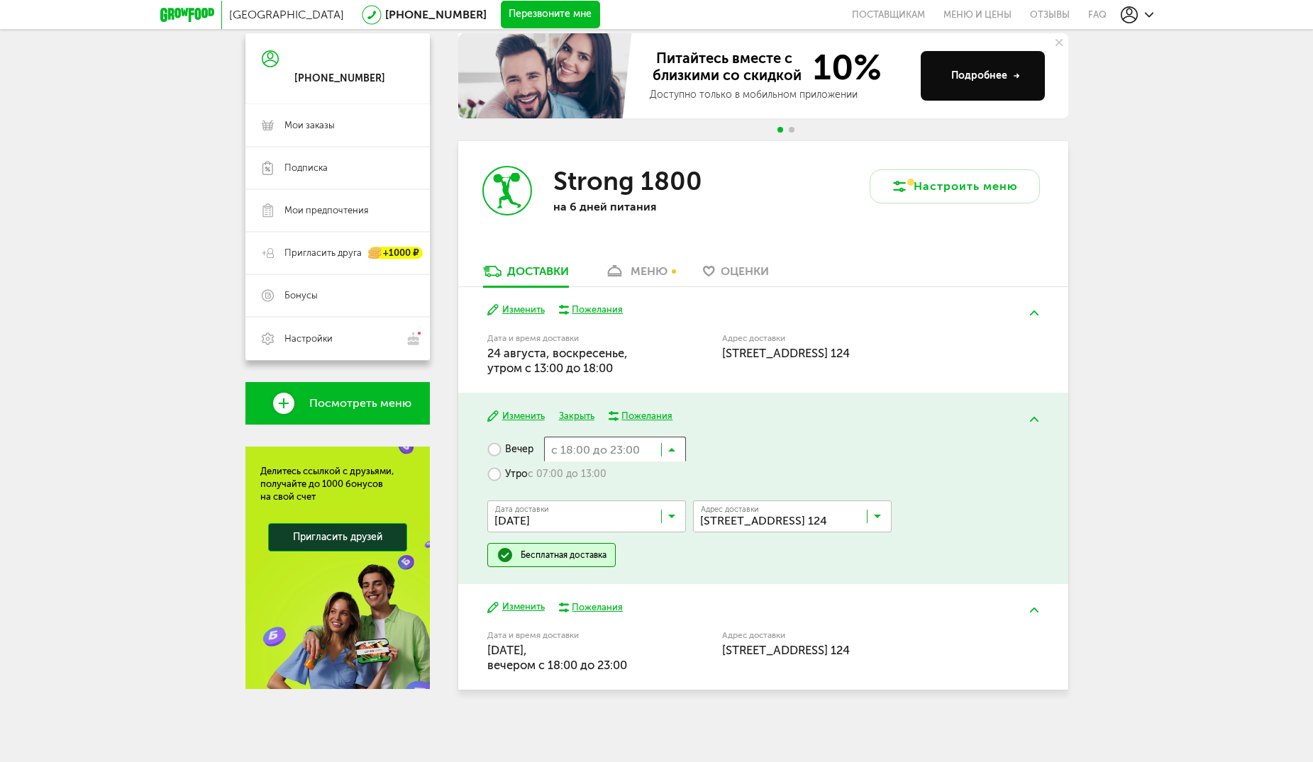
click at [636, 452] on input "Search for option" at bounding box center [615, 449] width 142 height 24
click at [1224, 461] on div "Москва [PHONE_NUMBER] Перезвоните мне поставщикам Меню и цены Отзывы FAQ [PHONE…" at bounding box center [656, 314] width 1313 height 896
click at [647, 456] on input "Search for option" at bounding box center [615, 449] width 142 height 24
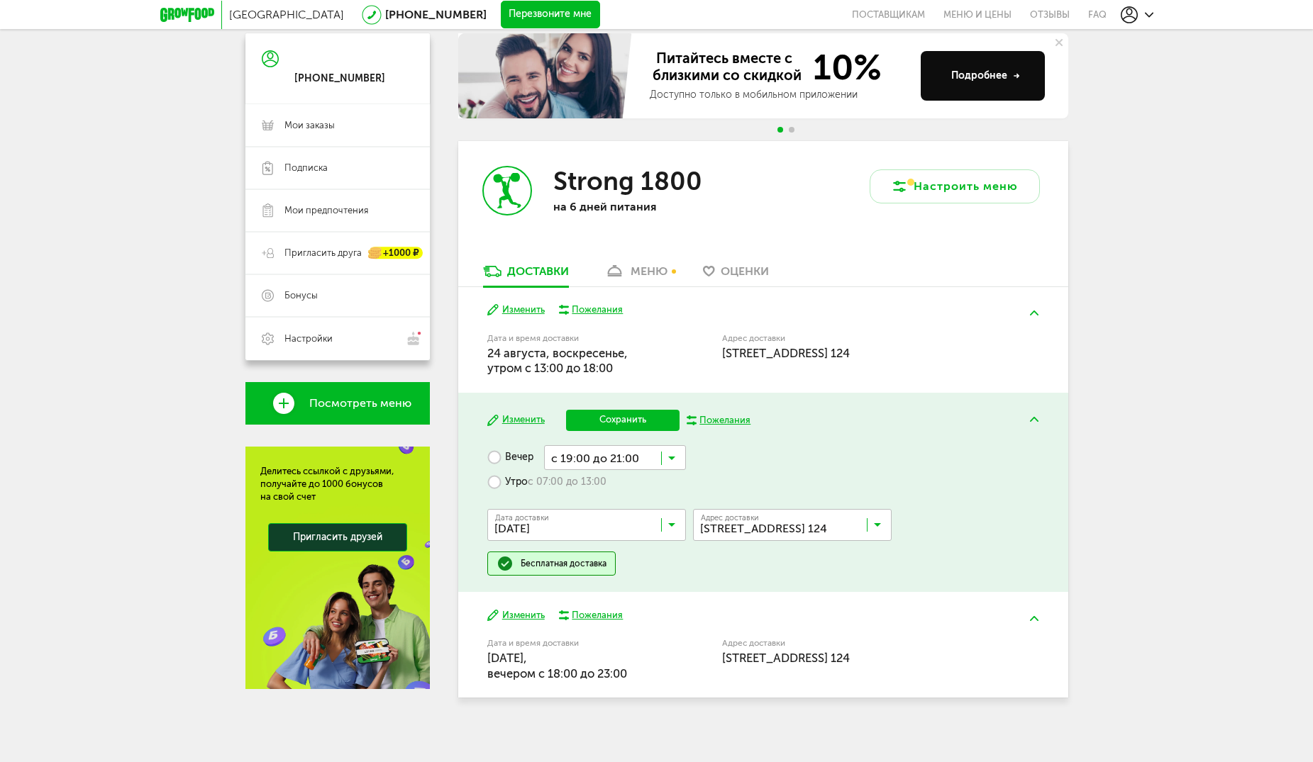
click at [628, 532] on span "с 19:00 до 21:00" at bounding box center [615, 542] width 140 height 30
click at [623, 421] on button "Сохранить" at bounding box center [622, 420] width 113 height 21
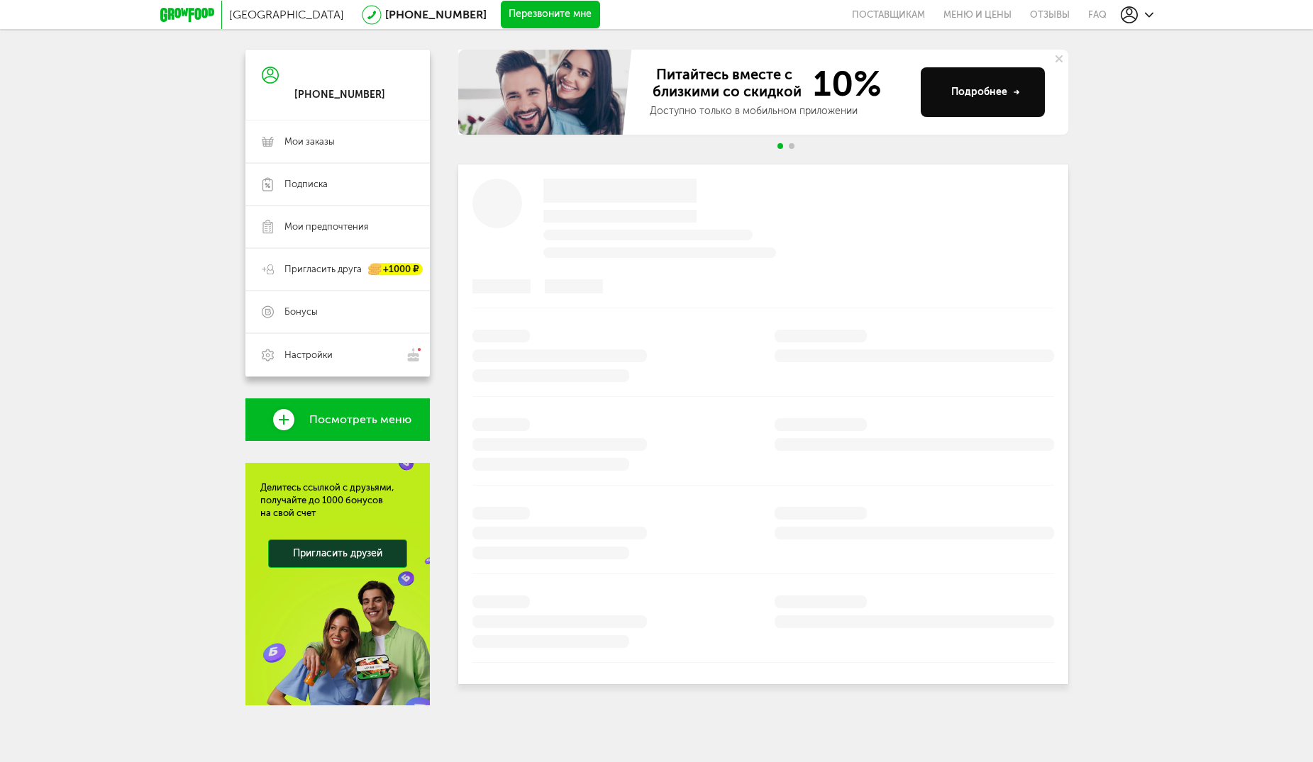
scroll to position [118, 0]
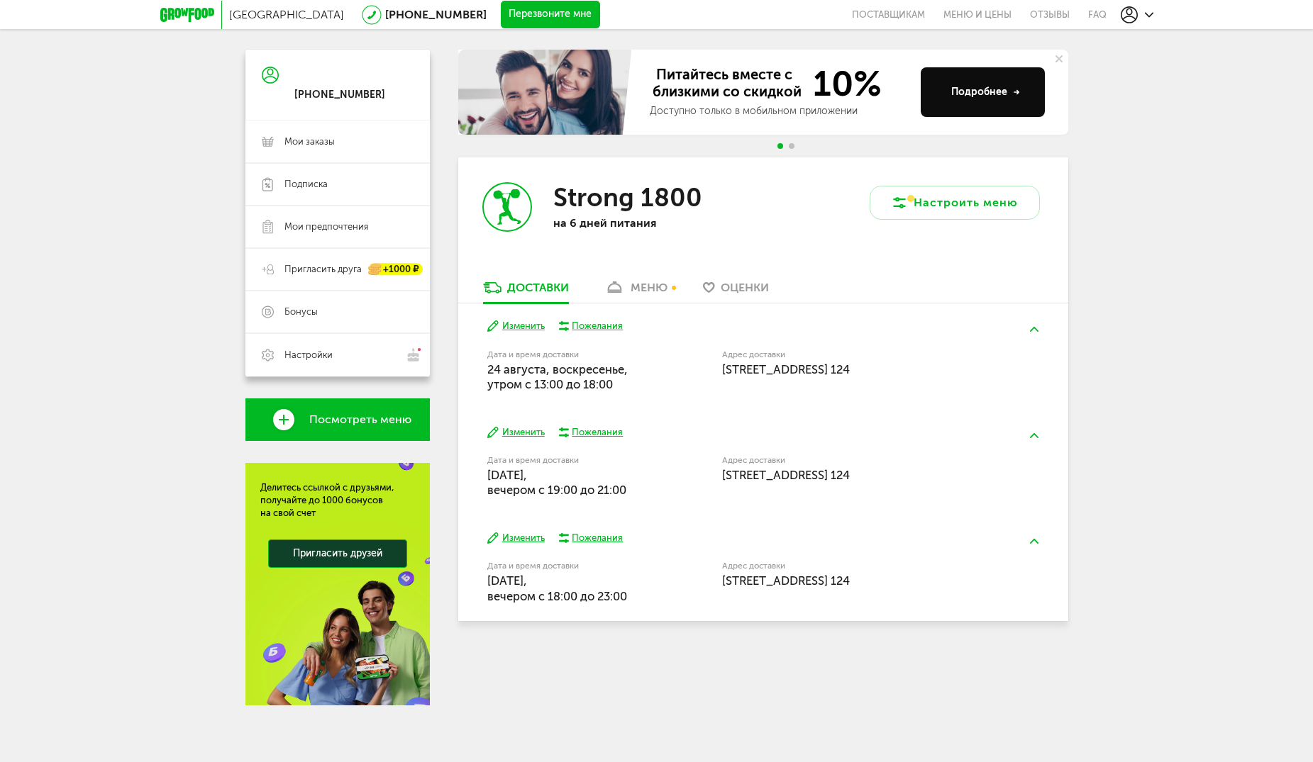
click at [525, 537] on button "Изменить" at bounding box center [515, 538] width 57 height 13
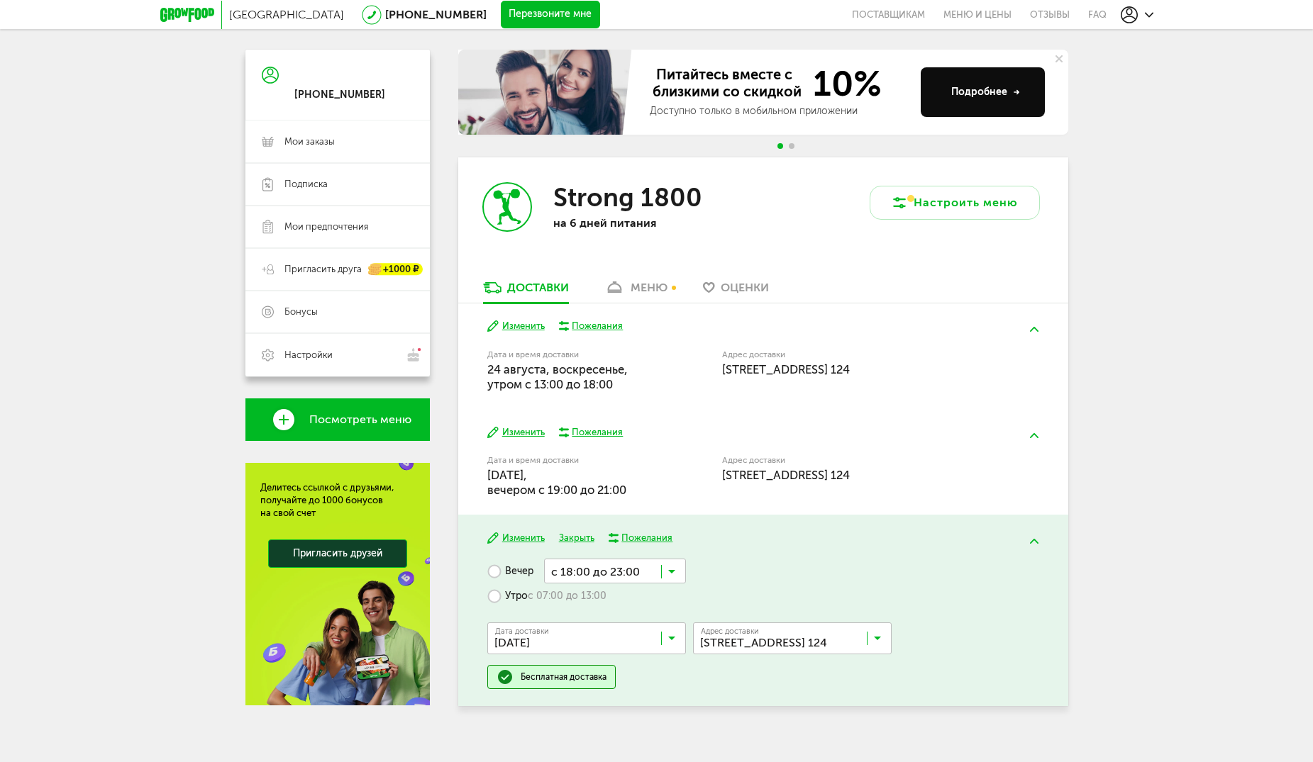
click at [630, 568] on input "Search for option" at bounding box center [615, 571] width 142 height 24
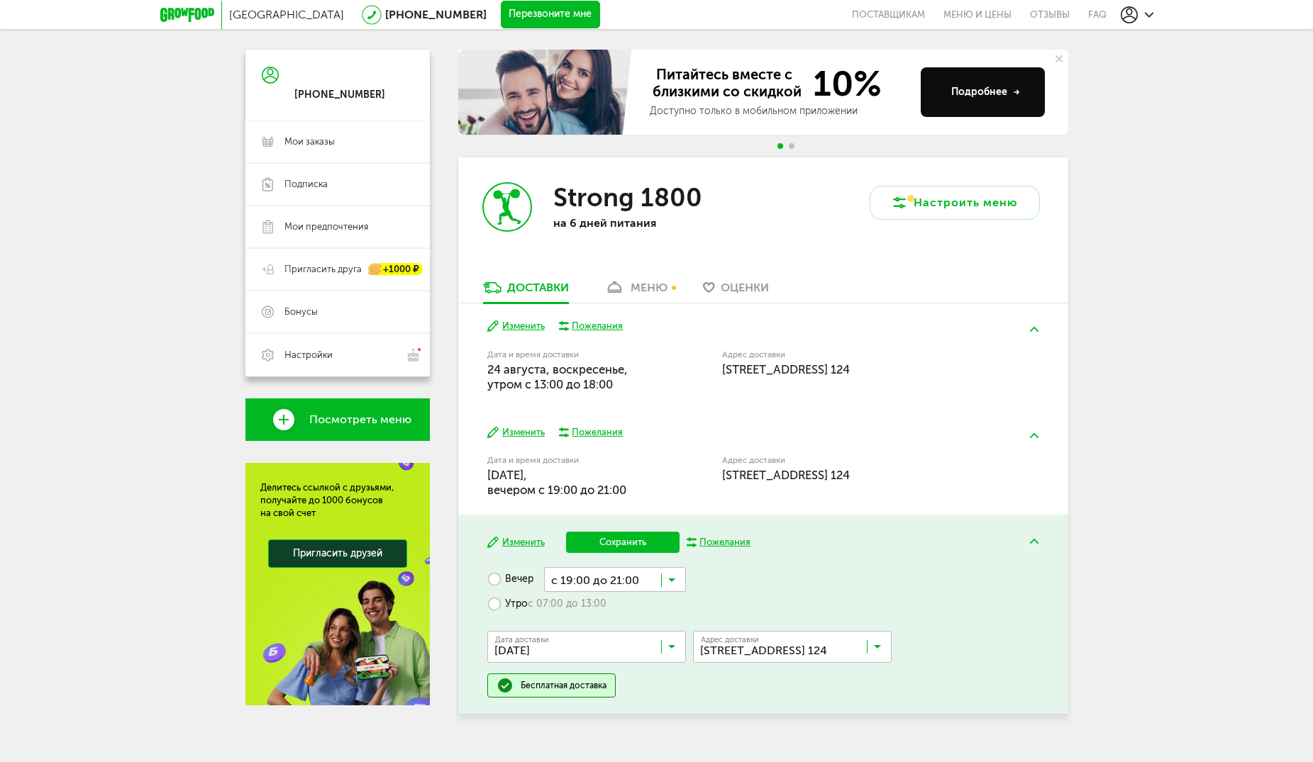
click at [639, 653] on span "с 19:00 до 21:00" at bounding box center [615, 664] width 140 height 30
click at [626, 543] on button "Сохранить" at bounding box center [622, 542] width 113 height 21
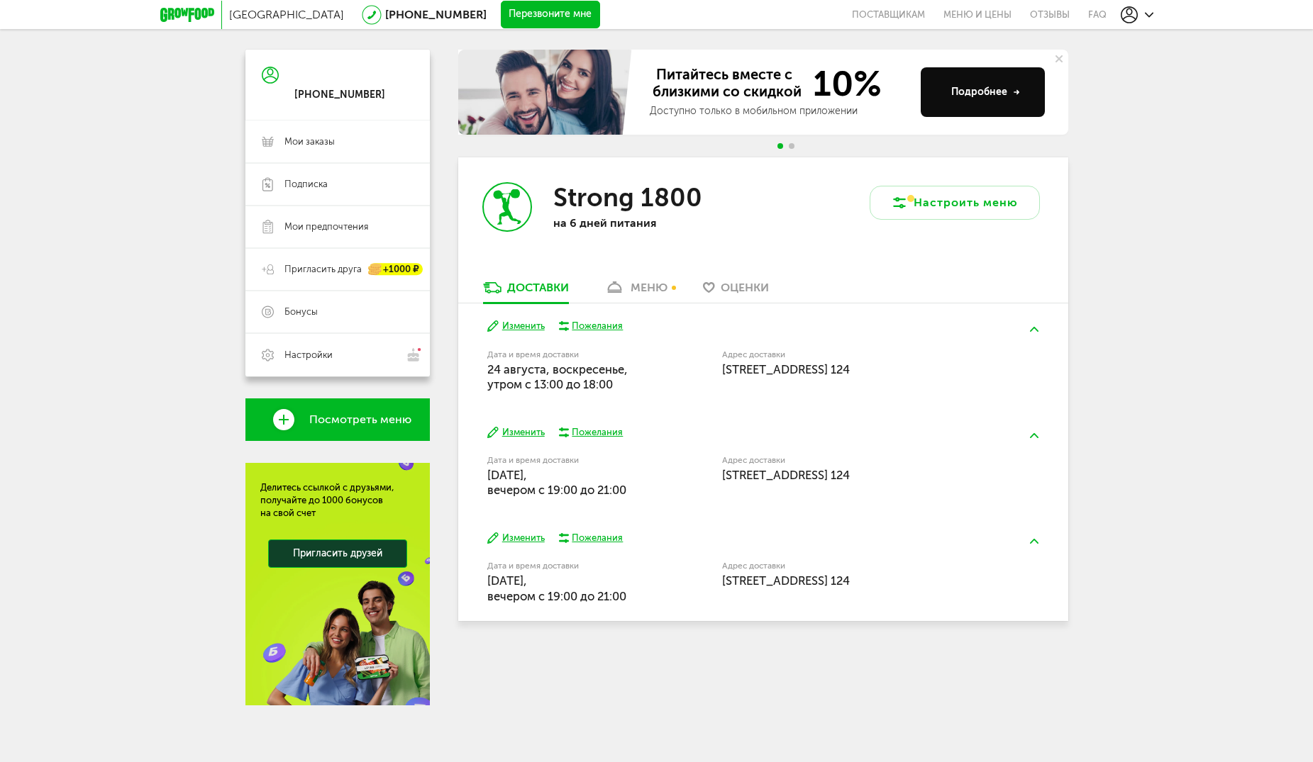
drag, startPoint x: 1190, startPoint y: 467, endPoint x: 1194, endPoint y: 483, distance: 16.9
click at [1192, 469] on div "Москва [PHONE_NUMBER] Перезвоните мне поставщикам Меню и цены Отзывы FAQ [PHONE…" at bounding box center [656, 322] width 1313 height 880
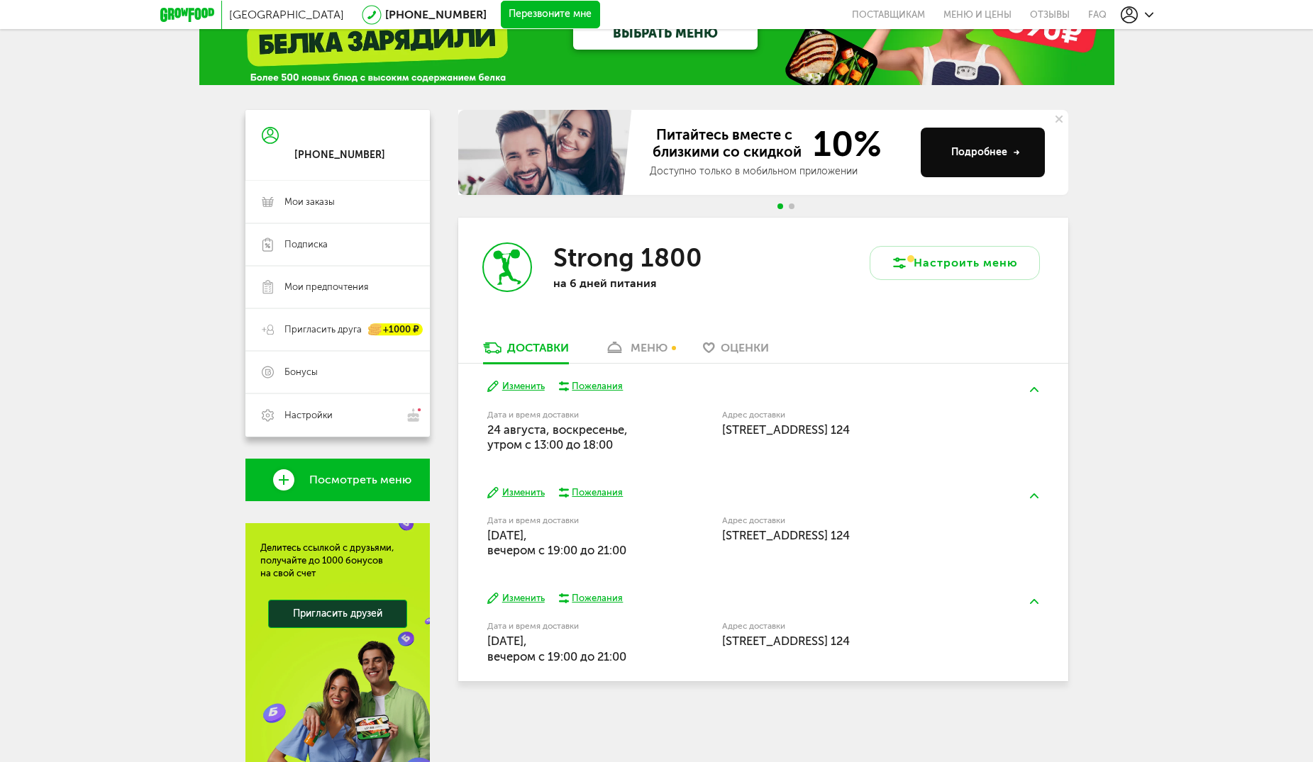
scroll to position [0, 0]
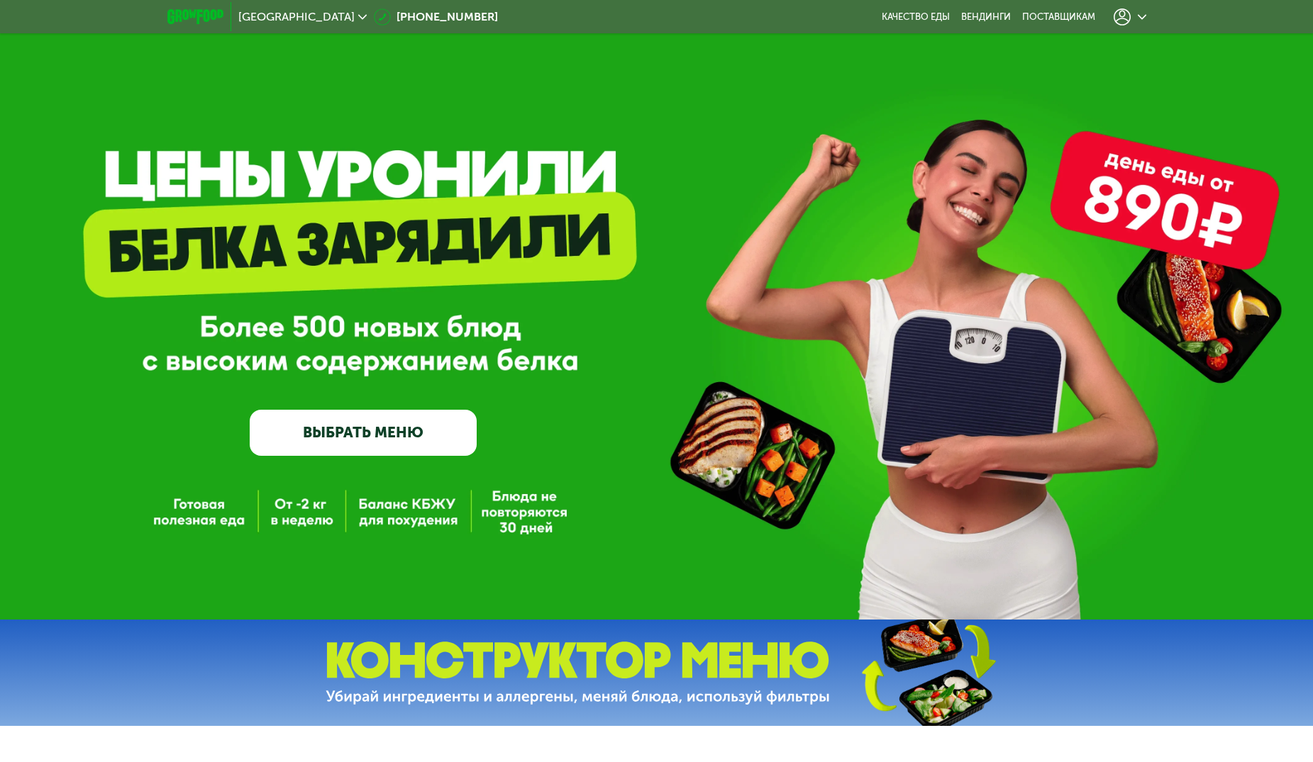
click at [1136, 19] on div at bounding box center [1129, 17] width 33 height 17
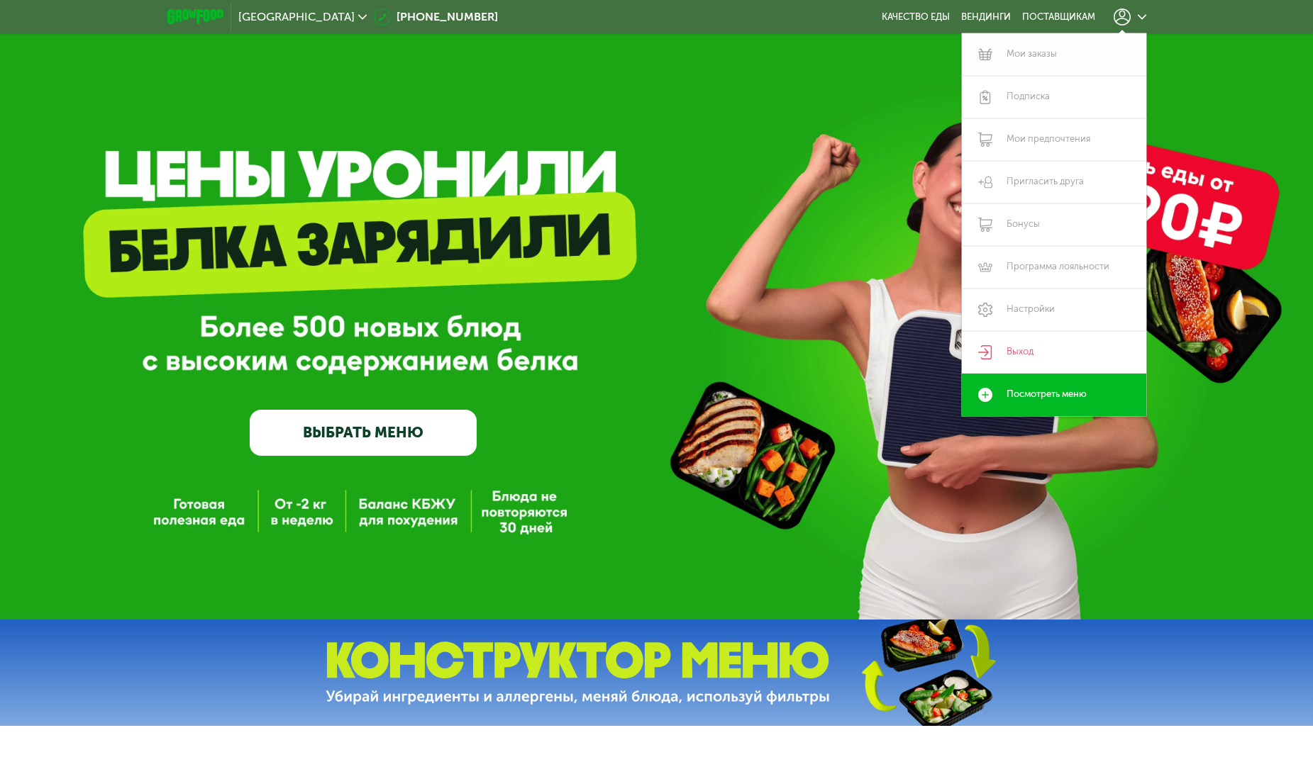
click at [1035, 49] on link "Мои заказы" at bounding box center [1054, 54] width 184 height 43
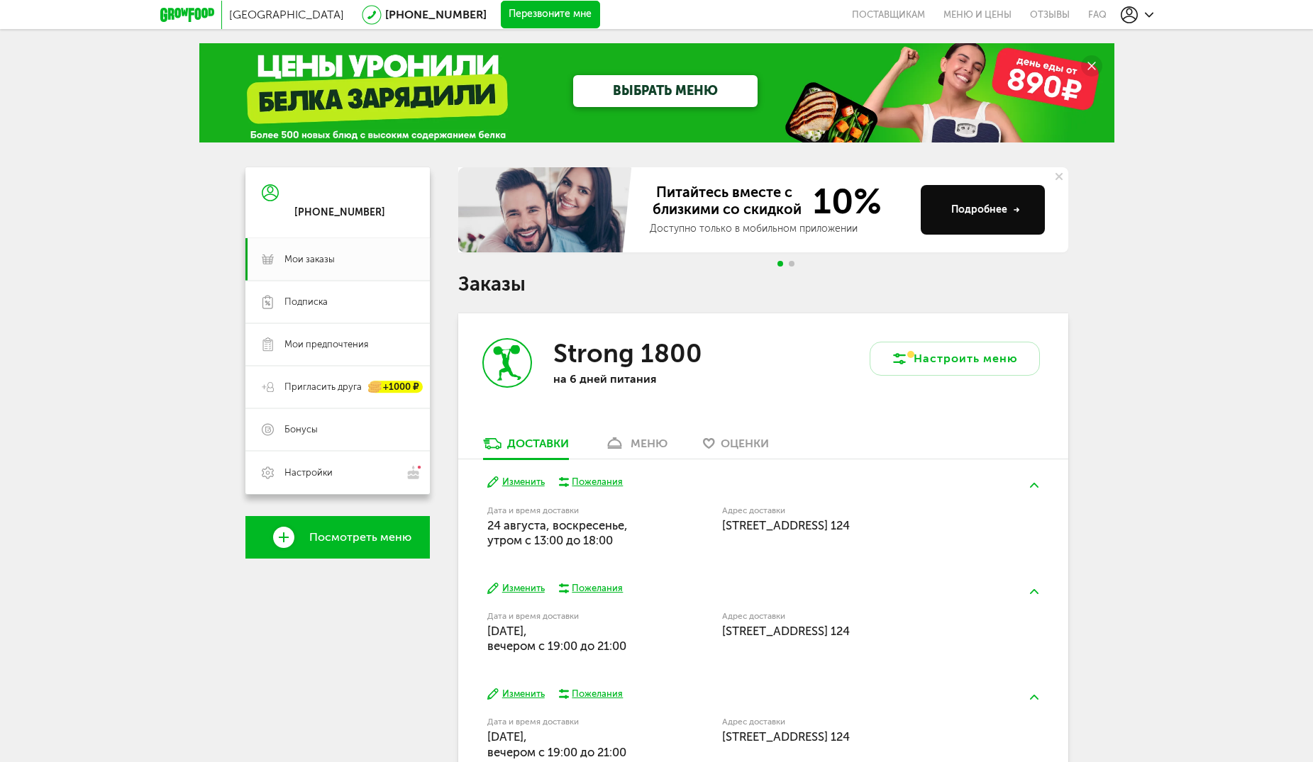
click at [652, 442] on div "меню" at bounding box center [649, 443] width 37 height 13
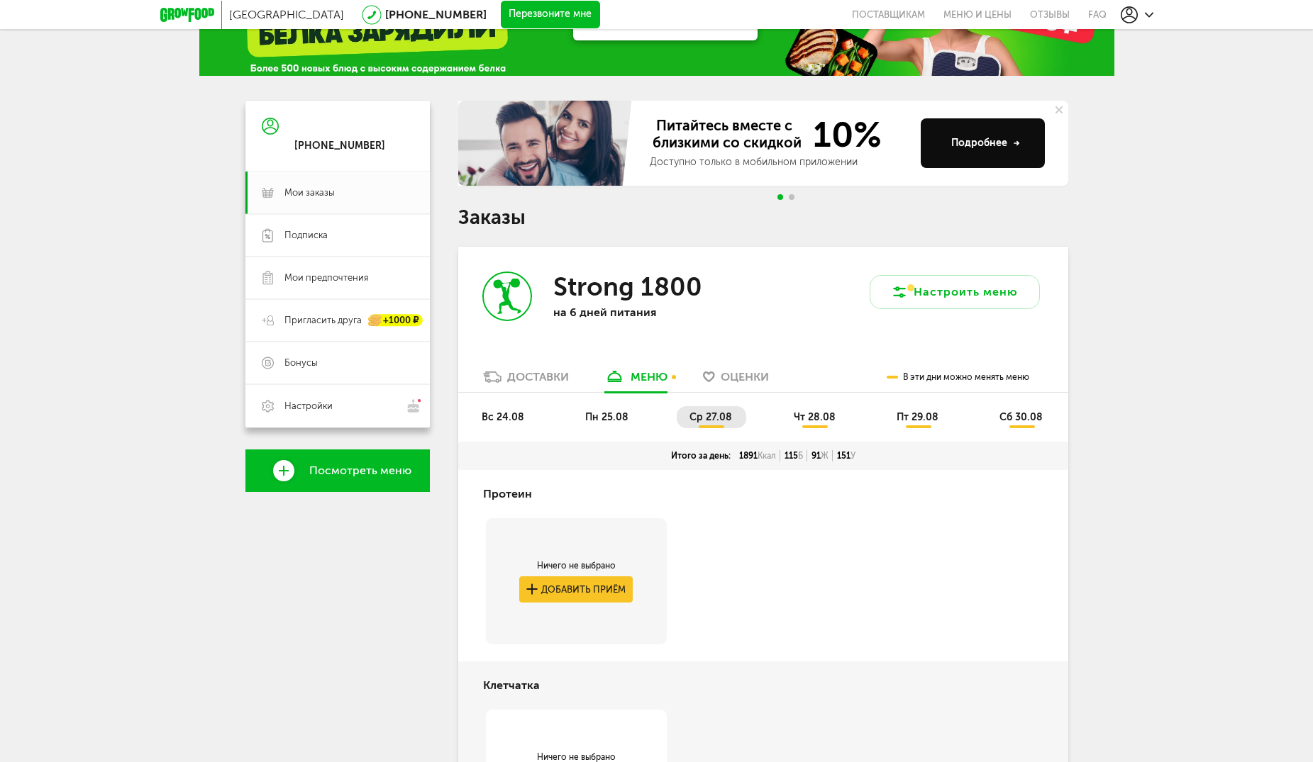
scroll to position [65, 0]
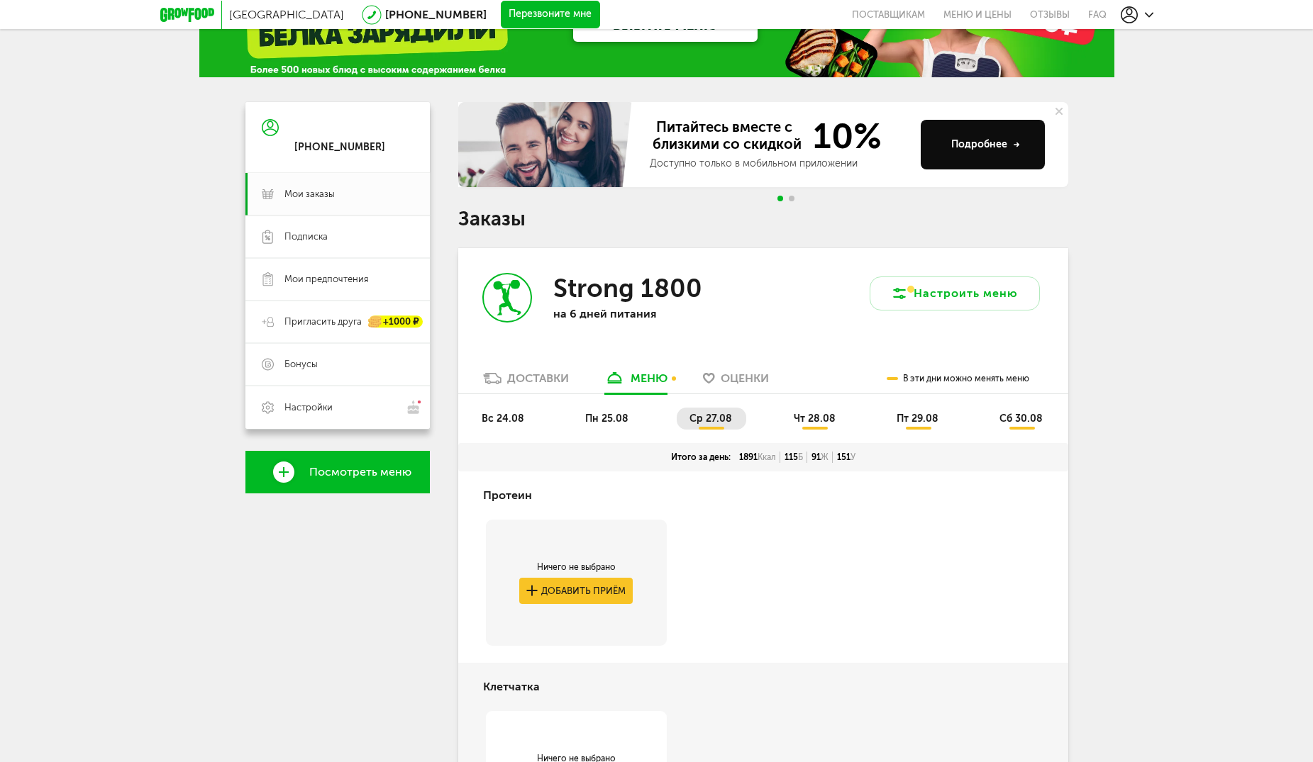
click at [499, 418] on span "вс 24.08" at bounding box center [503, 419] width 43 height 12
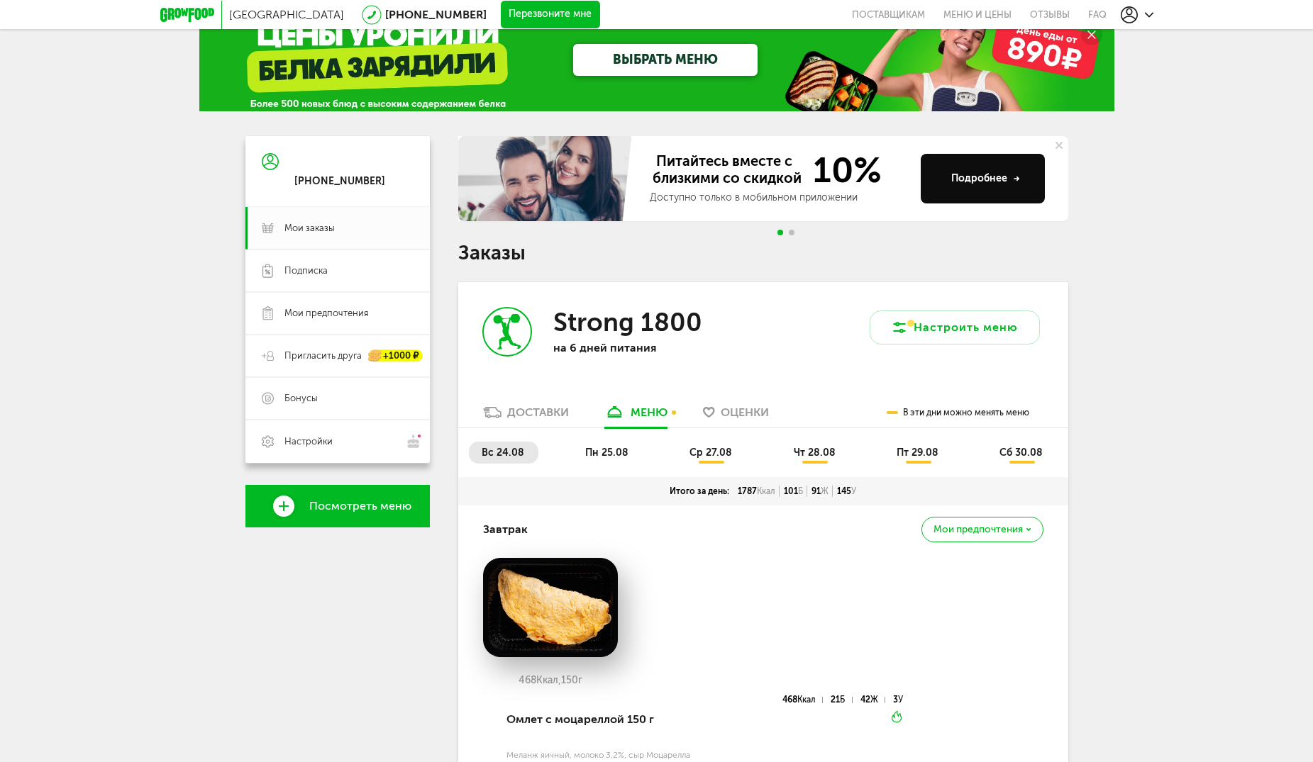
scroll to position [0, 0]
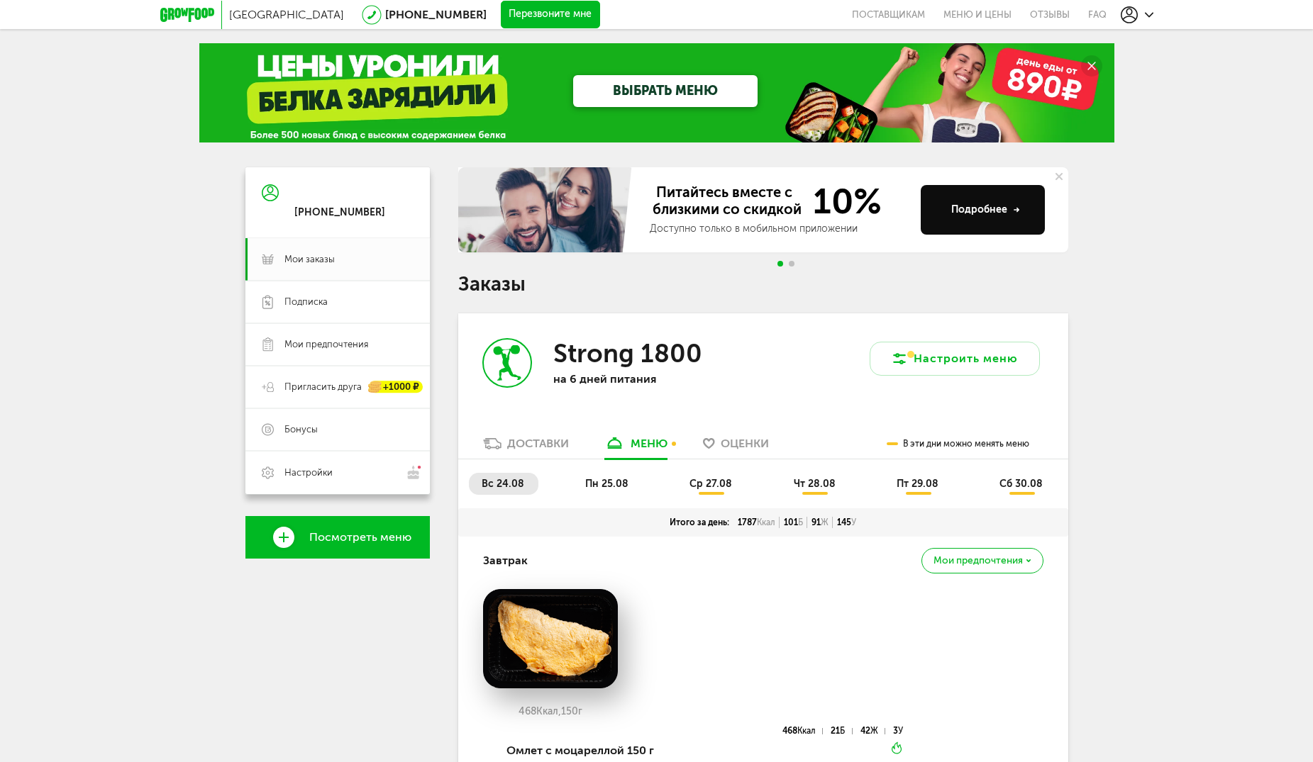
click at [607, 486] on span "пн 25.08" at bounding box center [606, 484] width 43 height 12
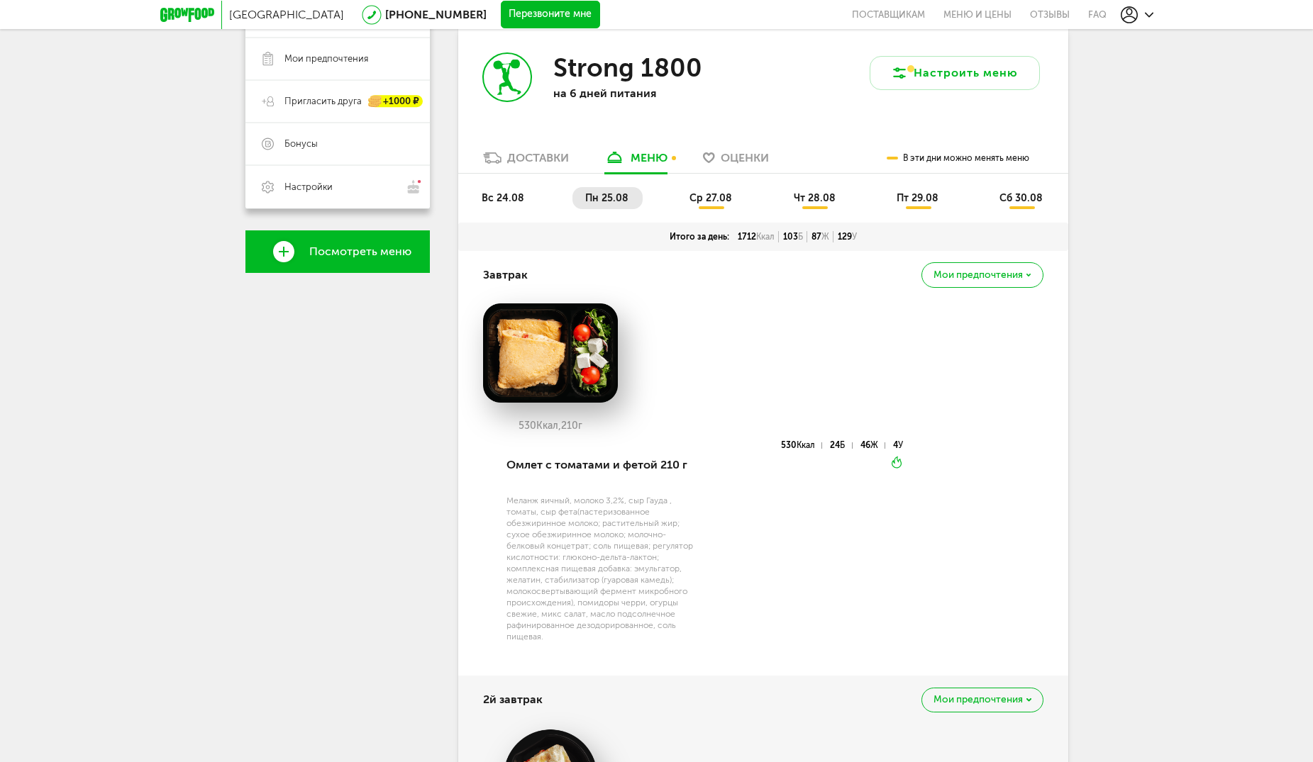
scroll to position [168, 0]
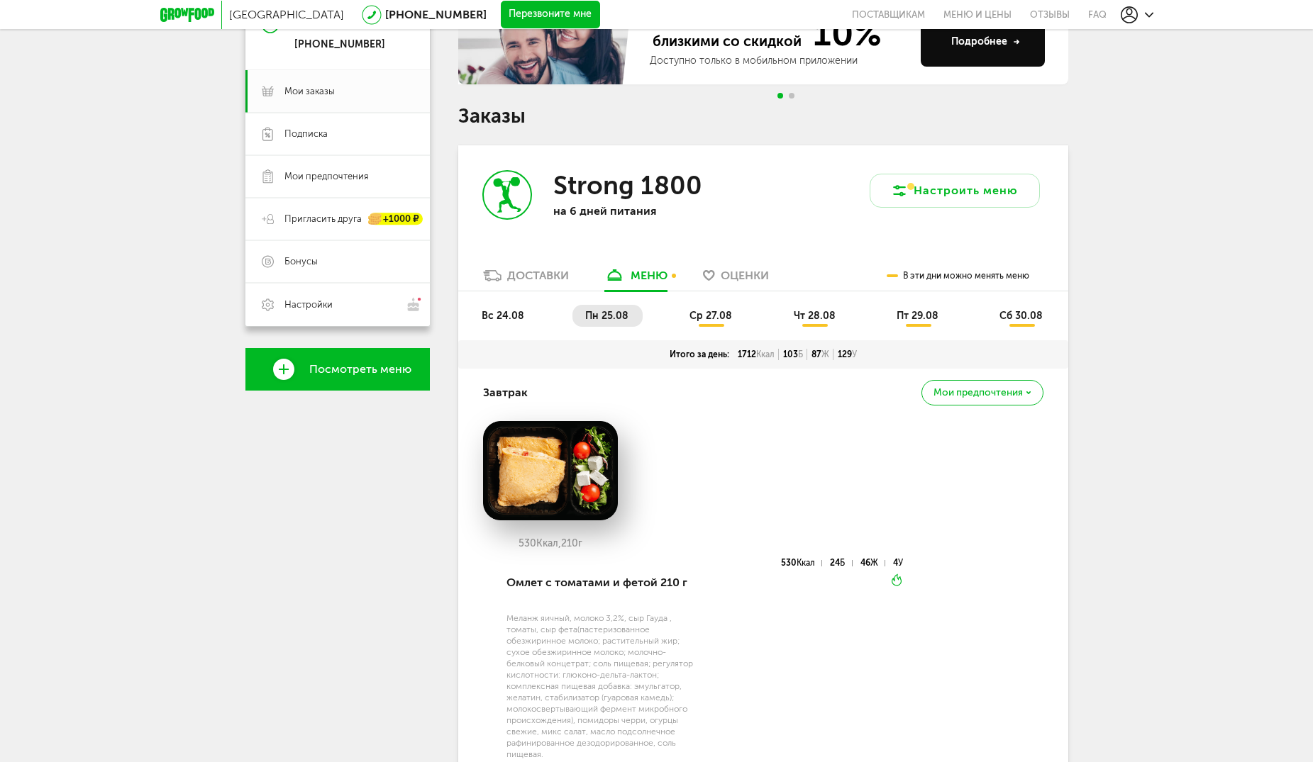
click at [712, 318] on span "ср 27.08" at bounding box center [710, 316] width 43 height 12
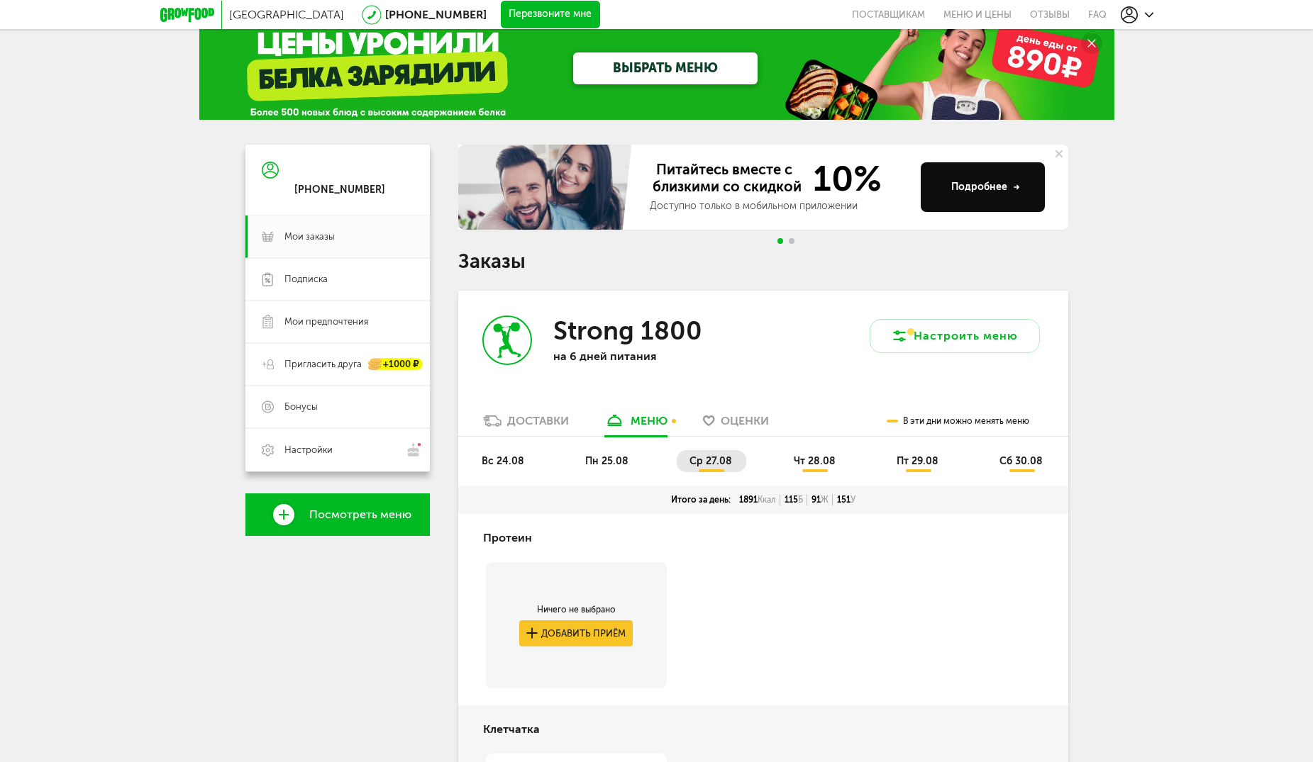
scroll to position [0, 0]
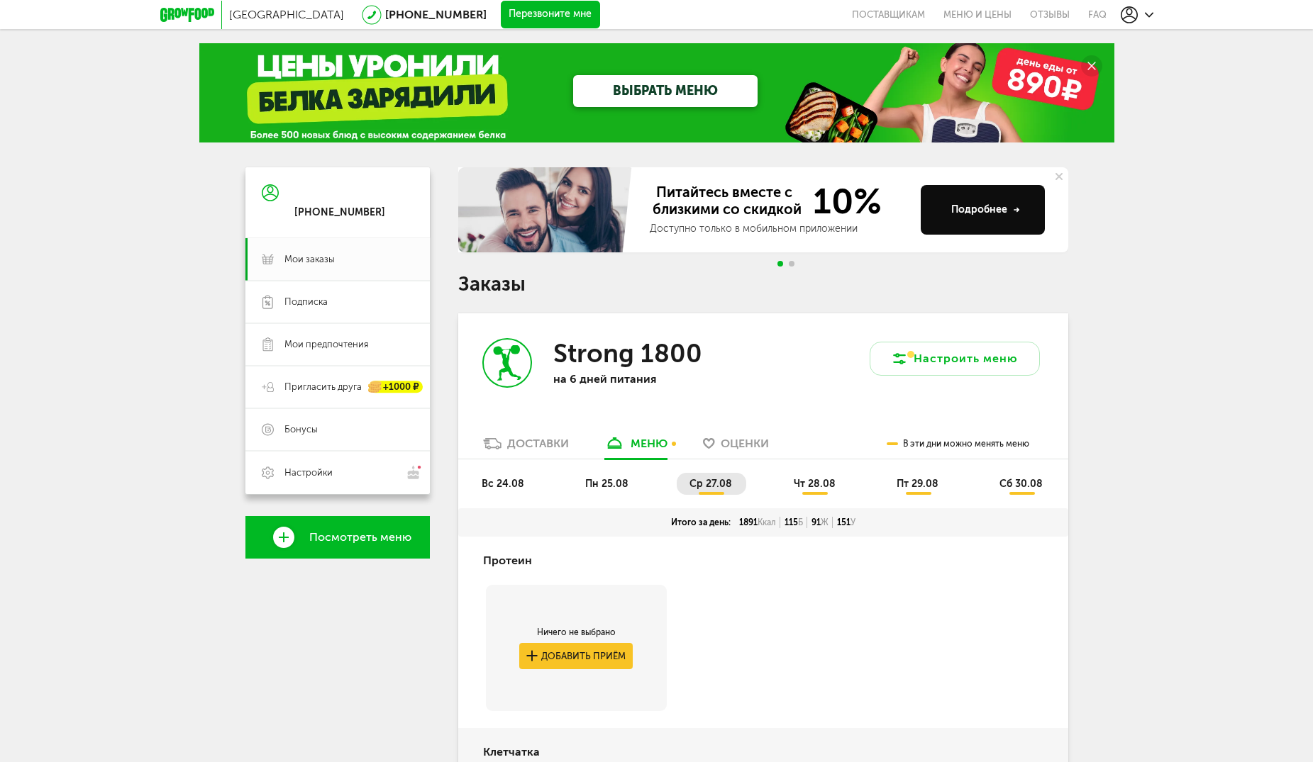
click at [806, 483] on span "чт 28.08" at bounding box center [815, 484] width 42 height 12
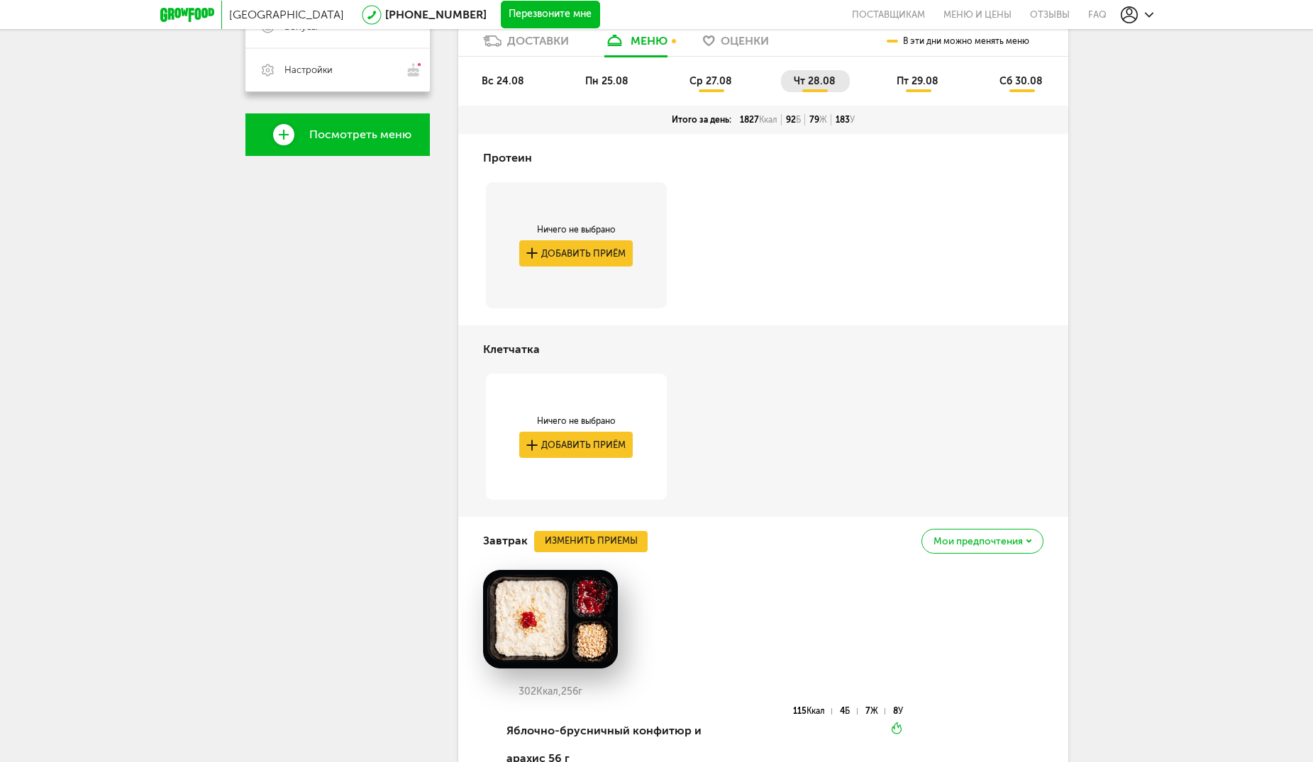
scroll to position [284, 0]
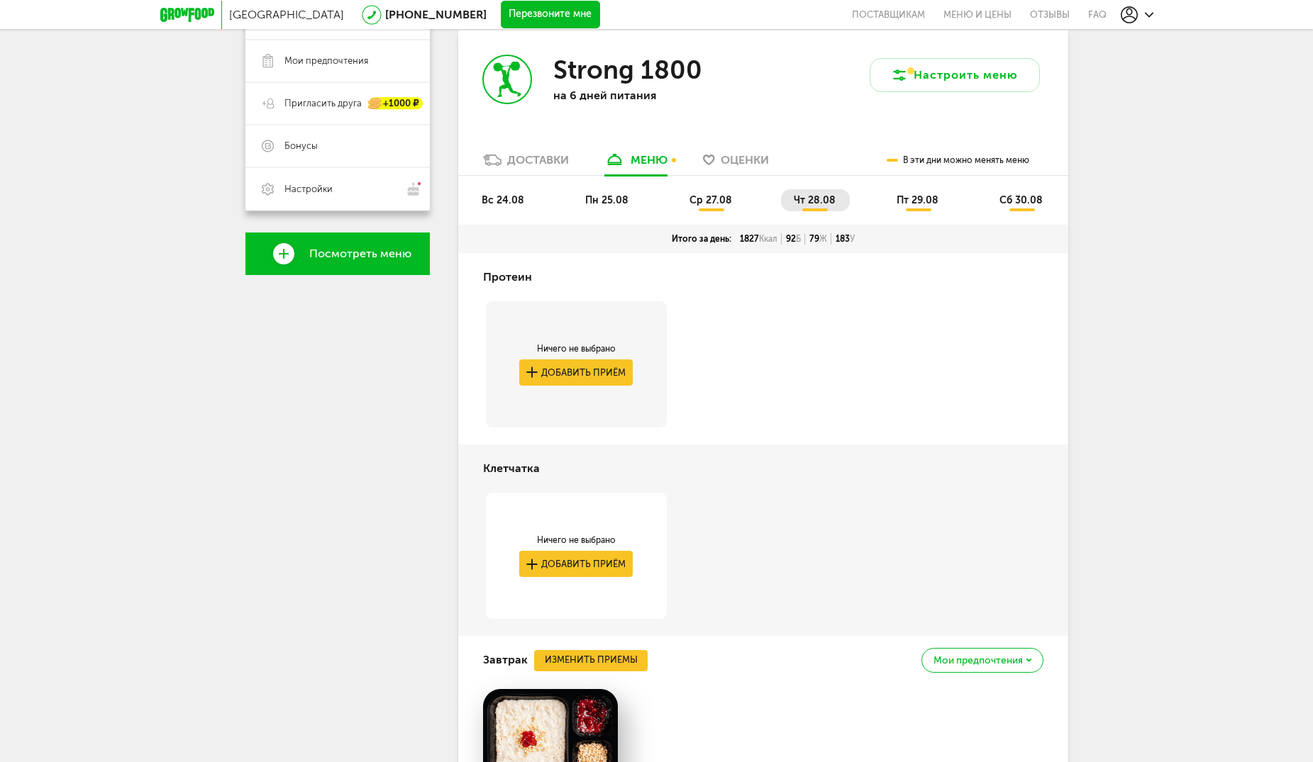
click at [715, 202] on span "ср 27.08" at bounding box center [710, 200] width 43 height 12
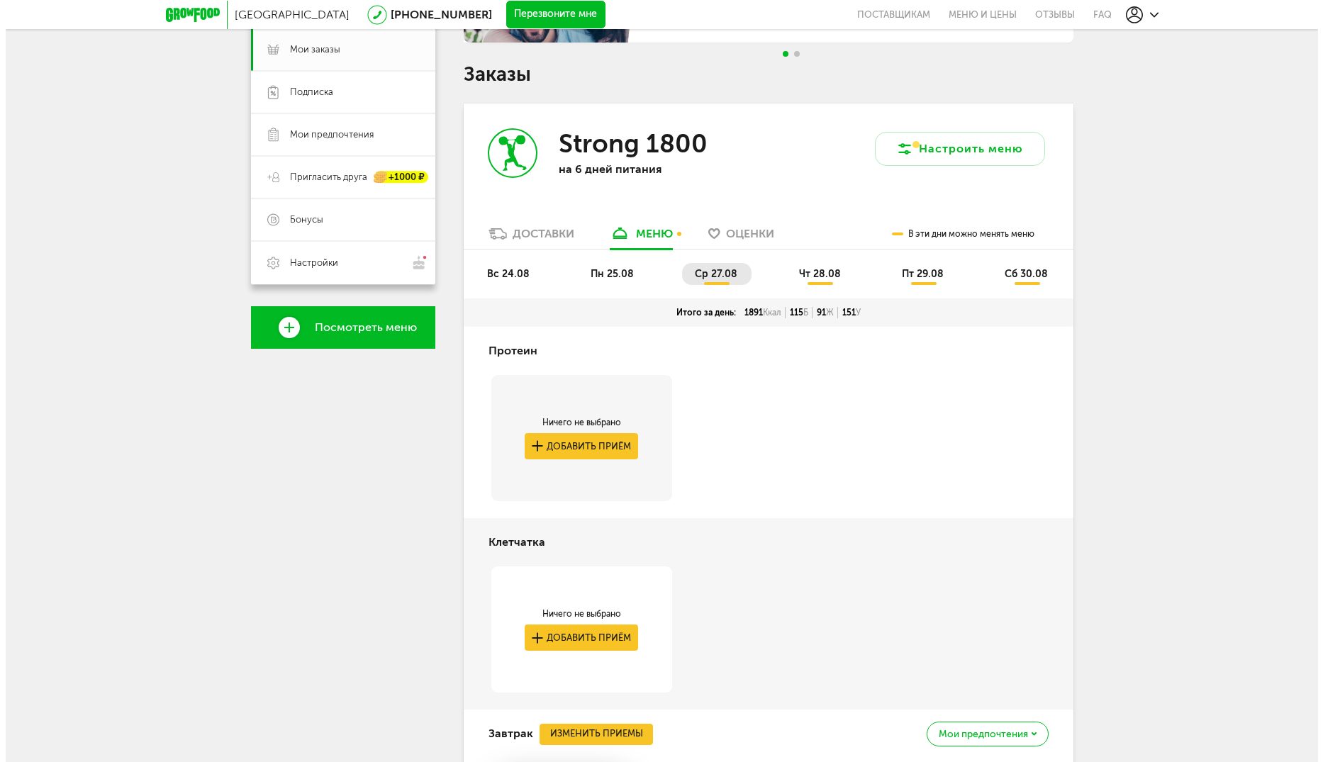
scroll to position [0, 0]
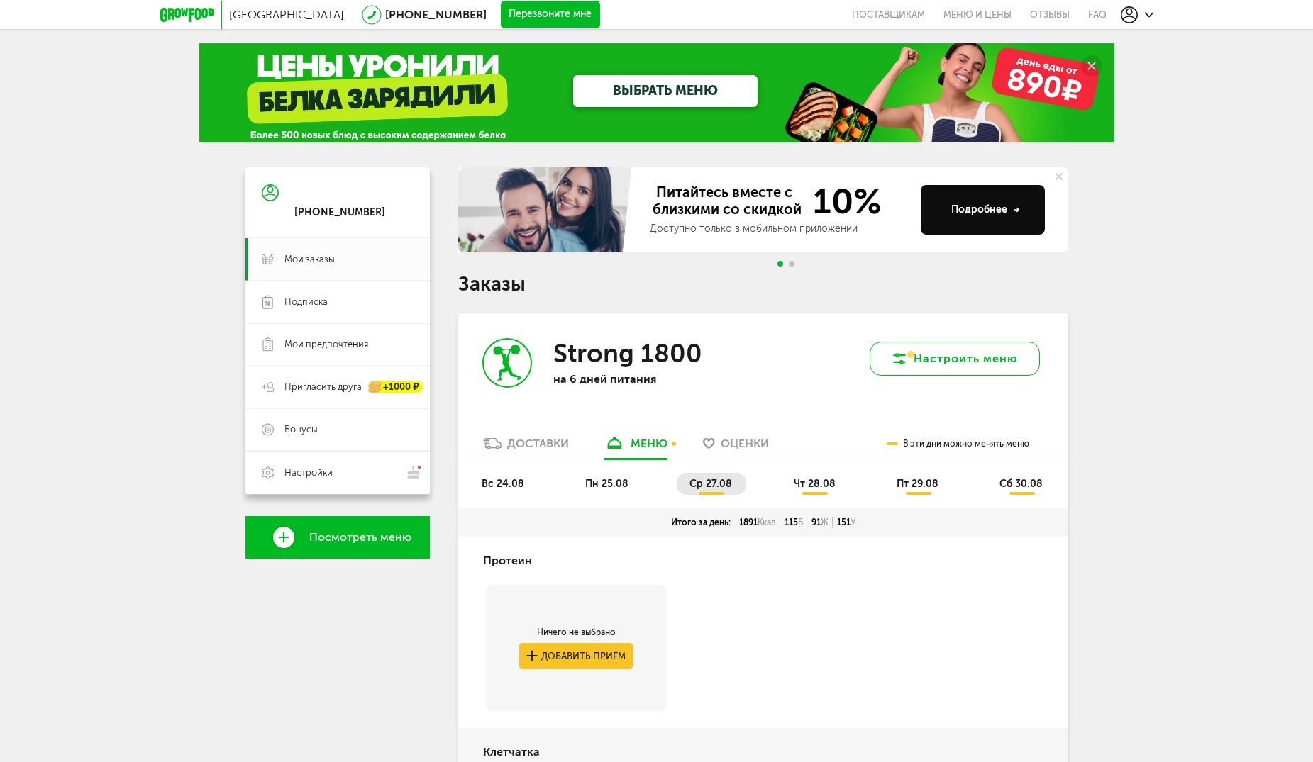
click at [957, 357] on button "Настроить меню" at bounding box center [955, 359] width 170 height 34
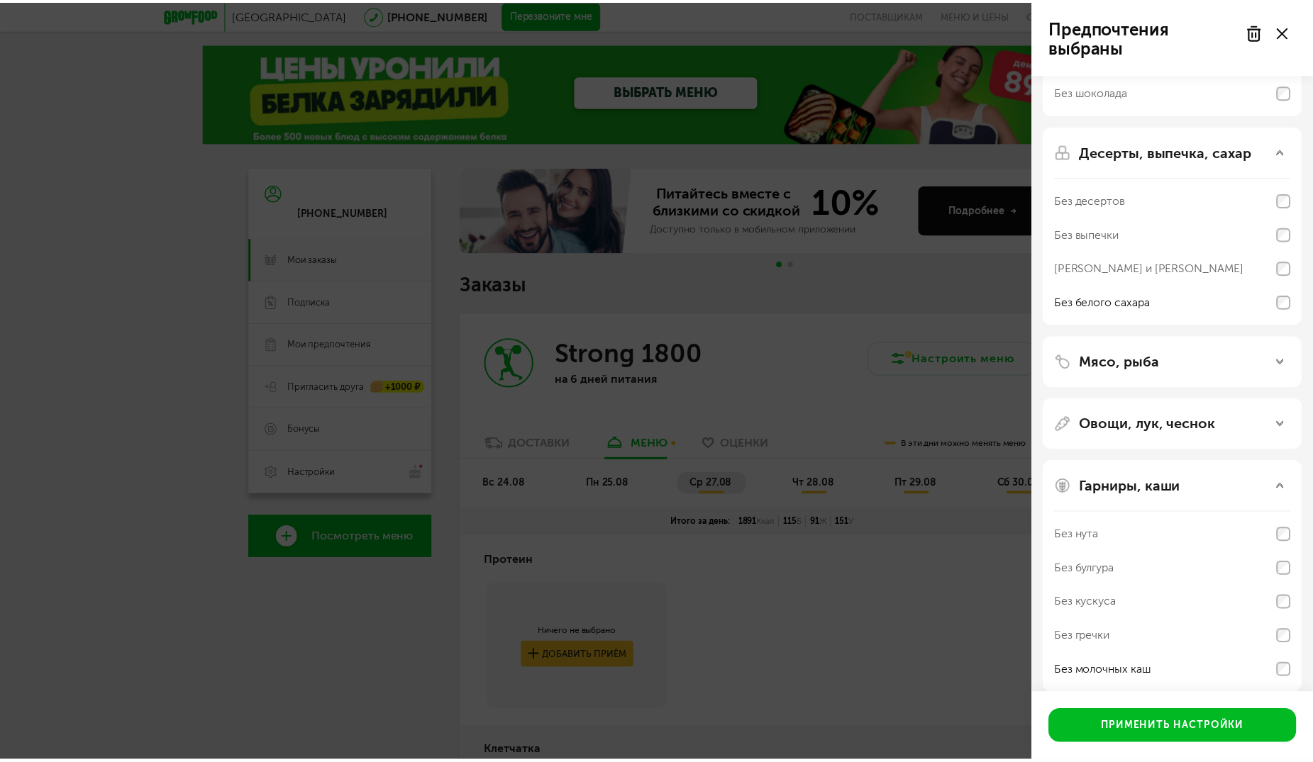
scroll to position [252, 0]
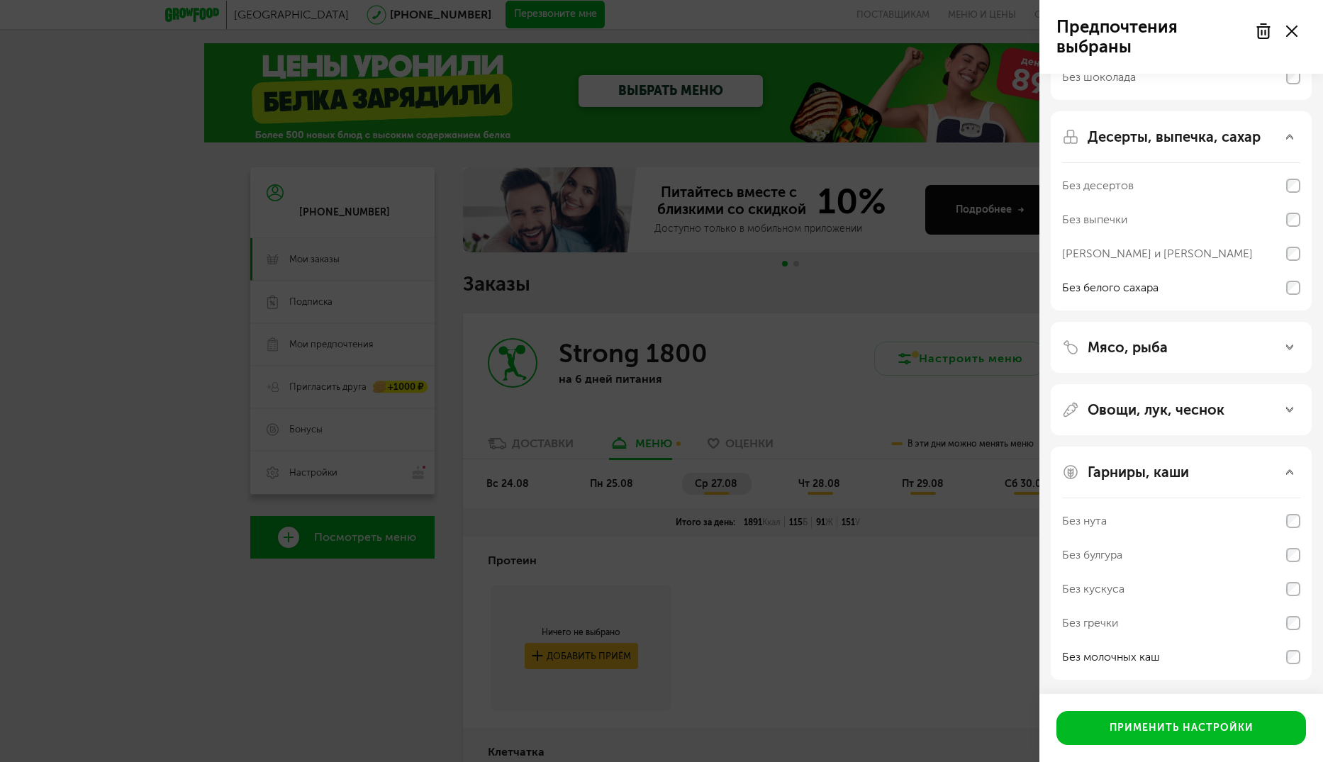
click at [89, 348] on div "Предпочтения выбраны Аллергены Без творога Без орехов Без меда Без морепродукто…" at bounding box center [661, 381] width 1323 height 762
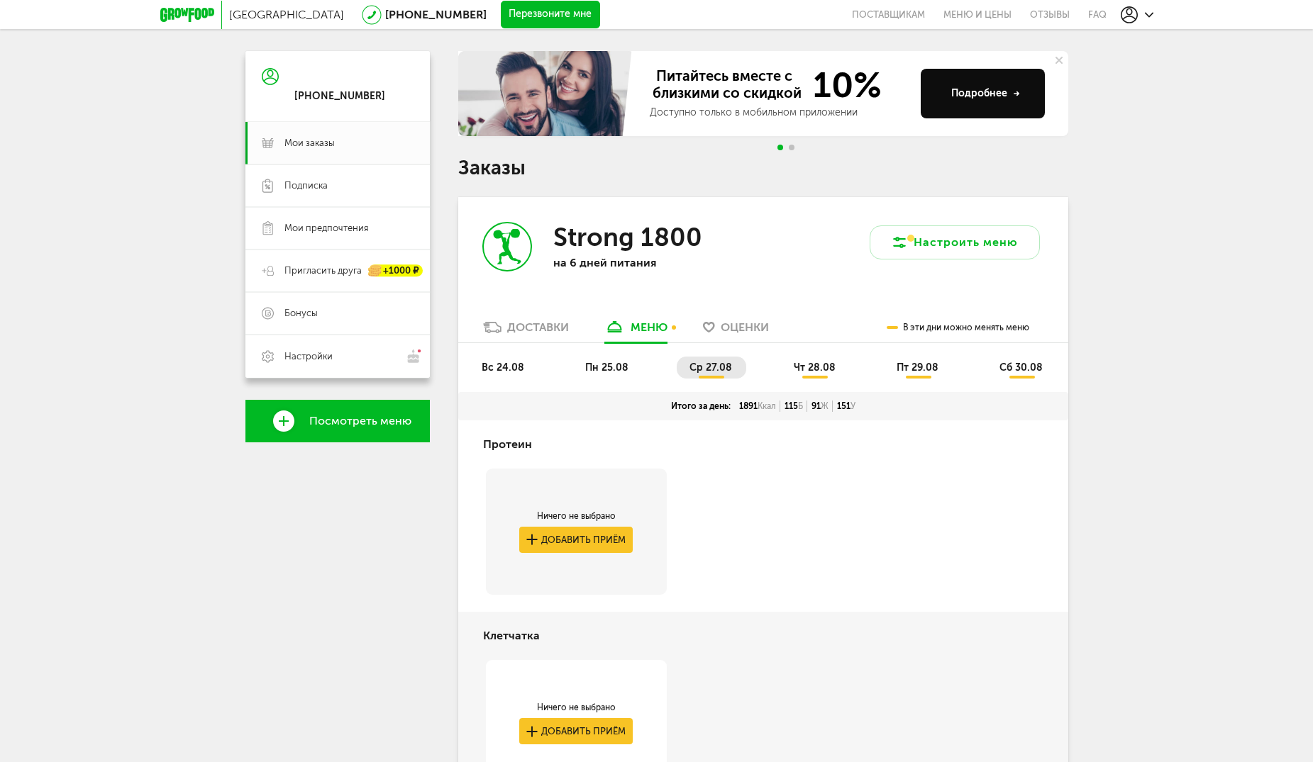
scroll to position [0, 0]
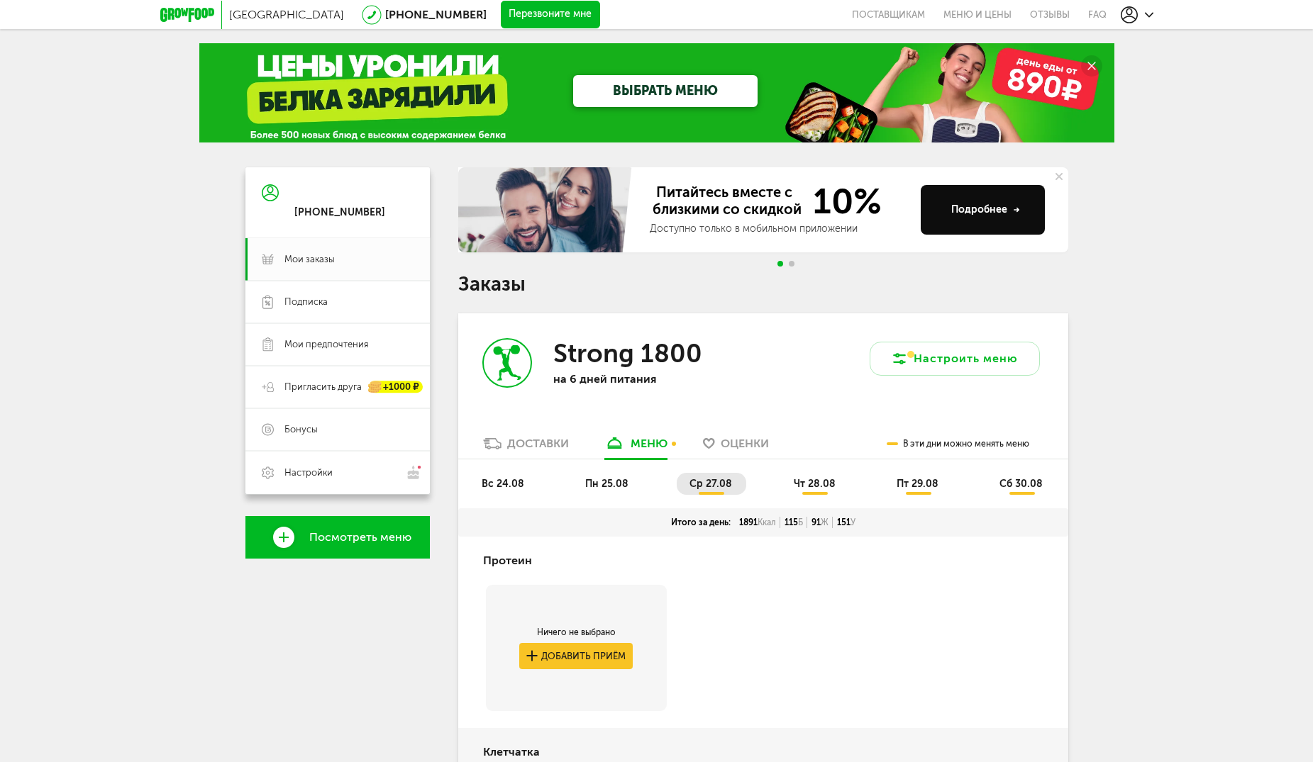
click at [825, 489] on span "чт 28.08" at bounding box center [815, 484] width 42 height 12
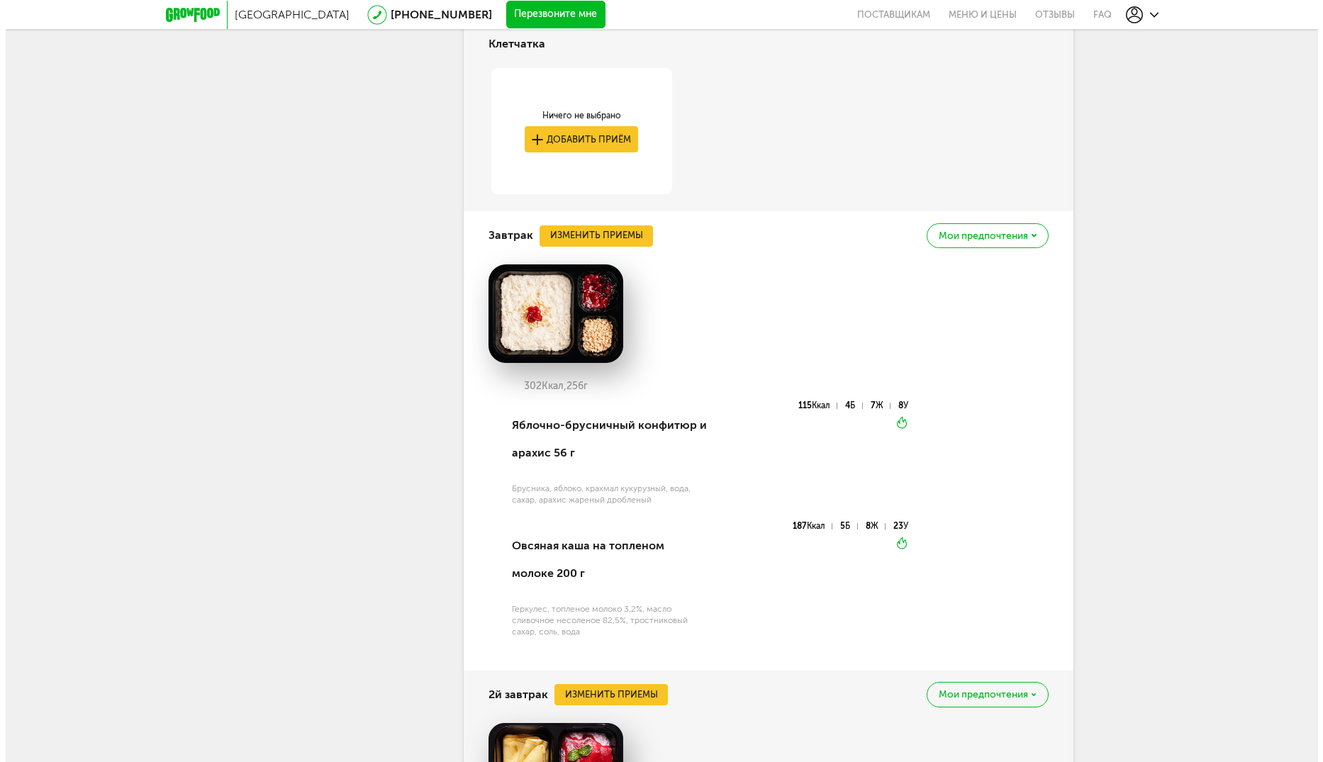
scroll to position [709, 0]
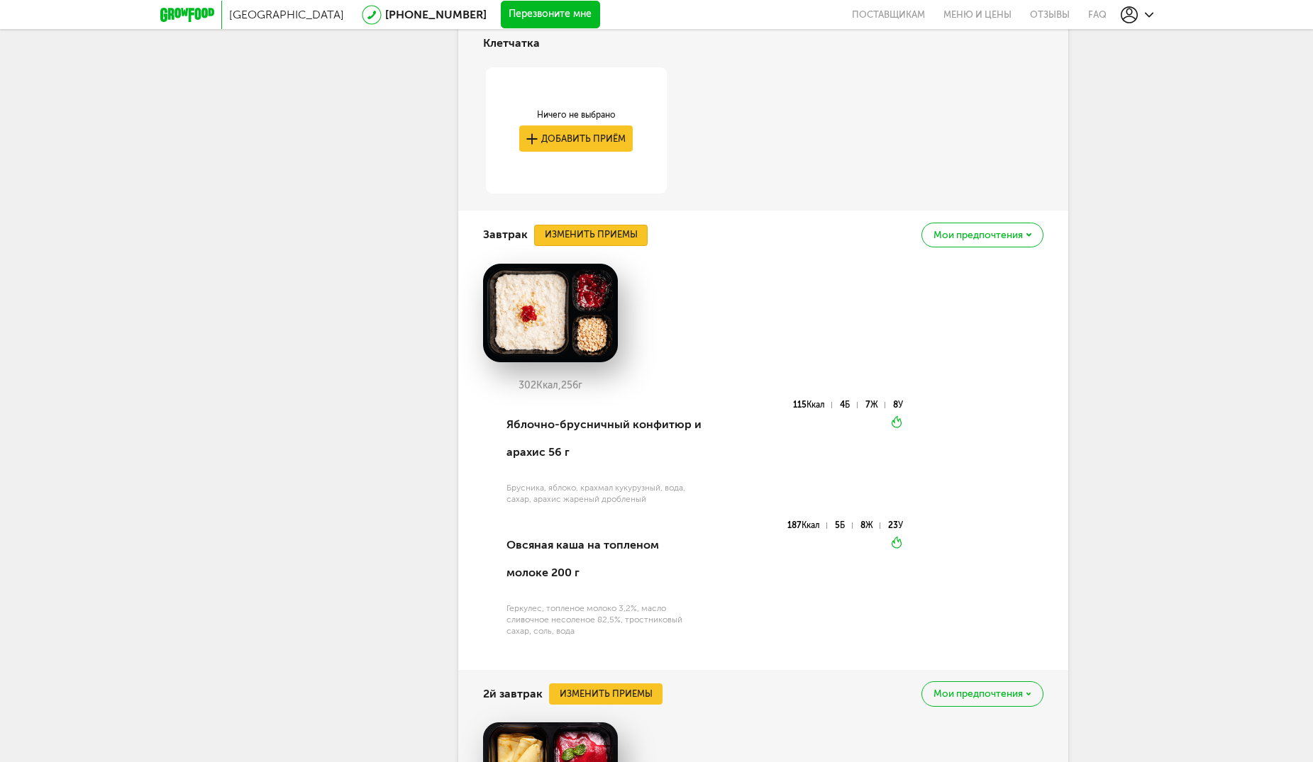
click at [599, 233] on button "Изменить приемы" at bounding box center [590, 235] width 113 height 21
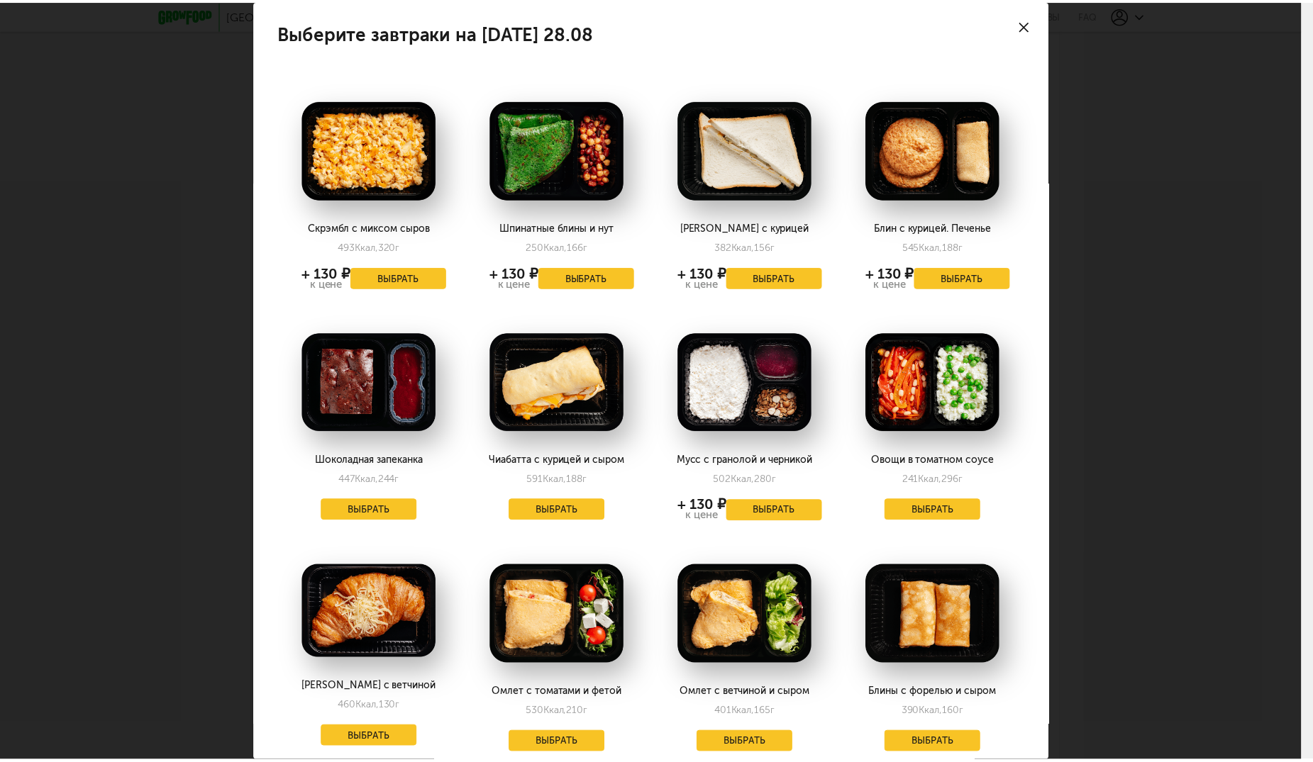
scroll to position [71, 0]
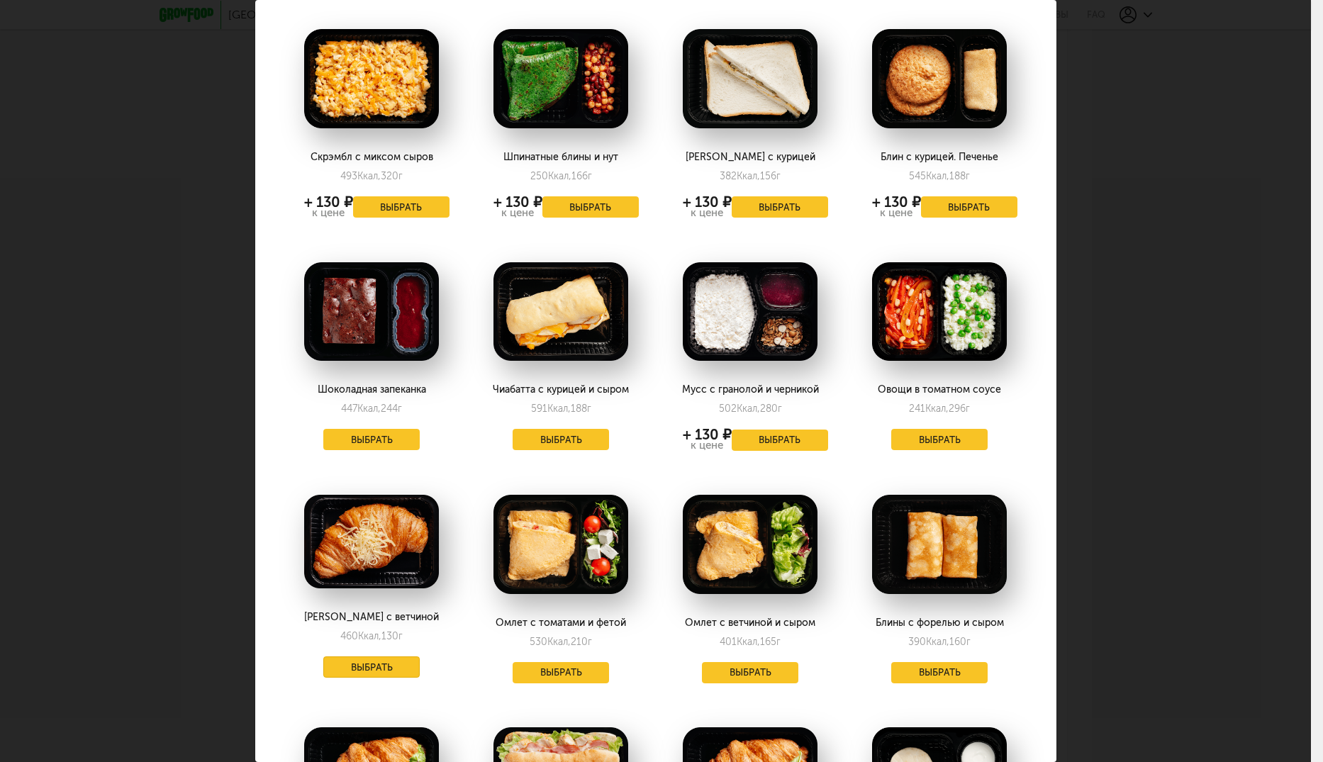
click at [365, 667] on button "Выбрать" at bounding box center [371, 667] width 96 height 21
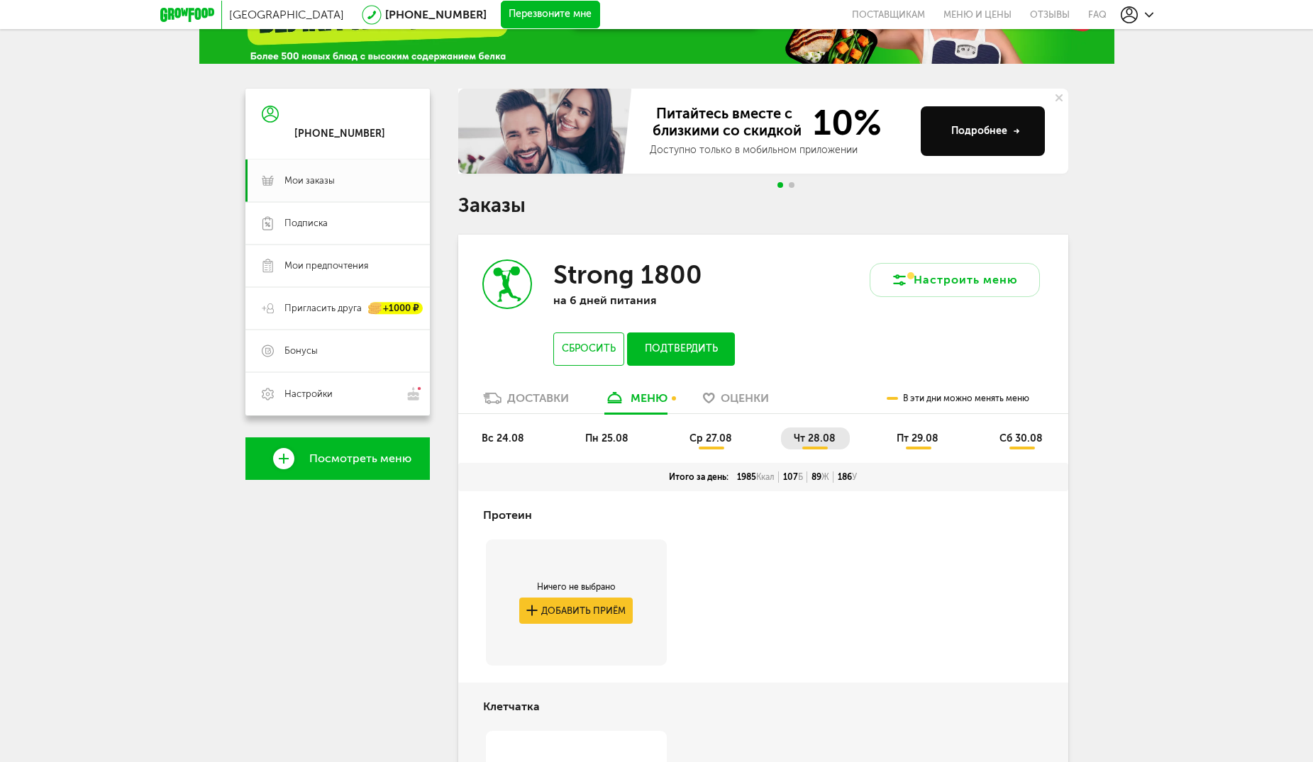
scroll to position [0, 0]
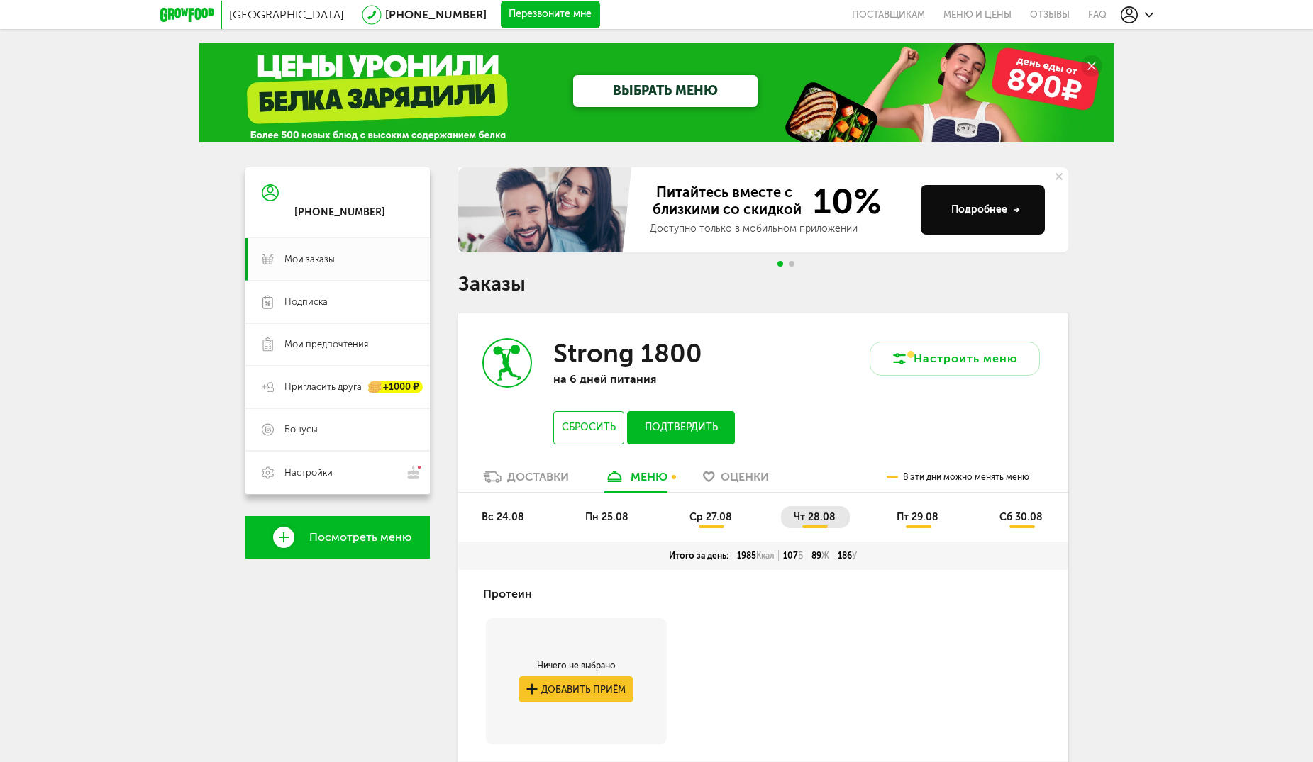
click at [916, 518] on span "пт 29.08" at bounding box center [917, 517] width 42 height 12
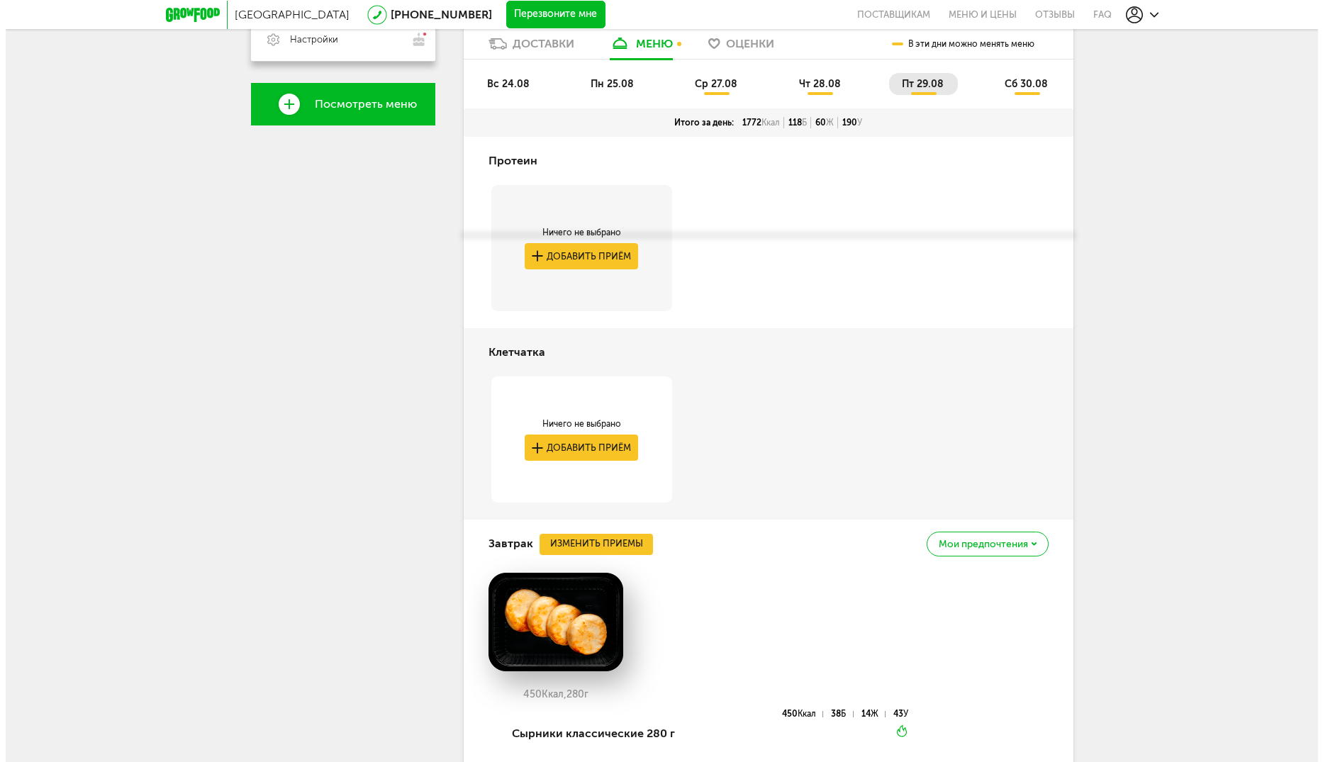
scroll to position [638, 0]
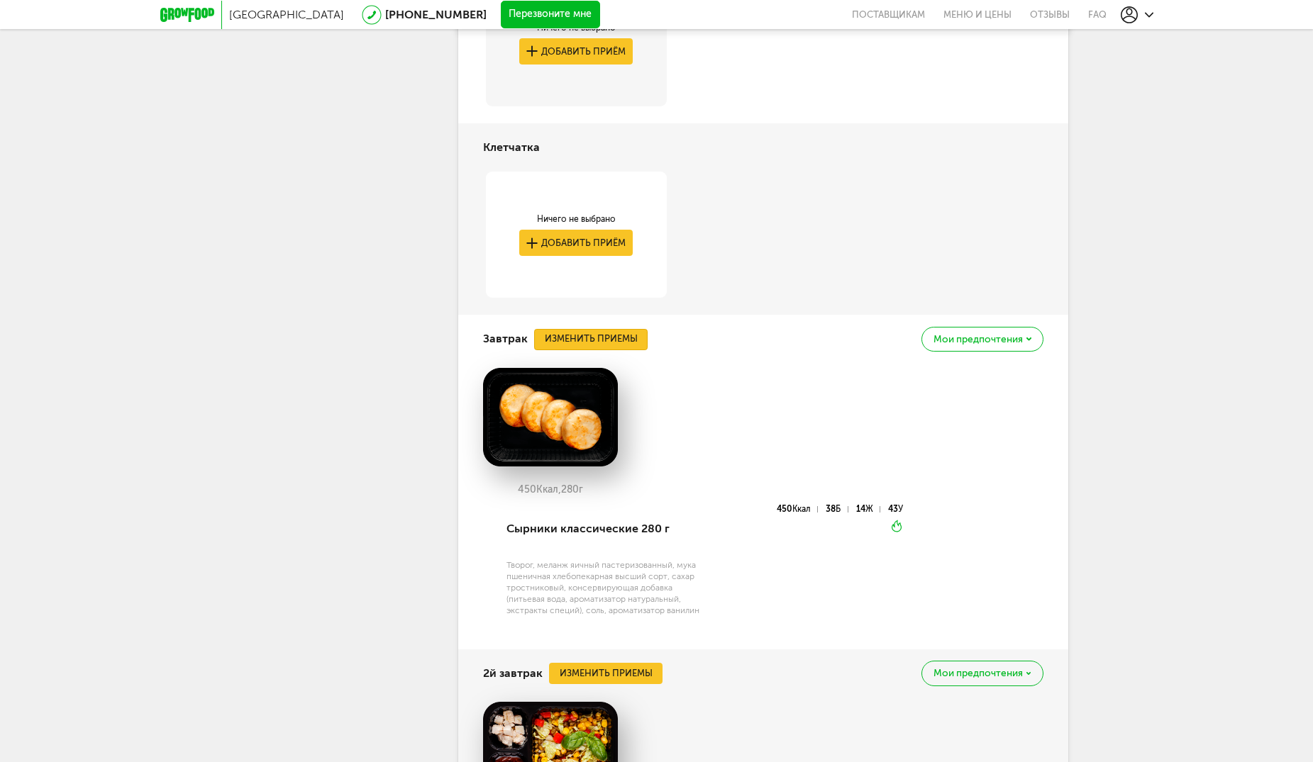
click at [580, 336] on button "Изменить приемы" at bounding box center [590, 339] width 113 height 21
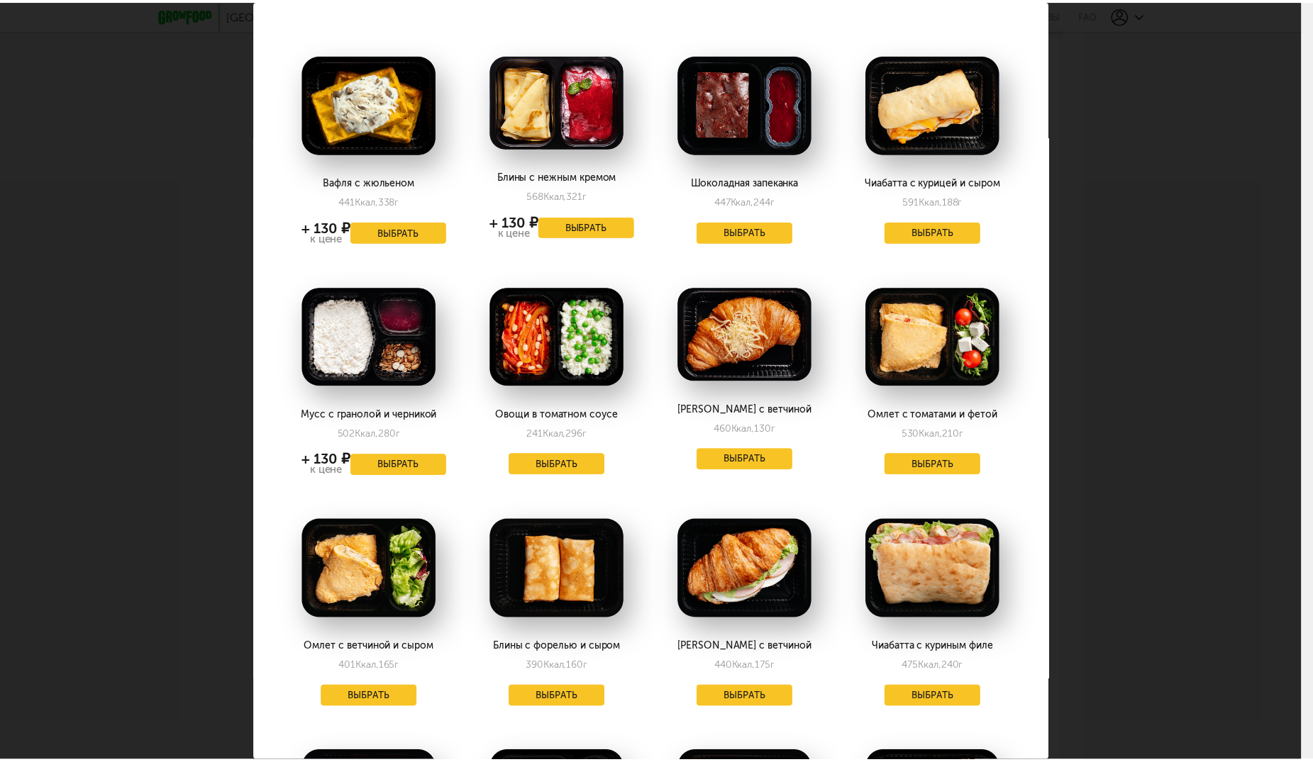
scroll to position [71, 0]
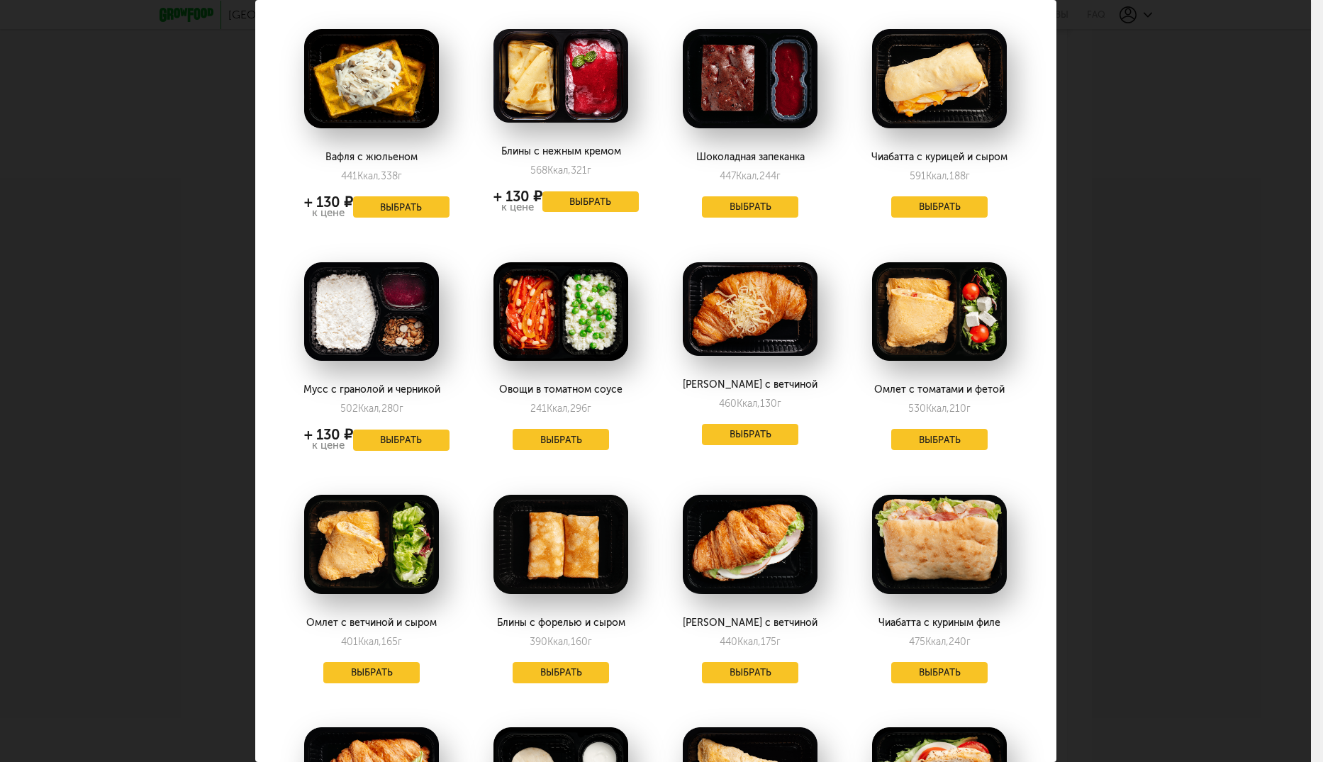
click at [1165, 455] on div "Выберите завтраки на пятницу 29.08 Вафля с жюльеном 441 Ккал, 338 г + 130 ₽ к ц…" at bounding box center [655, 381] width 1311 height 762
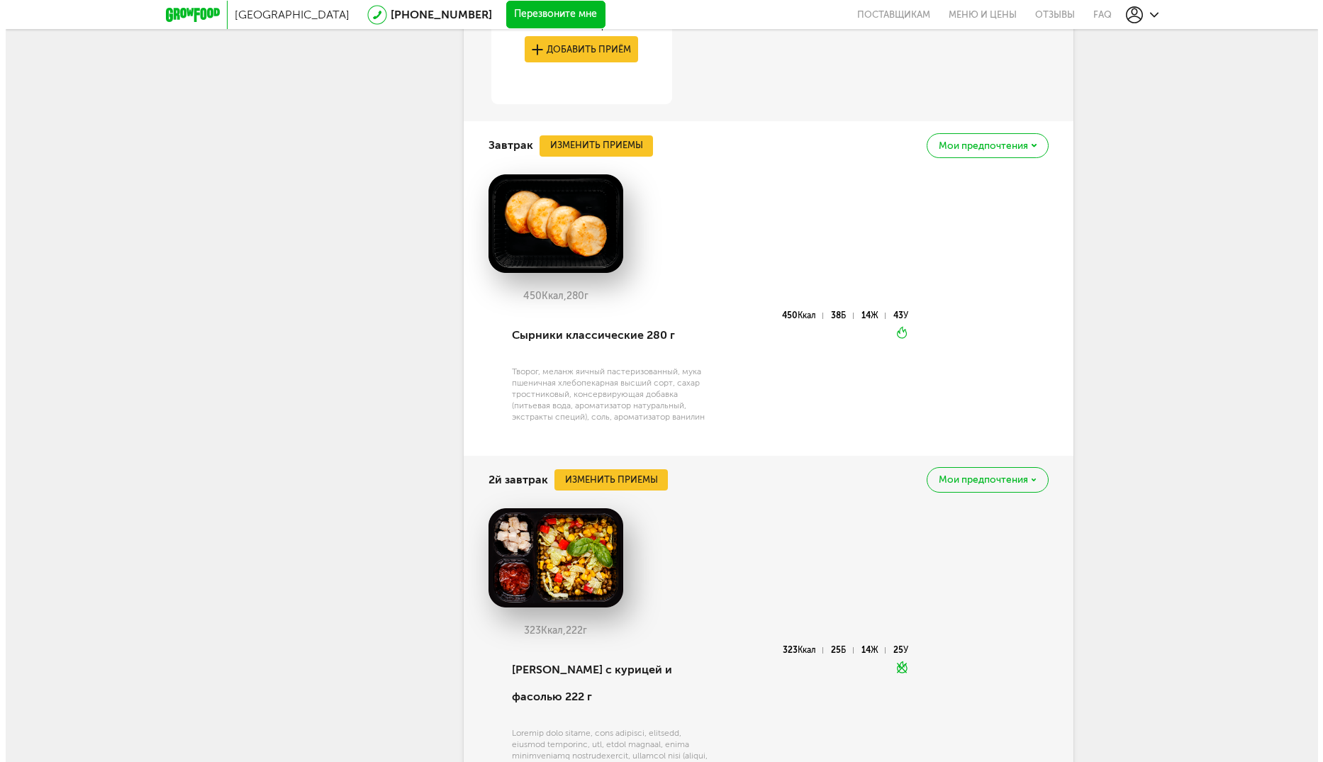
scroll to position [718, 0]
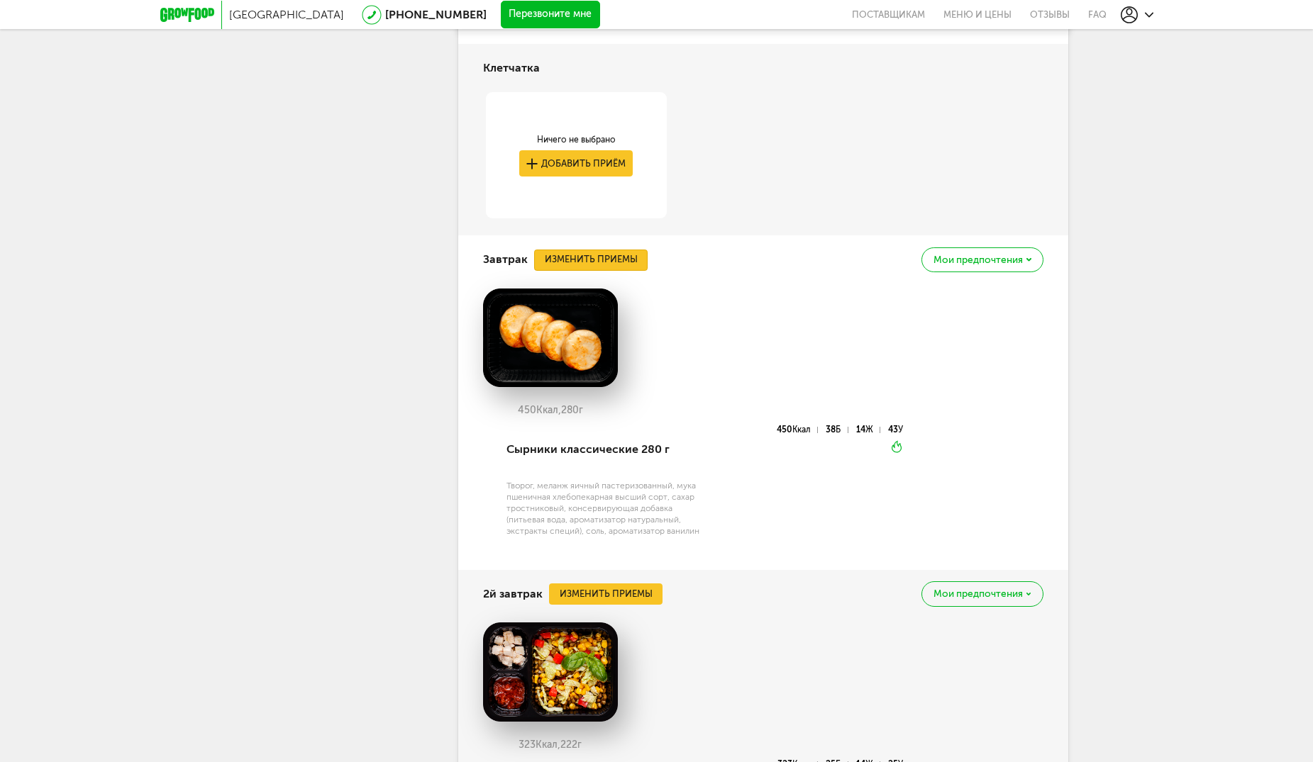
click at [601, 261] on button "Изменить приемы" at bounding box center [590, 260] width 113 height 21
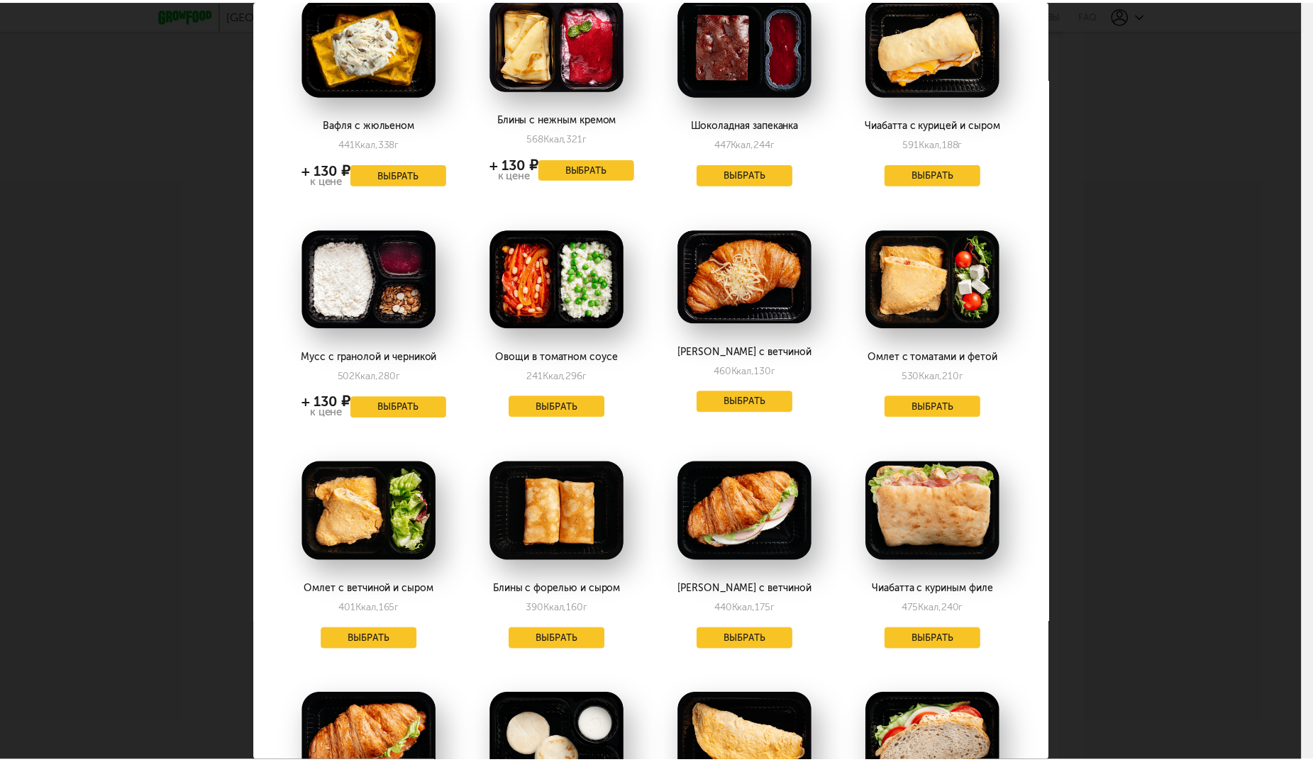
scroll to position [284, 0]
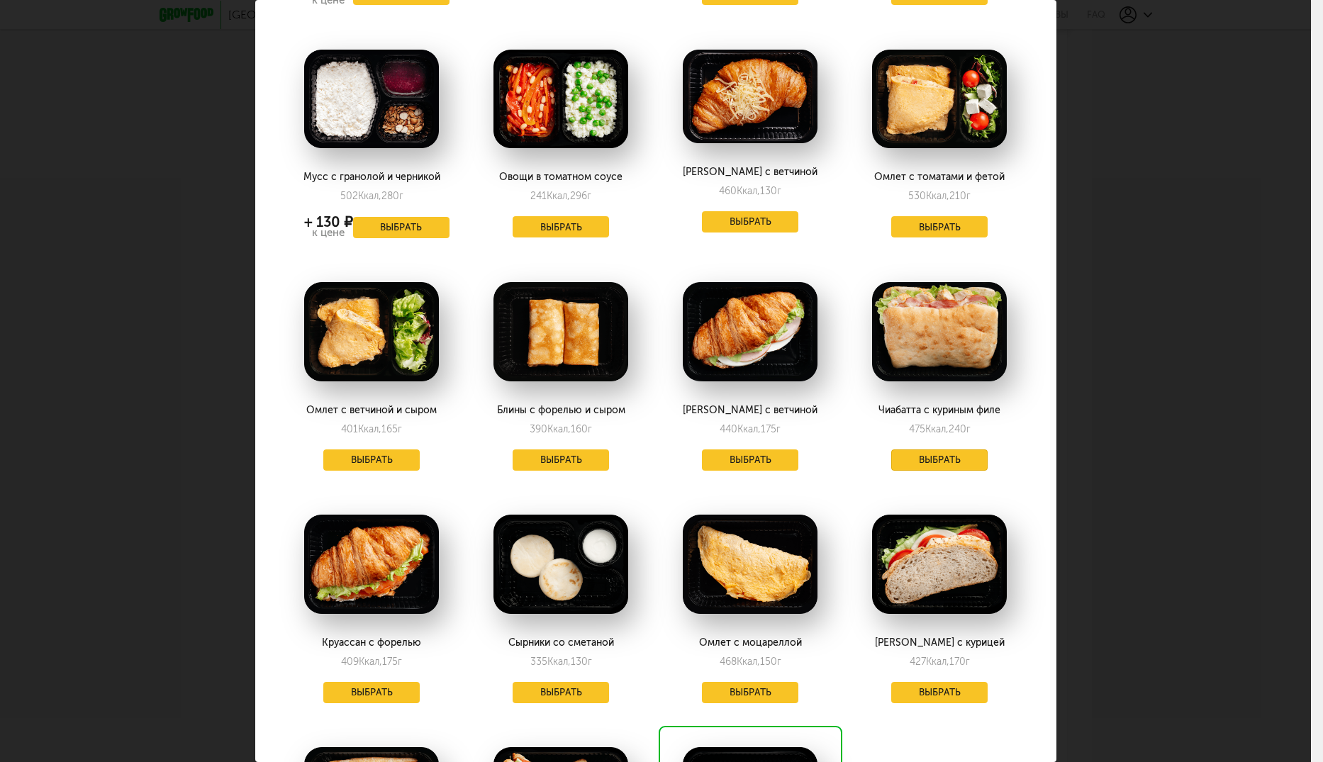
click at [934, 458] on button "Выбрать" at bounding box center [939, 460] width 96 height 21
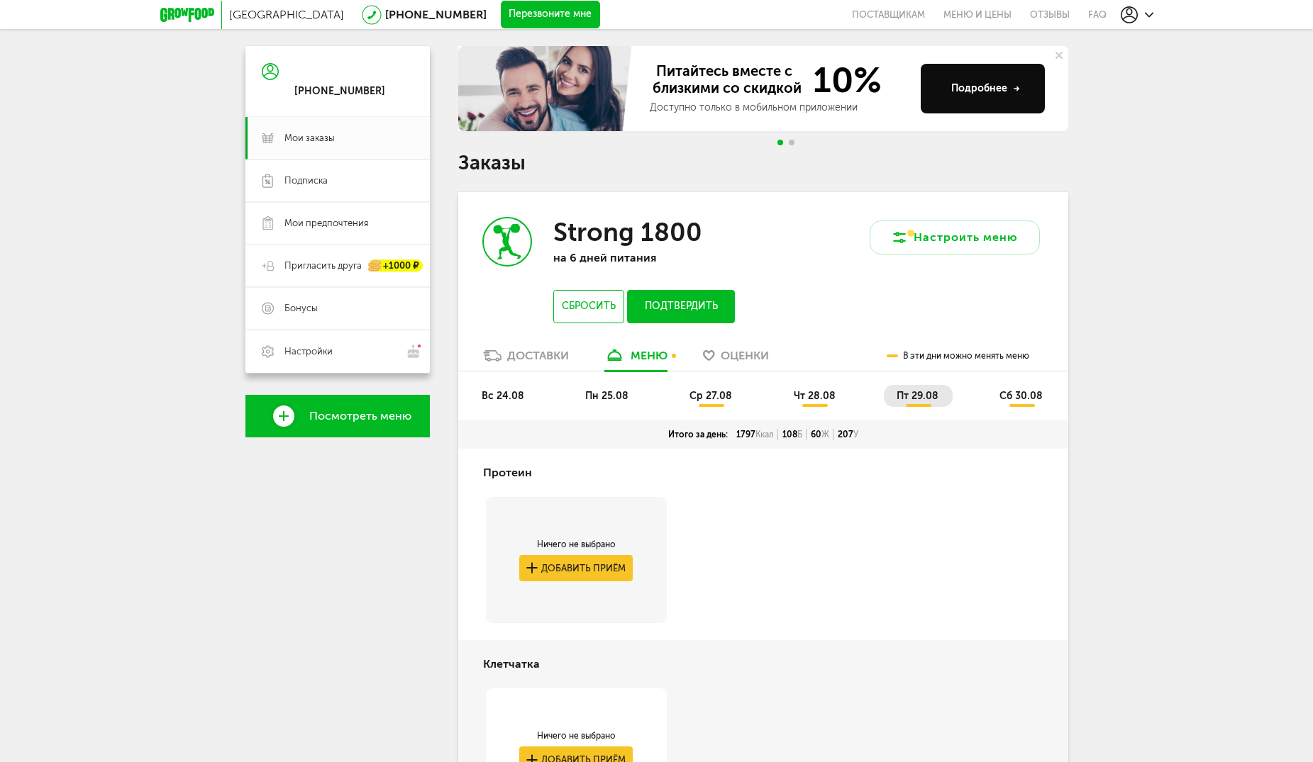
scroll to position [0, 0]
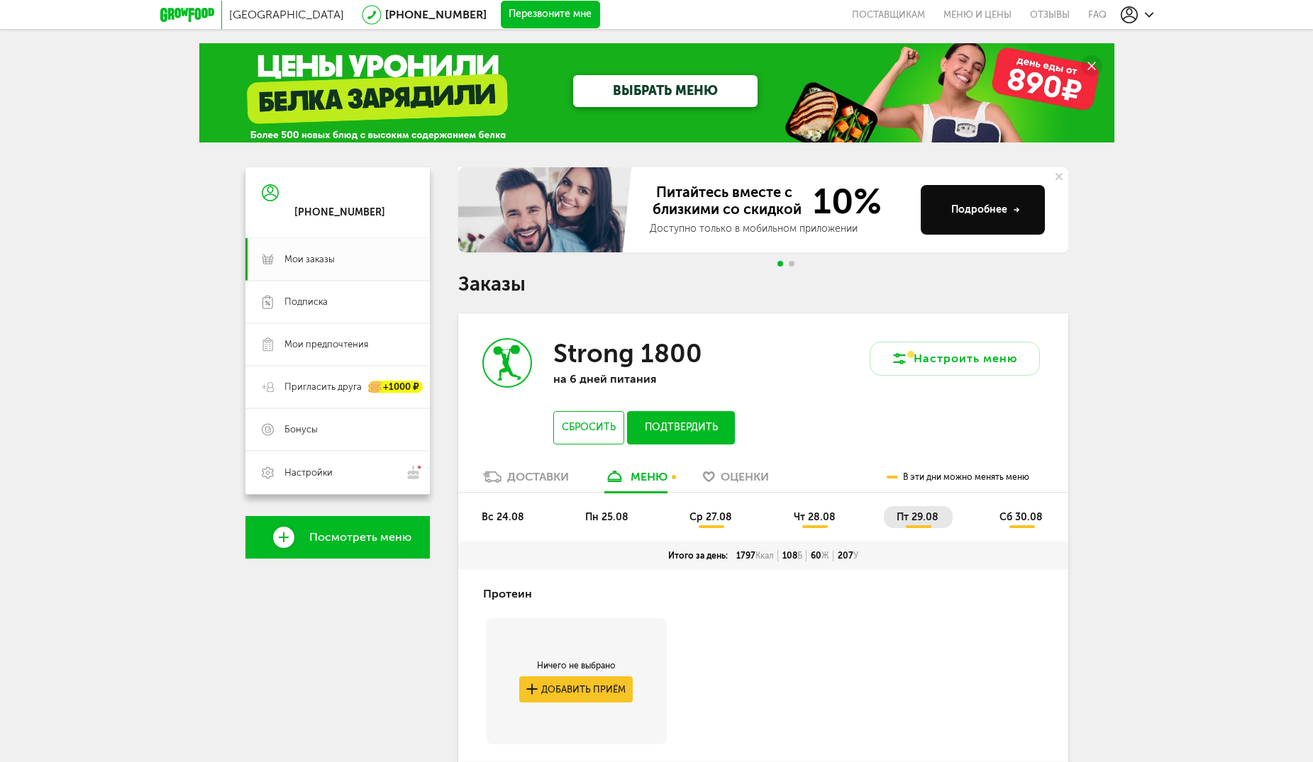
click at [1018, 516] on span "сб 30.08" at bounding box center [1020, 517] width 43 height 12
click at [714, 519] on span "ср 27.08" at bounding box center [710, 517] width 43 height 12
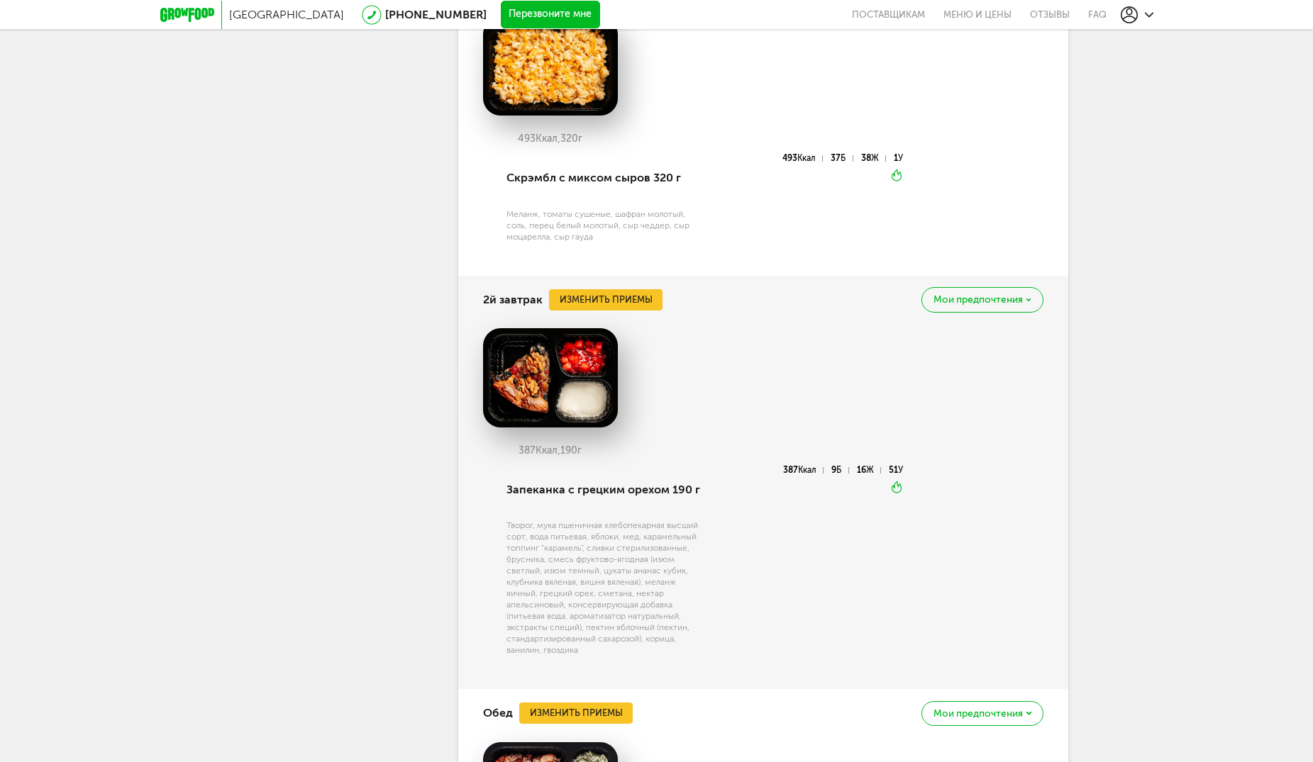
scroll to position [851, 0]
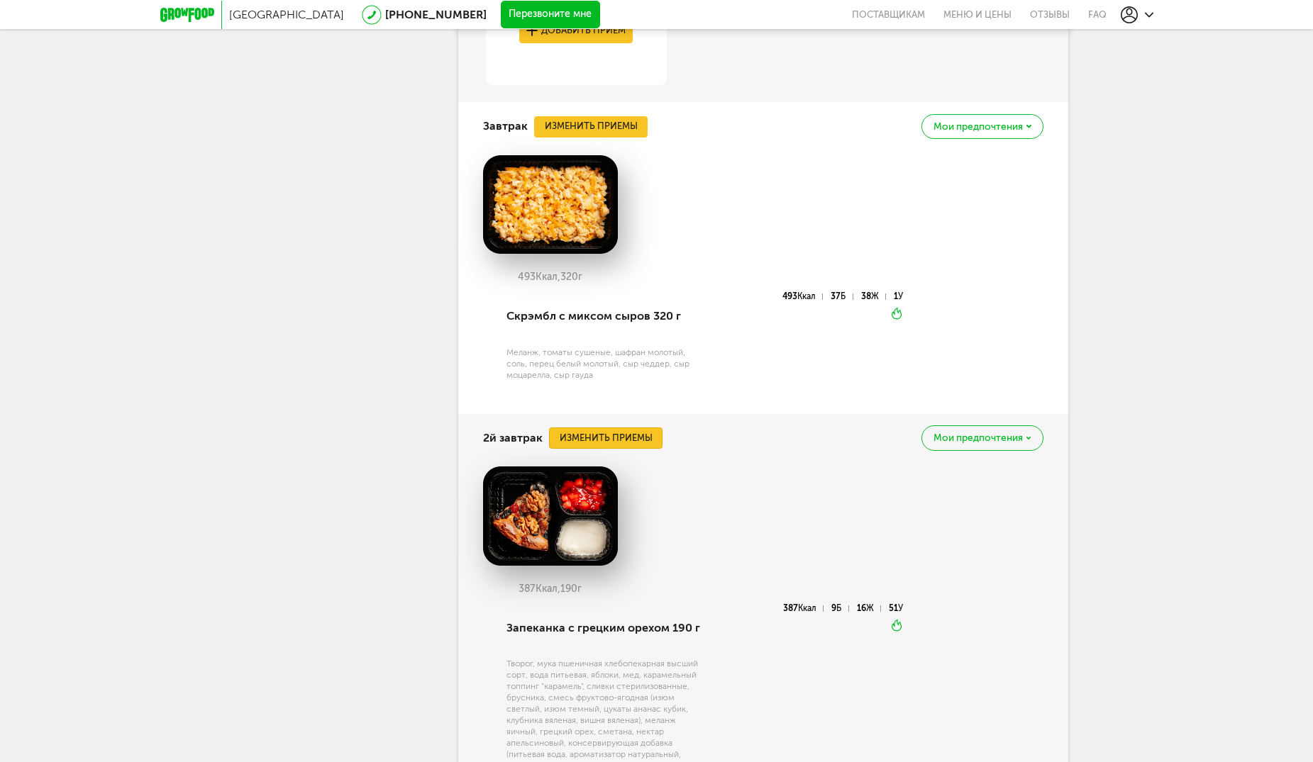
click at [597, 436] on button "Изменить приемы" at bounding box center [605, 438] width 113 height 21
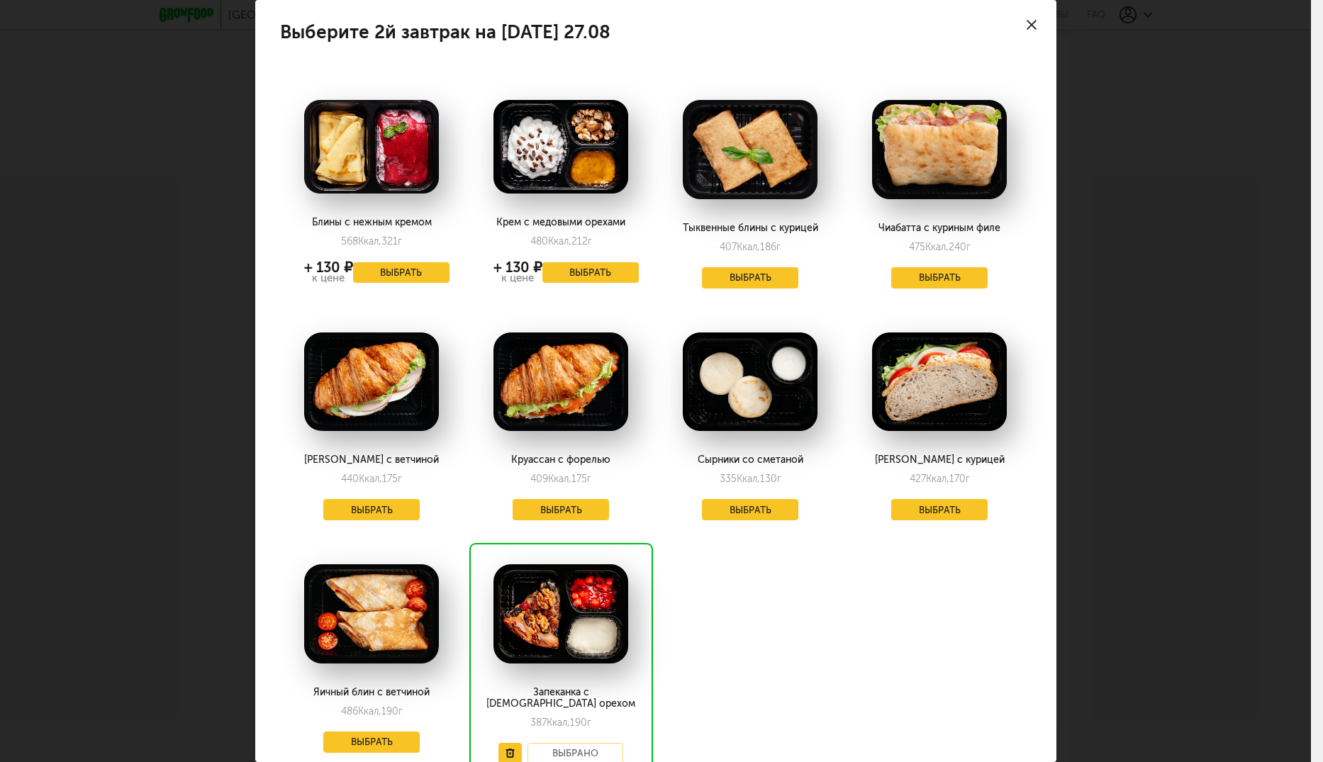
click at [1175, 448] on div "Выберите 2й завтрак на среду 27.08 Блины с нежным кремом 568 Ккал, 321 г + 130 …" at bounding box center [655, 381] width 1311 height 762
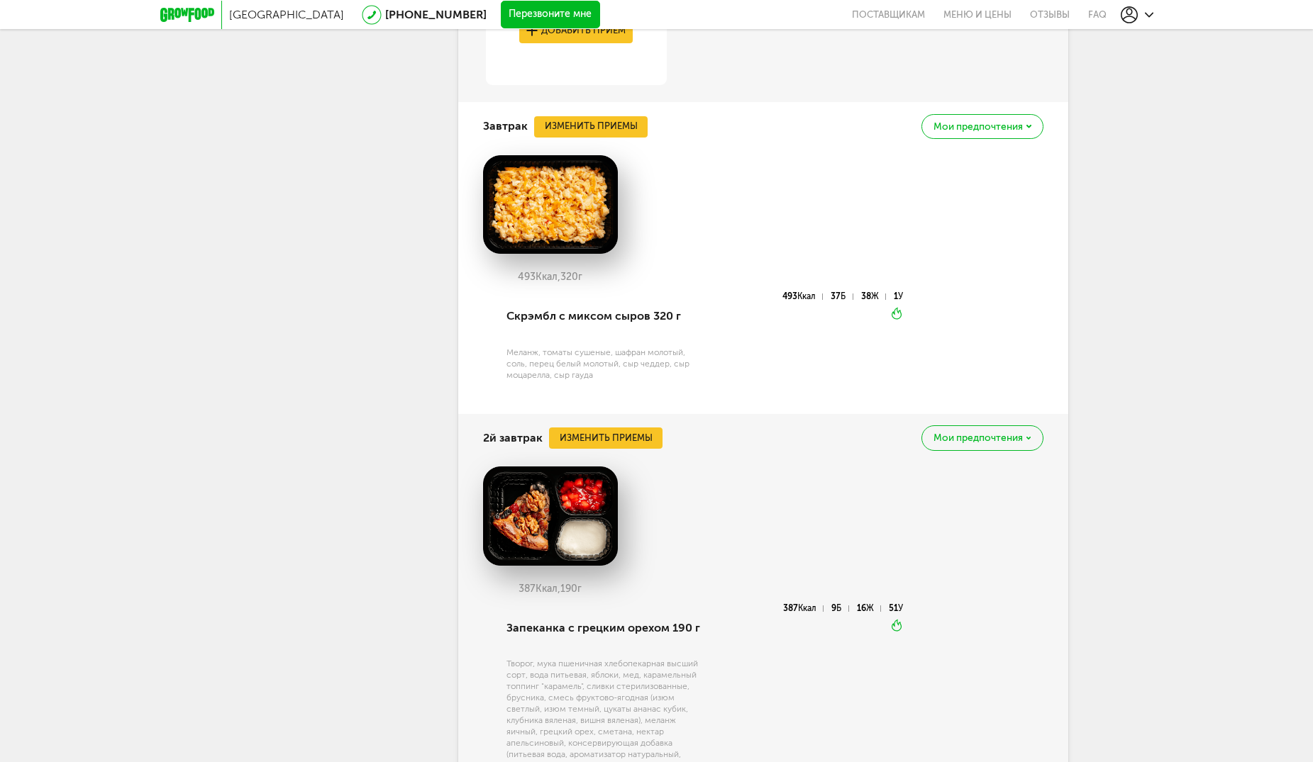
scroll to position [638, 0]
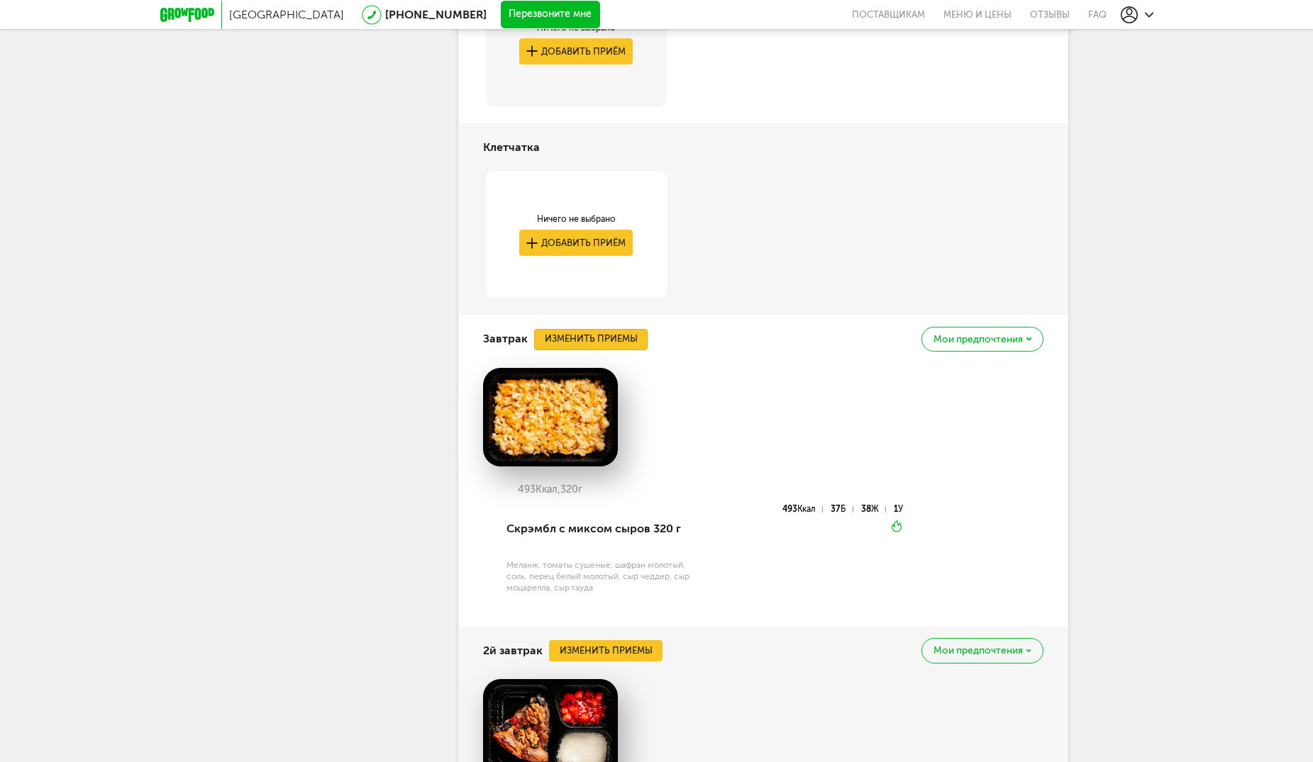
click at [610, 335] on button "Изменить приемы" at bounding box center [590, 339] width 113 height 21
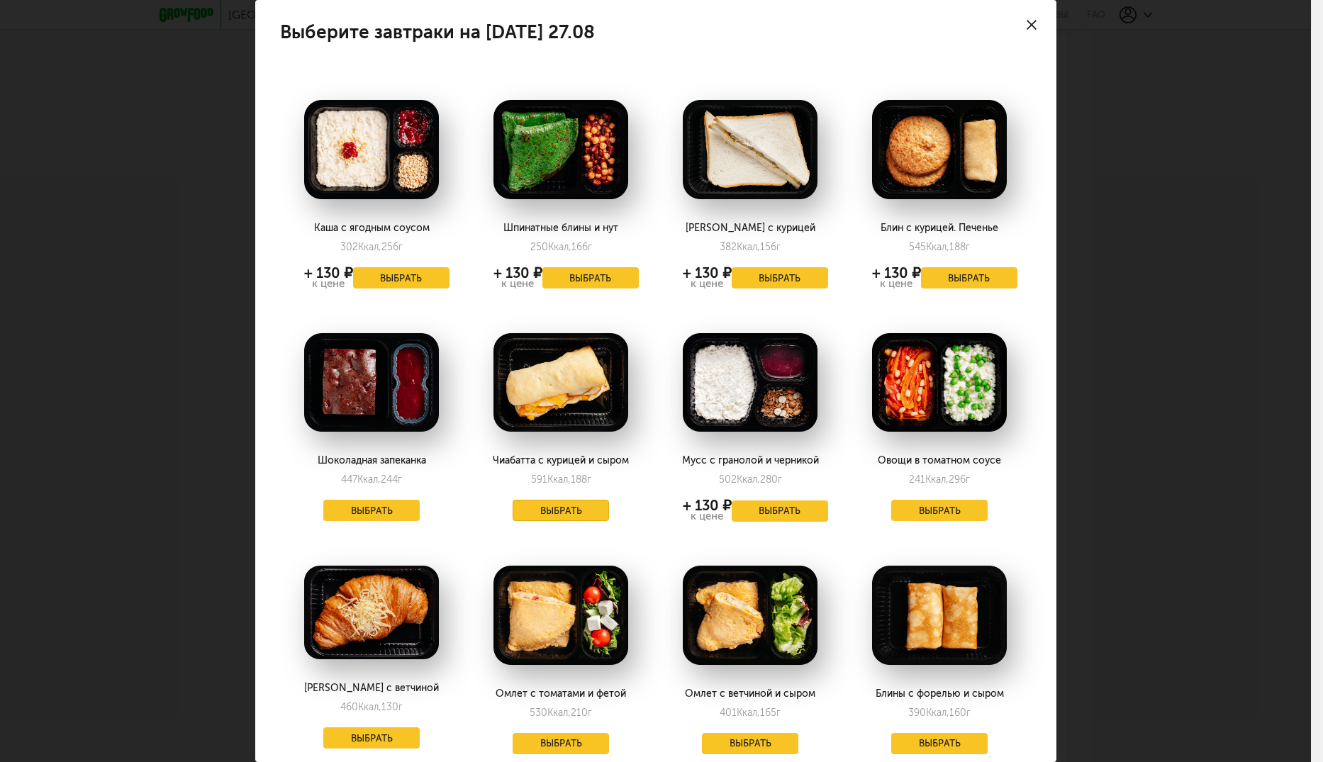
click at [561, 509] on button "Выбрать" at bounding box center [561, 510] width 96 height 21
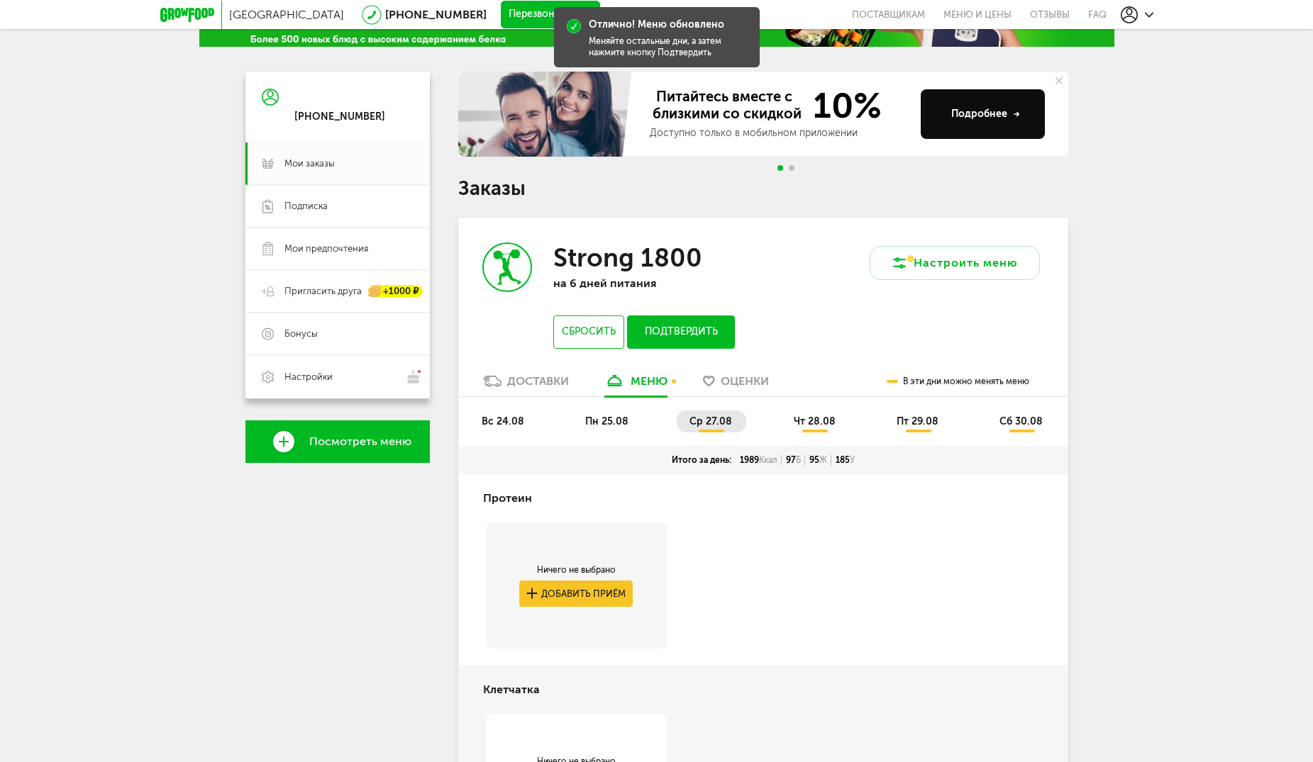
scroll to position [71, 0]
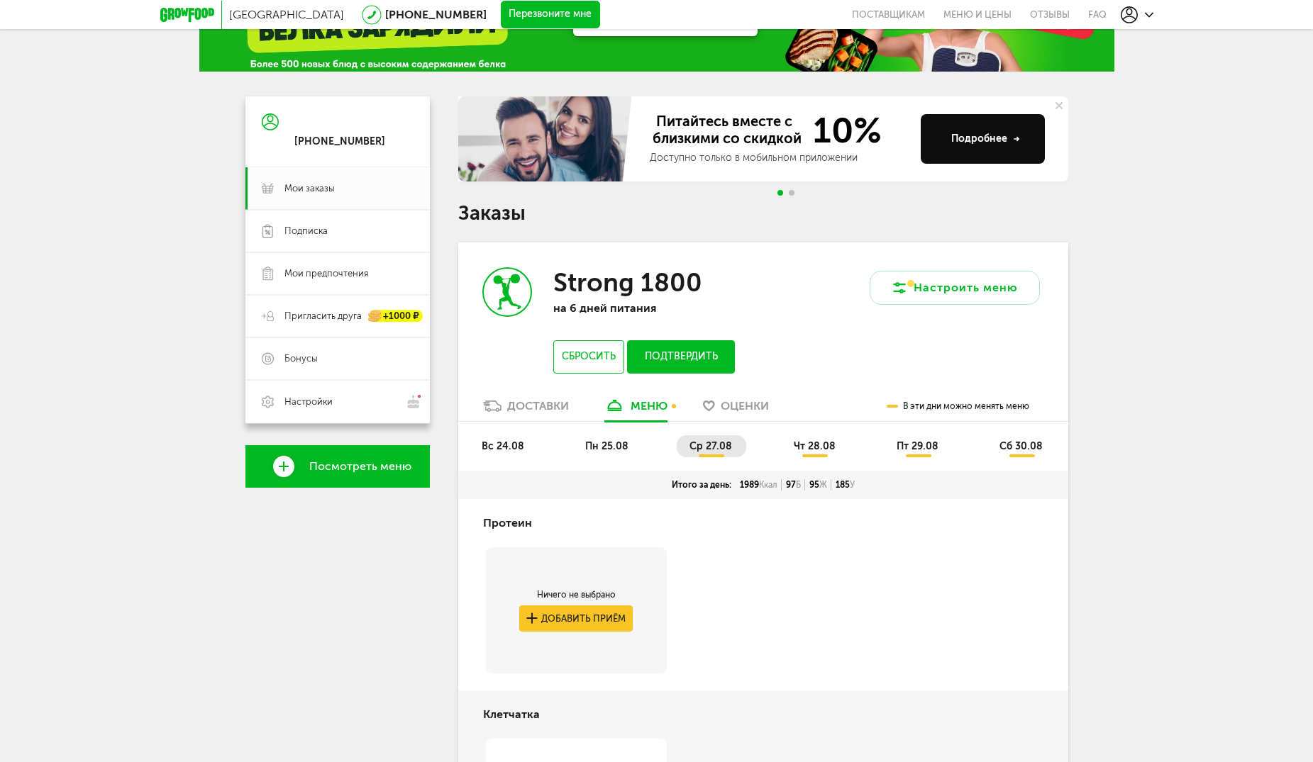
click at [683, 357] on button "Подтвердить" at bounding box center [680, 356] width 107 height 33
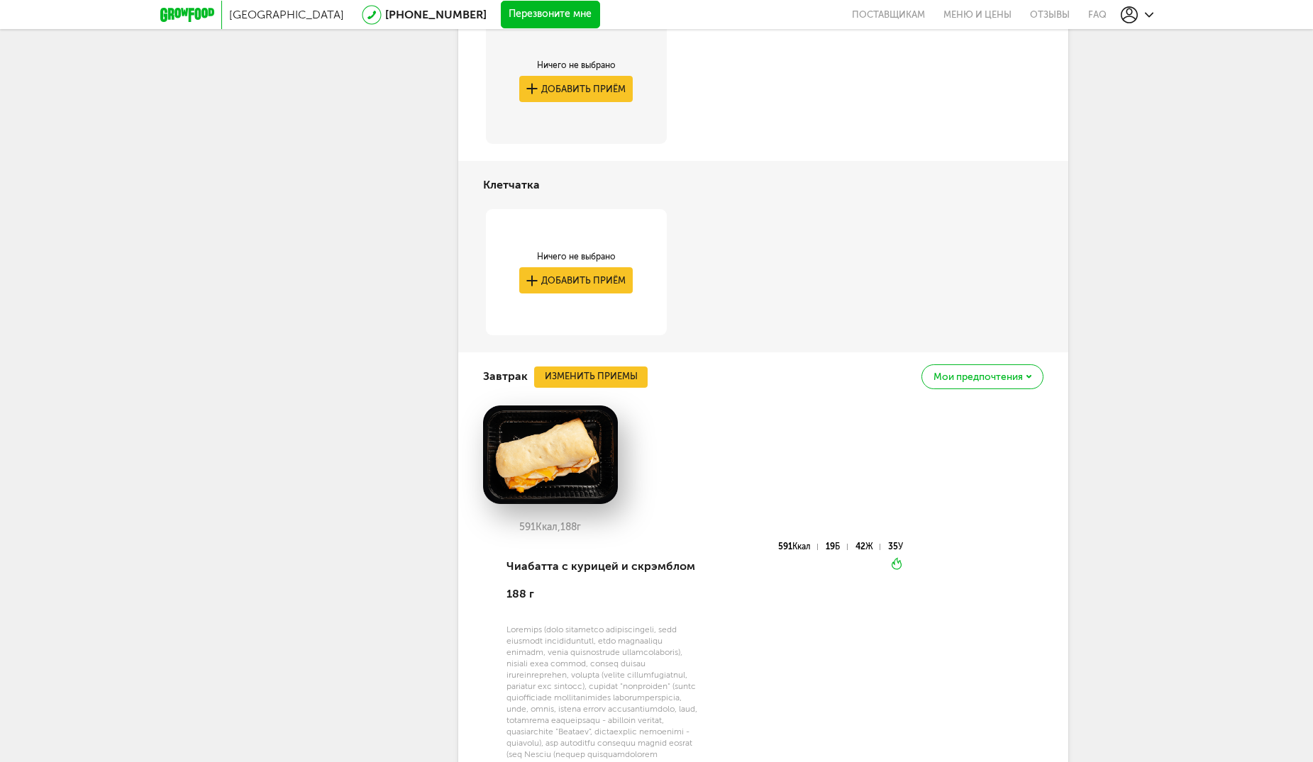
scroll to position [355, 0]
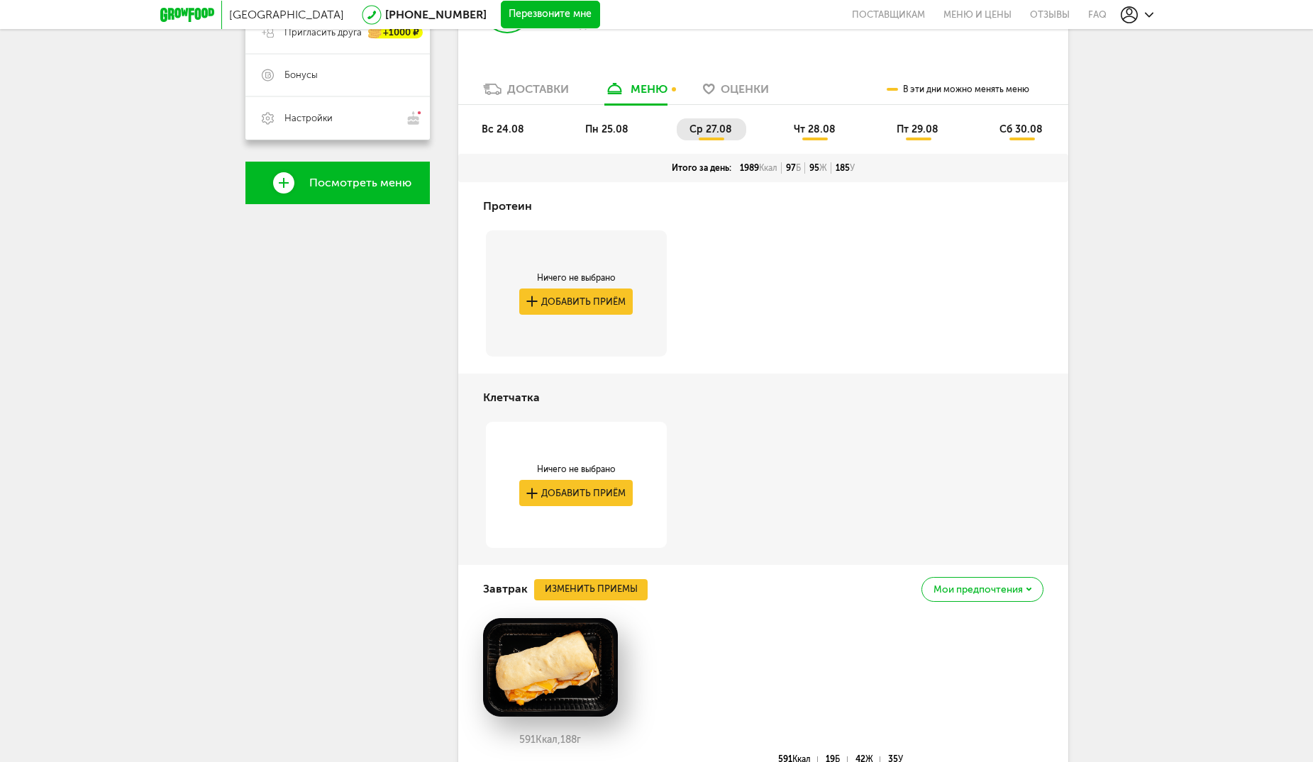
click at [822, 136] on li "чт 28.08" at bounding box center [815, 129] width 69 height 22
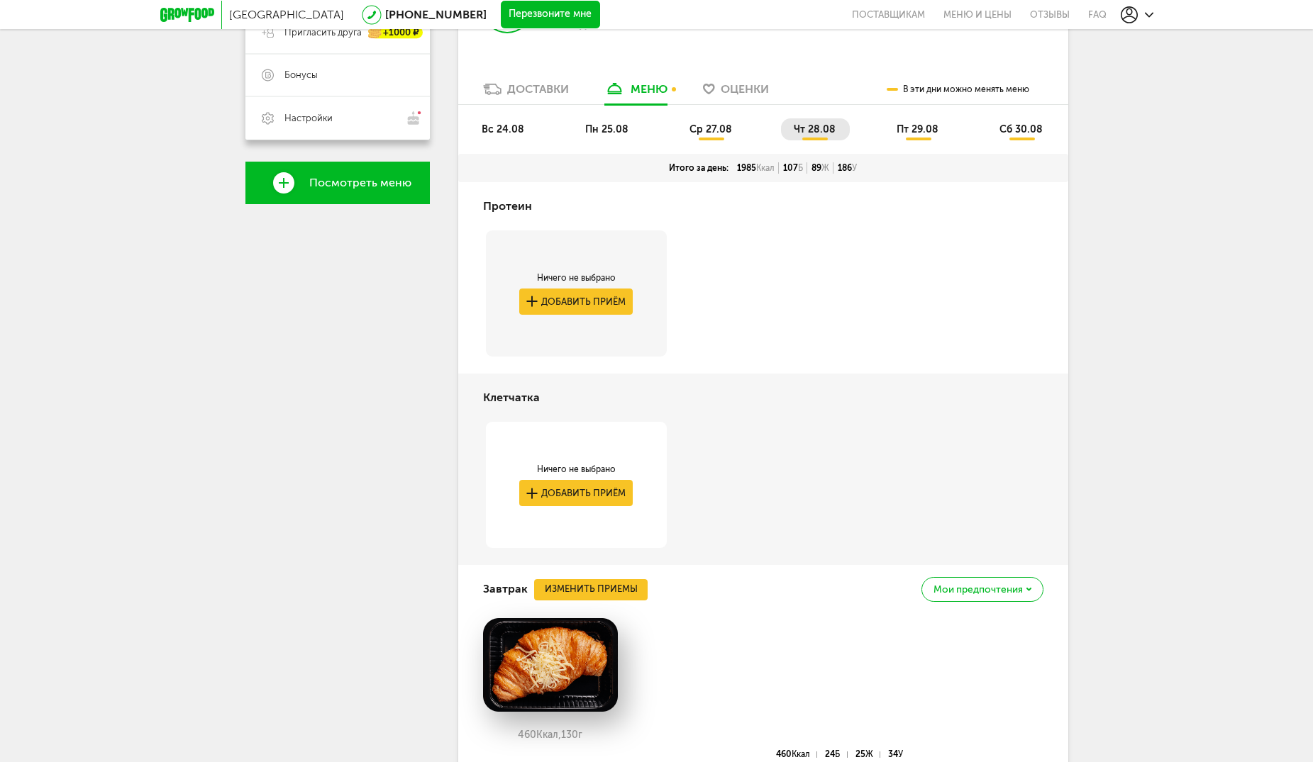
click at [922, 127] on span "пт 29.08" at bounding box center [917, 129] width 42 height 12
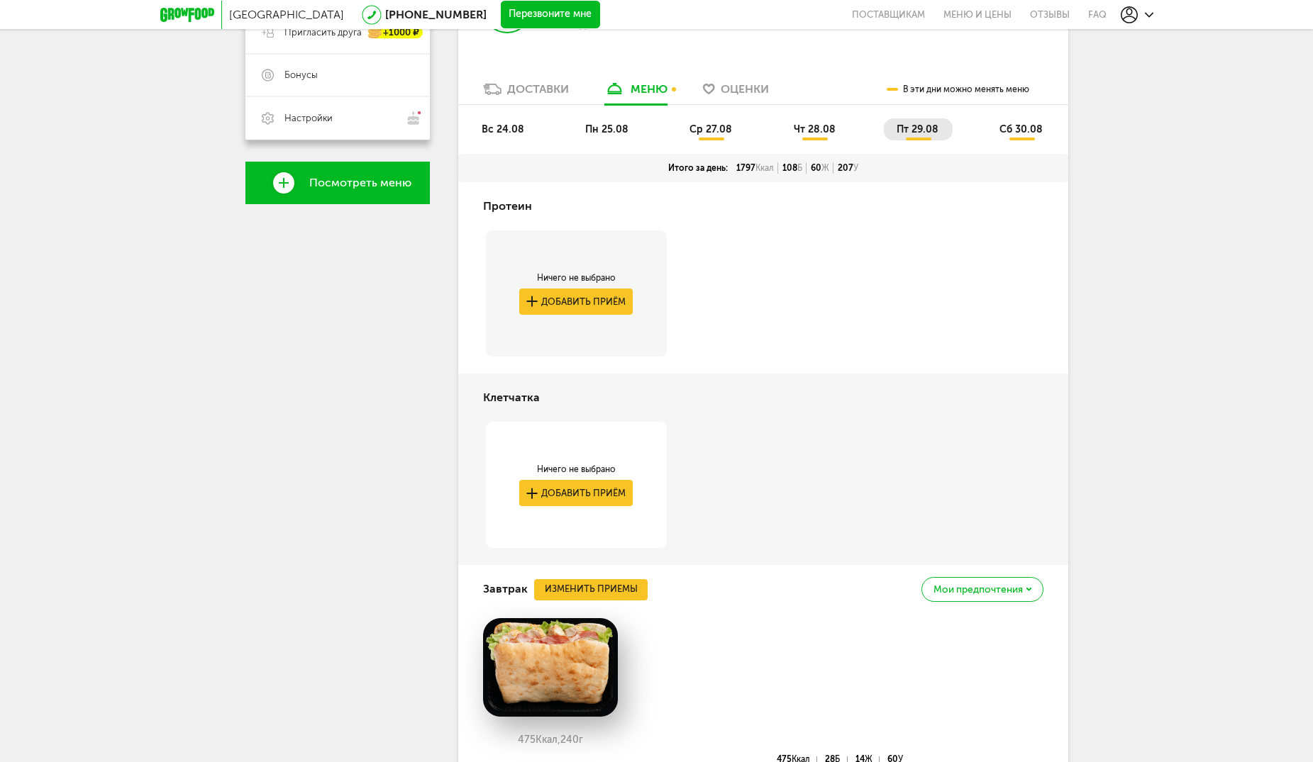
scroll to position [0, 0]
